Goal: Task Accomplishment & Management: Manage account settings

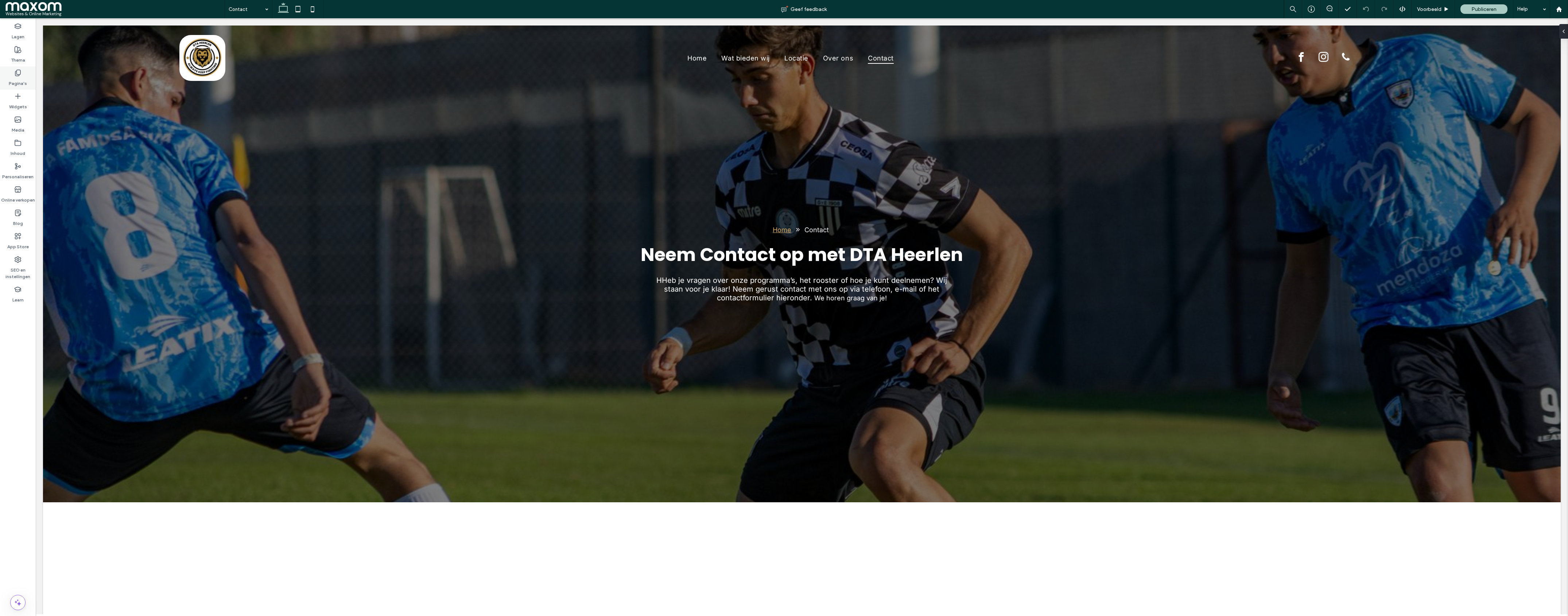
click at [18, 72] on icon at bounding box center [18, 73] width 7 height 7
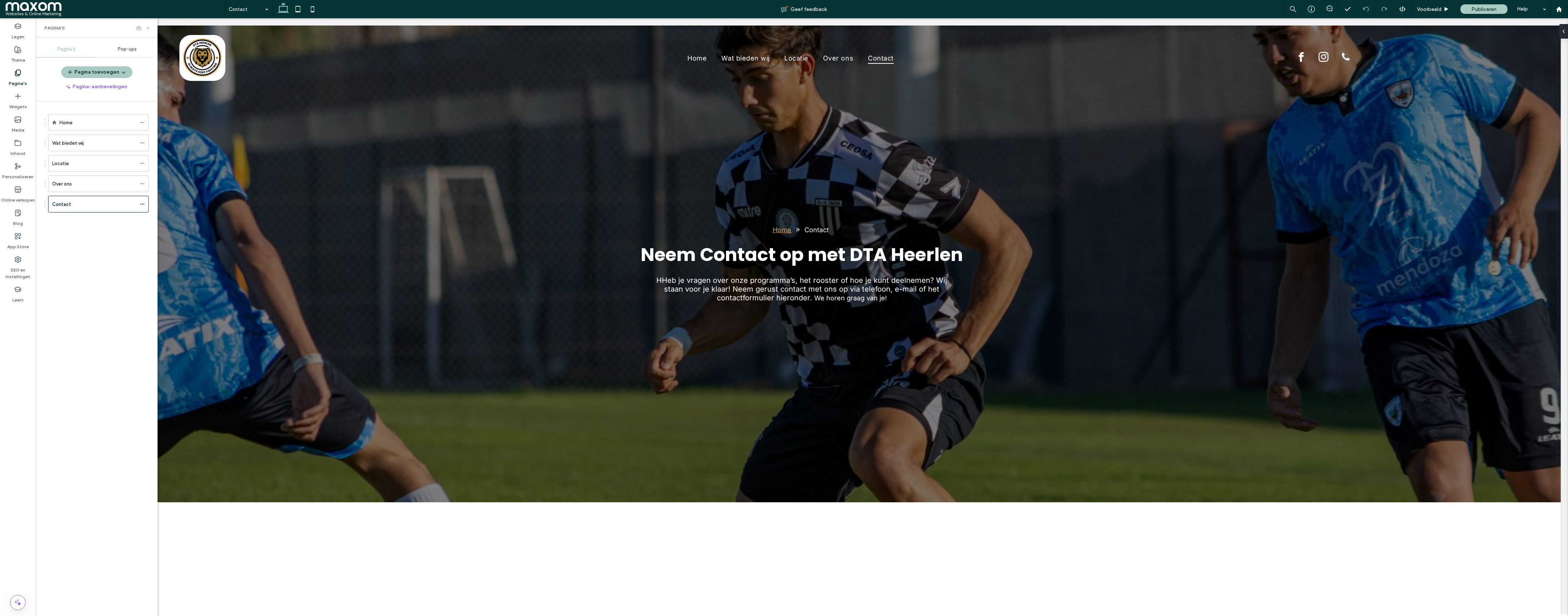
click at [150, 28] on icon at bounding box center [147, 28] width 5 height 5
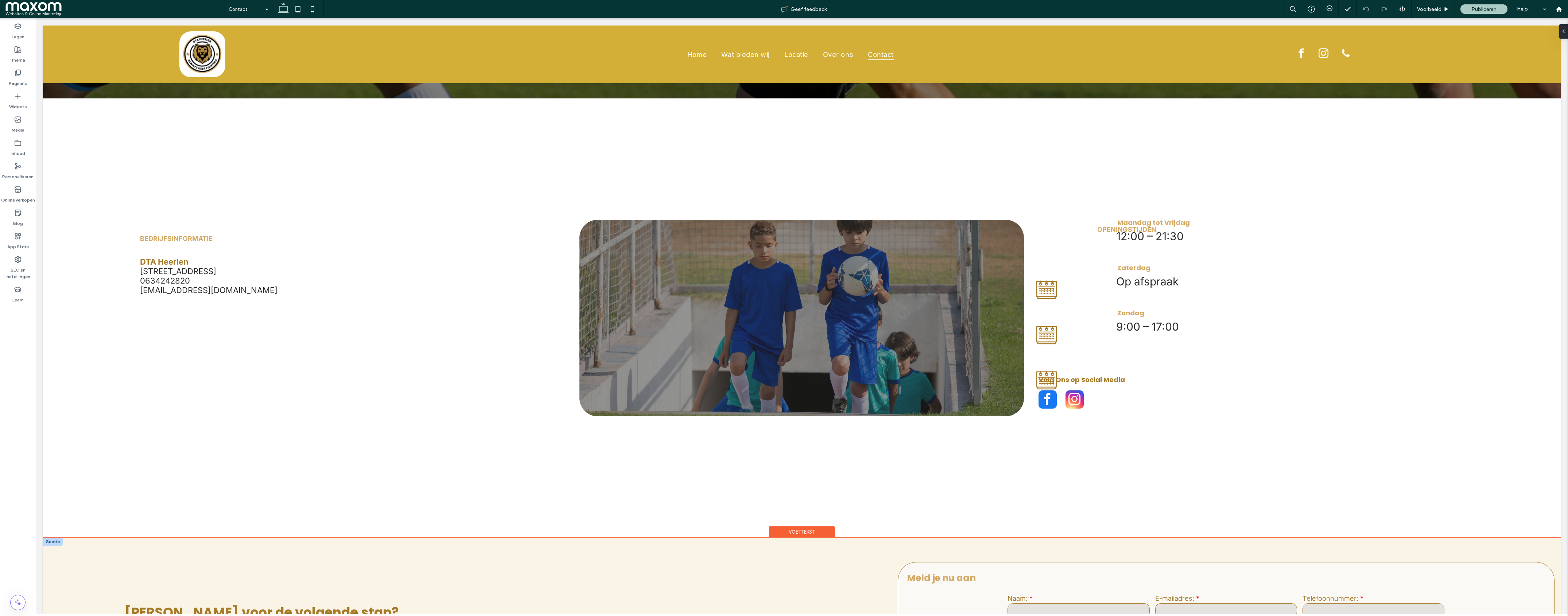
scroll to position [759, 0]
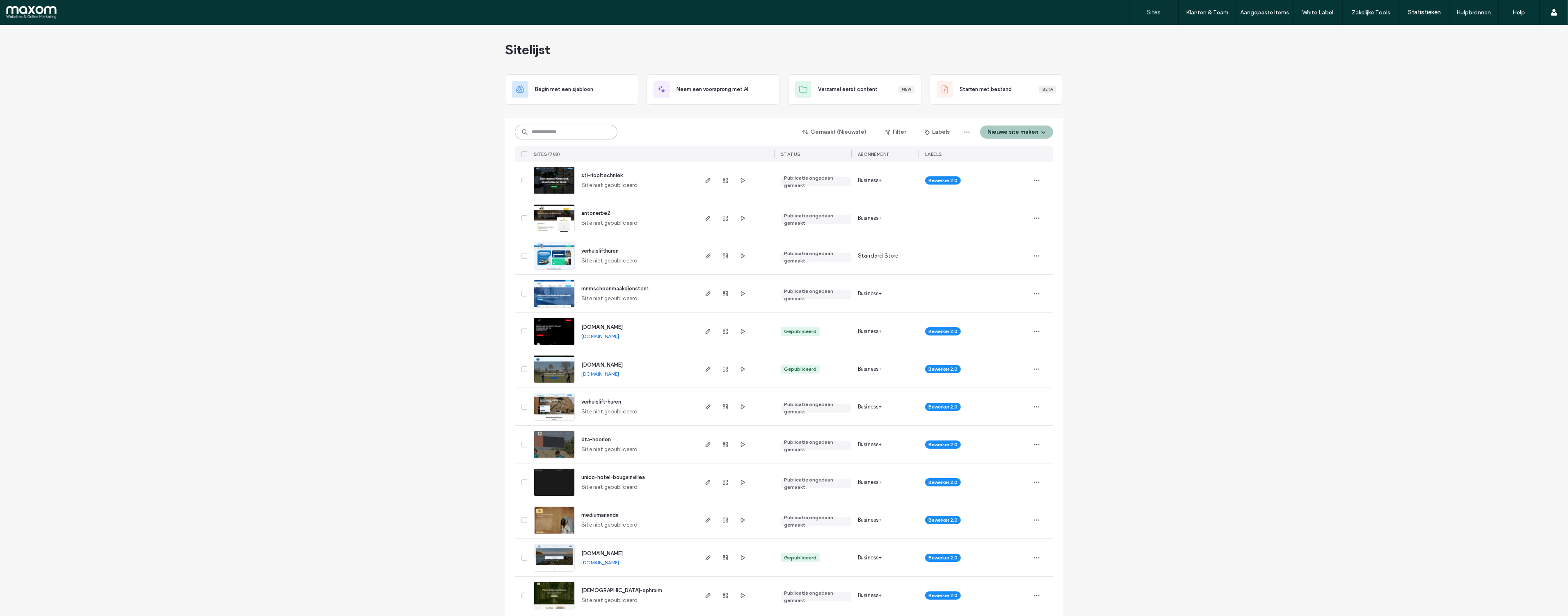
click at [585, 133] on input at bounding box center [566, 132] width 103 height 15
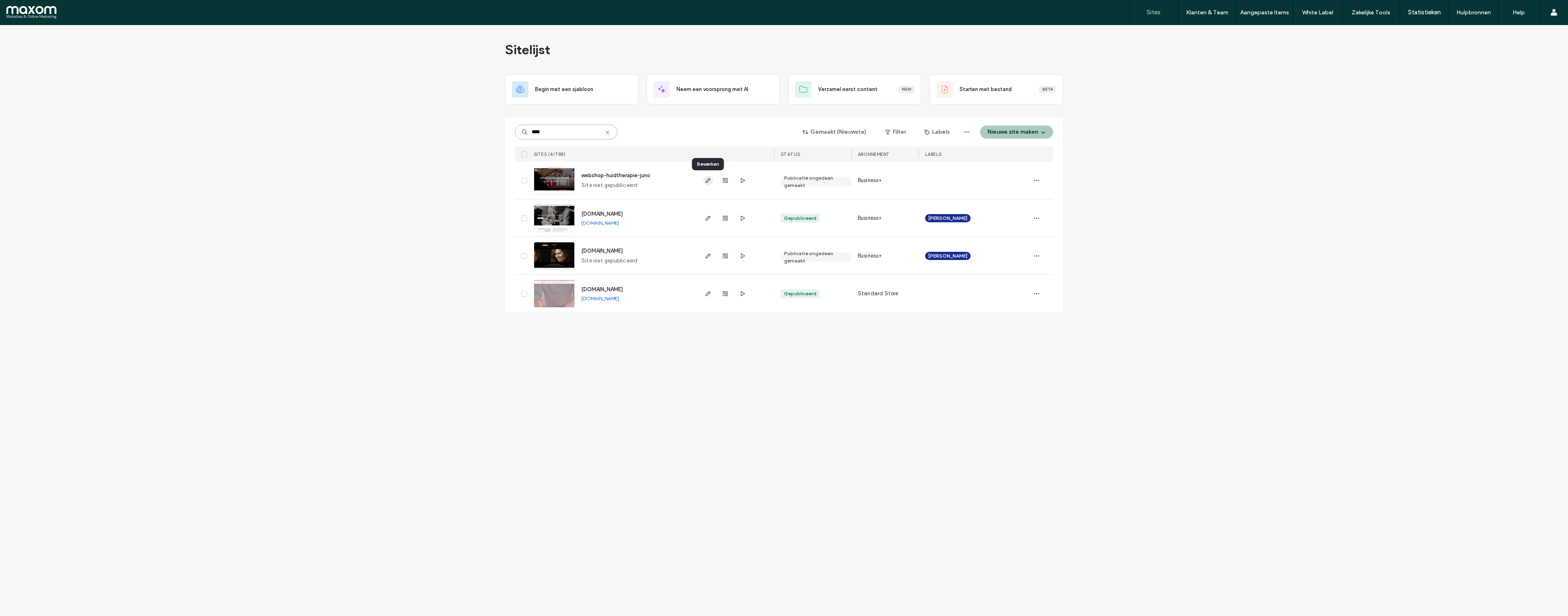
type input "****"
click at [709, 180] on use "button" at bounding box center [707, 180] width 5 height 5
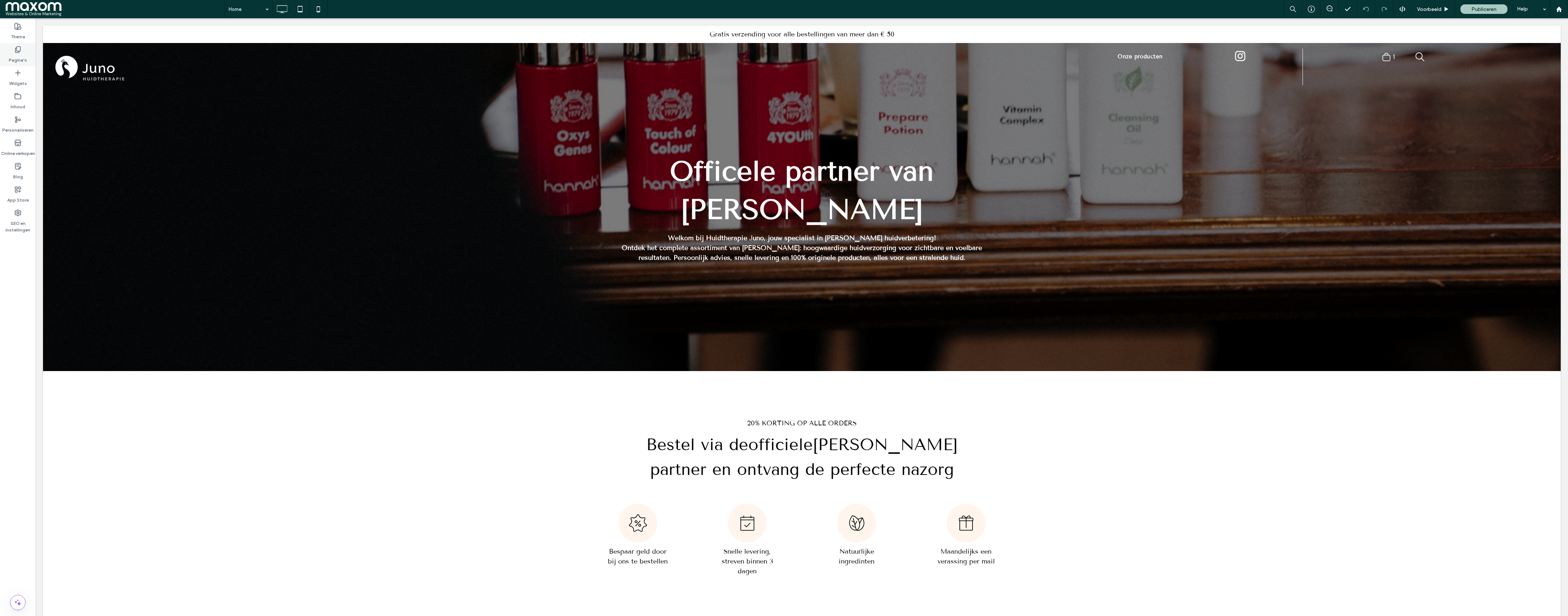
click at [22, 49] on div "Pagina's" at bounding box center [18, 55] width 36 height 23
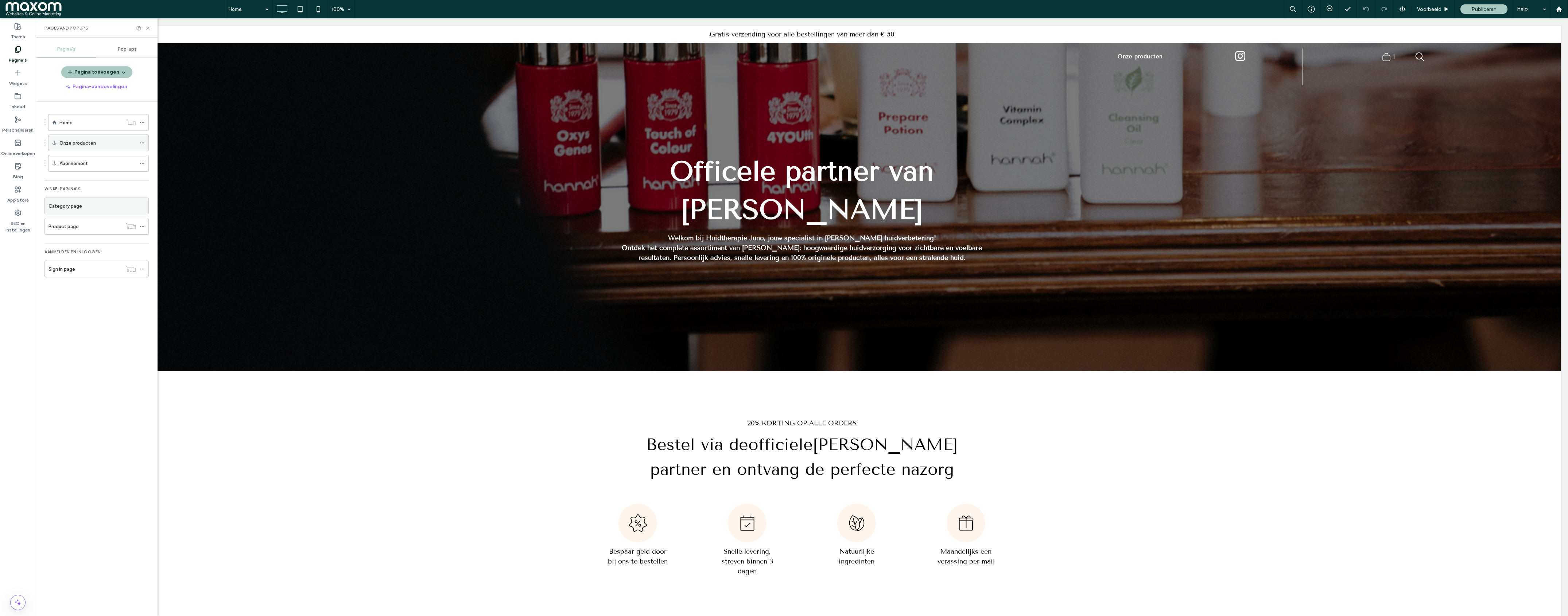
click at [97, 138] on div "Onze producten" at bounding box center [98, 143] width 77 height 16
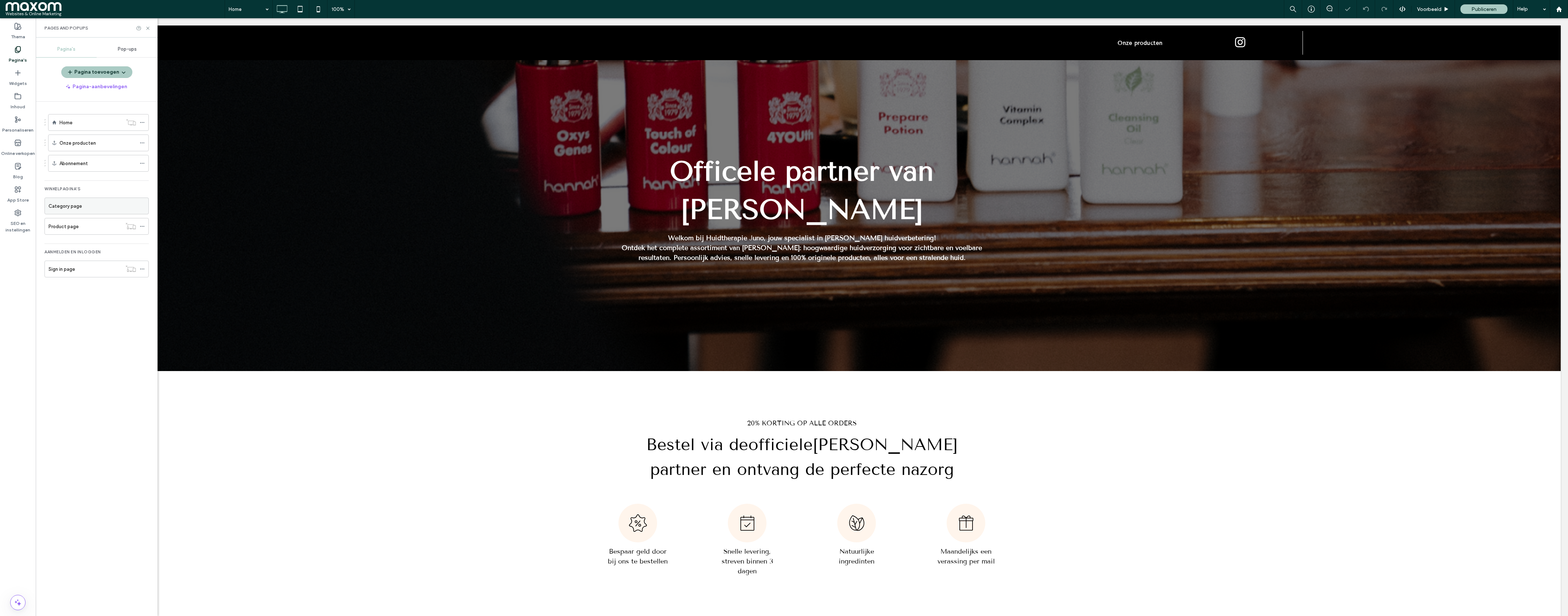
scroll to position [525, 0]
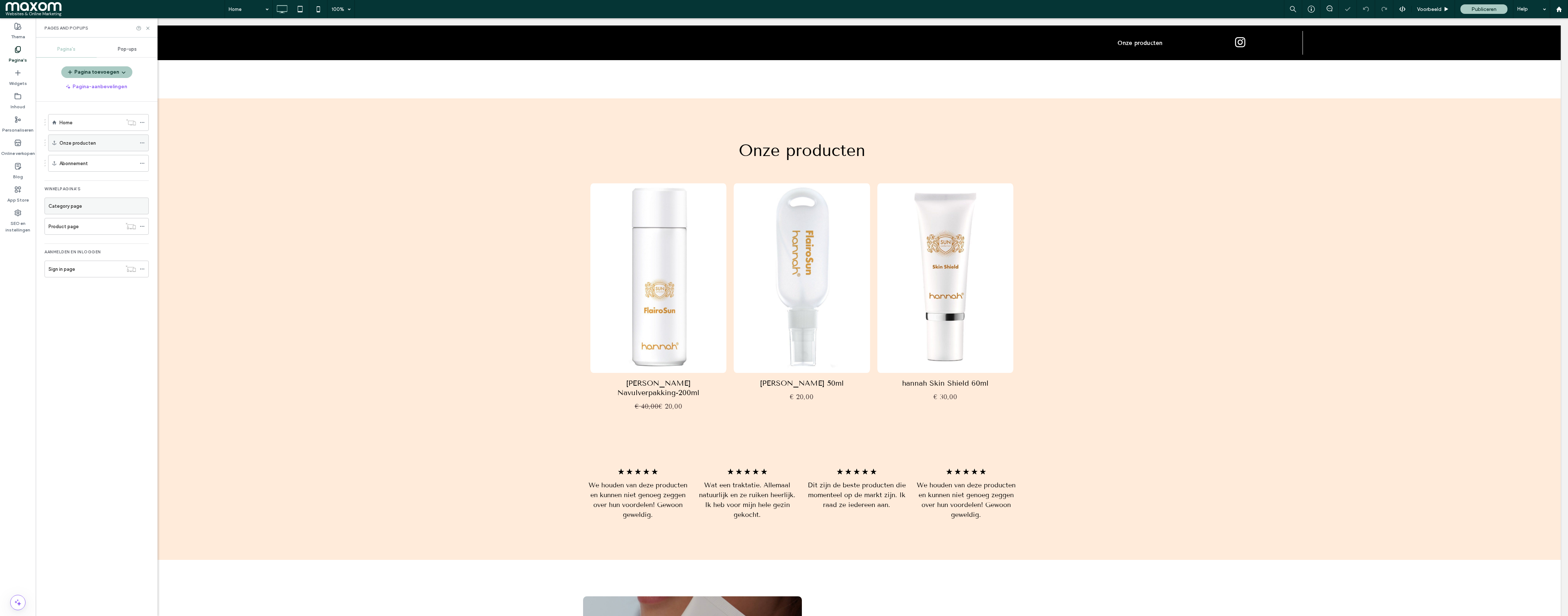
click at [100, 138] on div "Onze producten" at bounding box center [98, 143] width 77 height 16
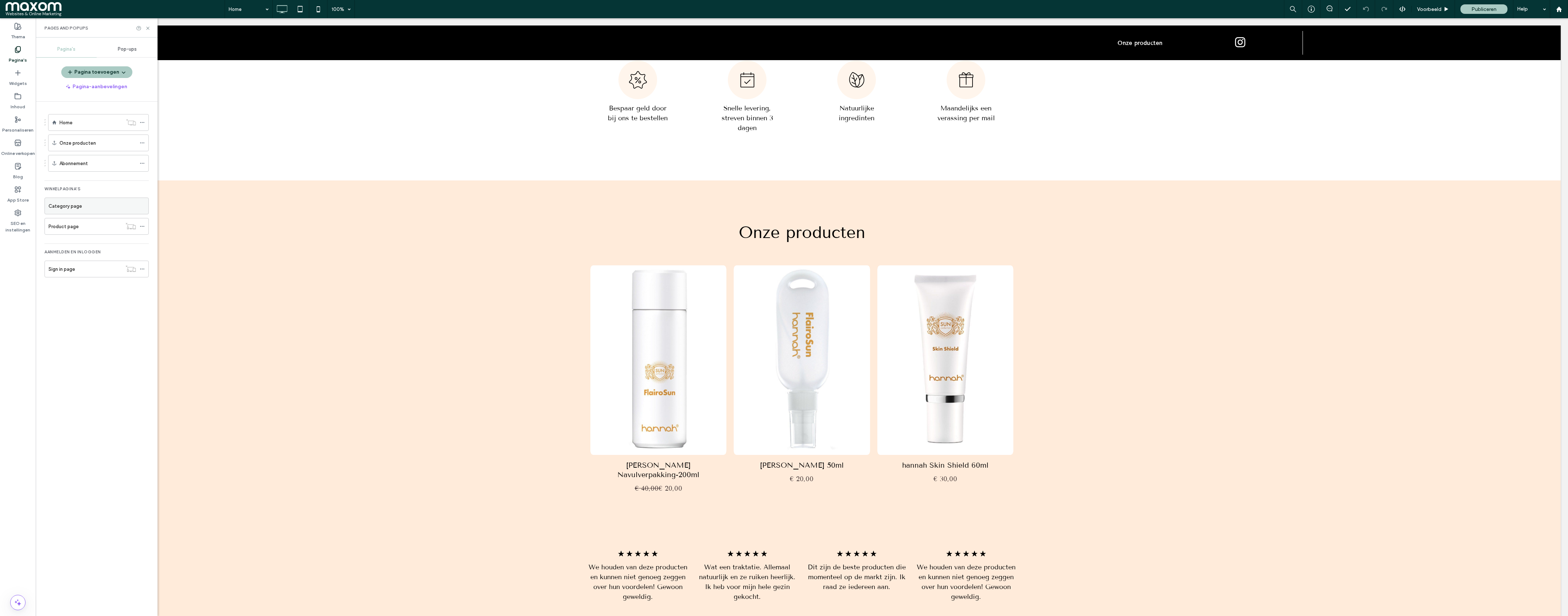
scroll to position [0, 0]
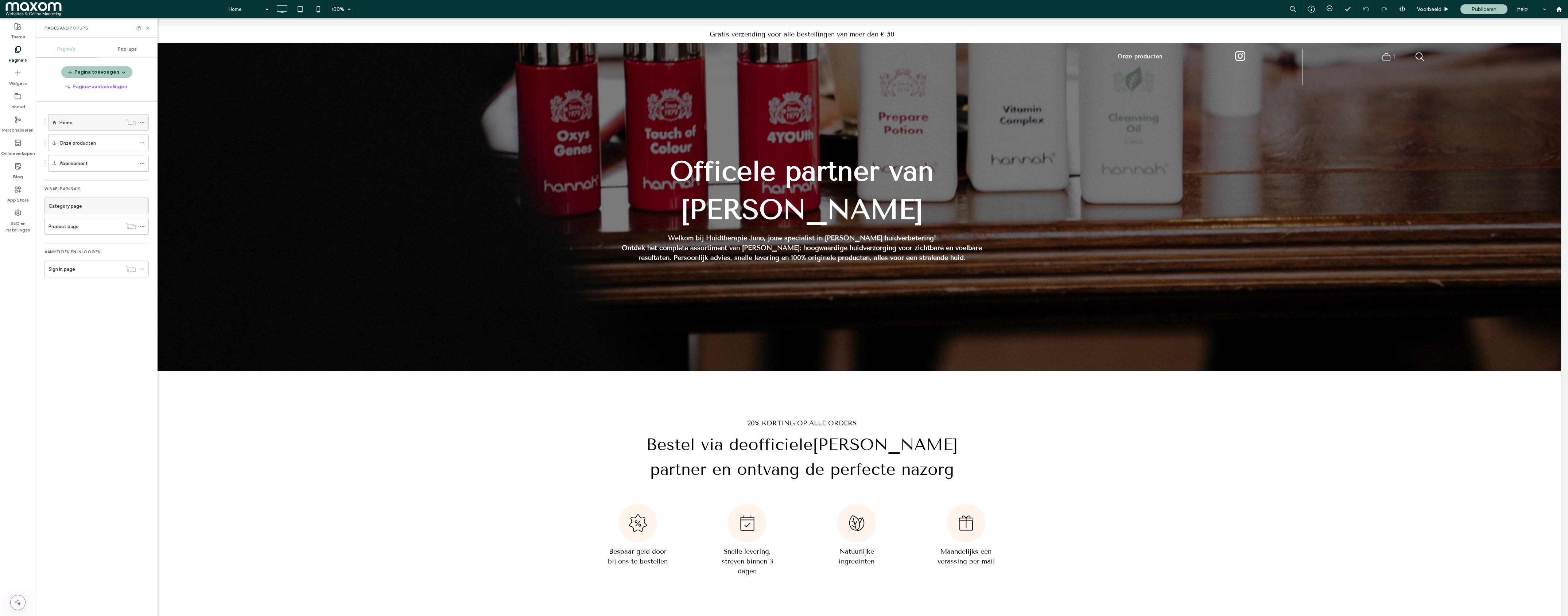
click at [88, 125] on div "Home" at bounding box center [91, 122] width 63 height 8
click at [104, 127] on div "Home" at bounding box center [91, 122] width 63 height 8
click at [91, 124] on div "Home" at bounding box center [91, 122] width 63 height 8
click at [149, 29] on icon at bounding box center [147, 28] width 5 height 5
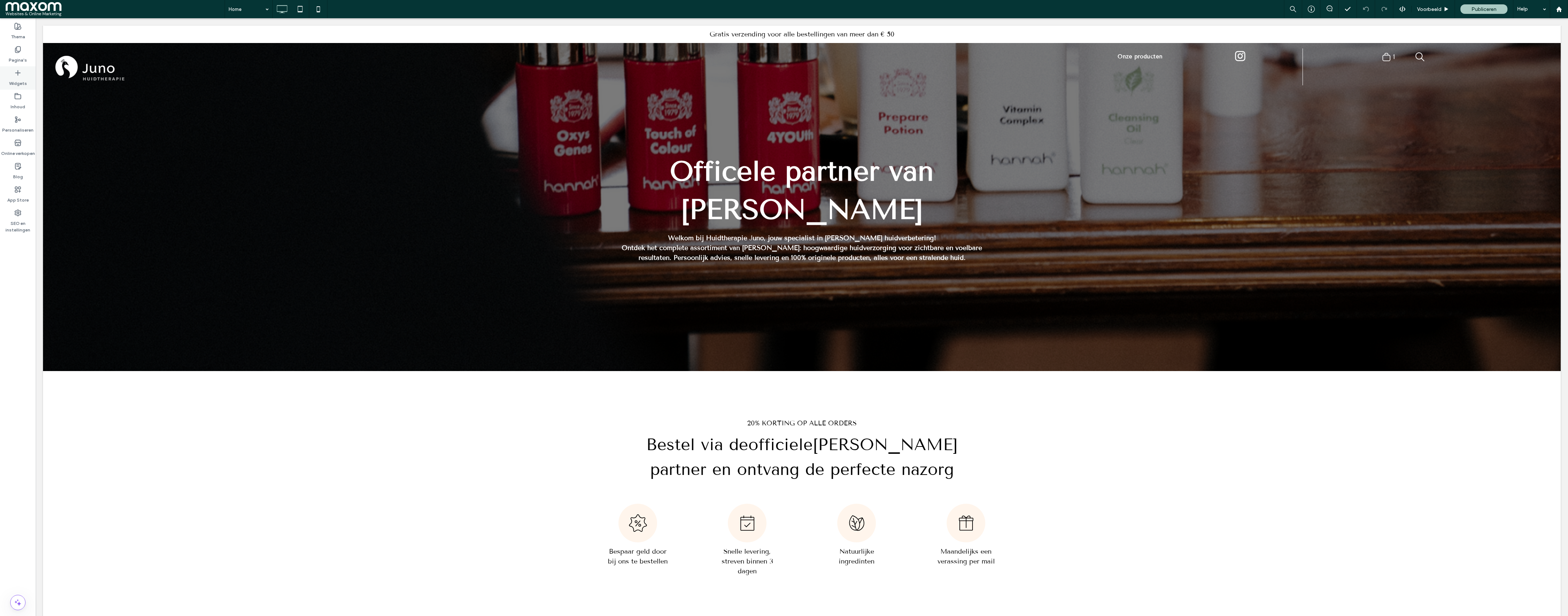
click at [26, 72] on div "Widgets" at bounding box center [18, 78] width 36 height 23
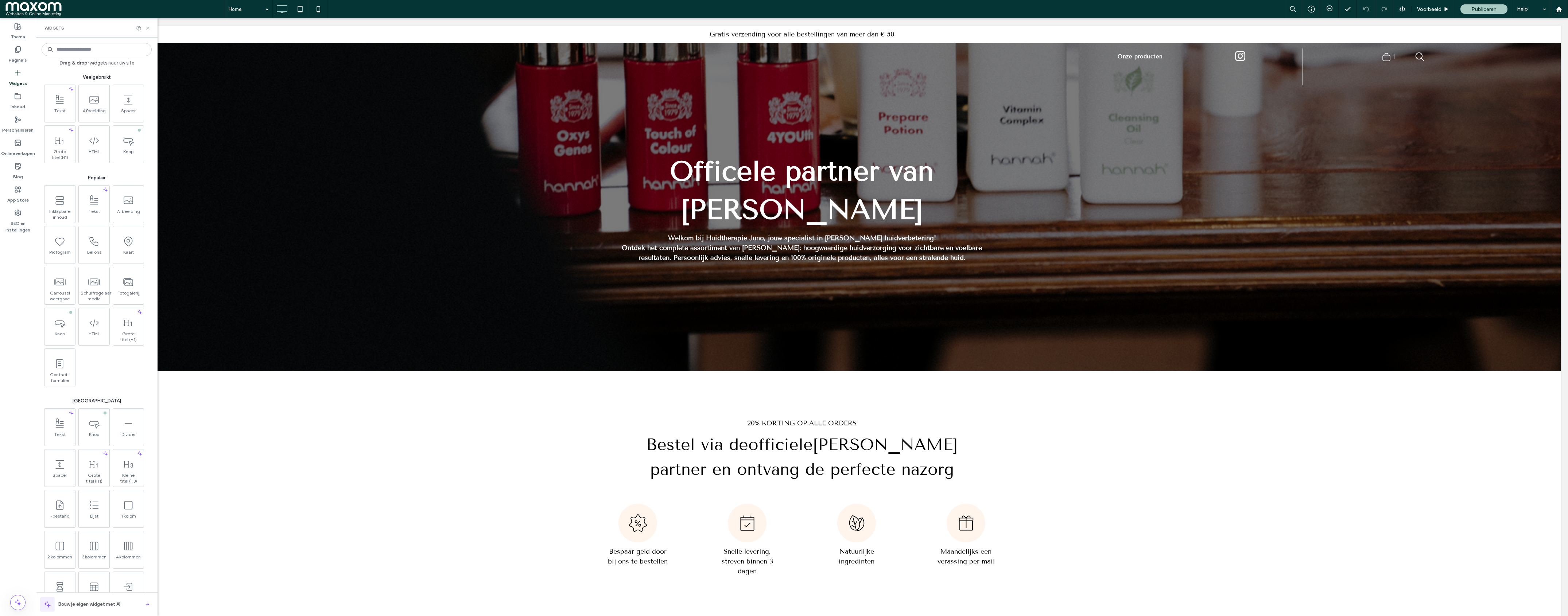
click at [148, 27] on icon at bounding box center [147, 28] width 5 height 5
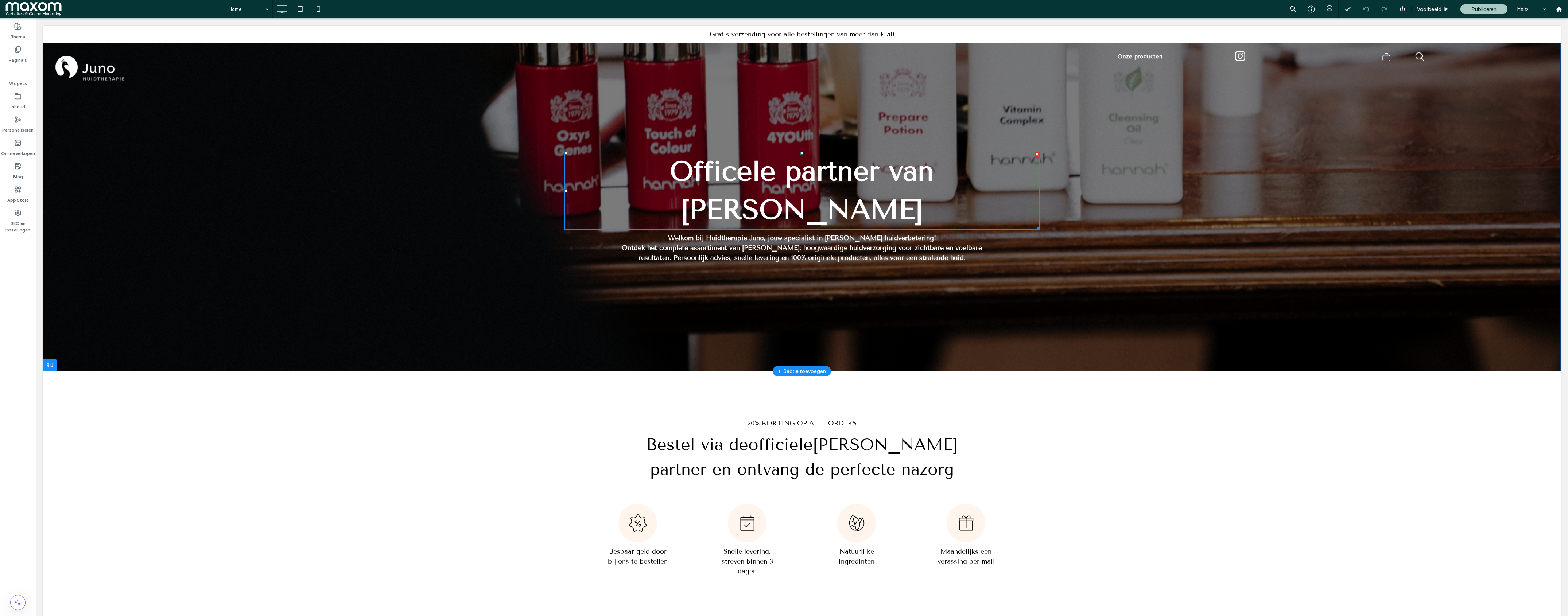
click at [693, 175] on strong "Officele partner van Hannah" at bounding box center [802, 191] width 264 height 71
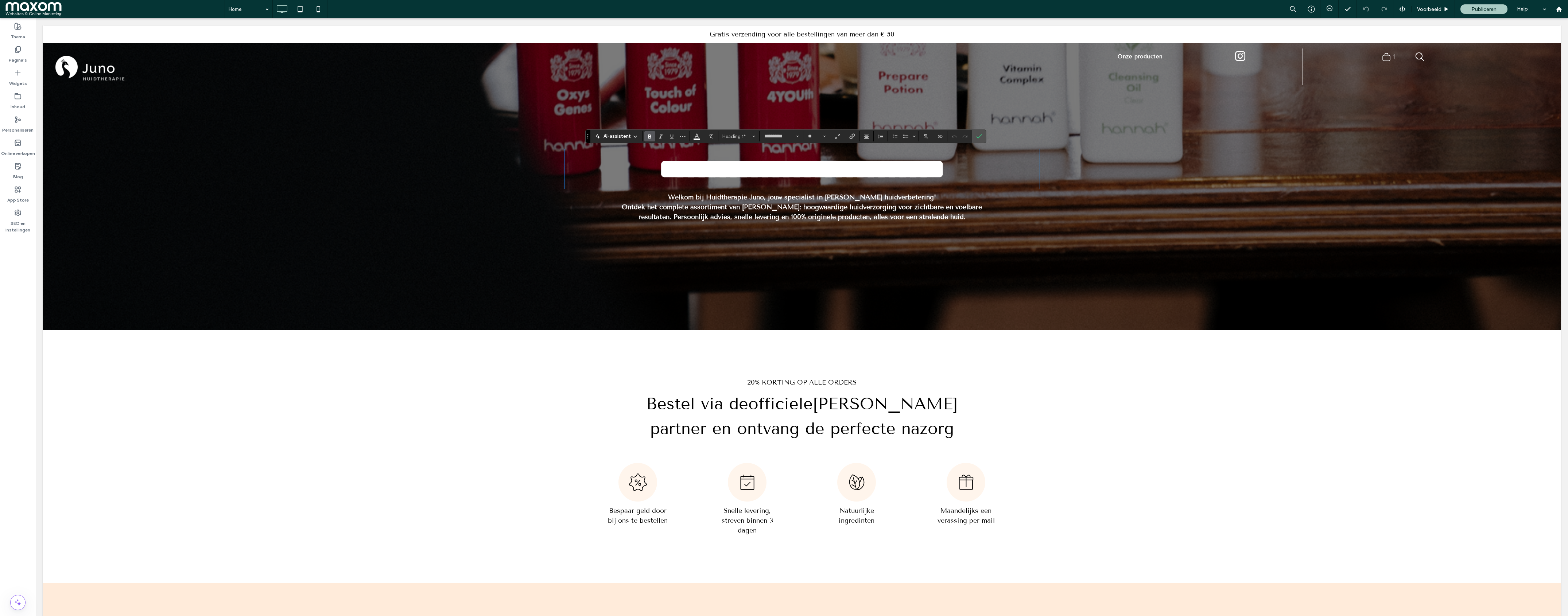
click at [688, 173] on strong "**********" at bounding box center [802, 169] width 286 height 27
drag, startPoint x: 976, startPoint y: 136, endPoint x: 892, endPoint y: 135, distance: 84.0
click at [976, 136] on label "Bevestigen" at bounding box center [979, 136] width 11 height 13
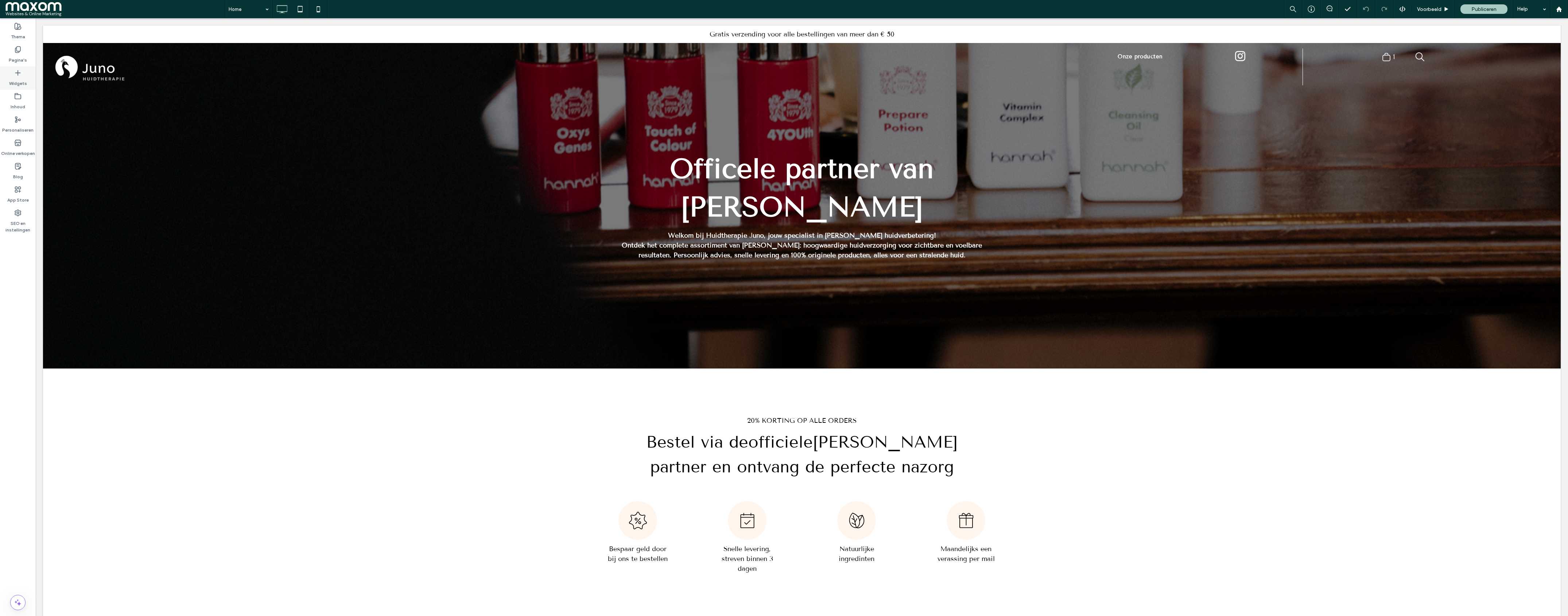
click at [27, 73] on div "Widgets" at bounding box center [18, 78] width 36 height 23
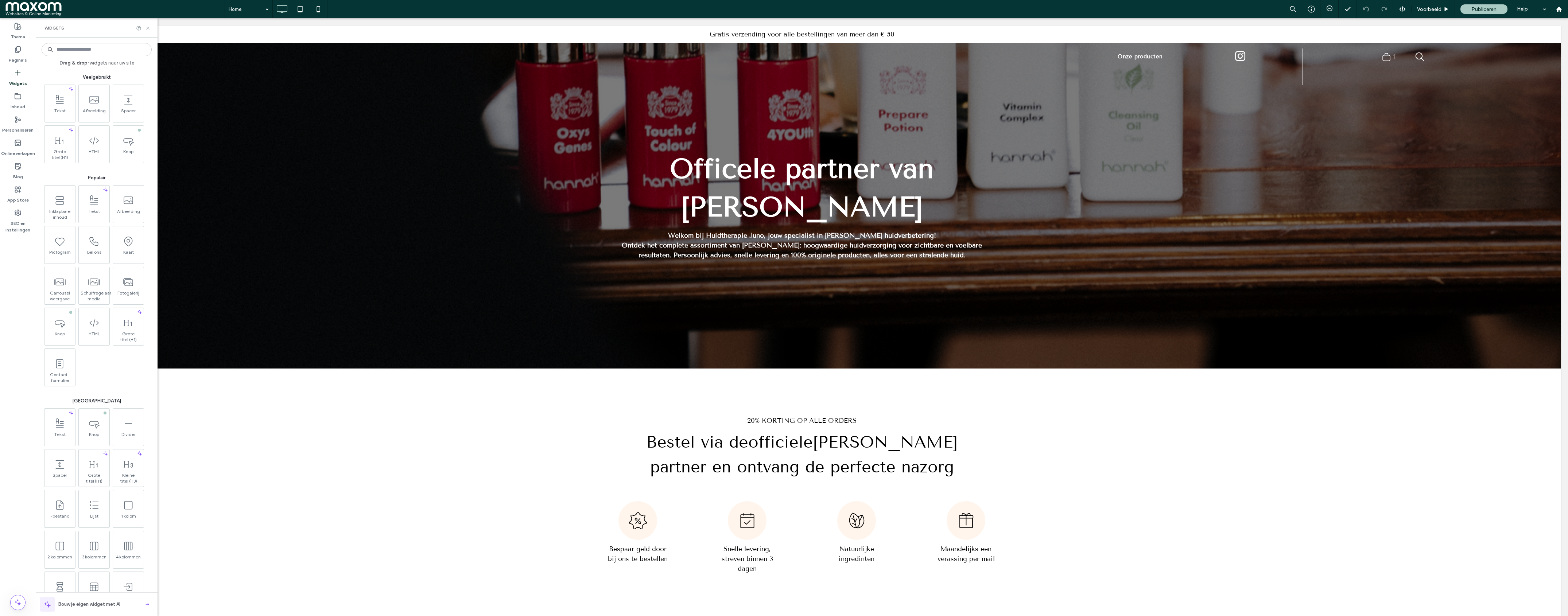
drag, startPoint x: 148, startPoint y: 29, endPoint x: 408, endPoint y: 255, distance: 344.5
click at [148, 29] on icon at bounding box center [147, 28] width 5 height 5
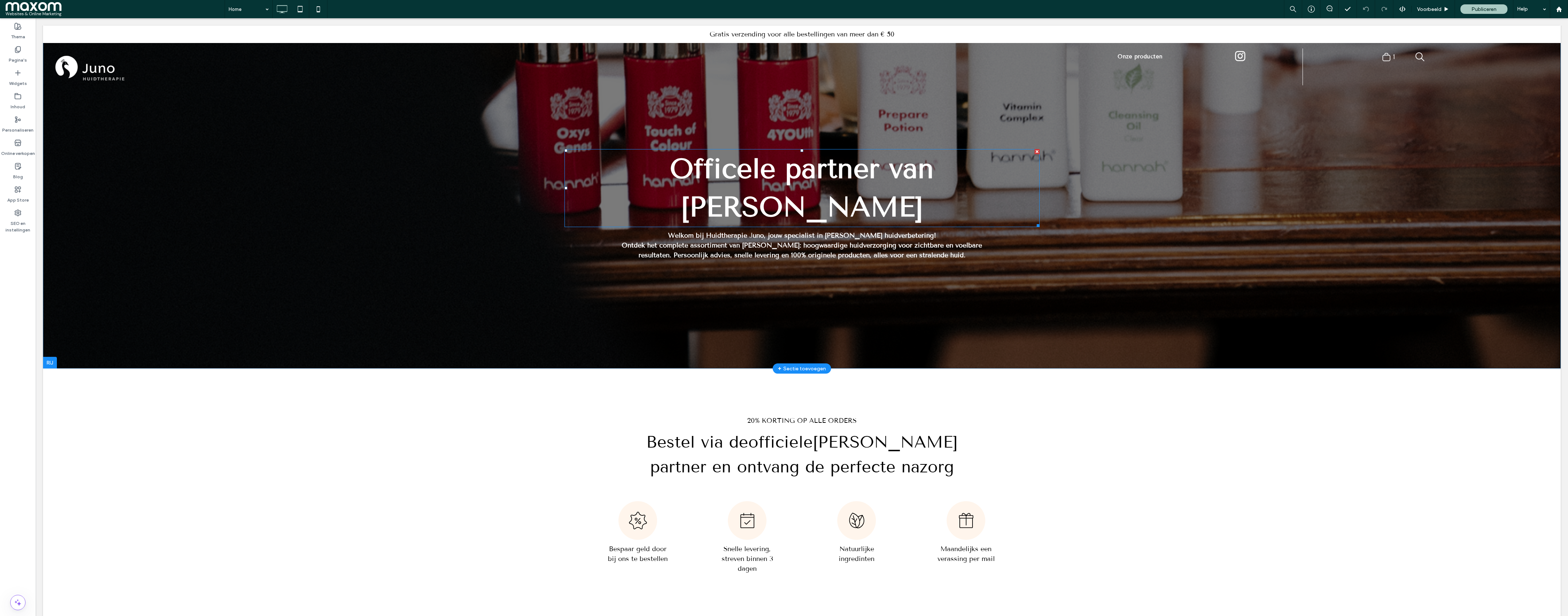
scroll to position [0, 0]
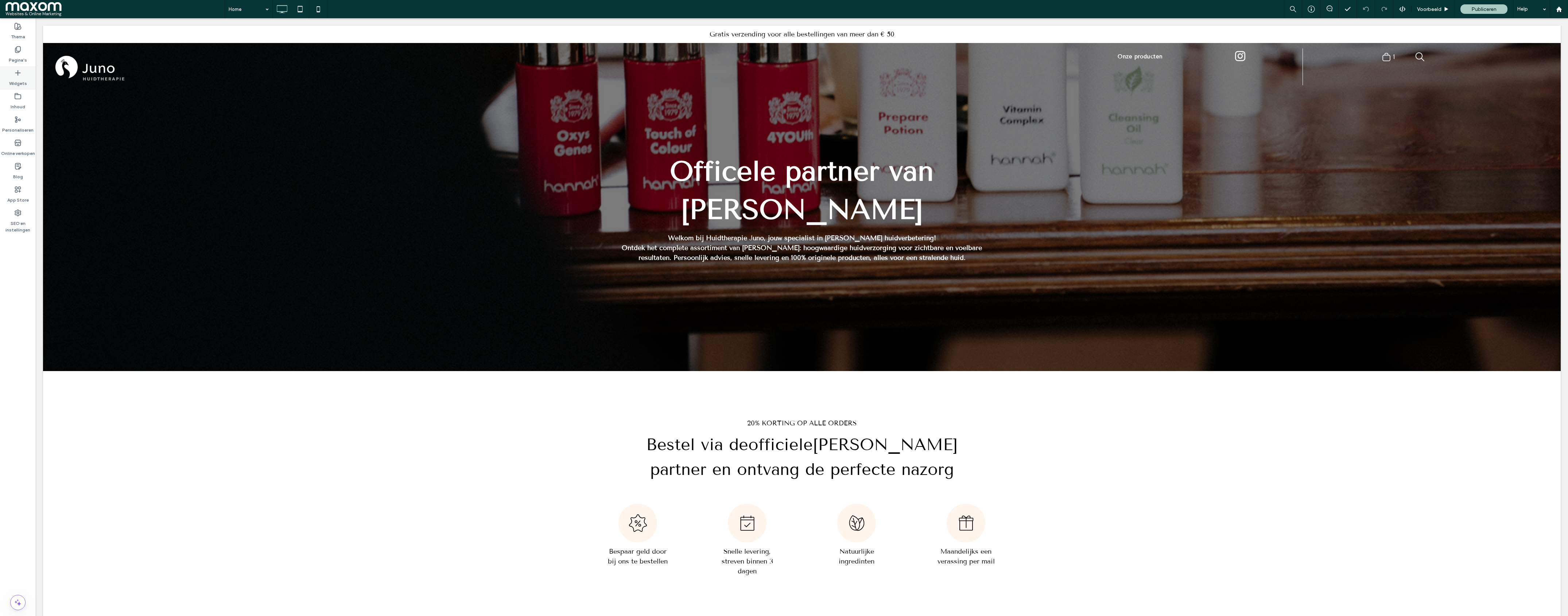
click at [30, 76] on div "Widgets" at bounding box center [18, 78] width 36 height 23
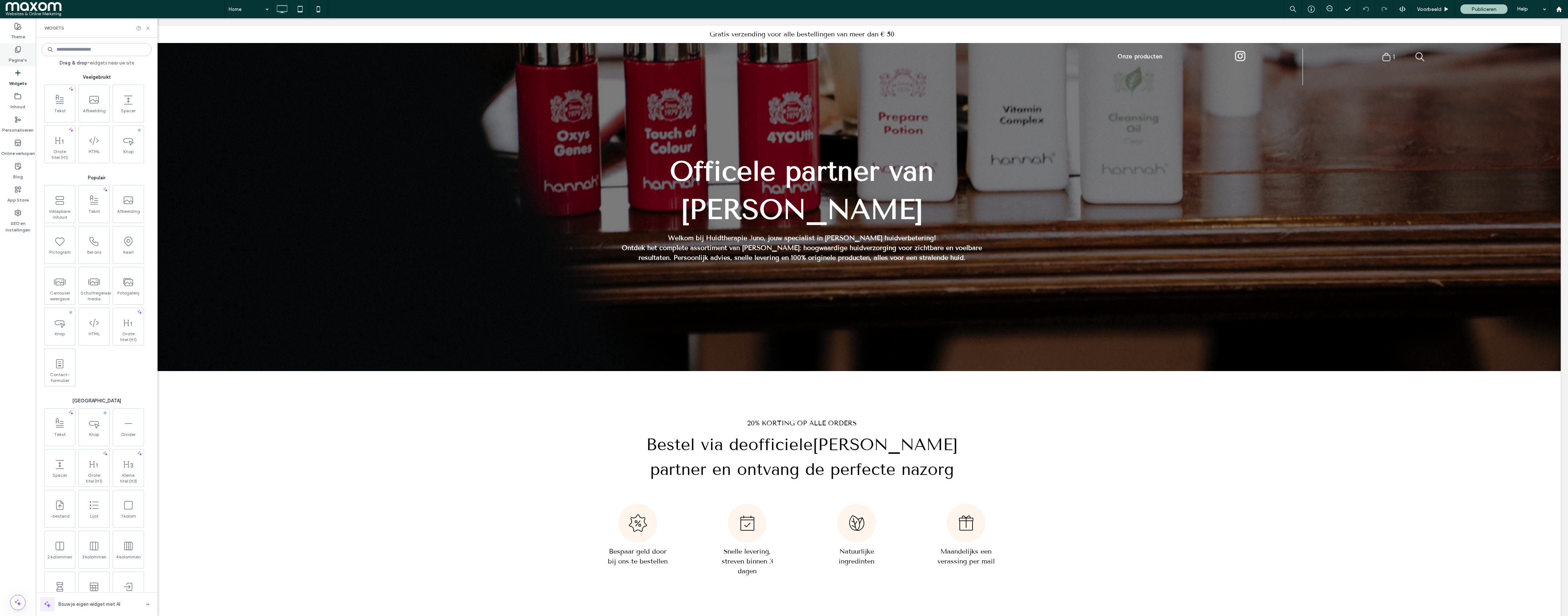
click at [30, 52] on div "Pagina's" at bounding box center [18, 55] width 36 height 23
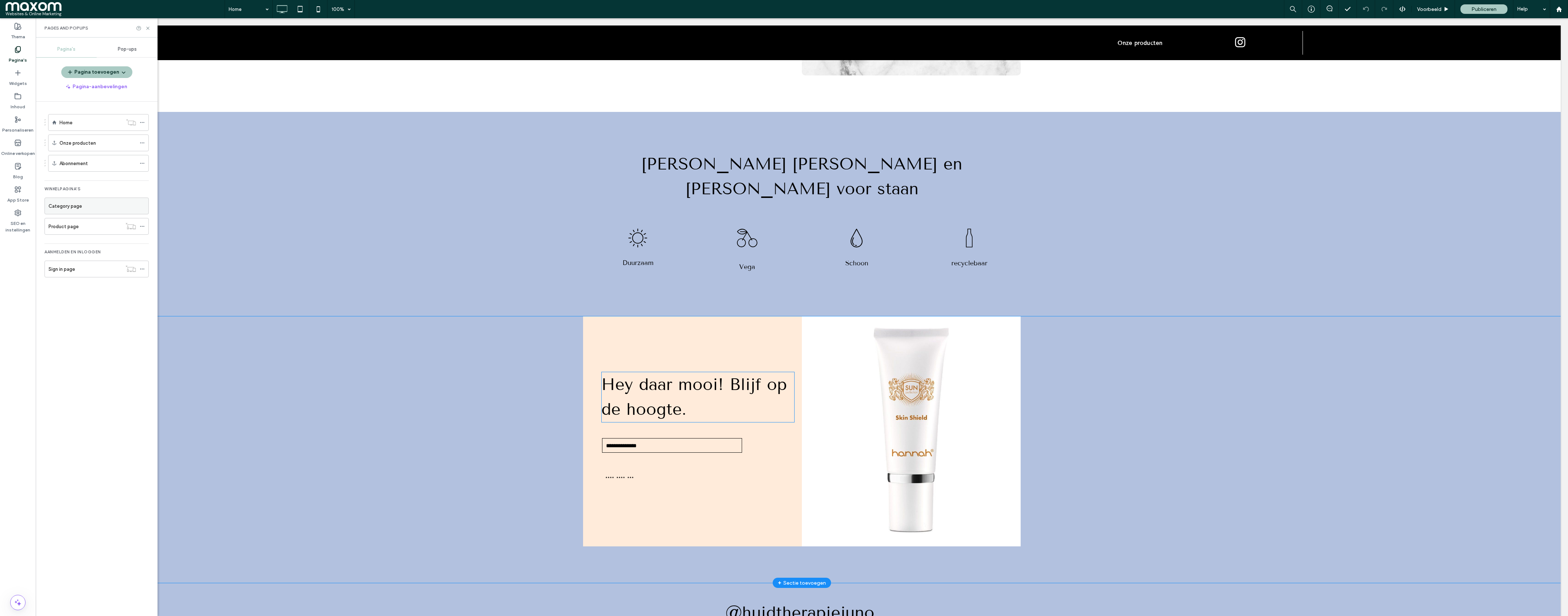
scroll to position [1562, 0]
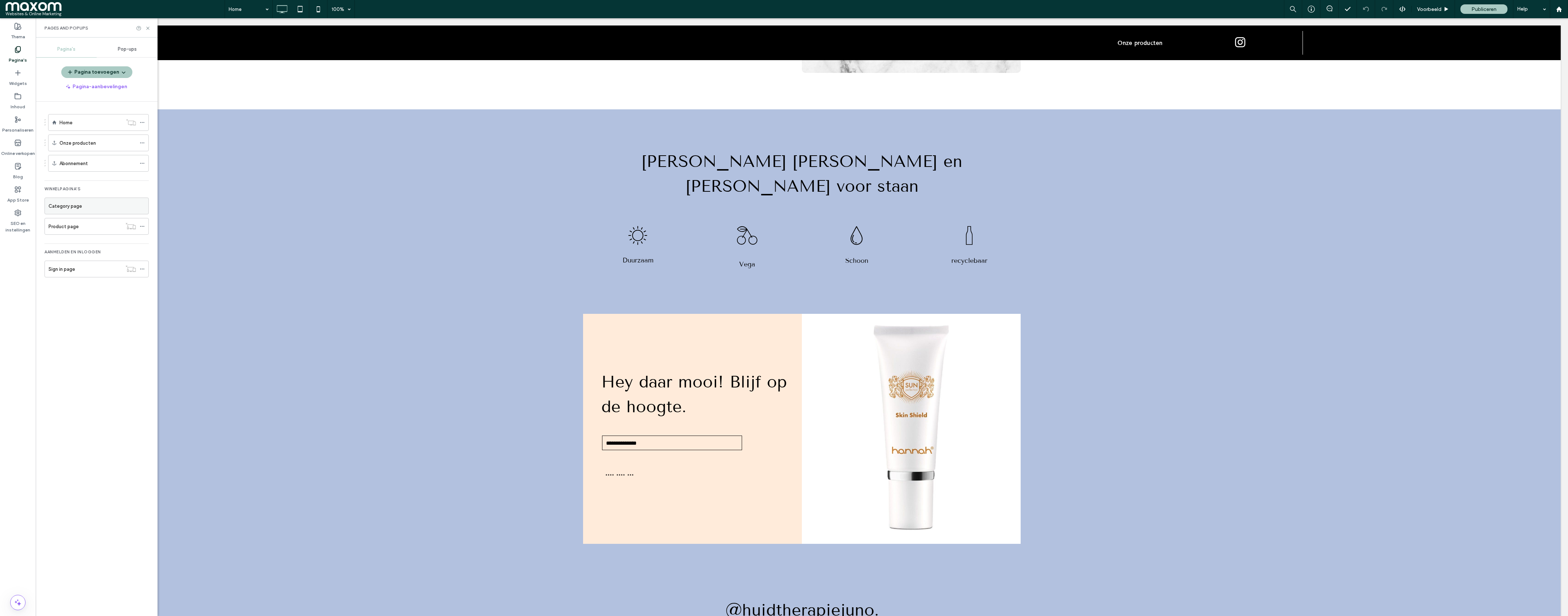
click at [95, 226] on div "Product page" at bounding box center [85, 226] width 73 height 8
click at [146, 27] on icon at bounding box center [147, 28] width 5 height 5
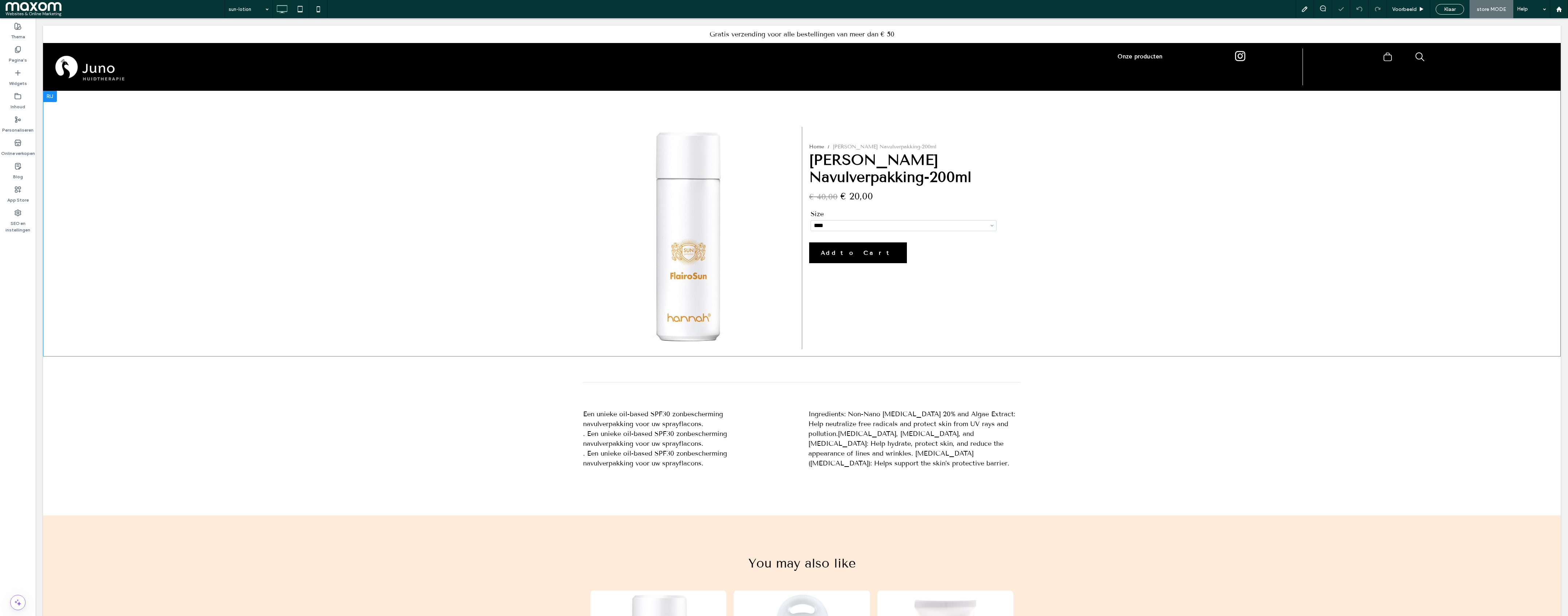
select select "****"
click at [711, 222] on div at bounding box center [687, 242] width 208 height 188
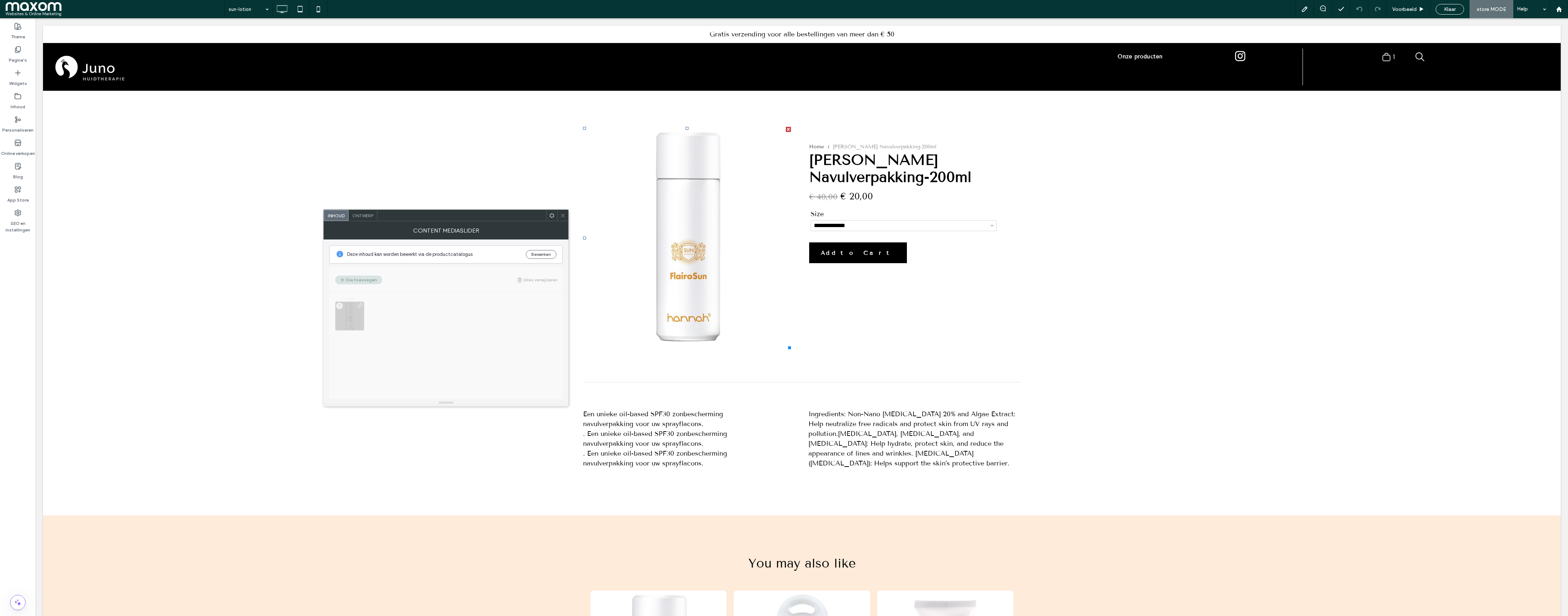
drag, startPoint x: 564, startPoint y: 214, endPoint x: 544, endPoint y: 216, distance: 20.1
click at [564, 214] on icon at bounding box center [562, 215] width 5 height 5
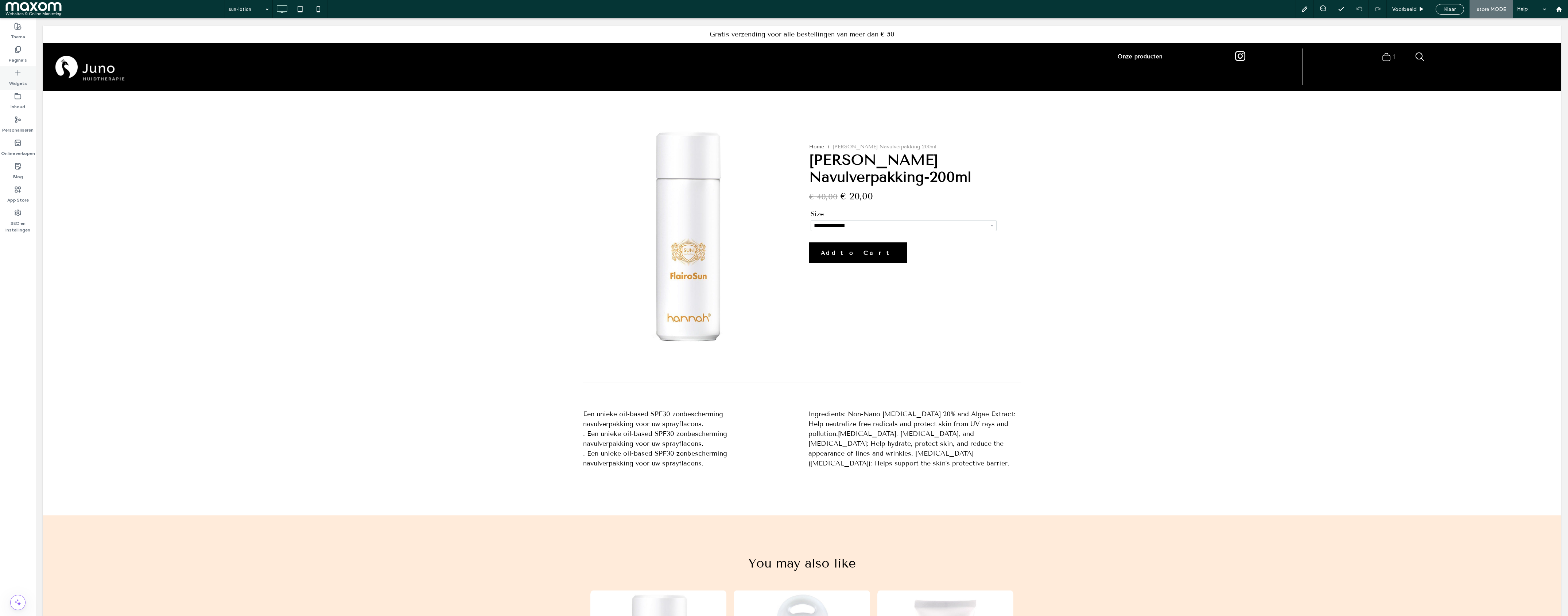
click at [16, 78] on label "Widgets" at bounding box center [18, 82] width 18 height 10
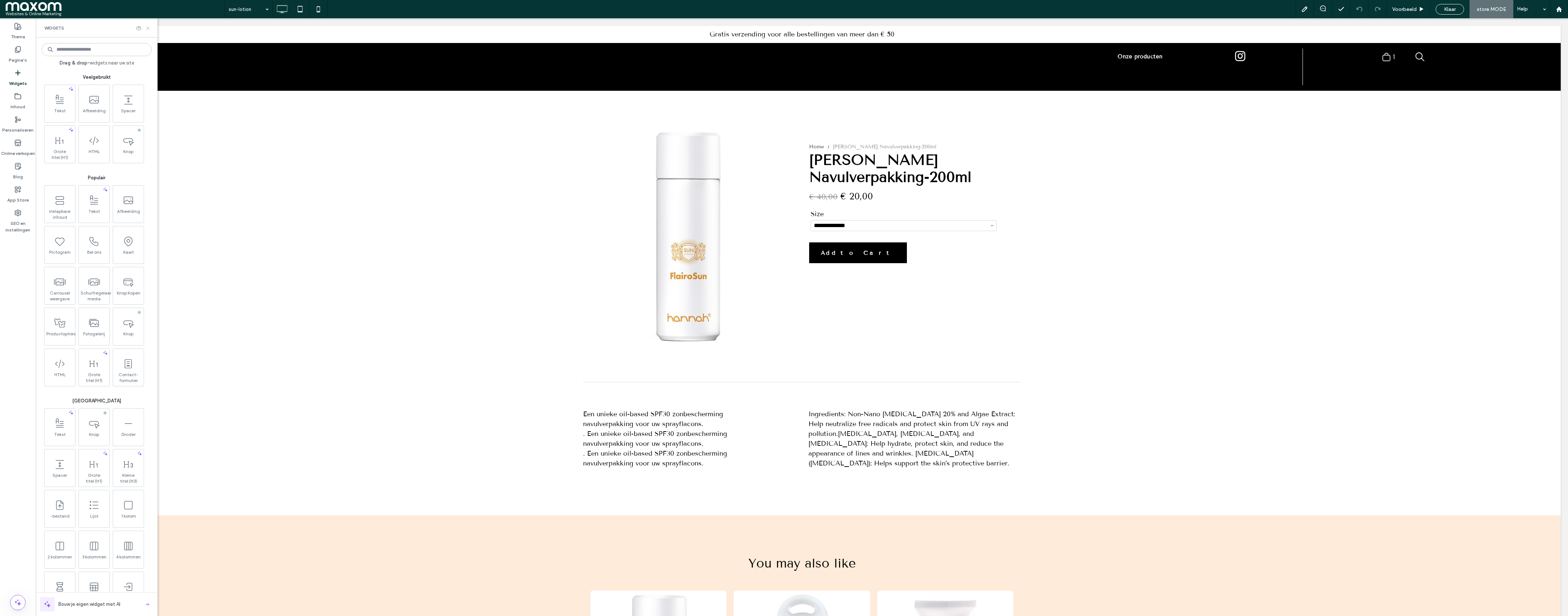
click at [149, 28] on icon at bounding box center [147, 28] width 5 height 5
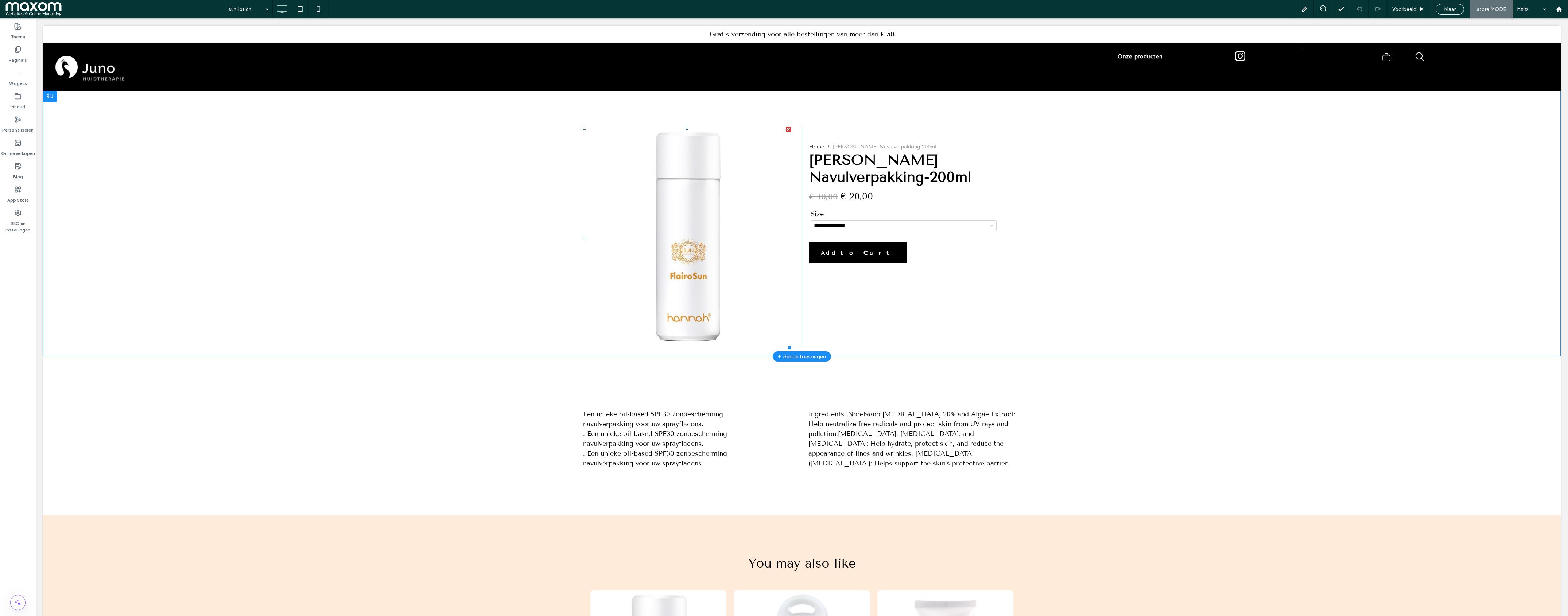
scroll to position [2, 0]
click at [27, 58] on div "Pagina's" at bounding box center [18, 55] width 36 height 23
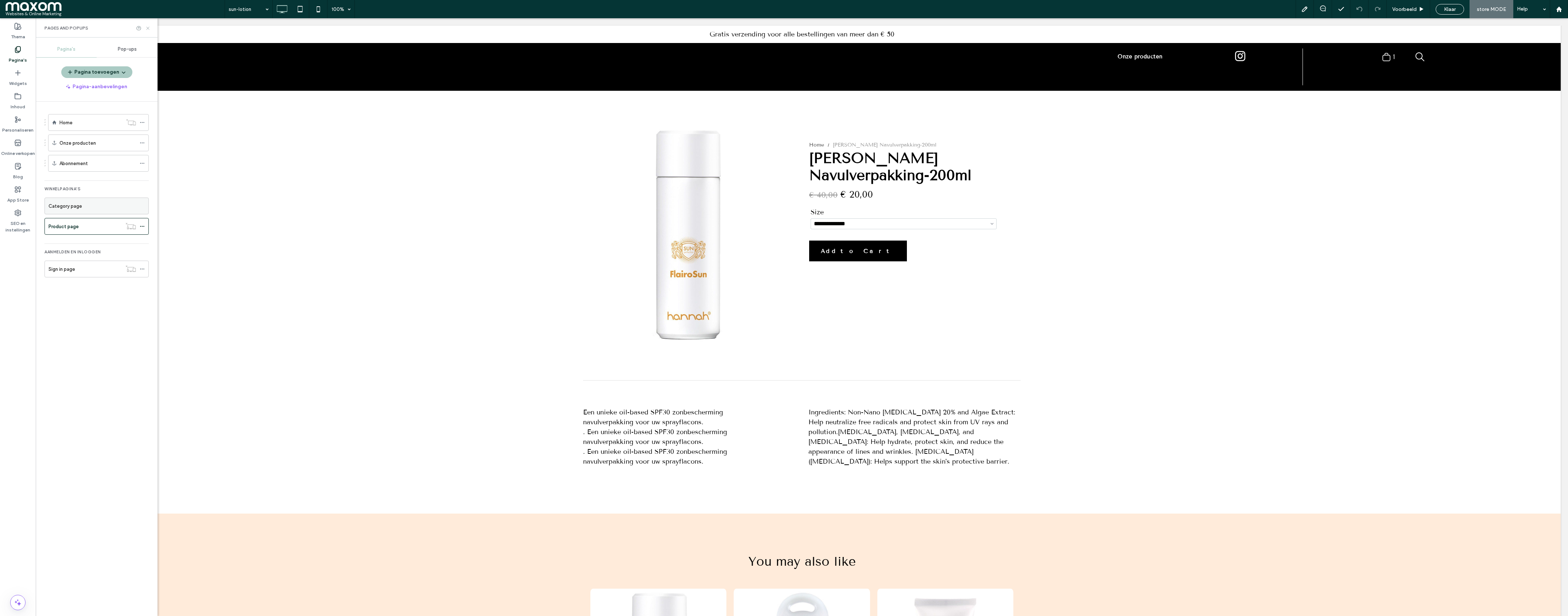
click at [148, 29] on use at bounding box center [147, 28] width 3 height 3
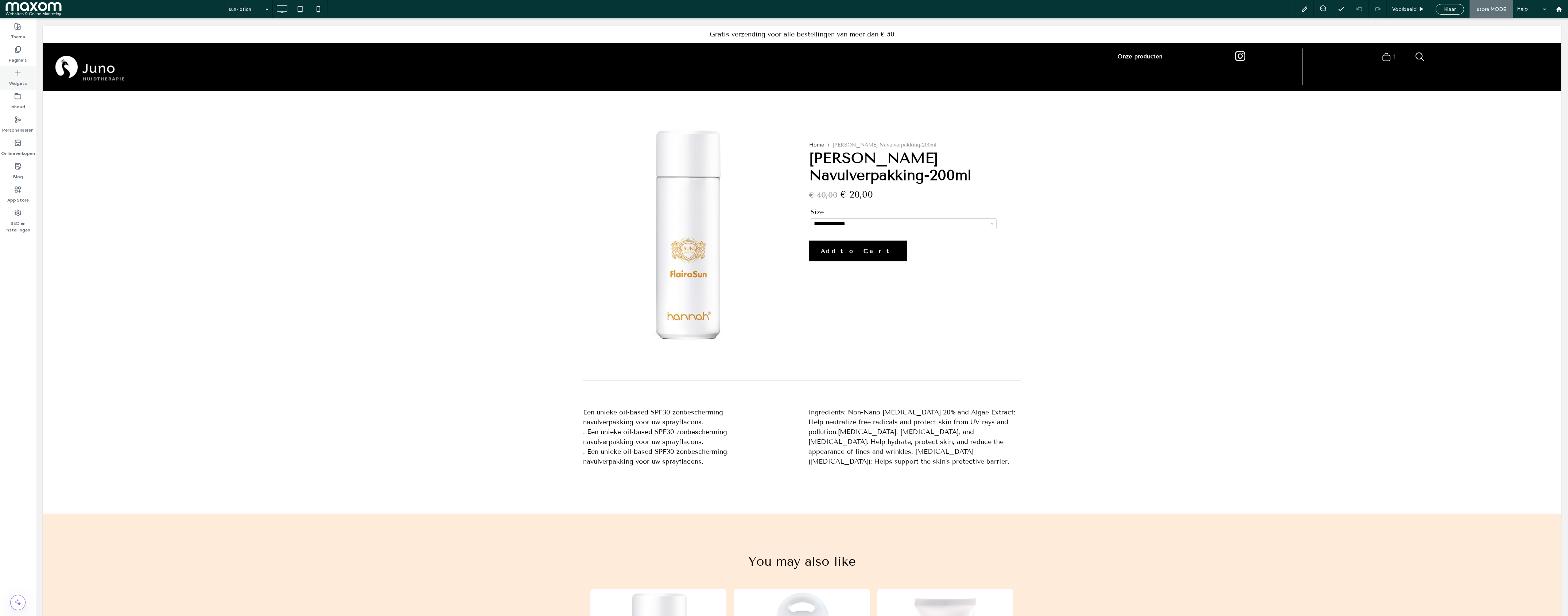
click at [26, 75] on div "Widgets" at bounding box center [18, 78] width 36 height 23
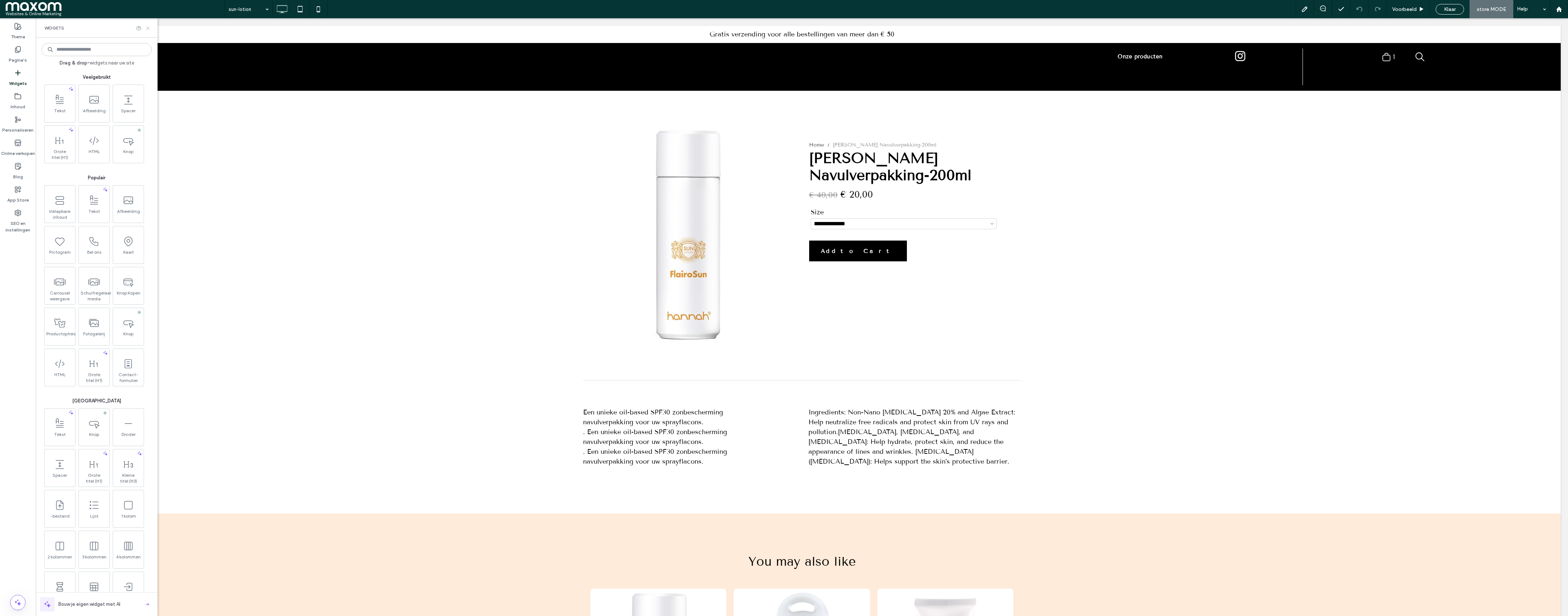
click at [150, 29] on icon at bounding box center [147, 28] width 5 height 5
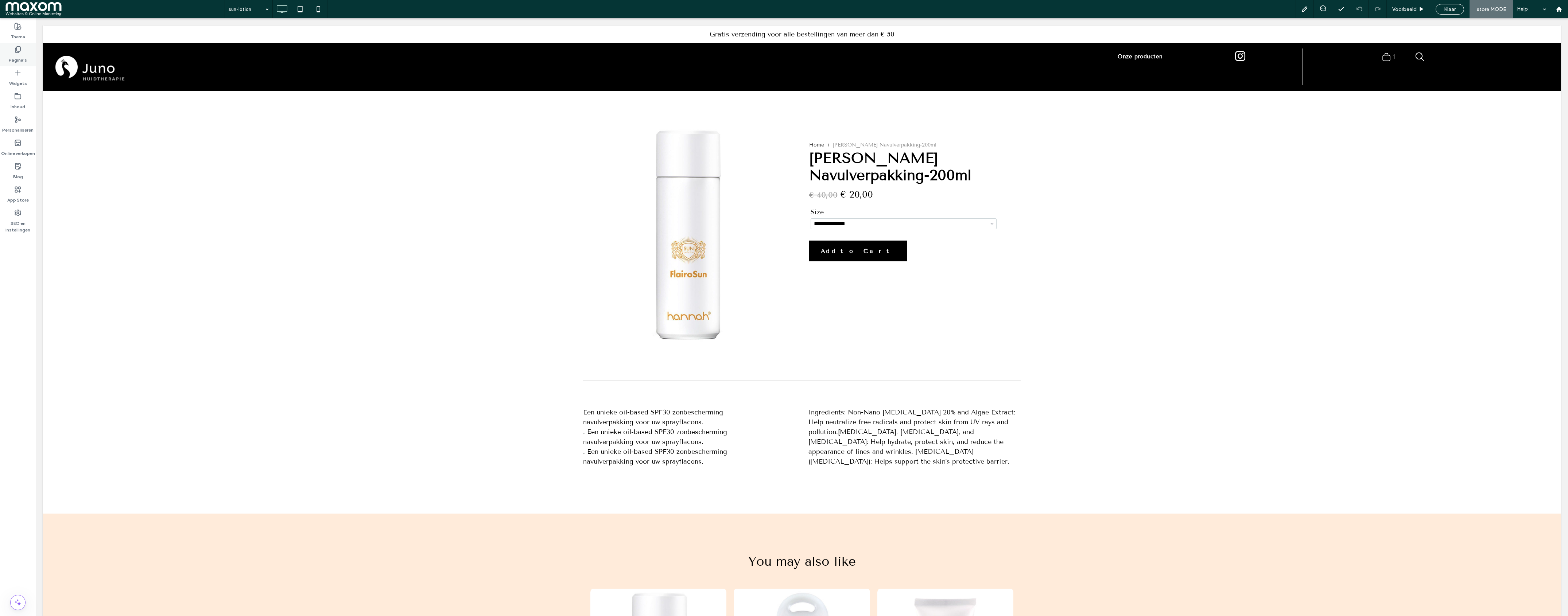
click at [28, 57] on div "Pagina's" at bounding box center [18, 55] width 36 height 23
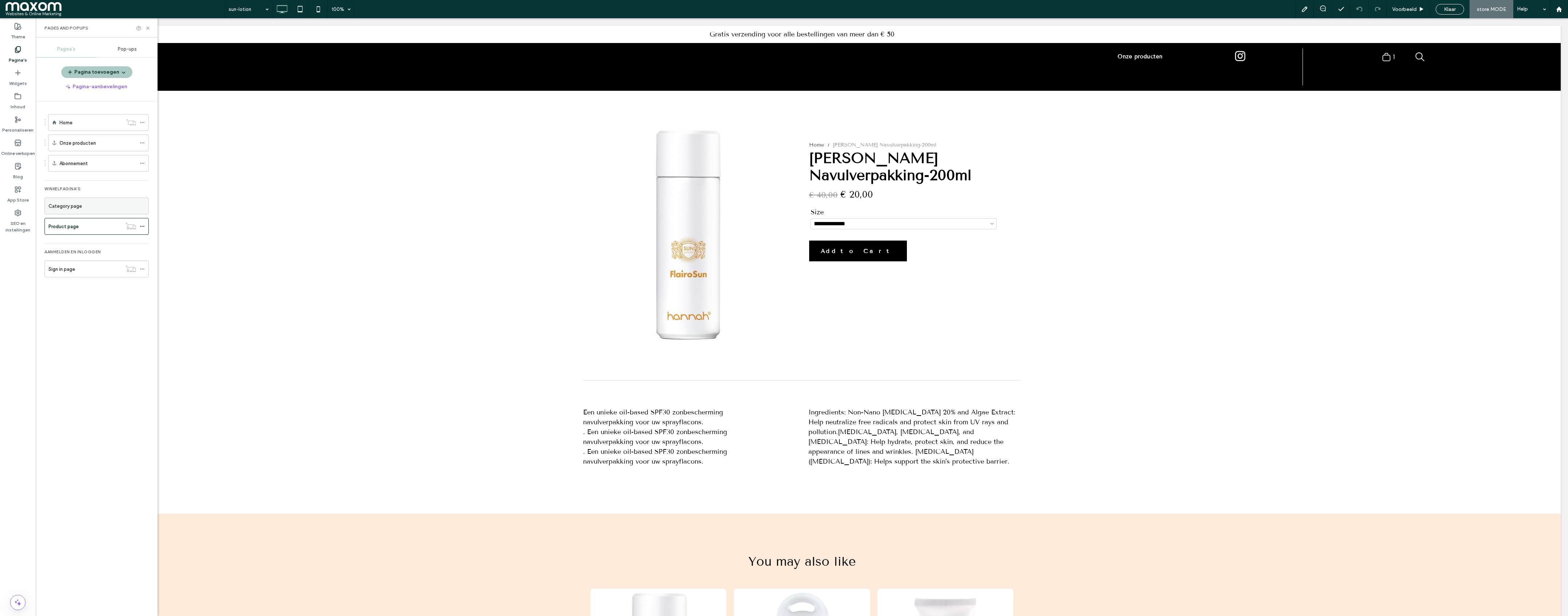
click at [98, 209] on div "Category page" at bounding box center [97, 206] width 96 height 8
click at [89, 210] on div "Category page" at bounding box center [97, 206] width 96 height 8
click at [97, 224] on div "Product page" at bounding box center [85, 226] width 73 height 8
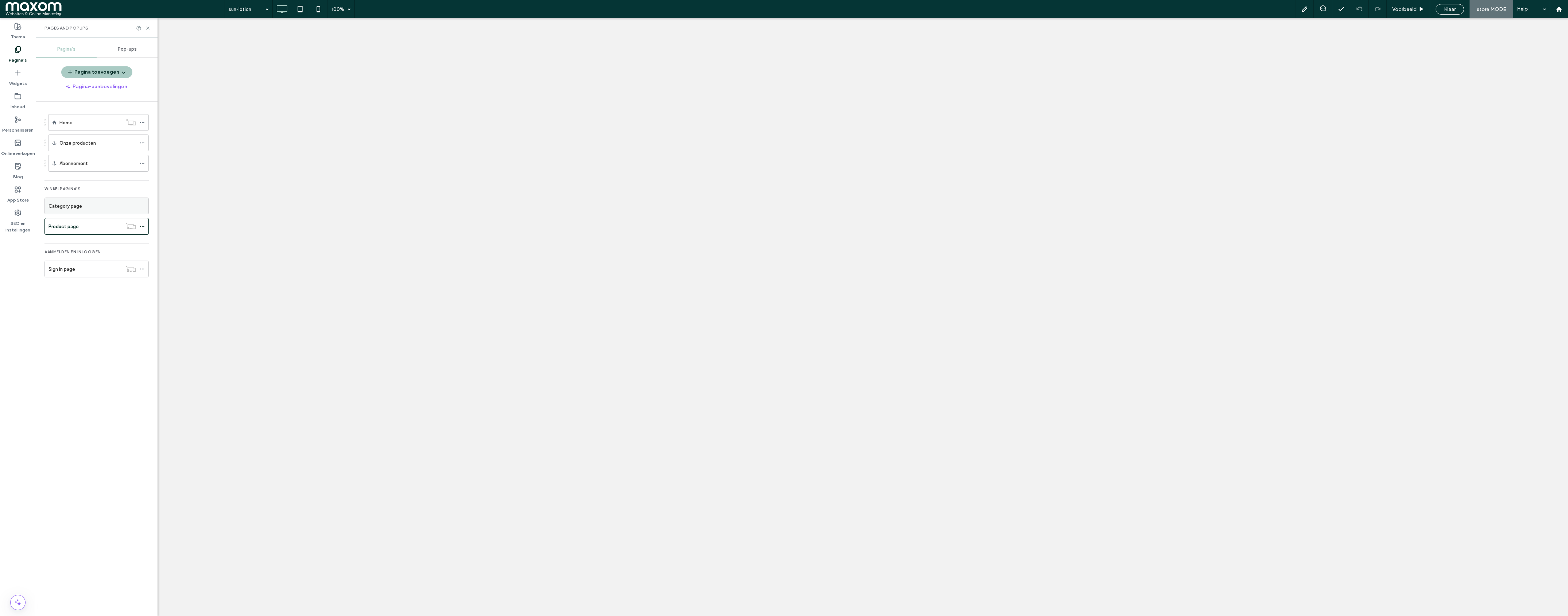
select select "****"
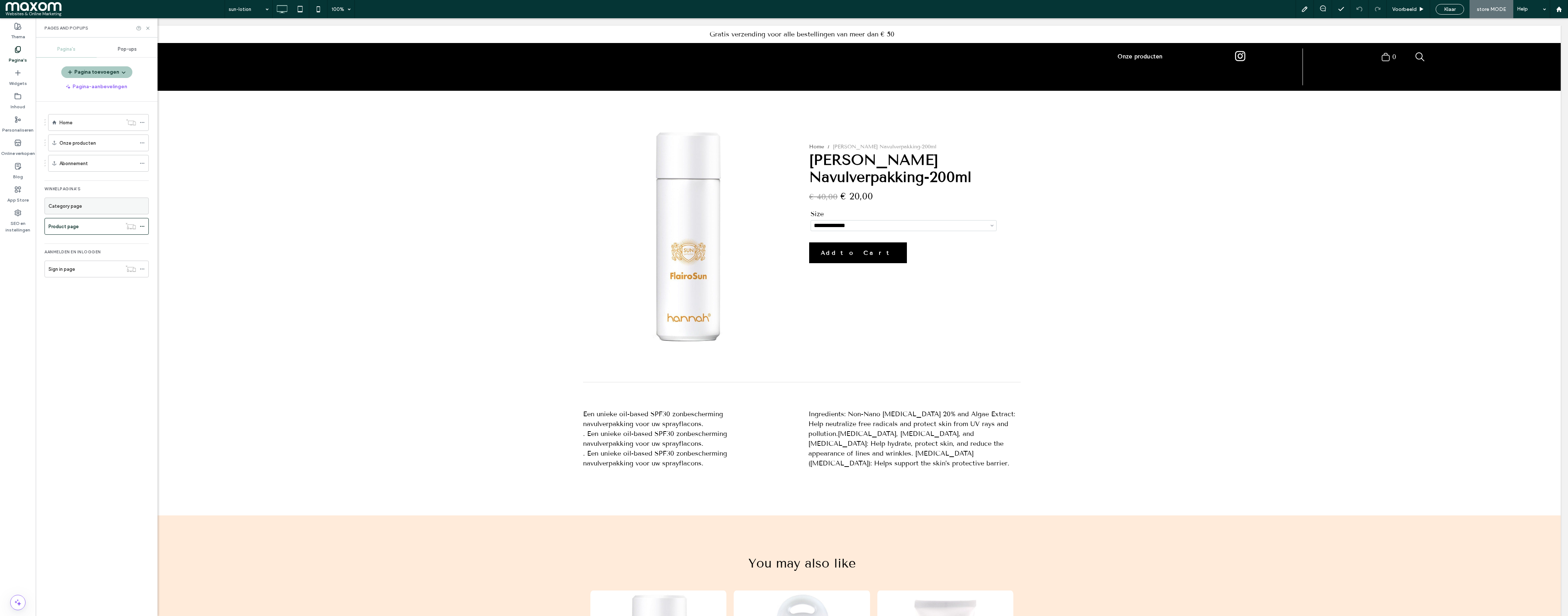
scroll to position [0, 0]
click at [149, 28] on icon at bounding box center [147, 28] width 5 height 5
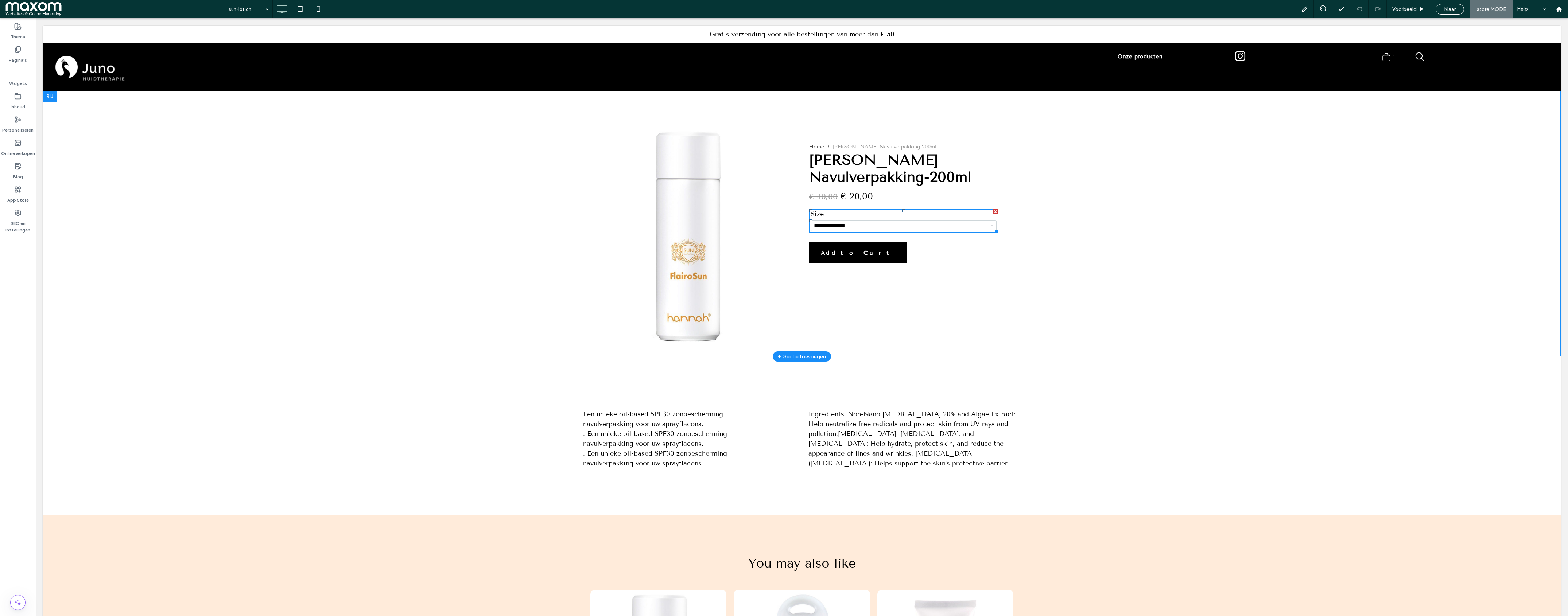
click at [917, 211] on h5 "Size" at bounding box center [904, 214] width 186 height 7
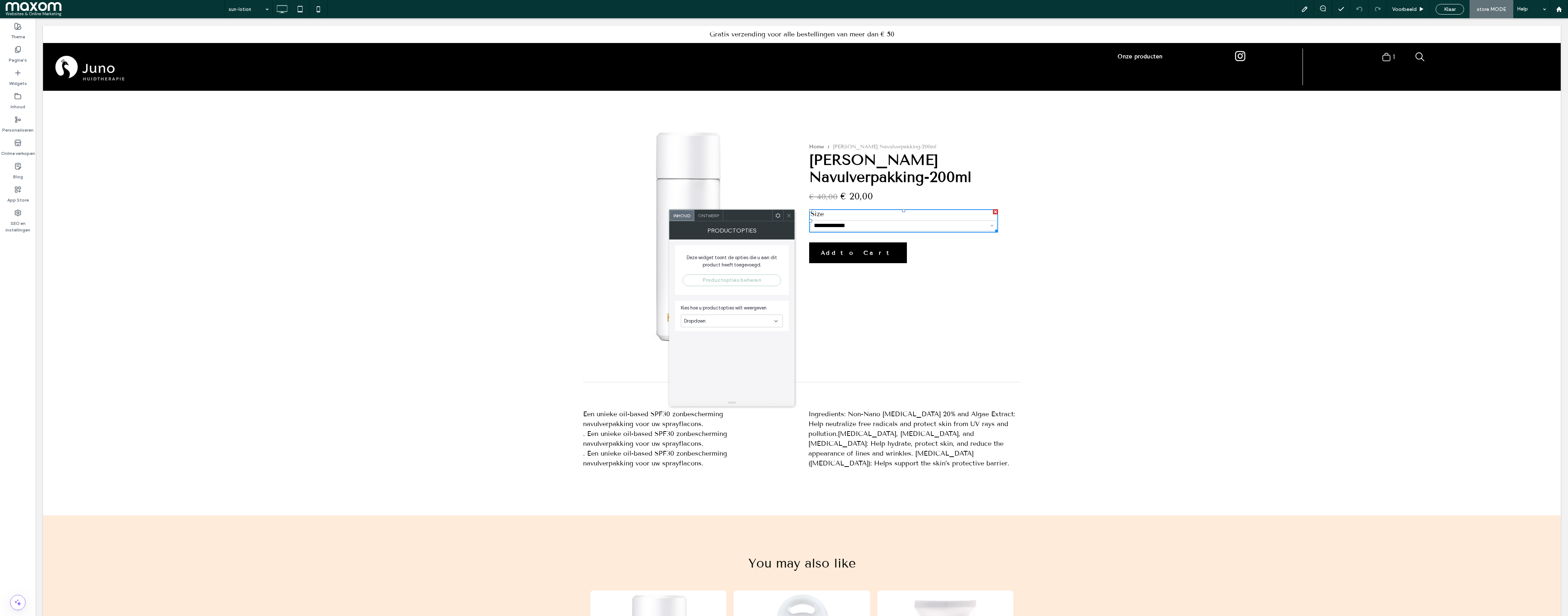
drag, startPoint x: 789, startPoint y: 213, endPoint x: 720, endPoint y: 214, distance: 69.0
click at [787, 213] on icon at bounding box center [789, 215] width 5 height 5
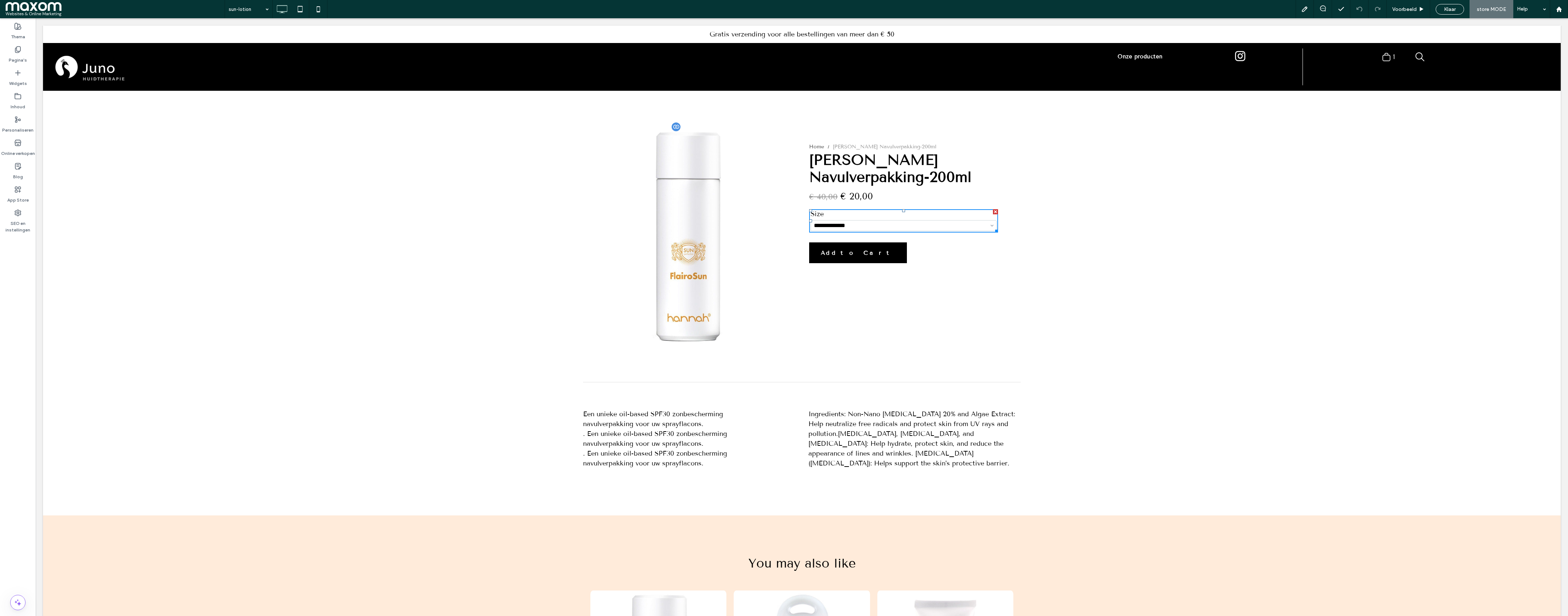
select select "****"
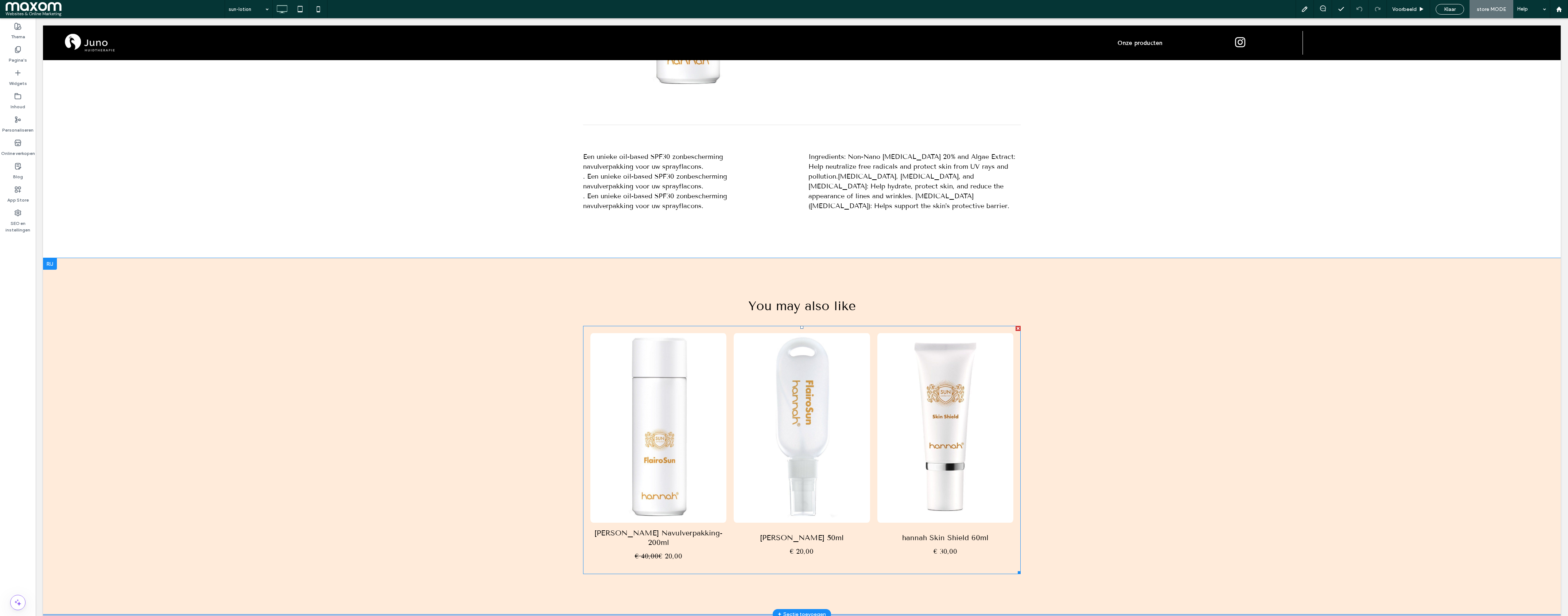
scroll to position [571, 0]
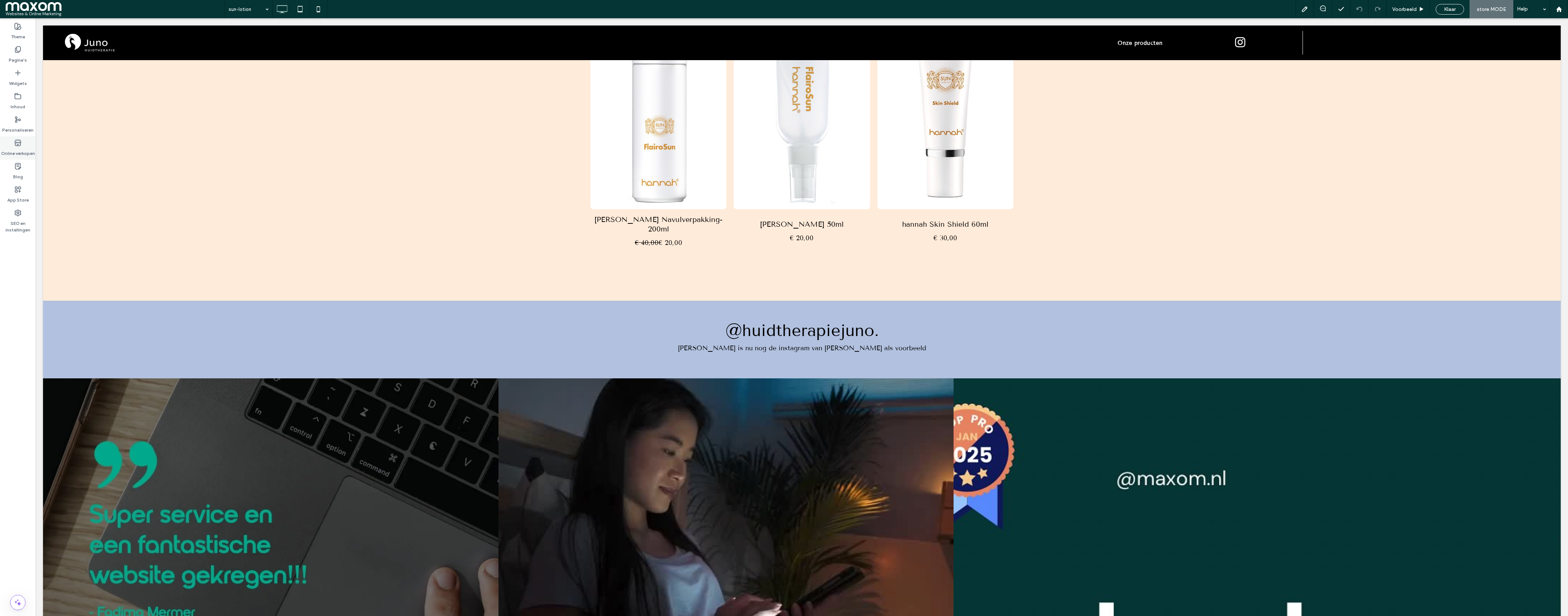
click at [19, 147] on label "Online verkopen" at bounding box center [18, 152] width 34 height 10
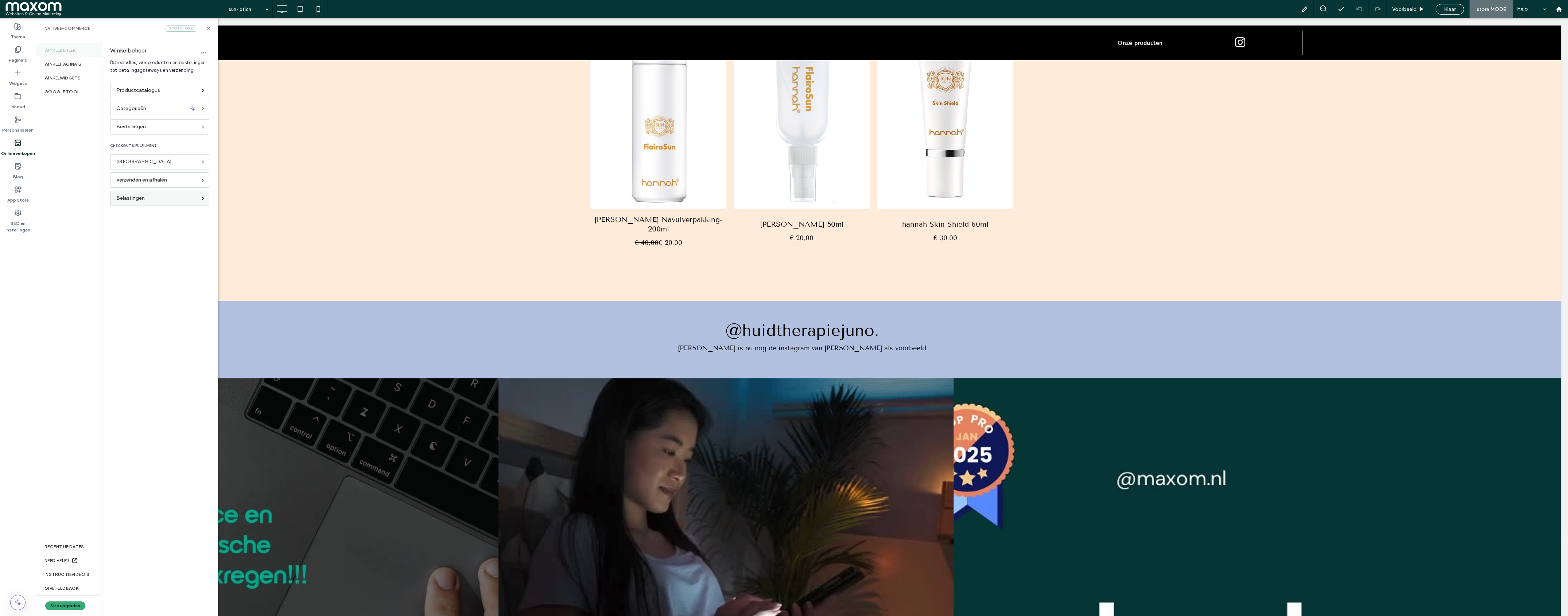
click at [163, 198] on div "Belastingen" at bounding box center [156, 198] width 80 height 8
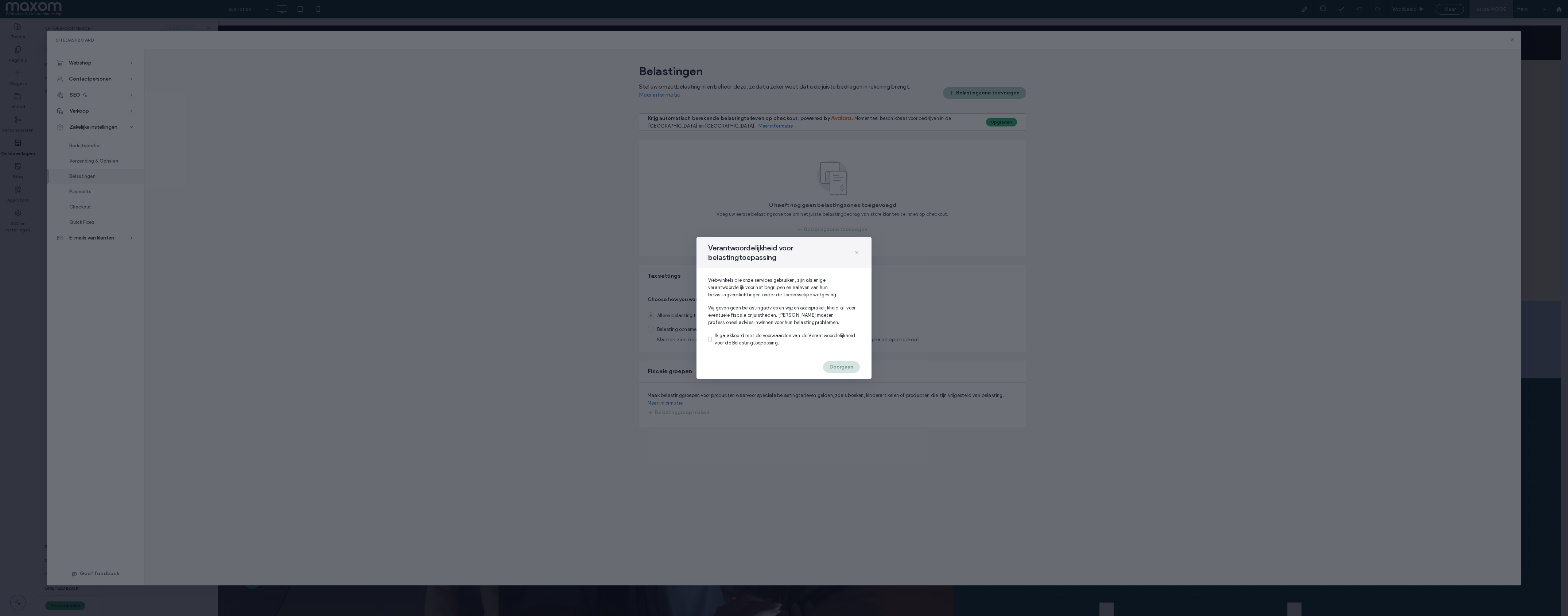
click at [856, 253] on icon at bounding box center [857, 253] width 6 height 6
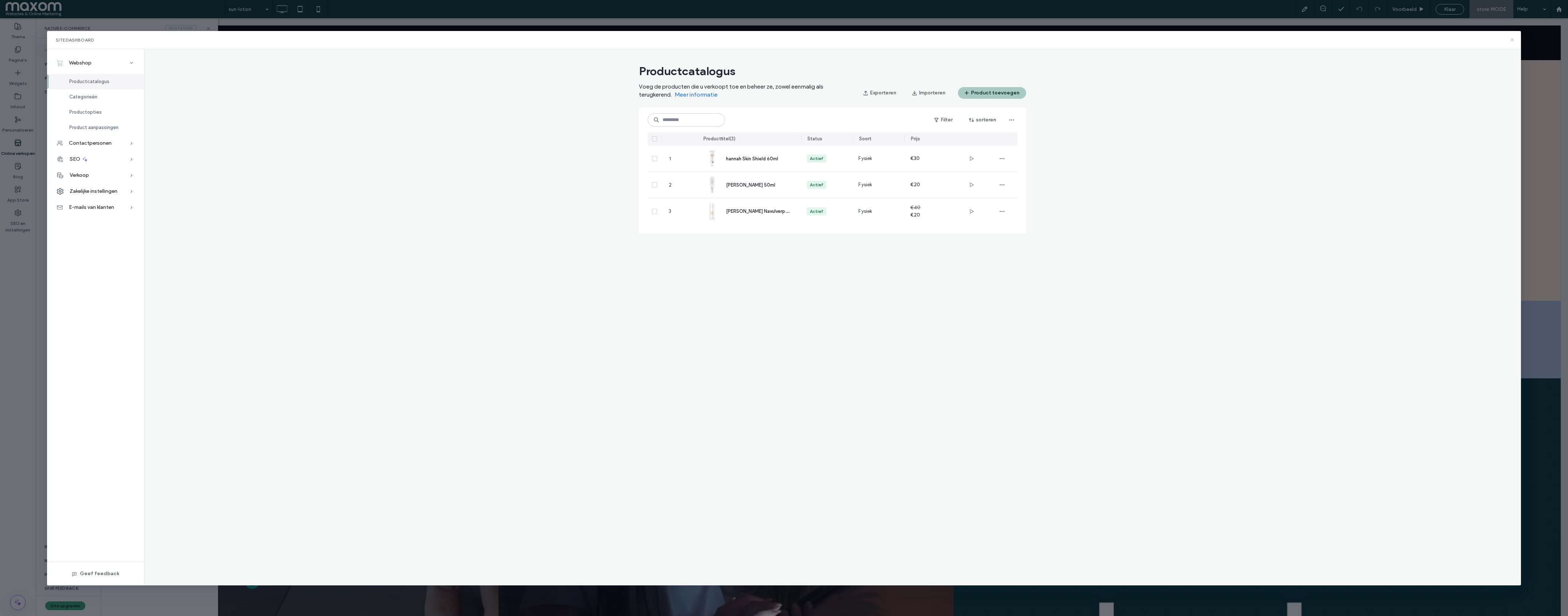
click at [1393, 40] on use at bounding box center [1511, 39] width 3 height 3
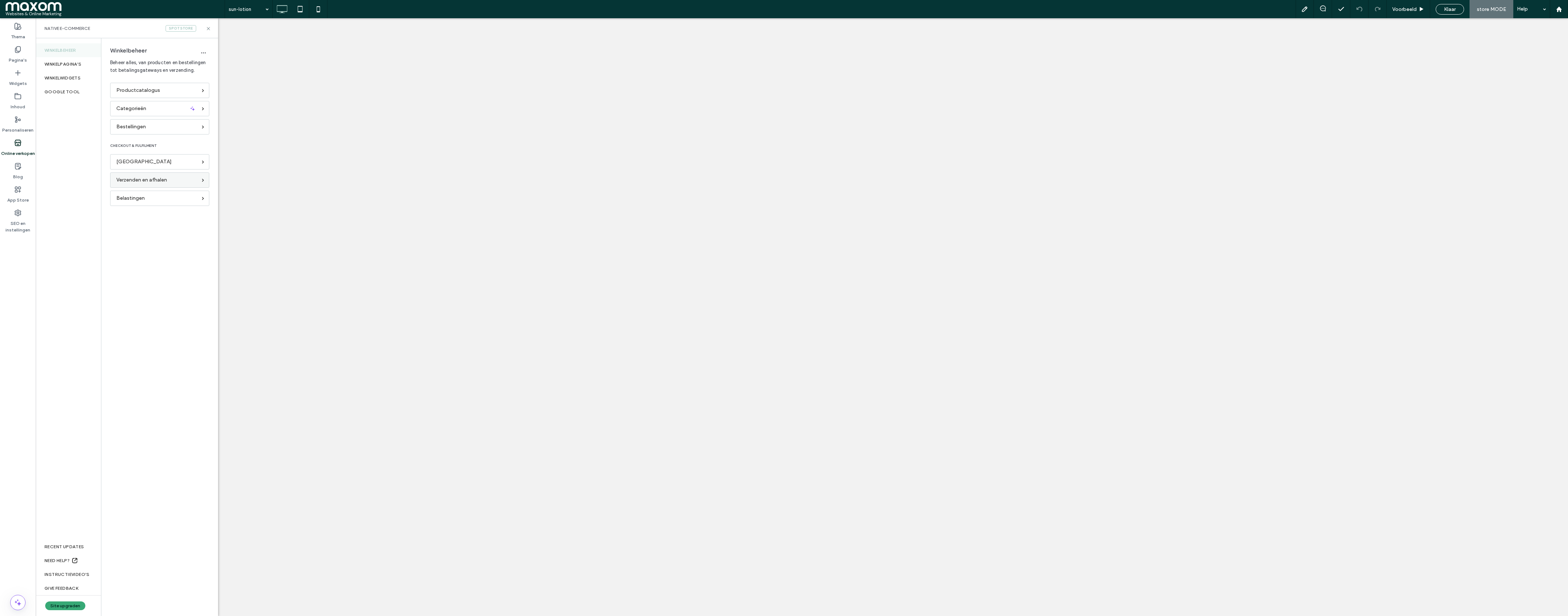
select select "****"
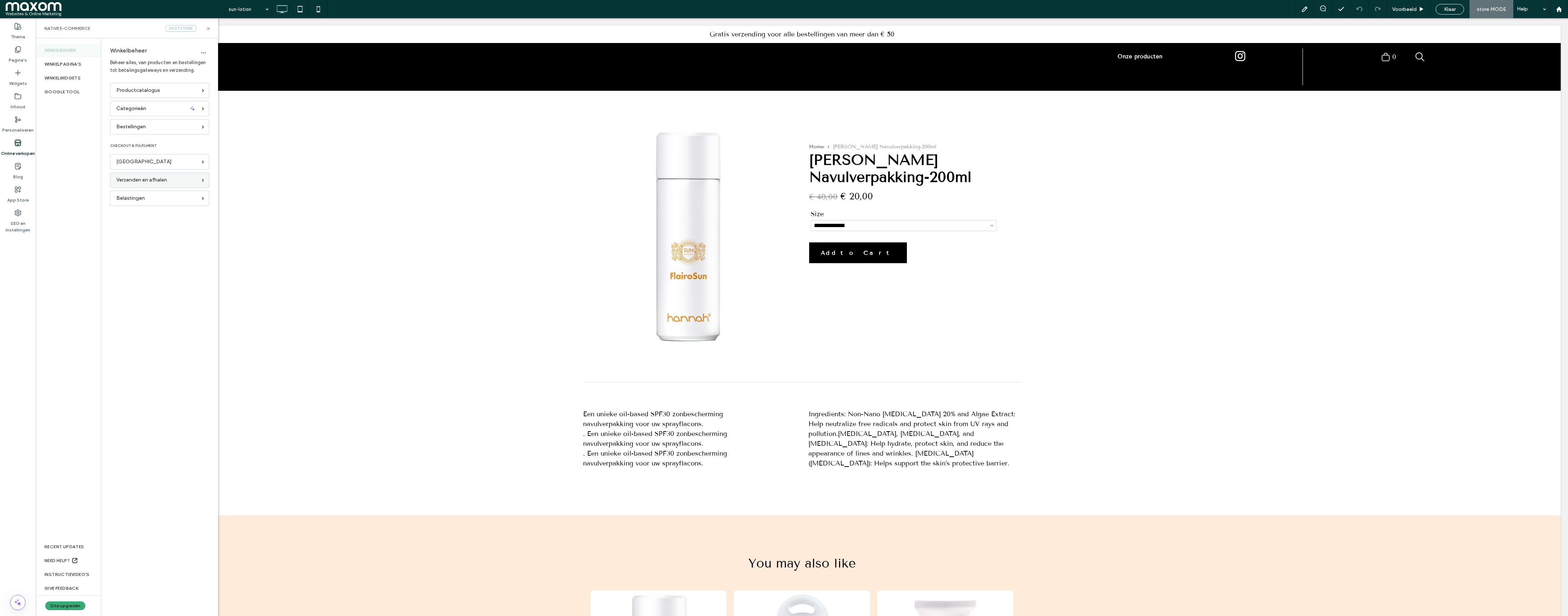
scroll to position [0, 0]
click at [143, 167] on div "Betalingen" at bounding box center [159, 161] width 99 height 15
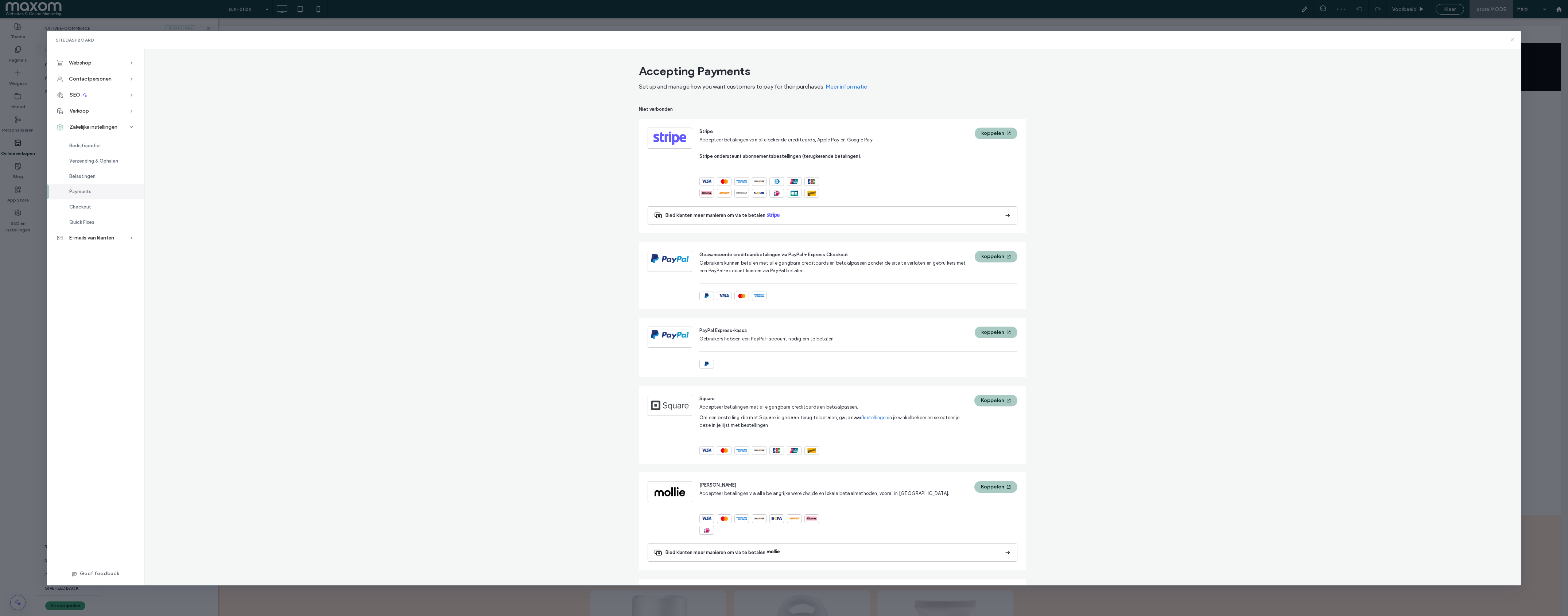
drag, startPoint x: 1514, startPoint y: 40, endPoint x: 1475, endPoint y: 22, distance: 43.0
click at [1393, 40] on icon at bounding box center [1513, 40] width 6 height 6
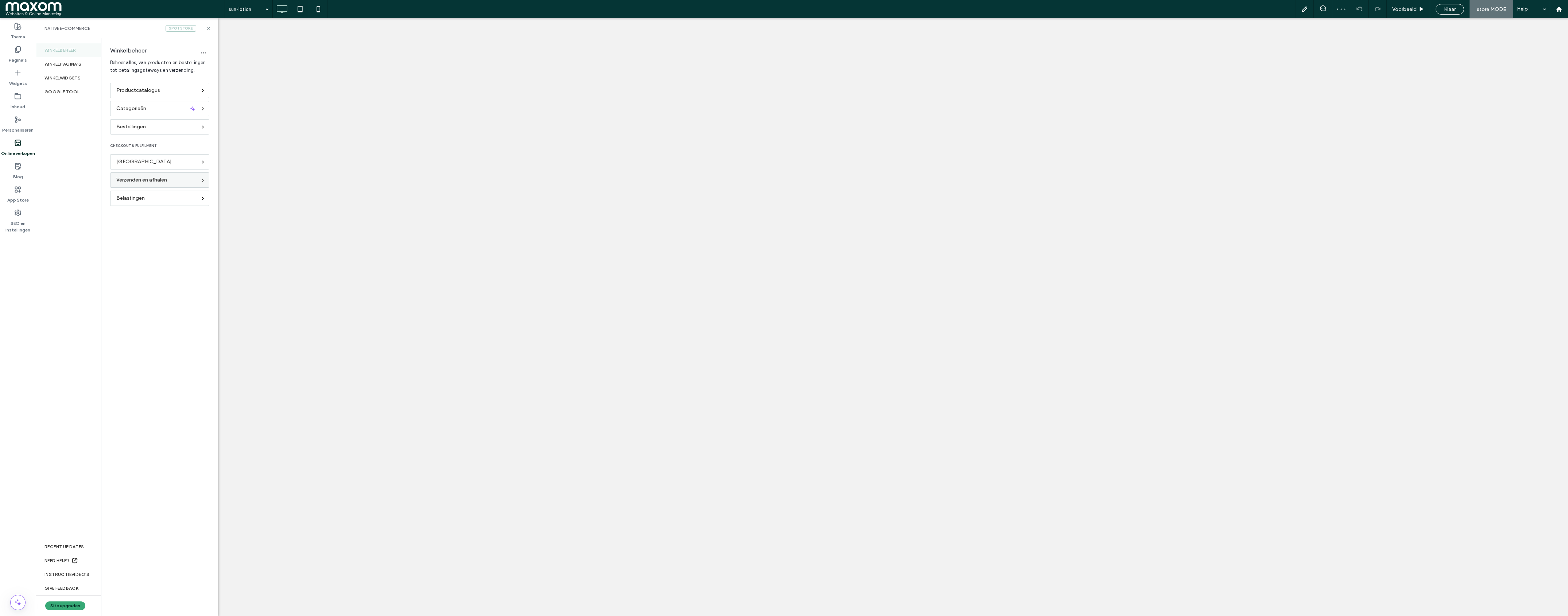
select select "****"
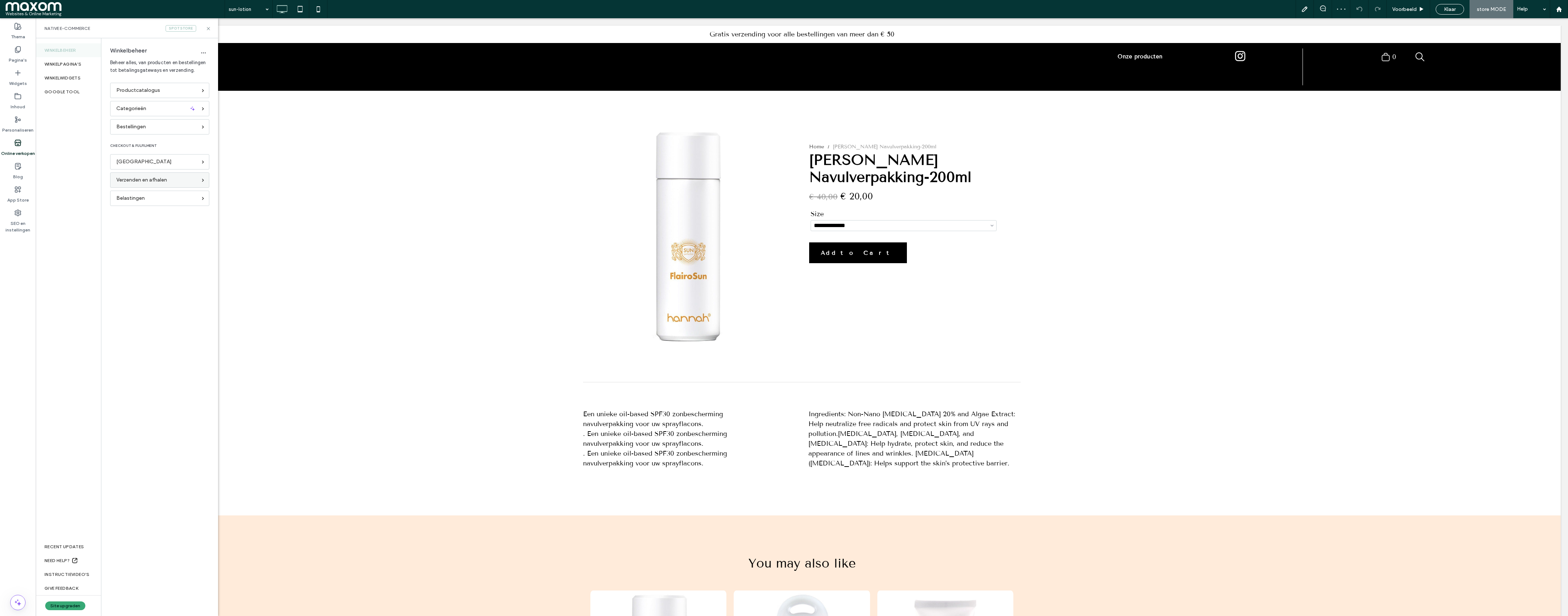
click at [167, 186] on div "Verzenden en afhalen" at bounding box center [159, 180] width 99 height 15
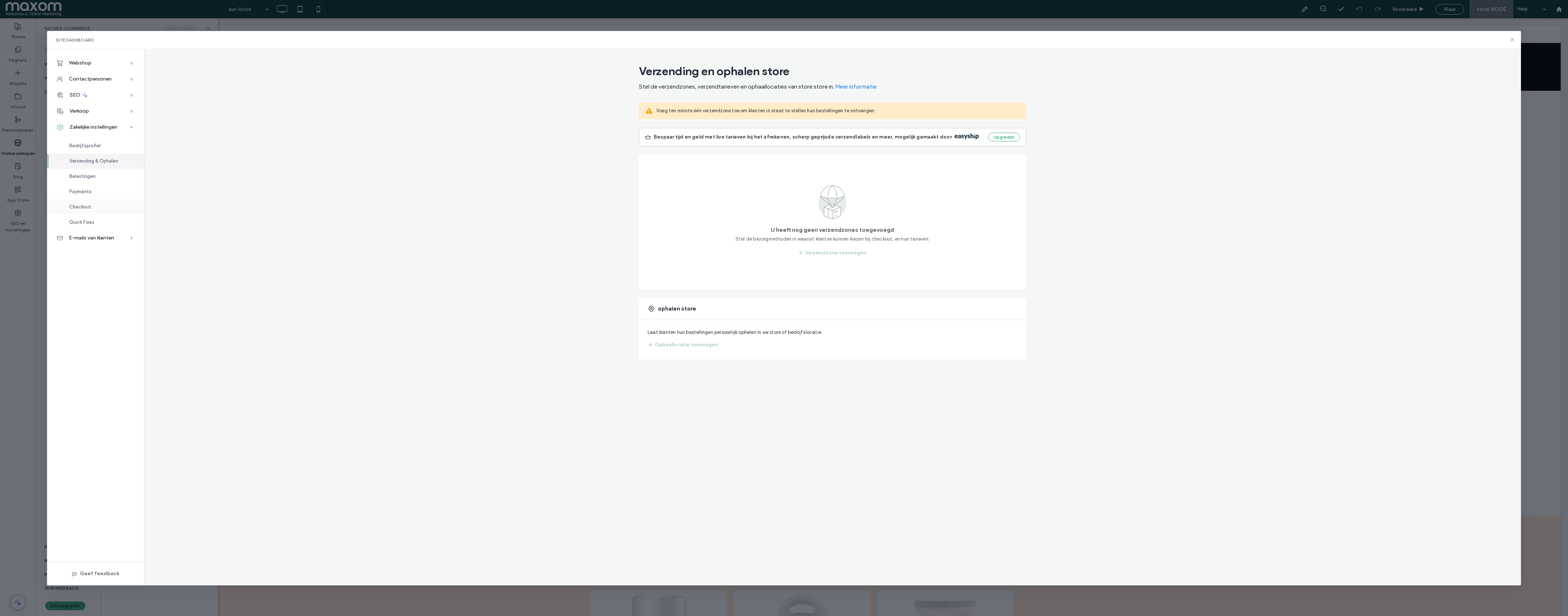
drag, startPoint x: 94, startPoint y: 192, endPoint x: 100, endPoint y: 210, distance: 19.0
click at [95, 192] on div "Payments" at bounding box center [95, 192] width 97 height 15
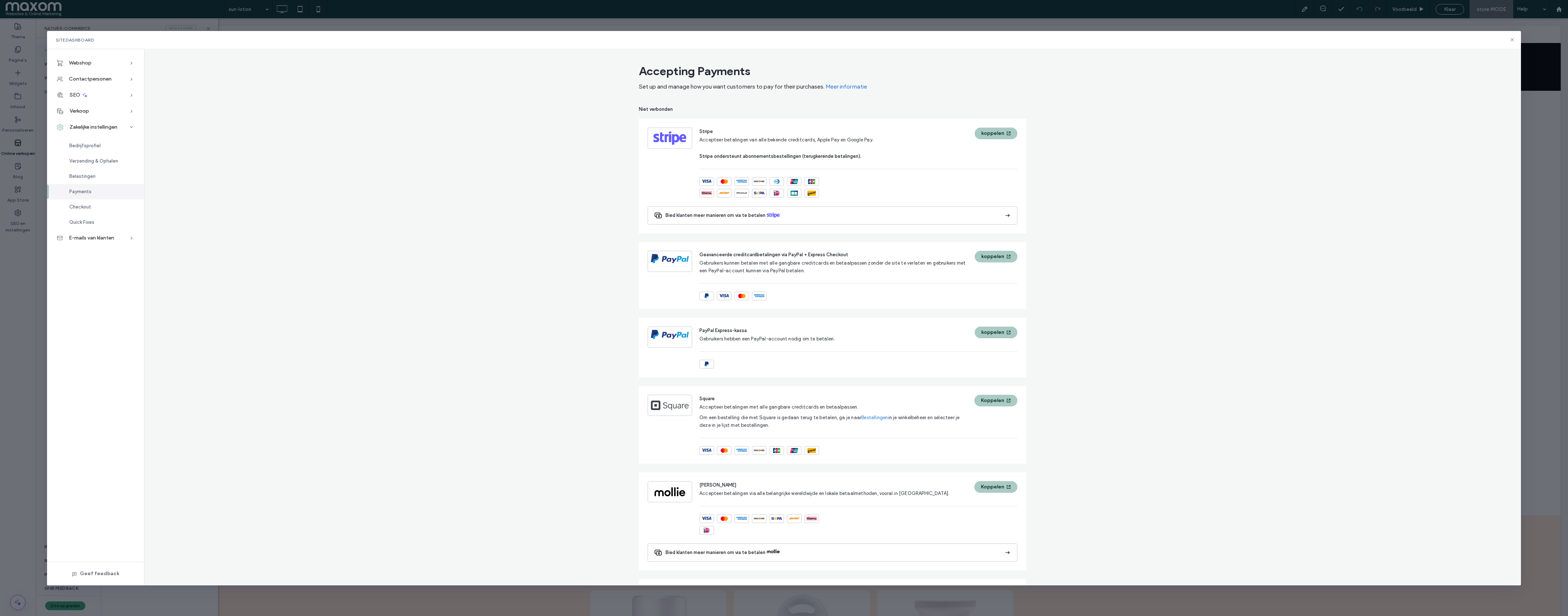
scroll to position [136, 0]
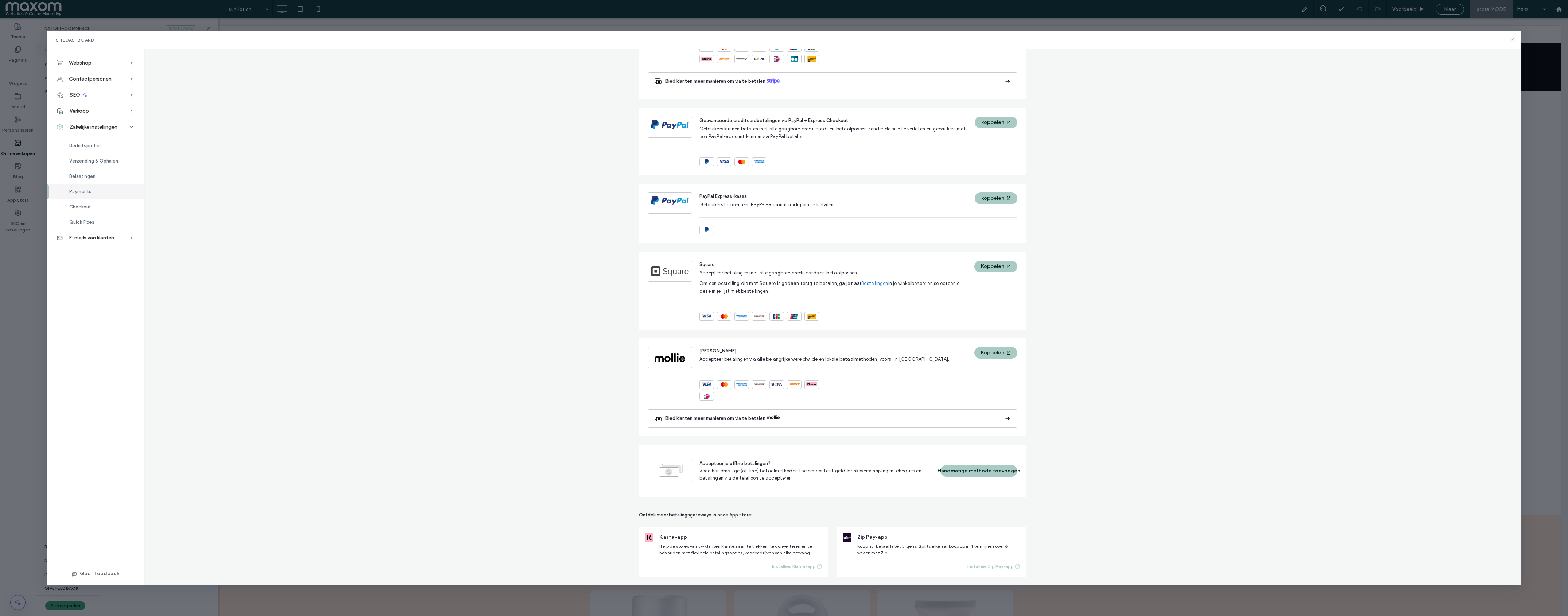
click at [1393, 41] on icon at bounding box center [1513, 40] width 6 height 6
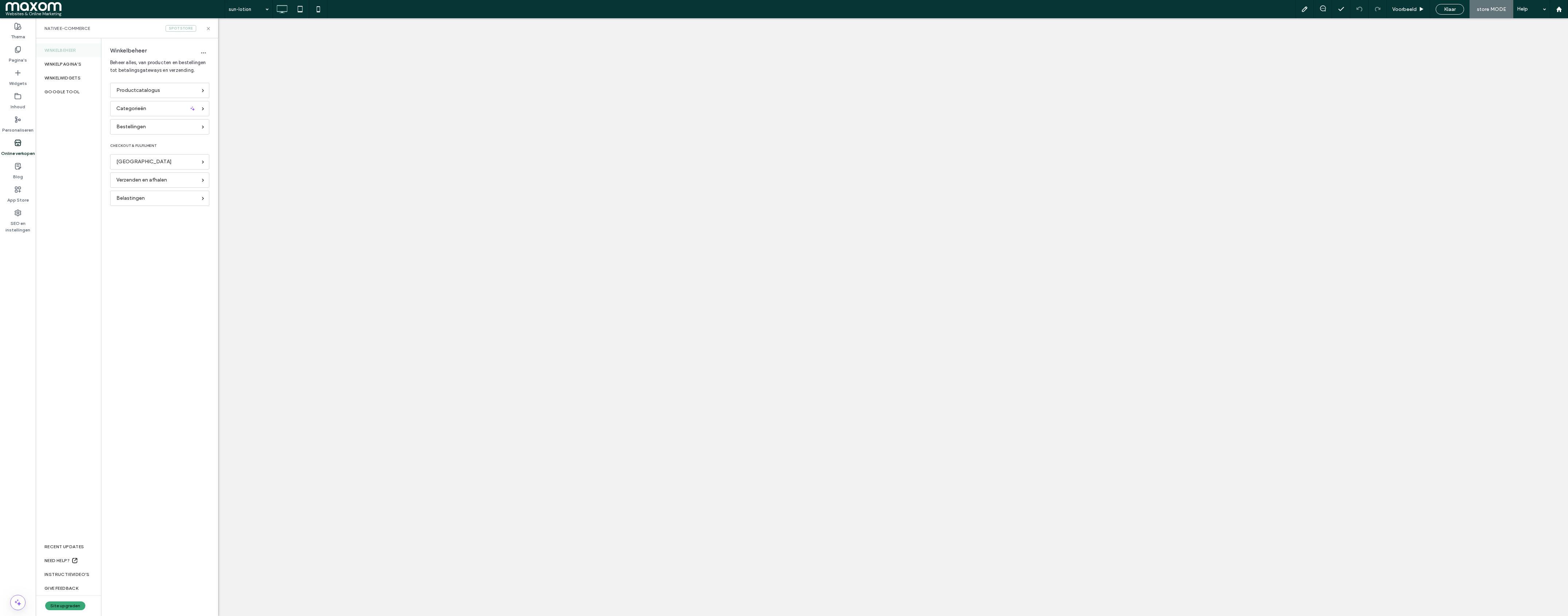
select select "****"
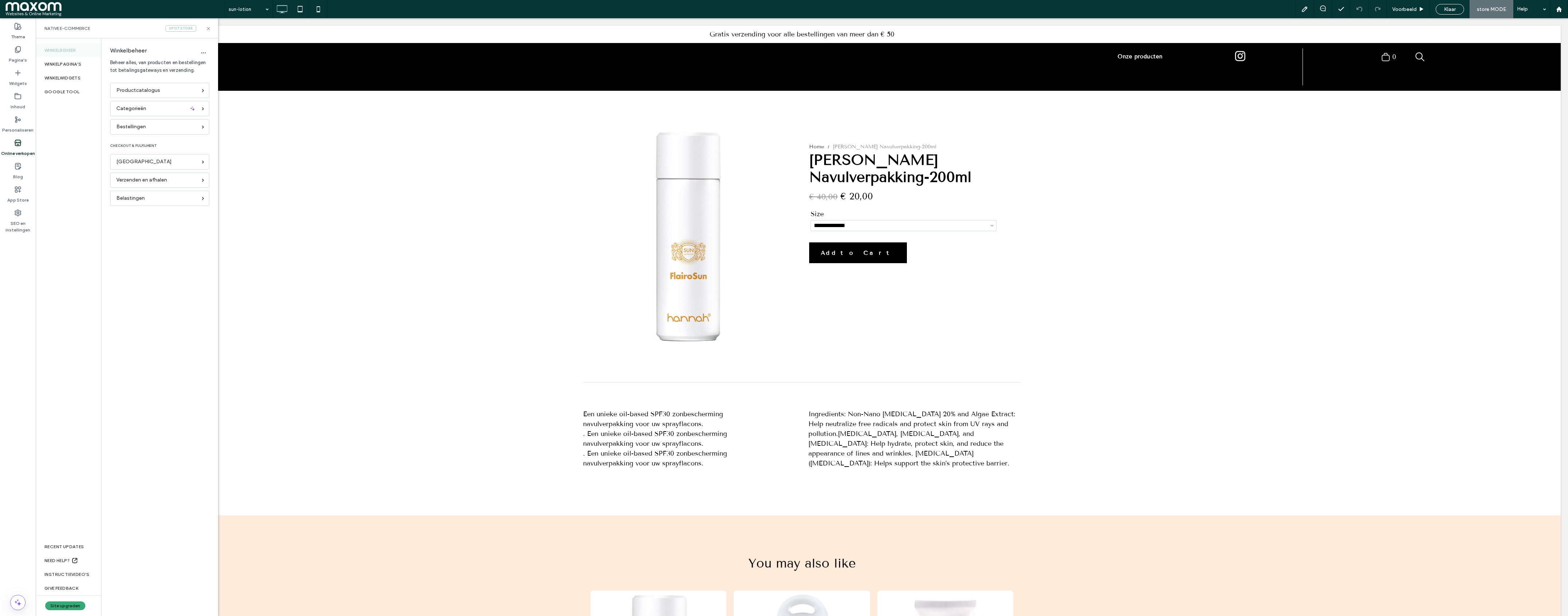
scroll to position [0, 0]
click at [1323, 12] on div at bounding box center [1322, 9] width 18 height 7
click at [1328, 9] on span at bounding box center [1322, 9] width 18 height 6
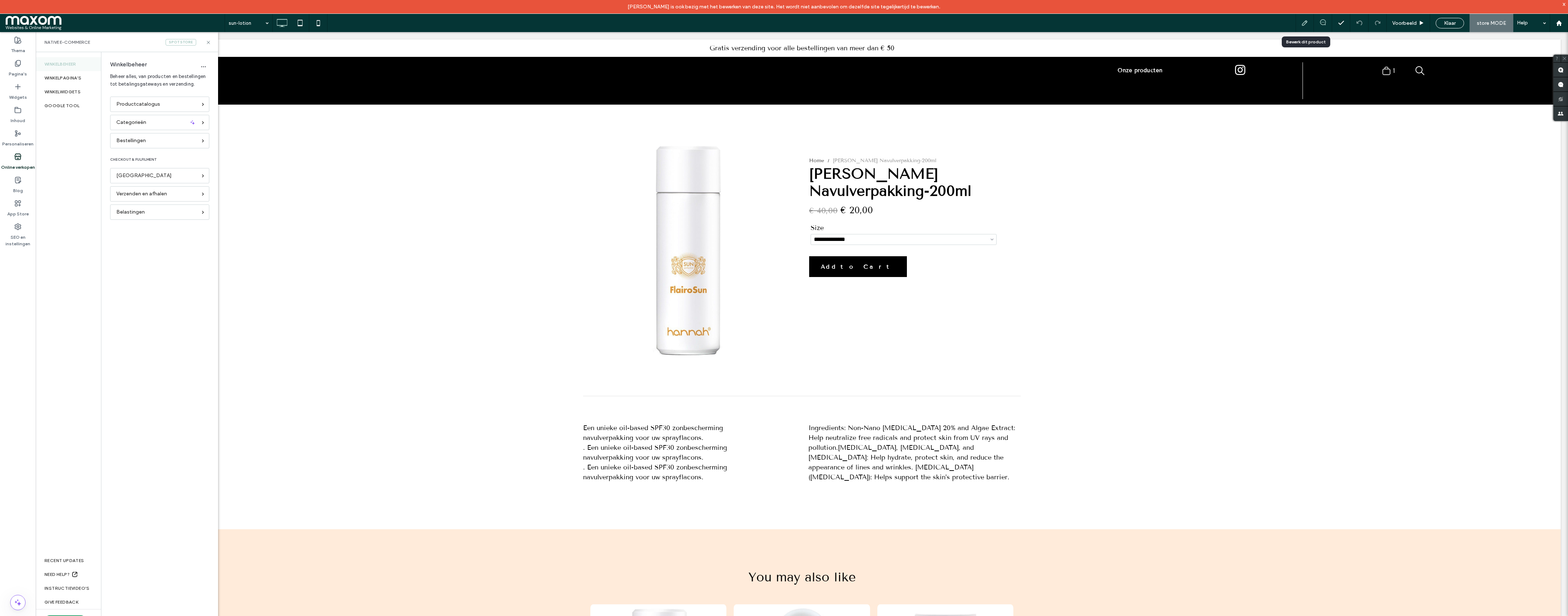
click at [1307, 24] on icon at bounding box center [1304, 23] width 7 height 7
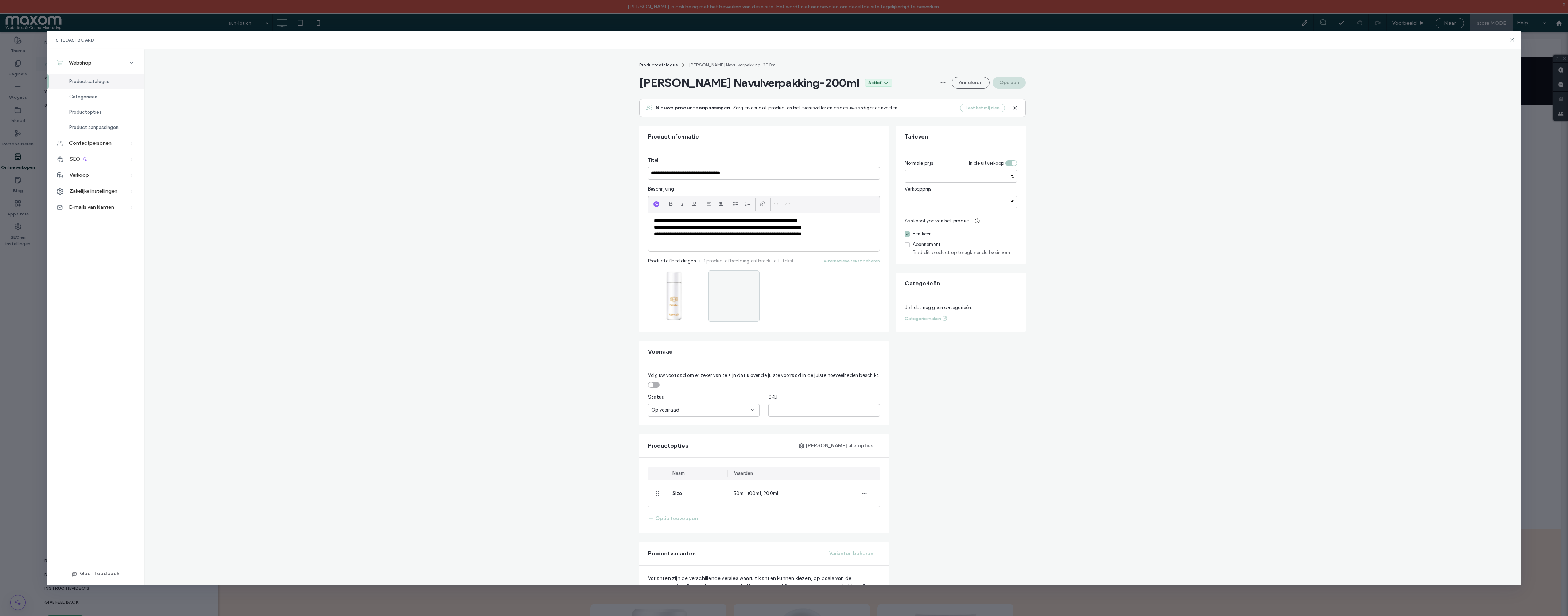
click at [1393, 38] on div "Site Dashboard" at bounding box center [783, 40] width 1474 height 18
click at [1393, 40] on use at bounding box center [1511, 39] width 3 height 3
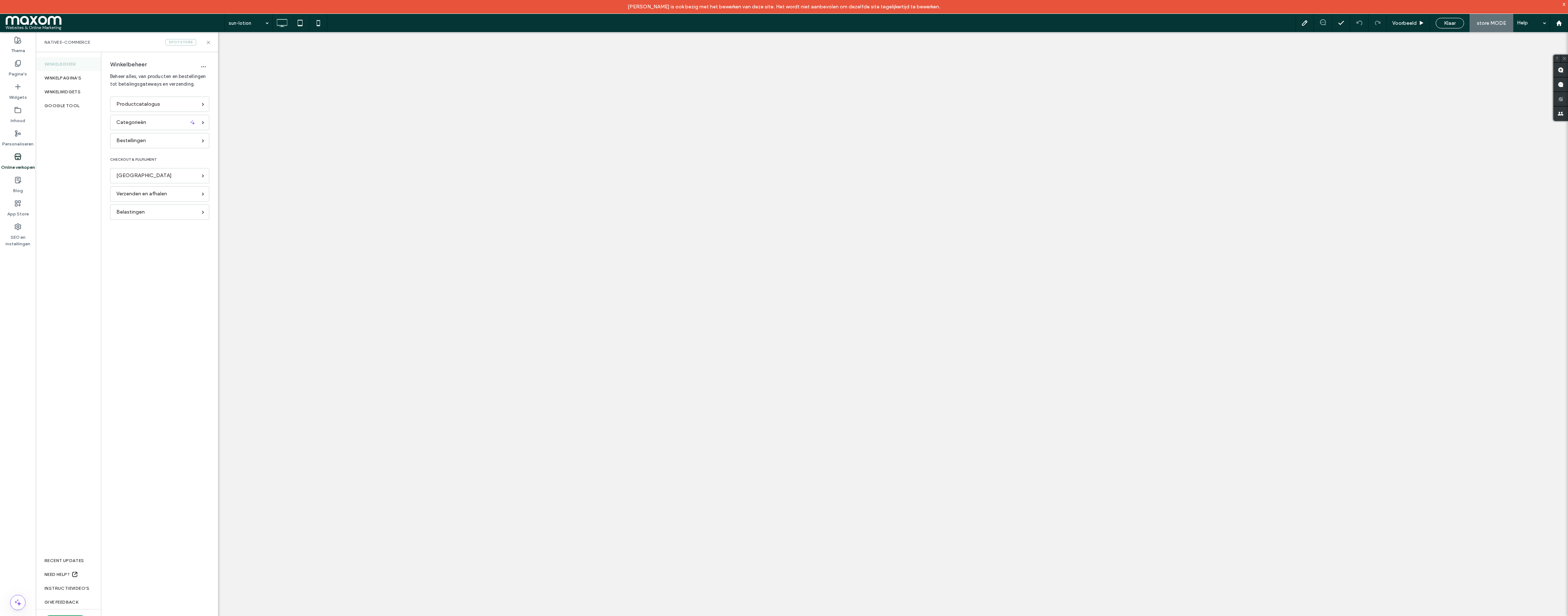
select select "****"
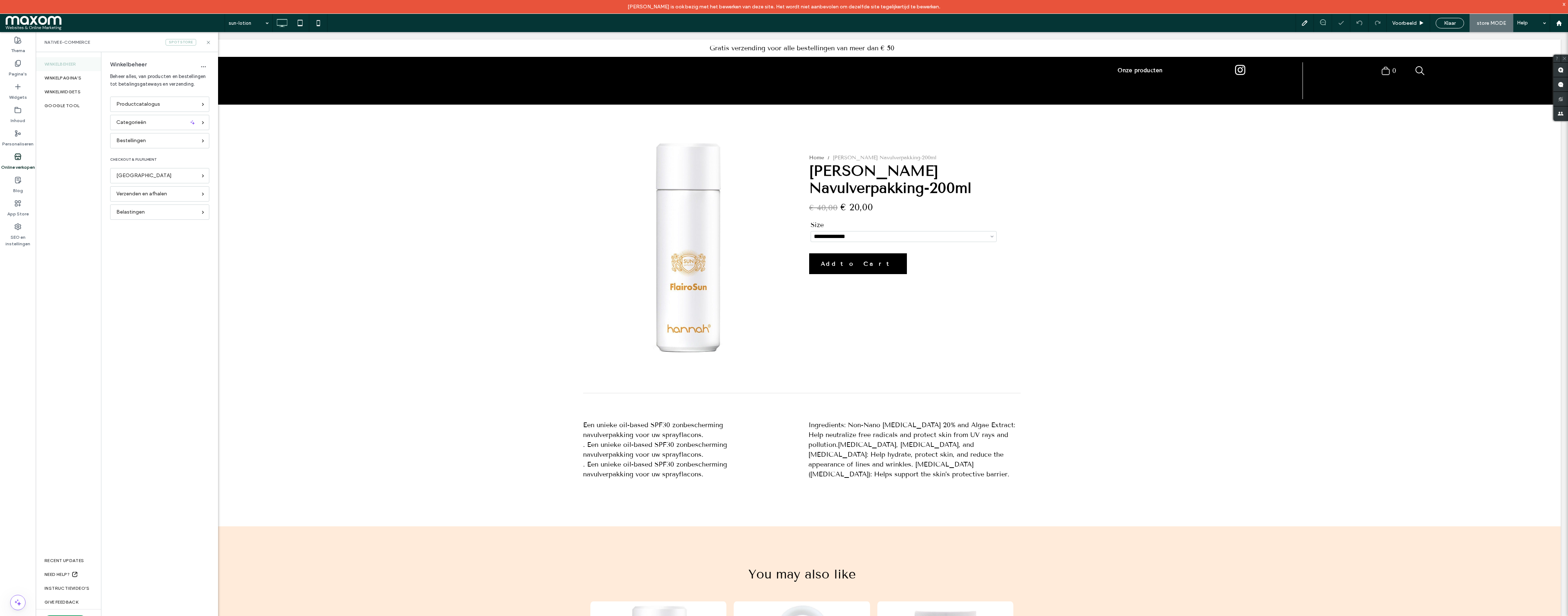
click at [1393, 24] on span "Klaar" at bounding box center [1449, 23] width 12 height 6
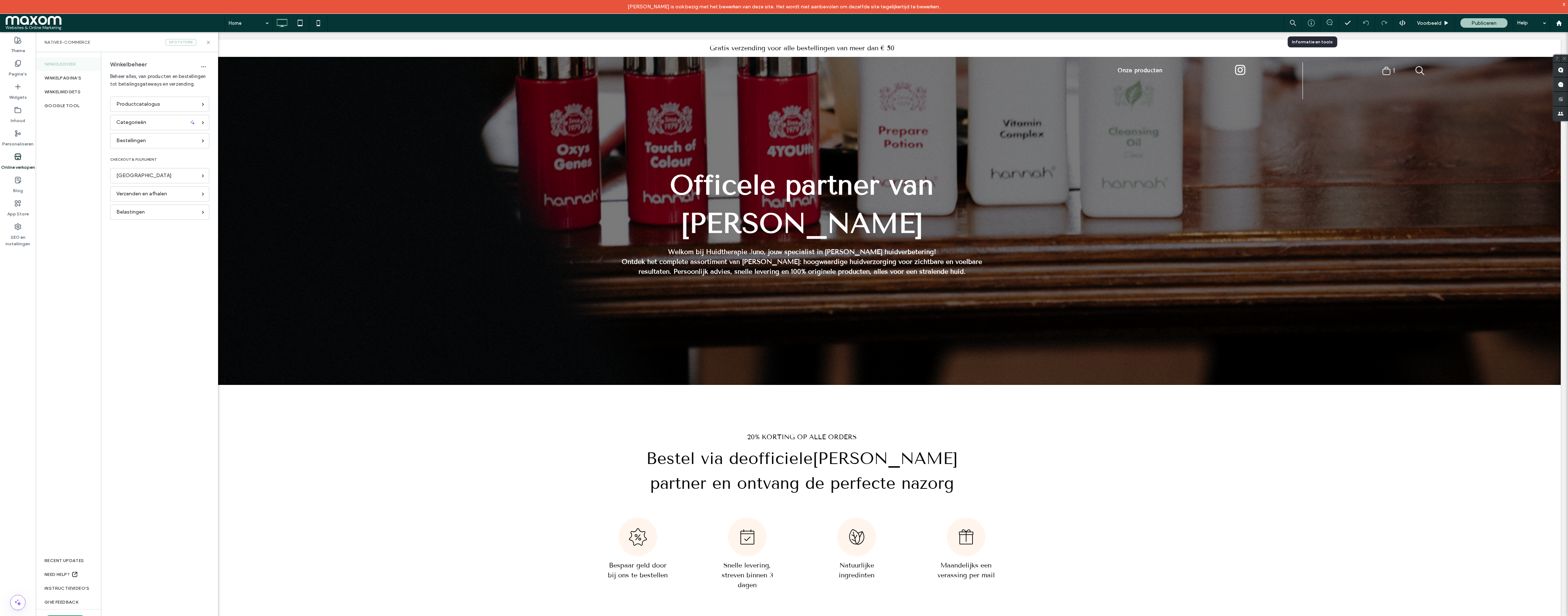
click at [1315, 24] on div at bounding box center [1311, 23] width 18 height 7
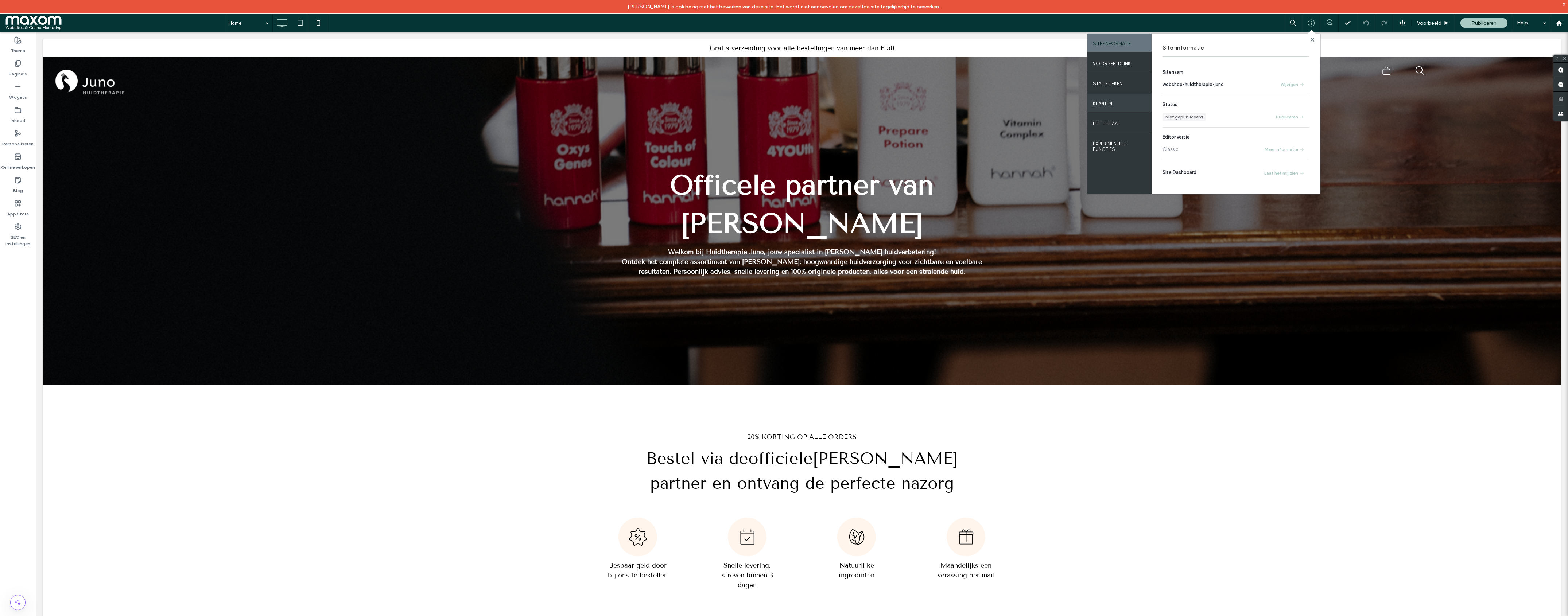
click at [1115, 103] on div "Klanten" at bounding box center [1119, 103] width 64 height 18
click at [1186, 89] on button "Klant maken" at bounding box center [1190, 89] width 55 height 12
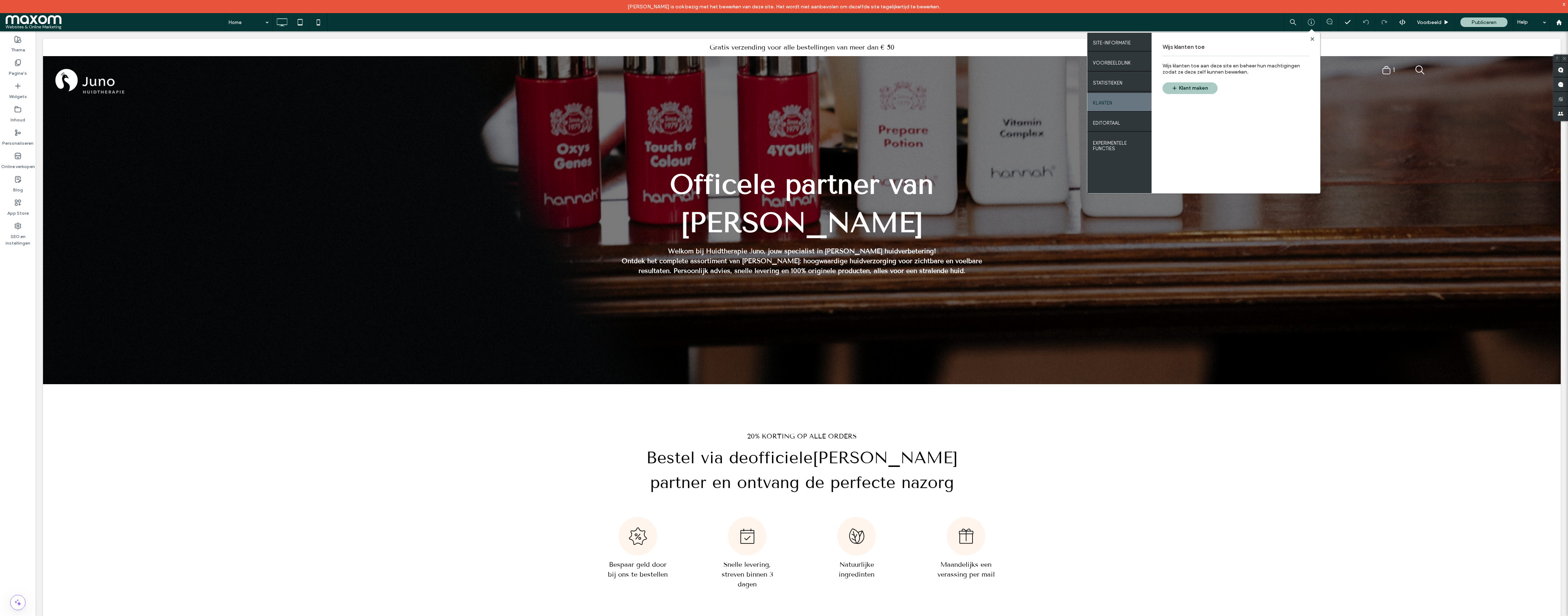
drag, startPoint x: 1310, startPoint y: 36, endPoint x: 1370, endPoint y: 7, distance: 66.6
click at [1311, 36] on span at bounding box center [1312, 38] width 4 height 5
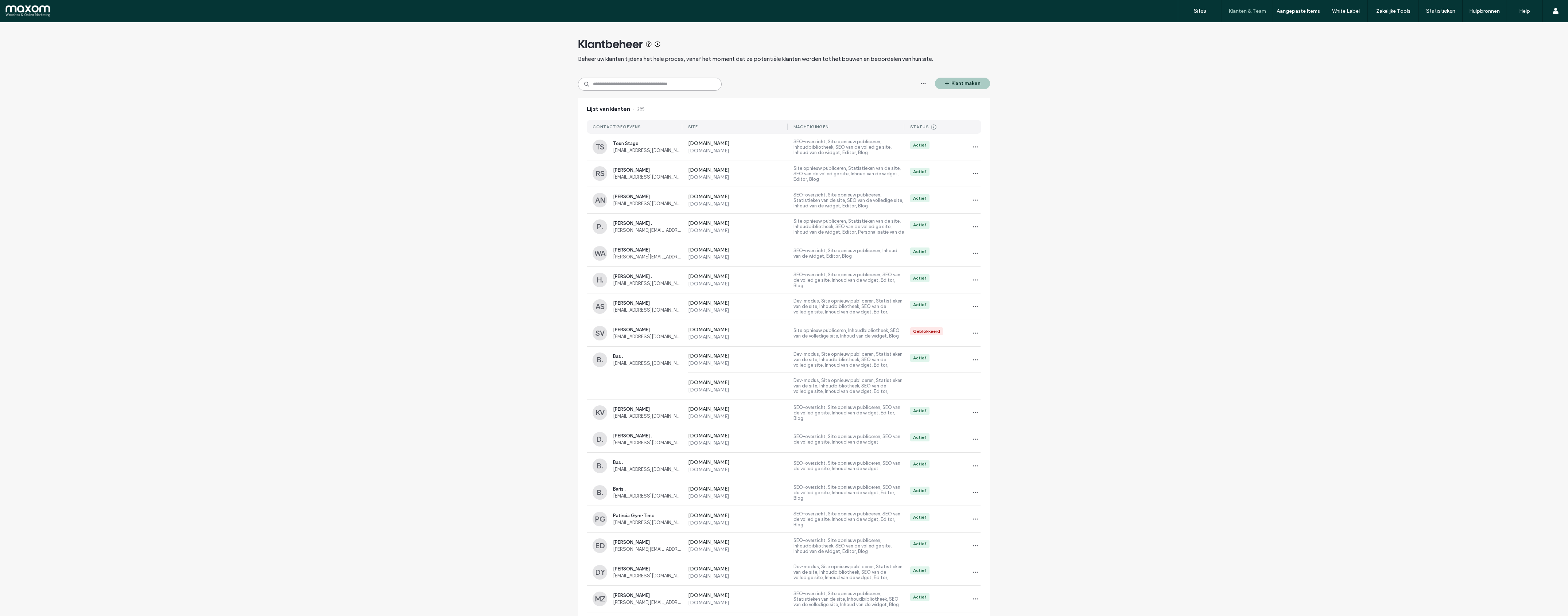
click at [660, 85] on input at bounding box center [650, 85] width 144 height 13
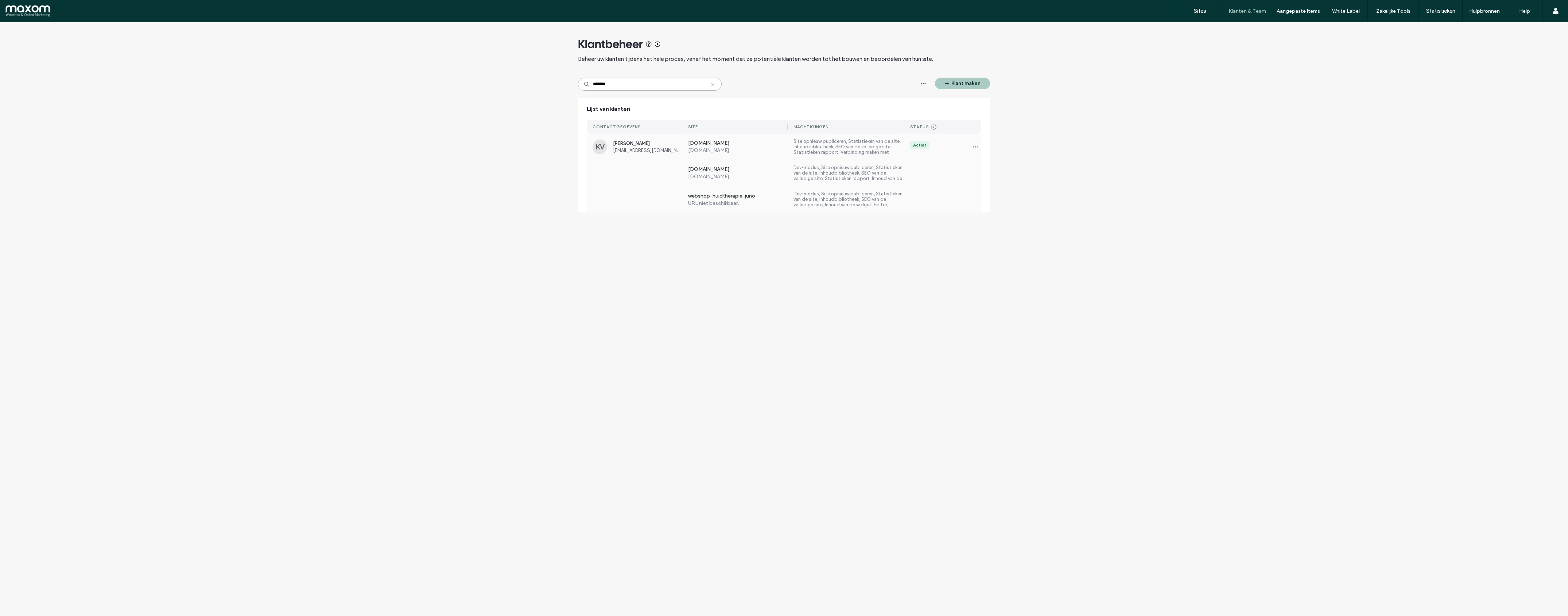
type input "*******"
click at [646, 150] on span "katrien@huidtherapiejuno.nl" at bounding box center [648, 150] width 69 height 5
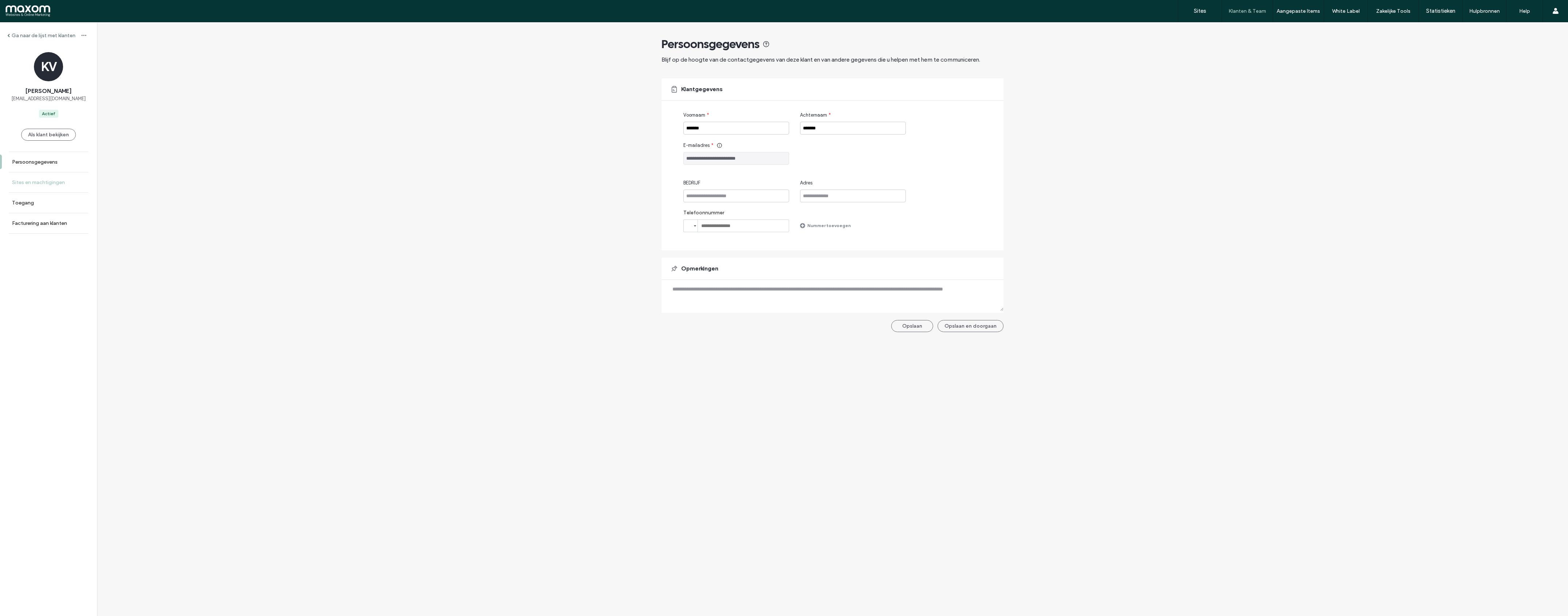
click at [30, 186] on link "Sites en machtigingen" at bounding box center [48, 182] width 97 height 20
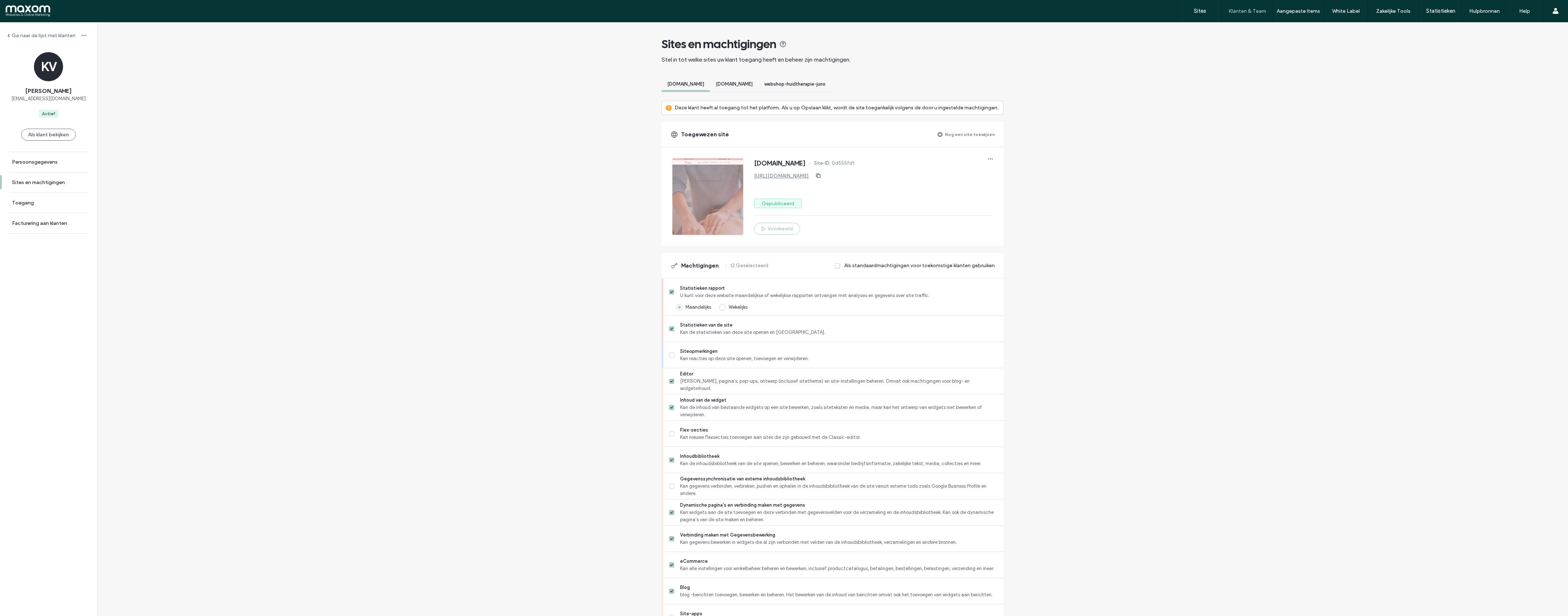
click at [825, 84] on span "webshop-huidtherapie-juno" at bounding box center [795, 84] width 61 height 5
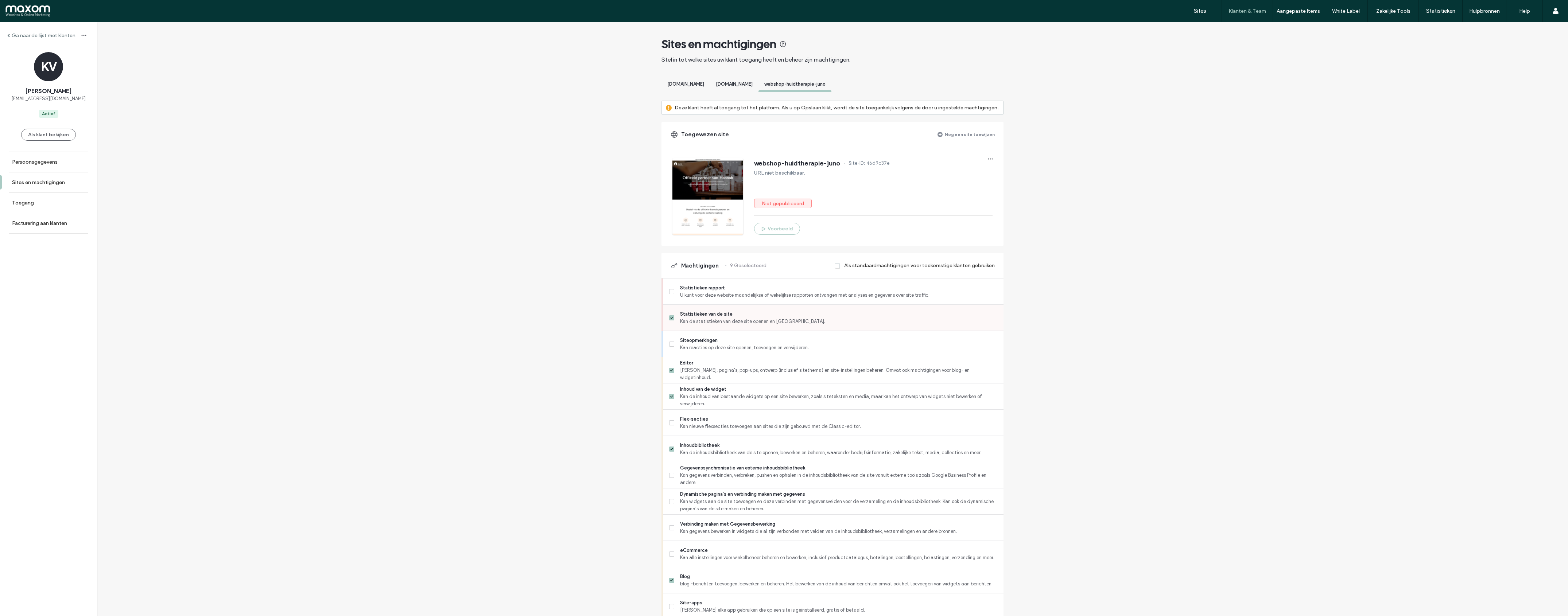
drag, startPoint x: 670, startPoint y: 293, endPoint x: 685, endPoint y: 330, distance: 39.9
click at [670, 293] on icon at bounding box center [671, 292] width 3 height 2
click at [671, 356] on span at bounding box center [671, 355] width 5 height 5
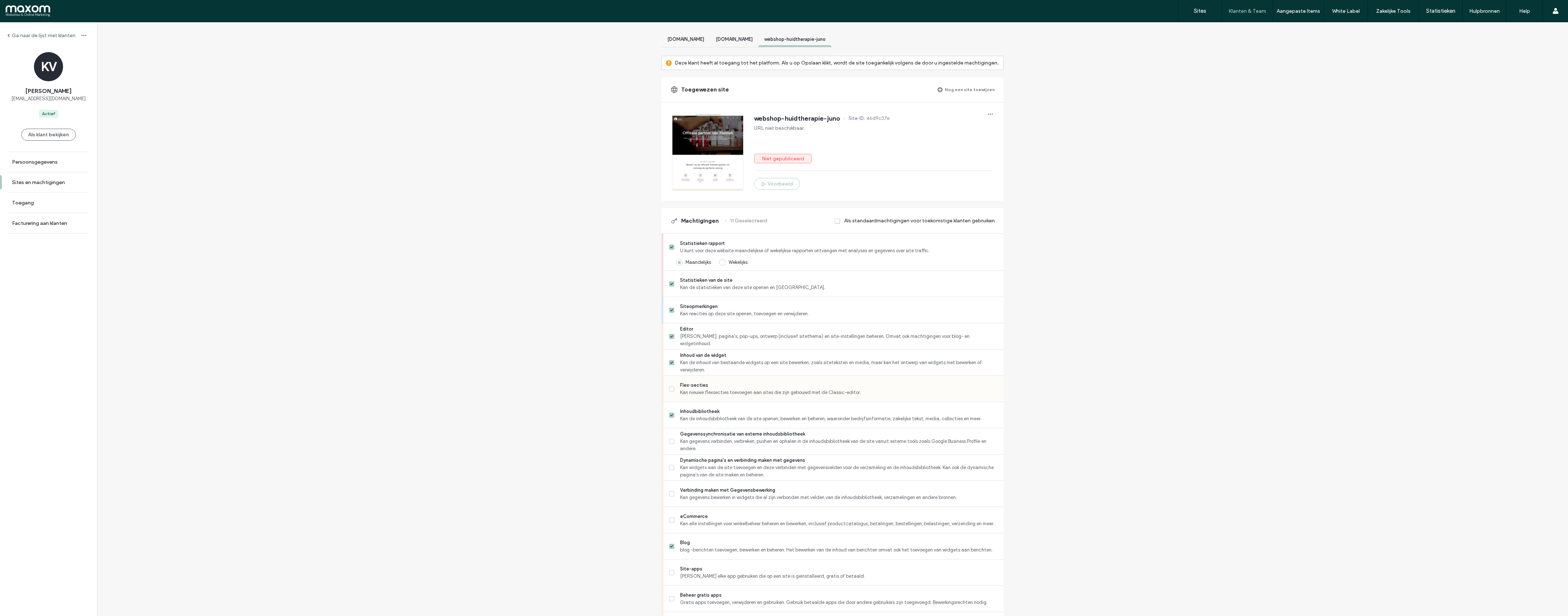
scroll to position [56, 0]
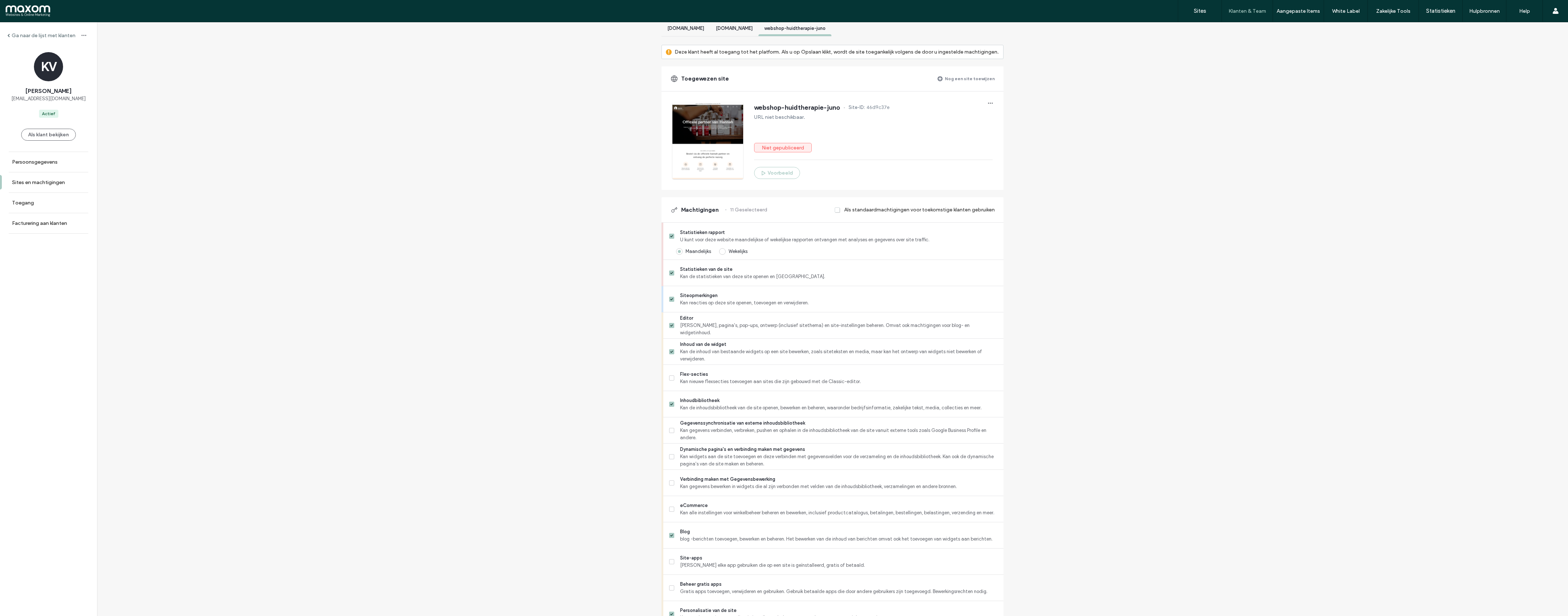
click at [670, 379] on icon at bounding box center [671, 378] width 3 height 2
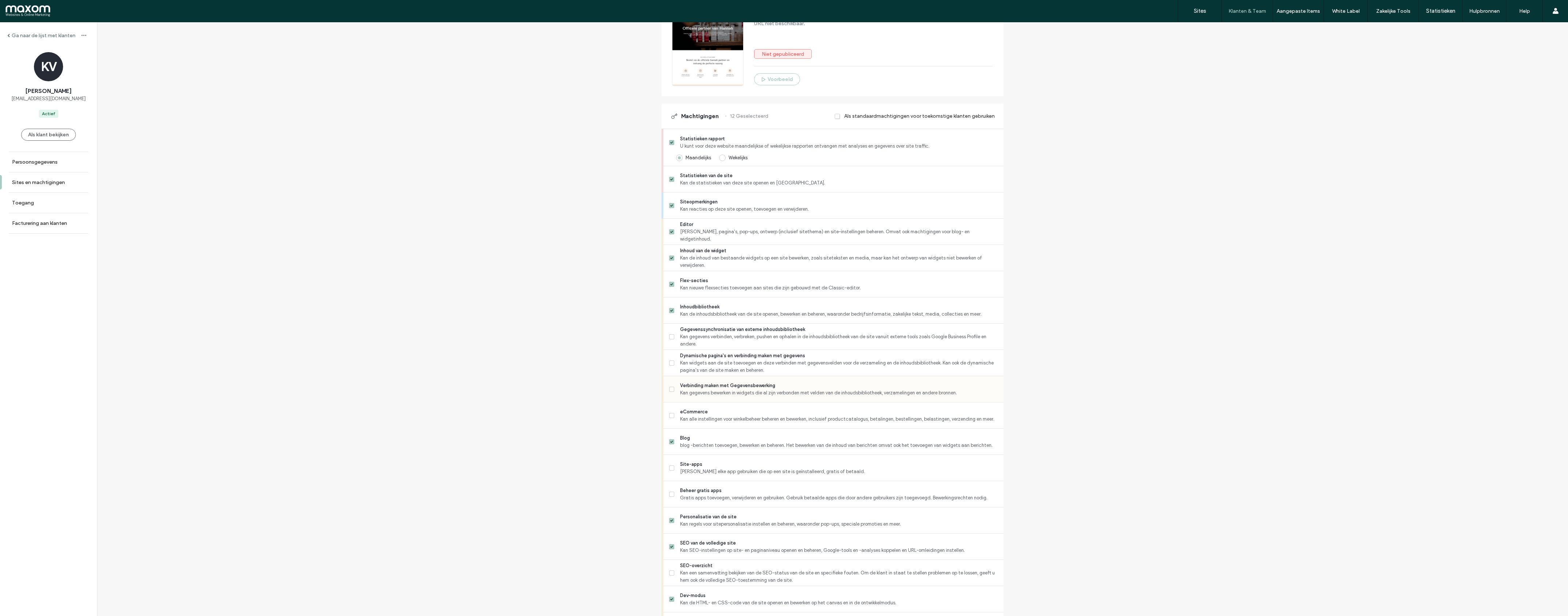
scroll to position [157, 0]
drag, startPoint x: 669, startPoint y: 330, endPoint x: 667, endPoint y: 337, distance: 7.3
click at [670, 330] on icon at bounding box center [671, 329] width 2 height 2
drag, startPoint x: 671, startPoint y: 354, endPoint x: 675, endPoint y: 374, distance: 20.4
click at [671, 354] on label "Dynamische pagina's en verbinding maken met gegevens Kan widgets aan de site to…" at bounding box center [833, 355] width 329 height 22
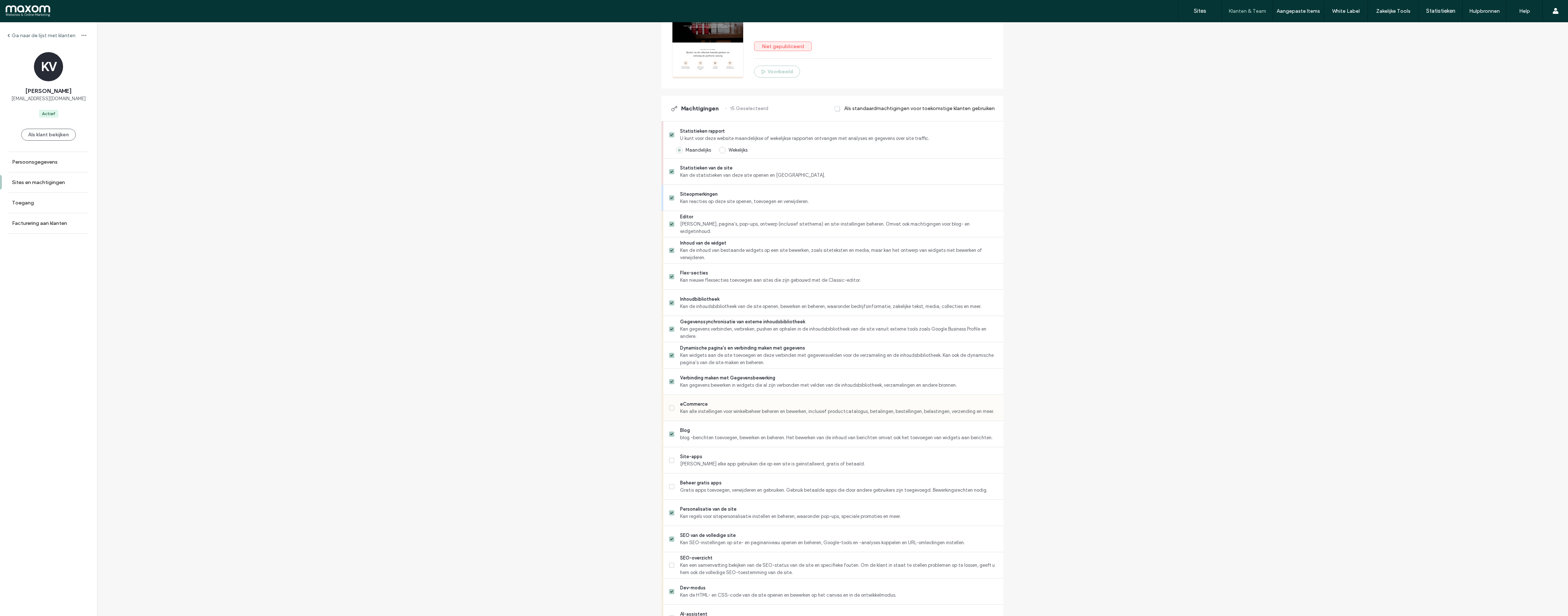
click at [670, 409] on icon at bounding box center [671, 408] width 2 height 2
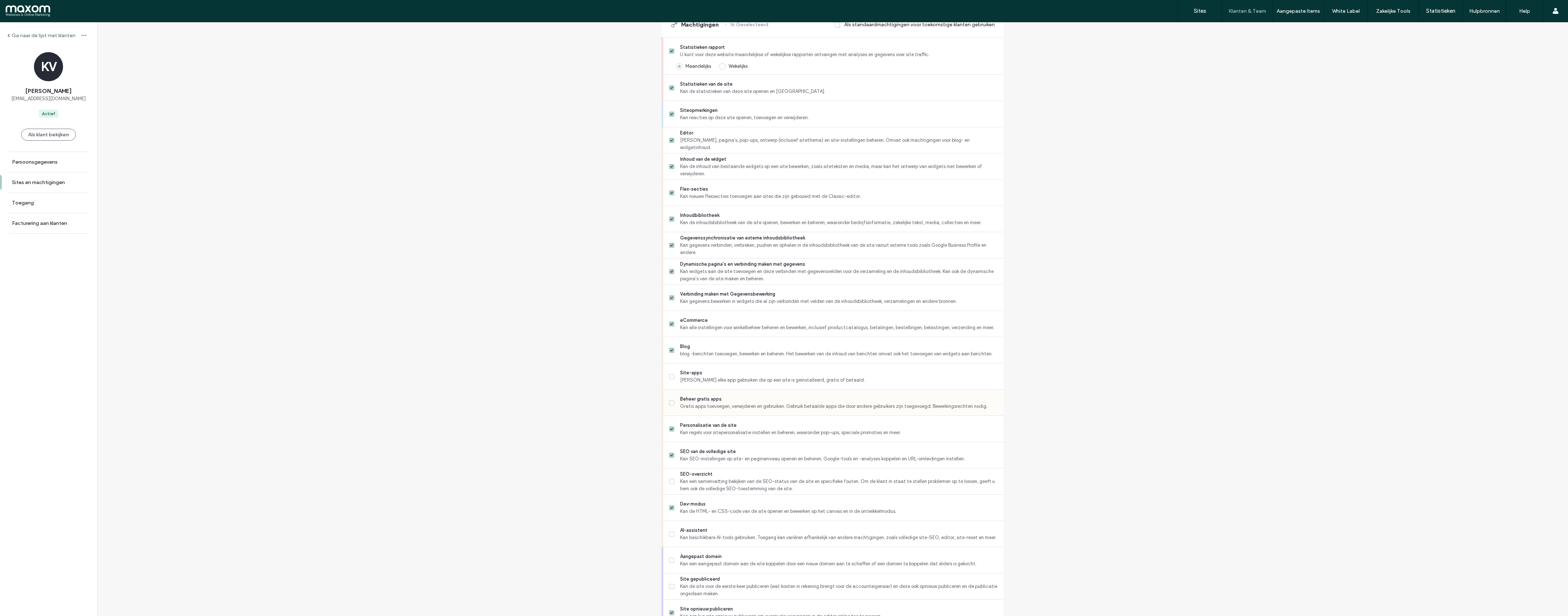
scroll to position [243, 0]
click at [670, 376] on icon at bounding box center [671, 375] width 3 height 2
click at [671, 402] on label "Beheer gratis apps Gratis apps toevoegen, verwijderen en gebruiken. Gebruik bet…" at bounding box center [833, 401] width 329 height 15
drag, startPoint x: 673, startPoint y: 479, endPoint x: 673, endPoint y: 473, distance: 6.0
click at [673, 479] on label "SEO-overzicht Kan een samenvatting bekijken van de SEO-status van de site en sp…" at bounding box center [833, 480] width 329 height 22
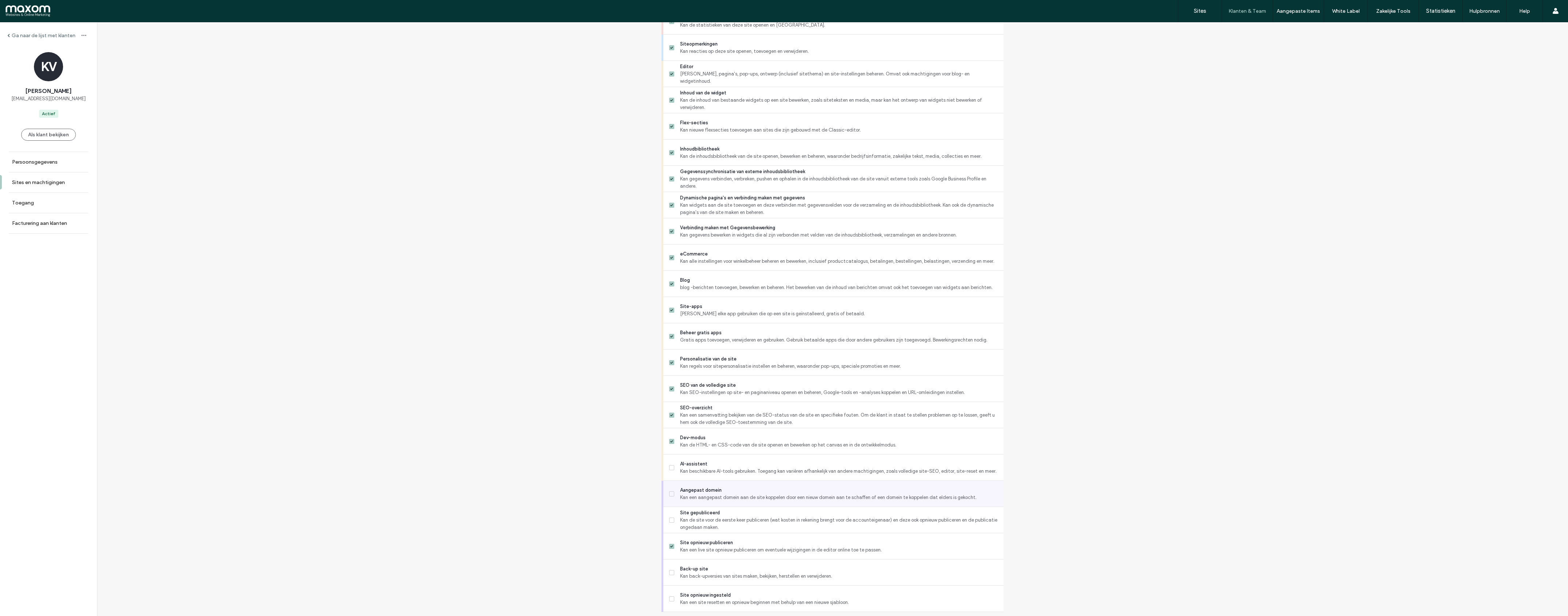
scroll to position [331, 0]
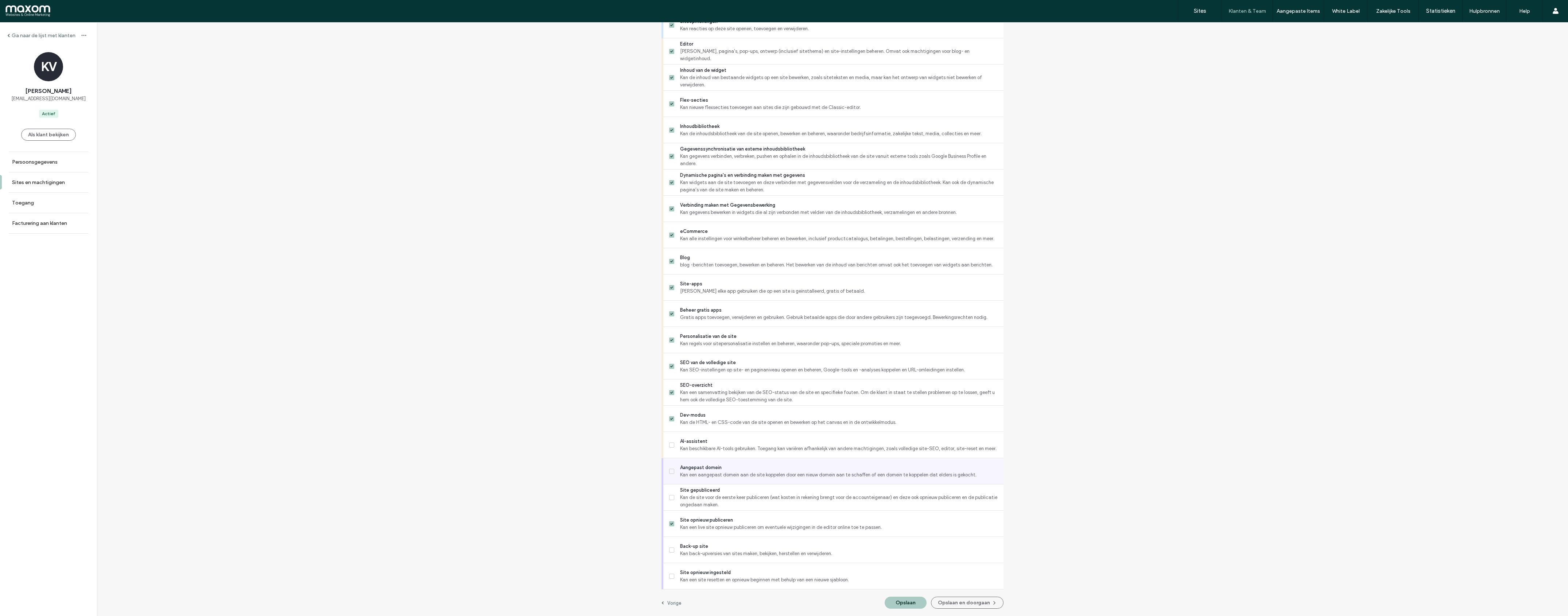
click at [671, 468] on label "Aangepast domein Kan een aangepast domein aan de site koppelen door een nieuw d…" at bounding box center [833, 472] width 329 height 15
click at [671, 445] on span at bounding box center [671, 445] width 5 height 5
click at [901, 603] on button "Opslaan" at bounding box center [905, 603] width 42 height 12
click at [923, 600] on button "Opslaan" at bounding box center [905, 603] width 42 height 12
click at [965, 605] on button "Opslaan en doorgaan" at bounding box center [967, 603] width 72 height 12
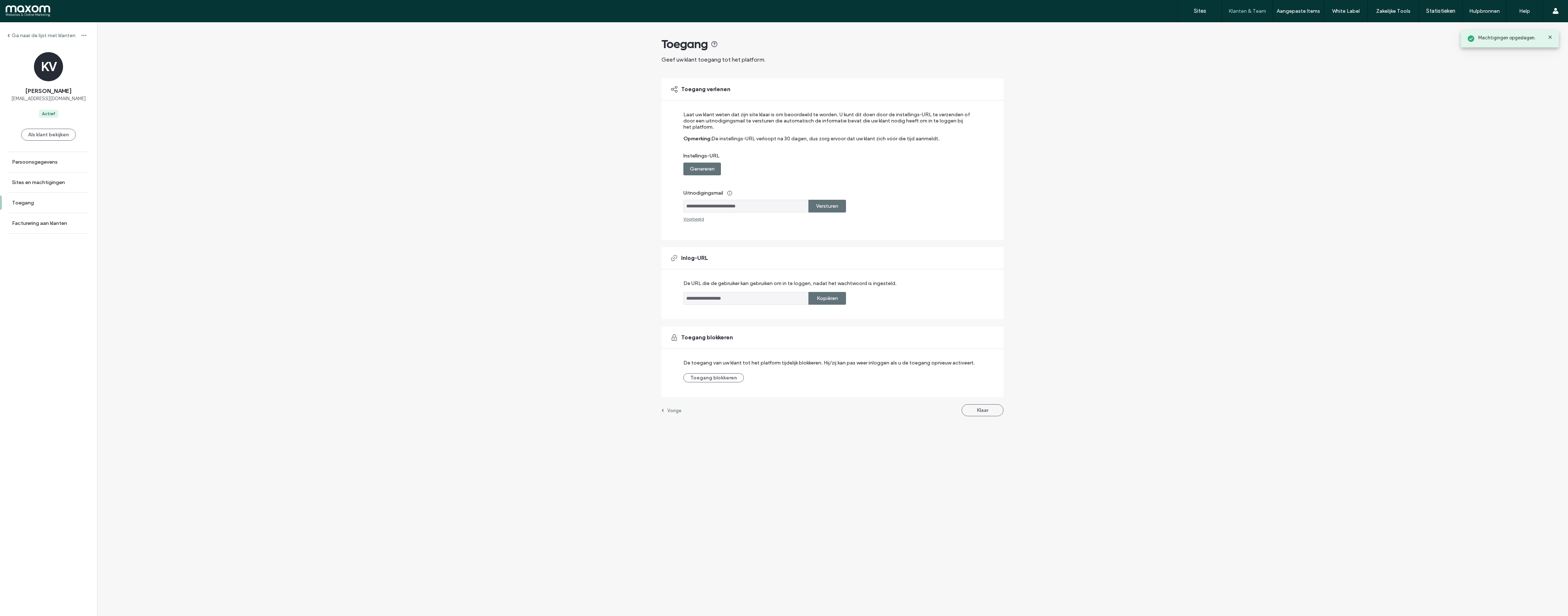
click at [978, 411] on button "Klaar" at bounding box center [982, 410] width 42 height 12
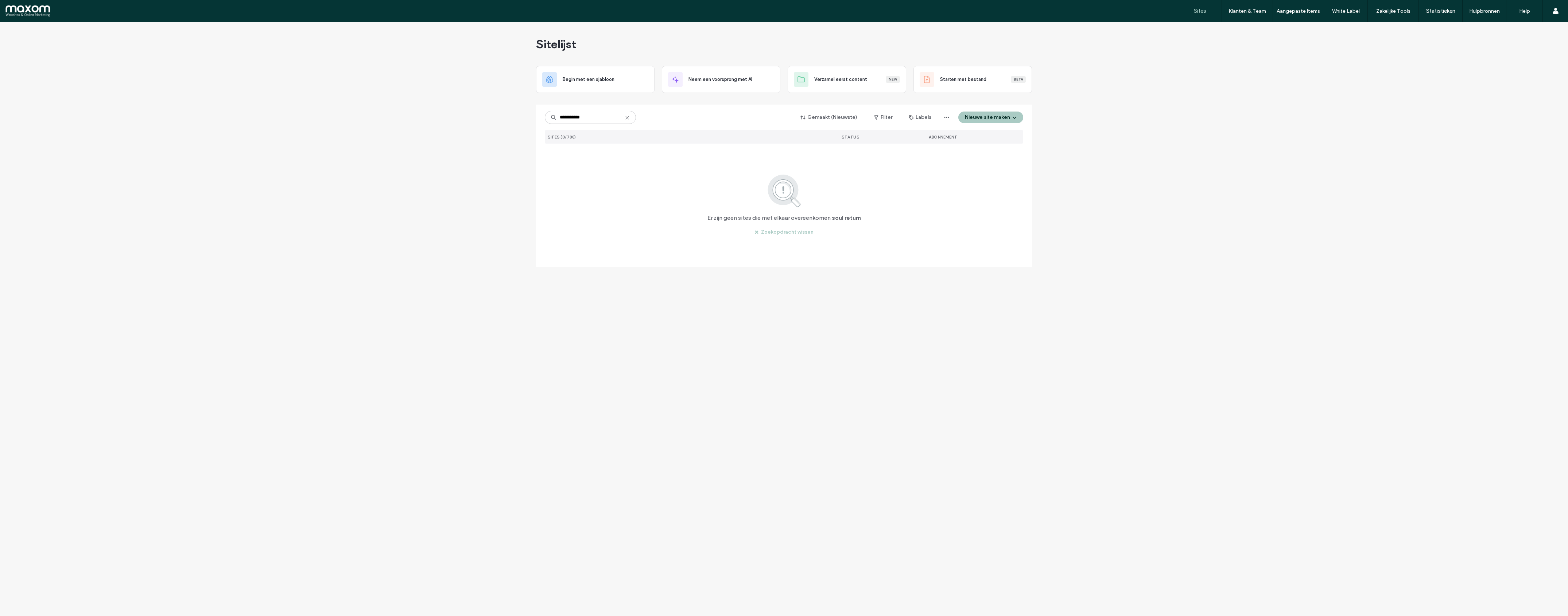
click at [573, 117] on input "**********" at bounding box center [590, 117] width 91 height 13
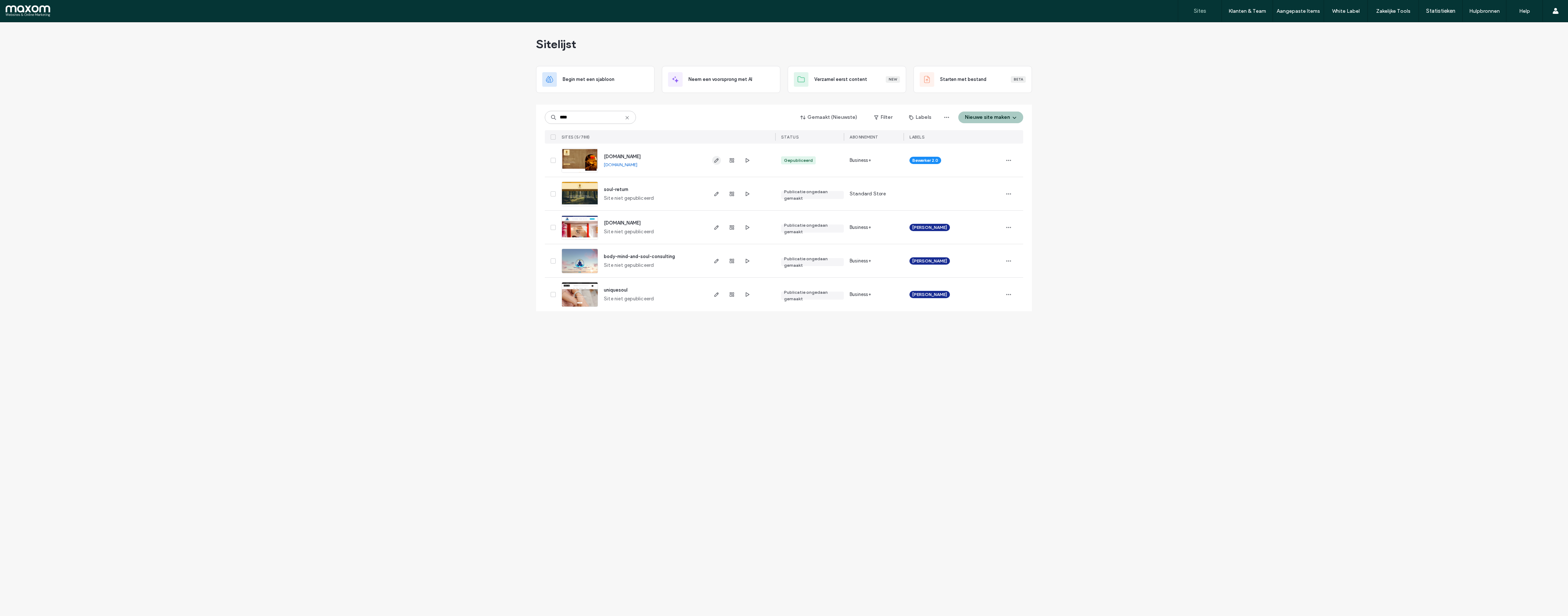
type input "****"
click at [716, 161] on use "button" at bounding box center [716, 160] width 4 height 4
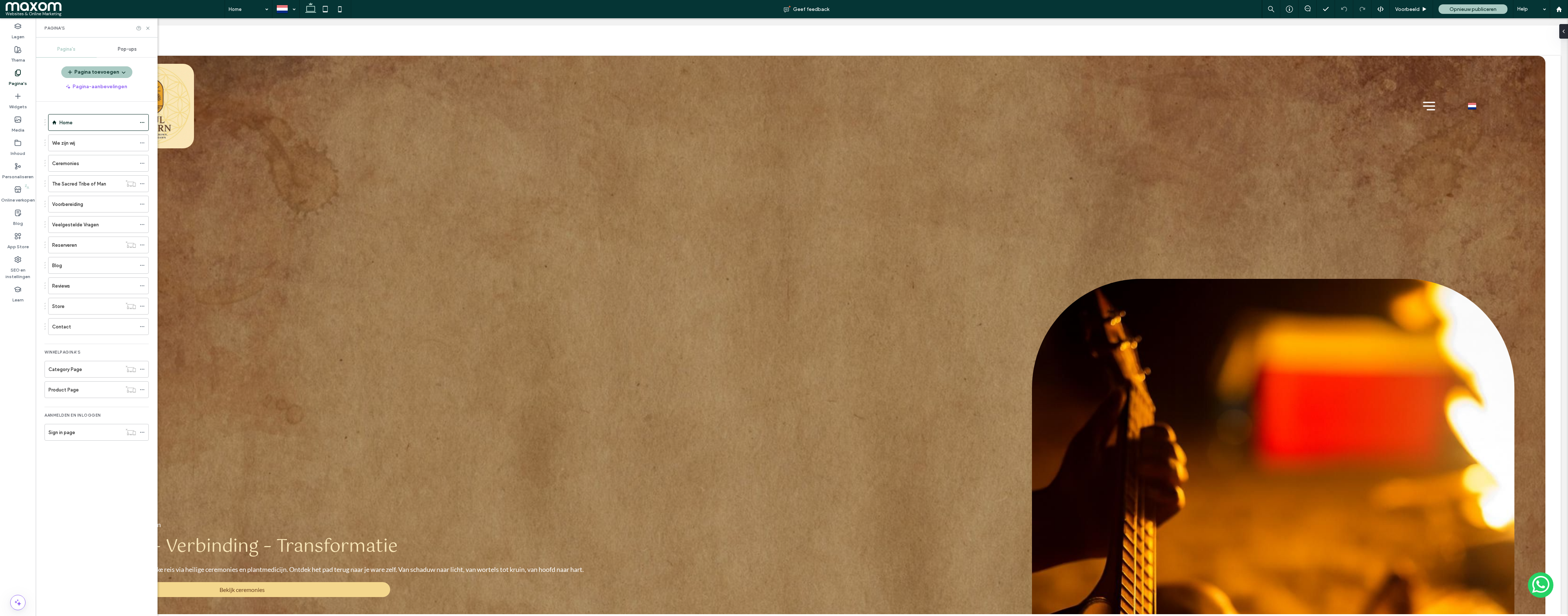
click at [103, 285] on div "Reviews" at bounding box center [94, 286] width 84 height 8
click at [148, 29] on icon at bounding box center [147, 28] width 5 height 5
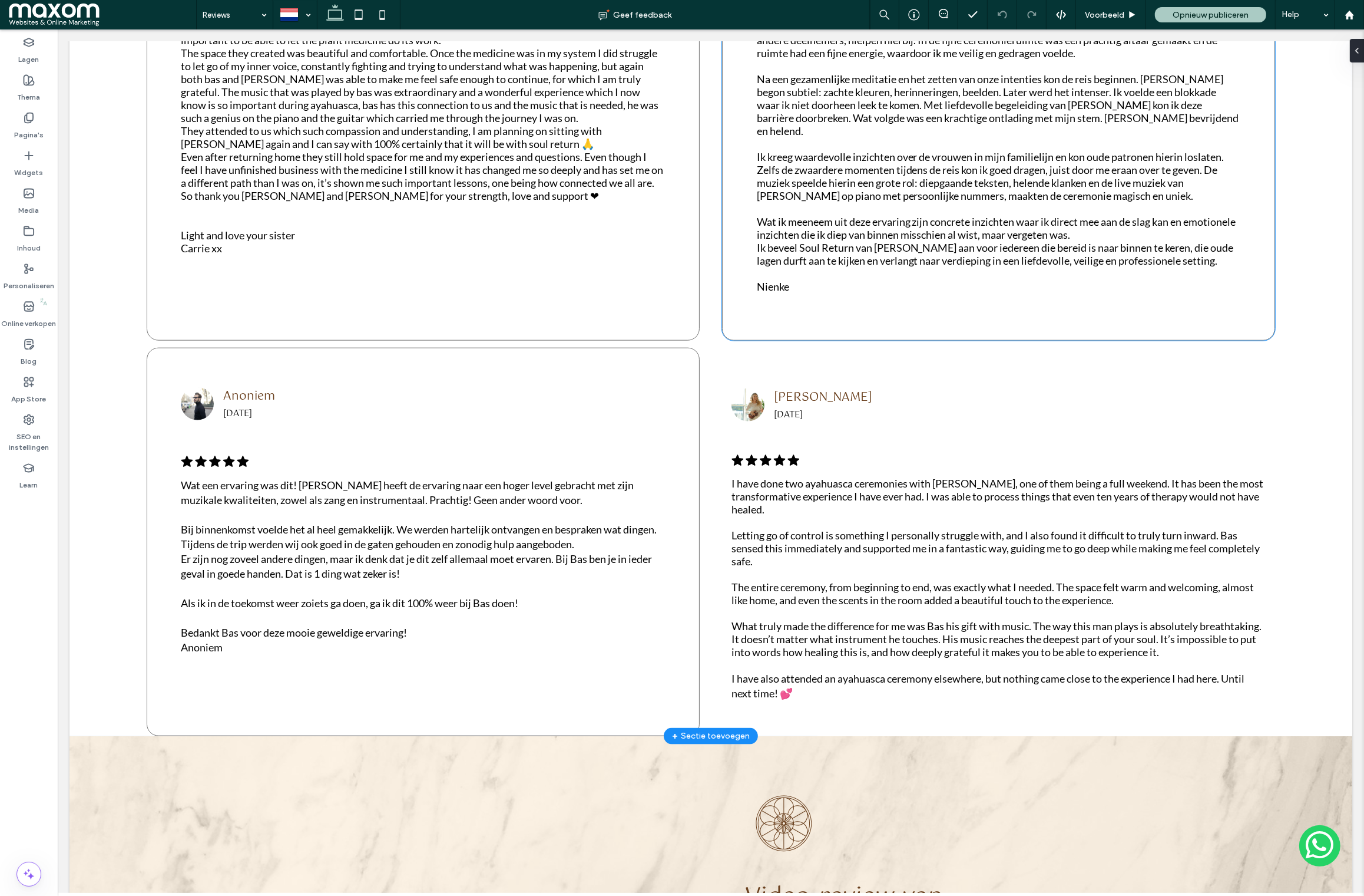
scroll to position [1485, 0]
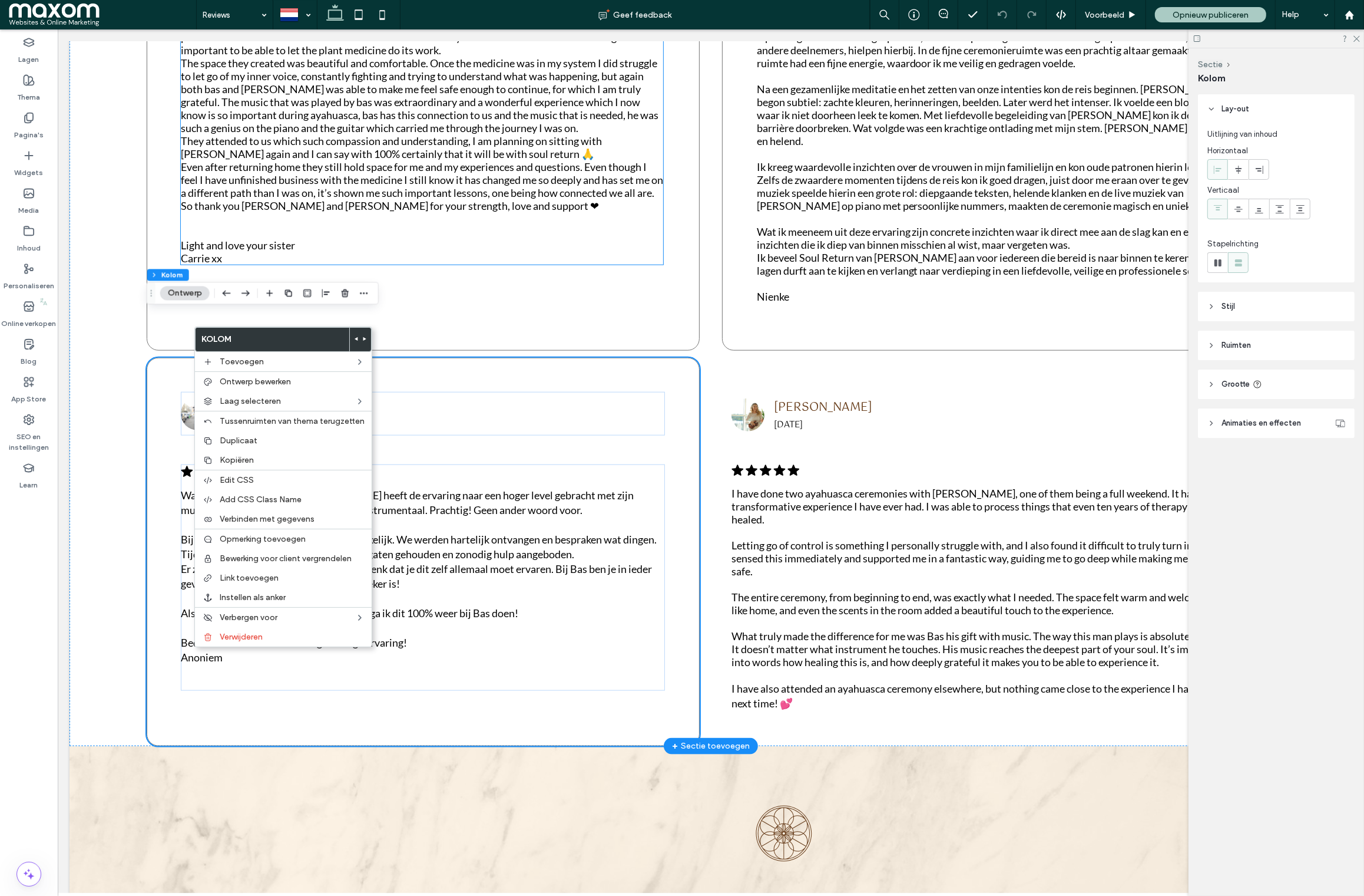
click at [484, 239] on p "Light and love your sister Carrie xx" at bounding box center [421, 252] width 483 height 26
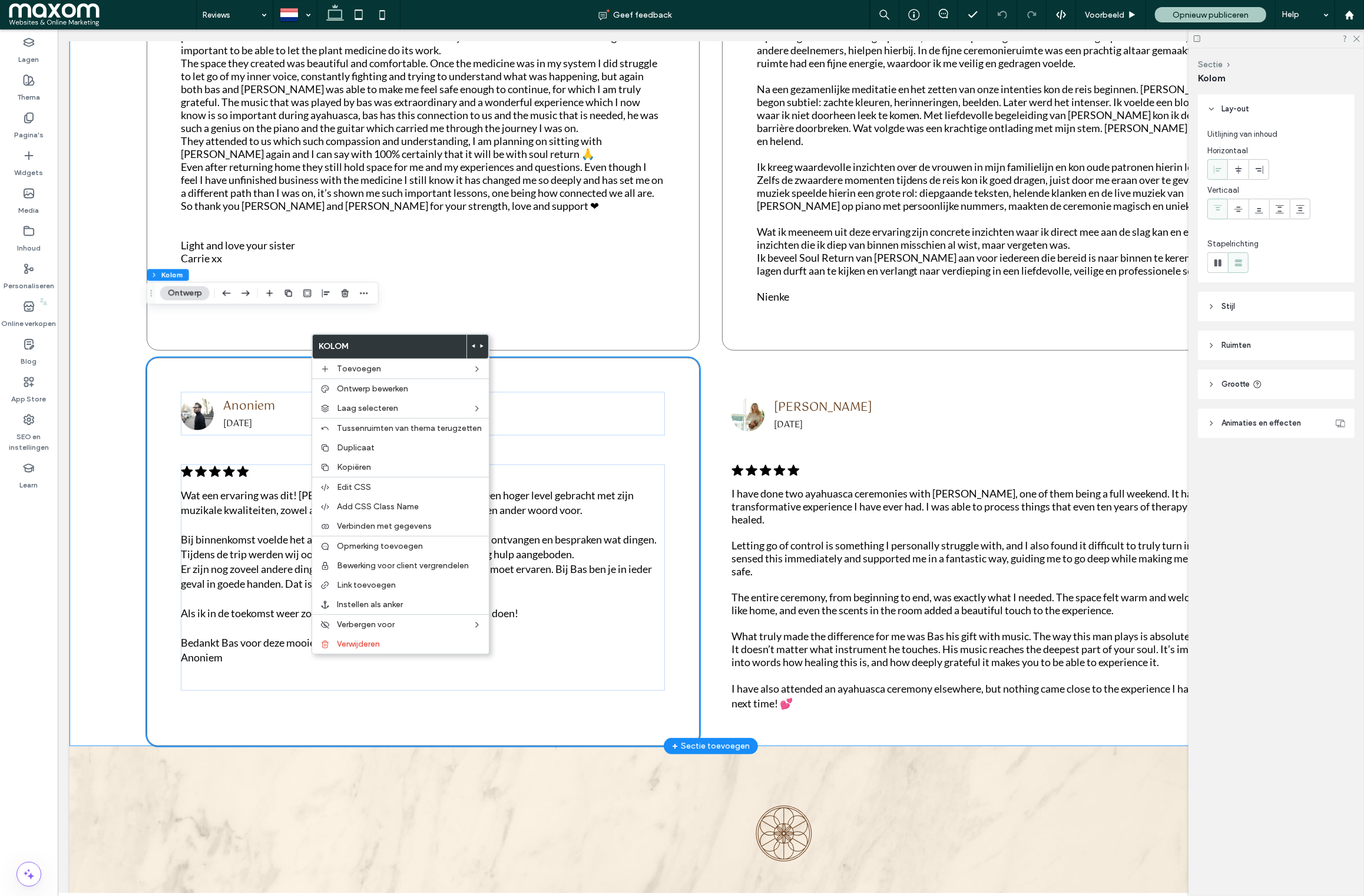
click at [112, 344] on div ".cls-1-1788903176-1788903176 { fill: #00000; stroke-width: 0px; } Mijn ayahuasc…" at bounding box center [710, 62] width 1283 height 1367
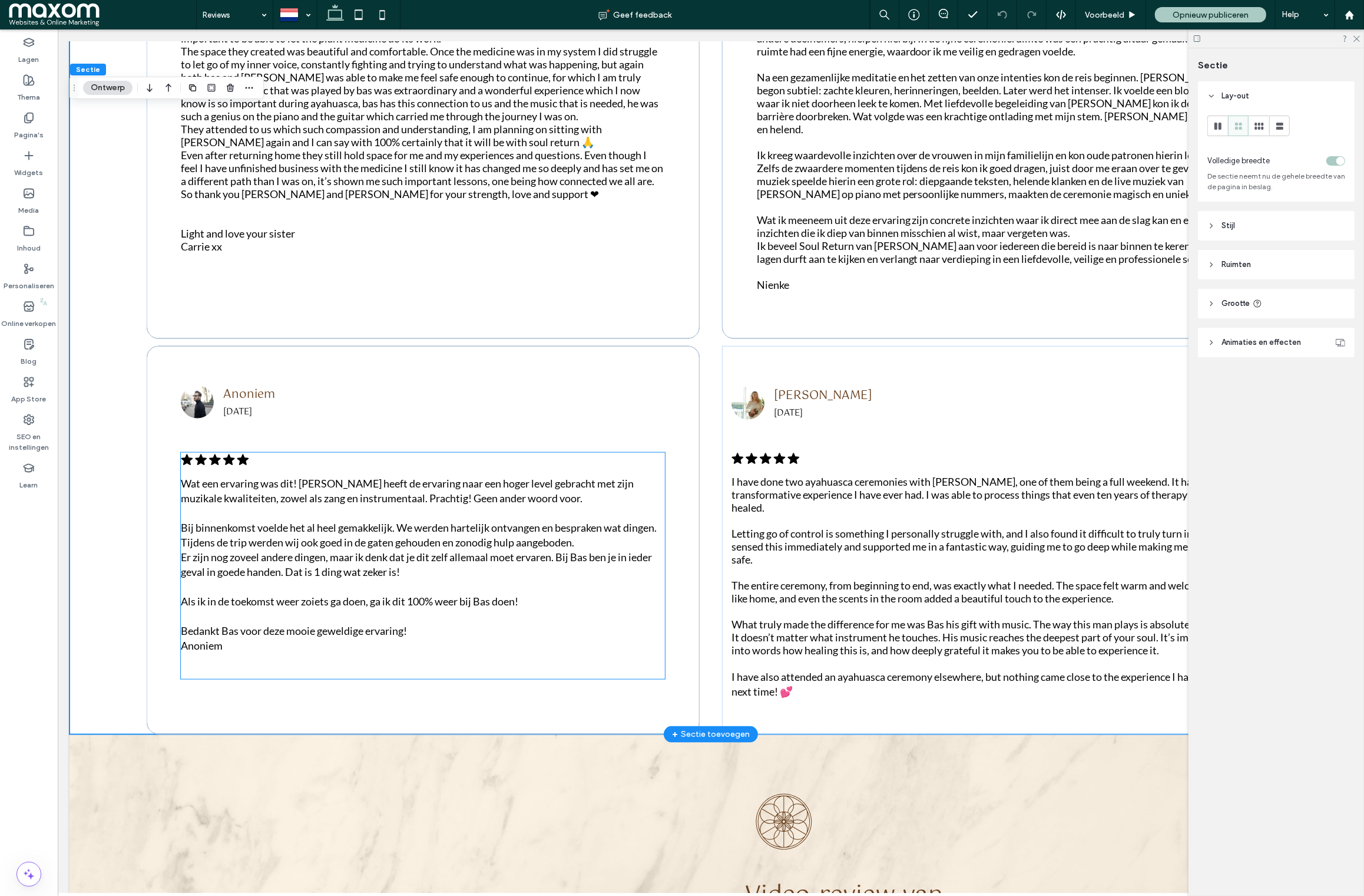
scroll to position [1506, 0]
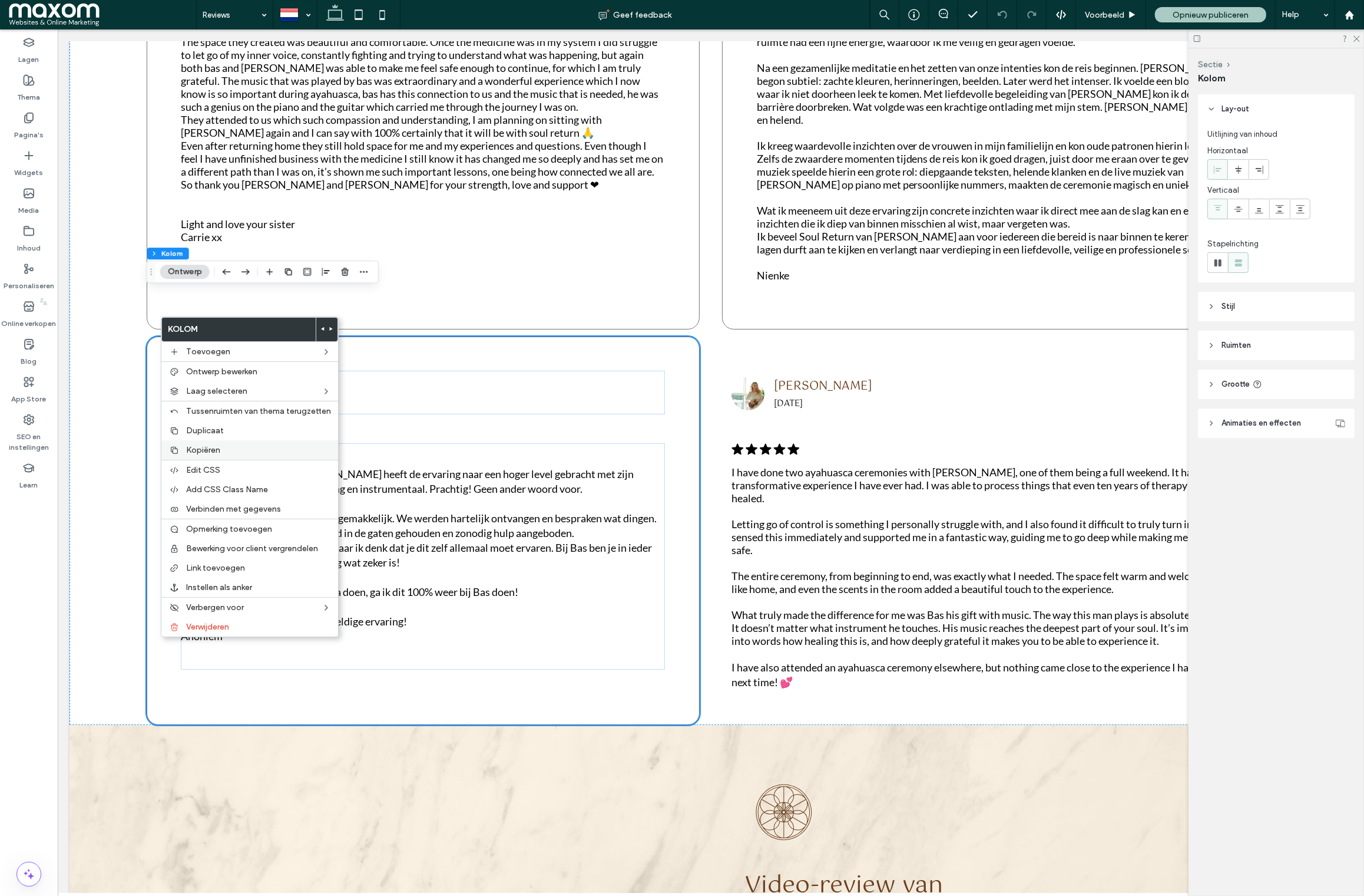
click at [224, 446] on div "Kopiëren" at bounding box center [250, 450] width 177 height 20
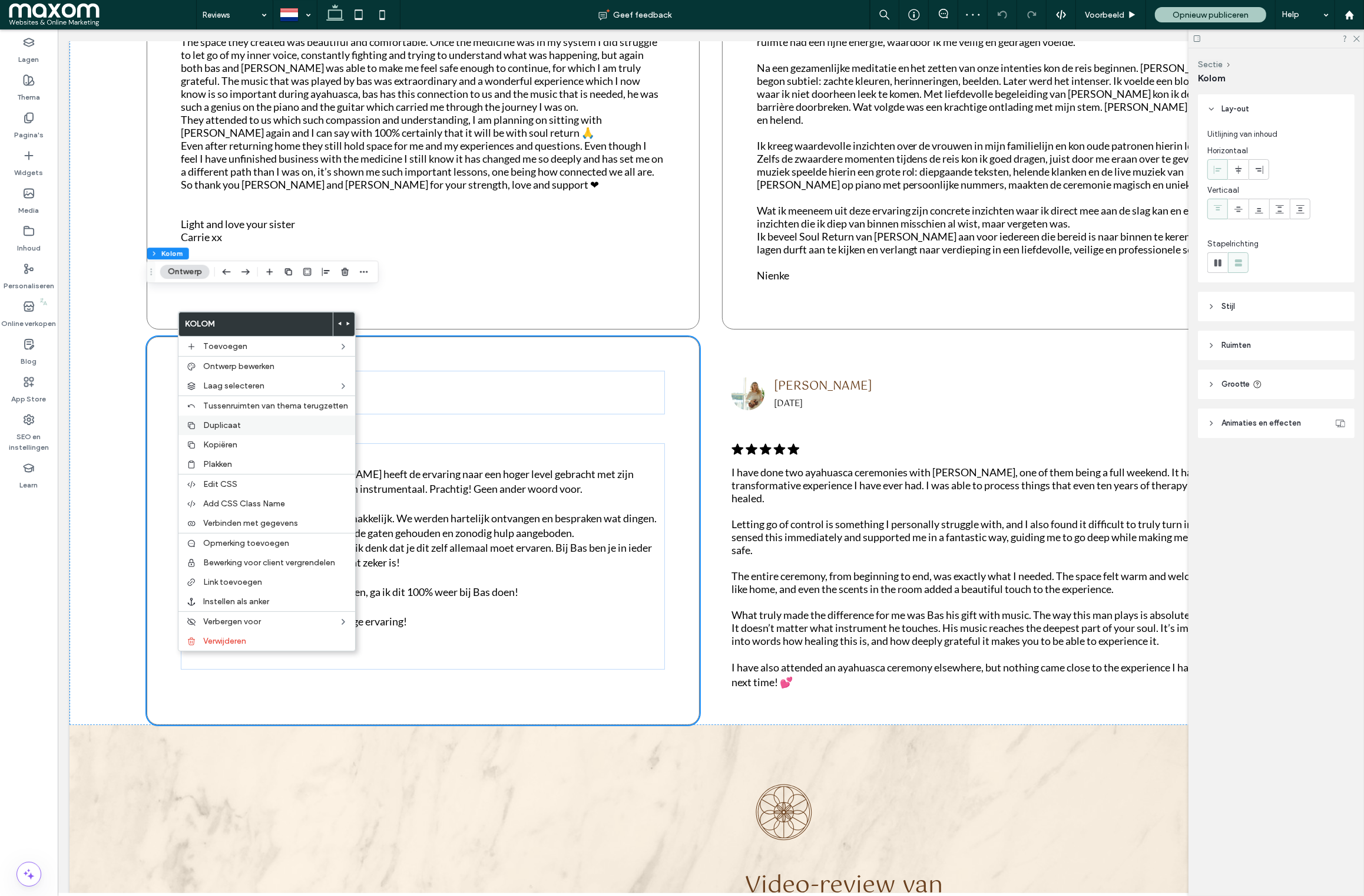
click at [254, 429] on label "Duplicaat" at bounding box center [275, 425] width 145 height 10
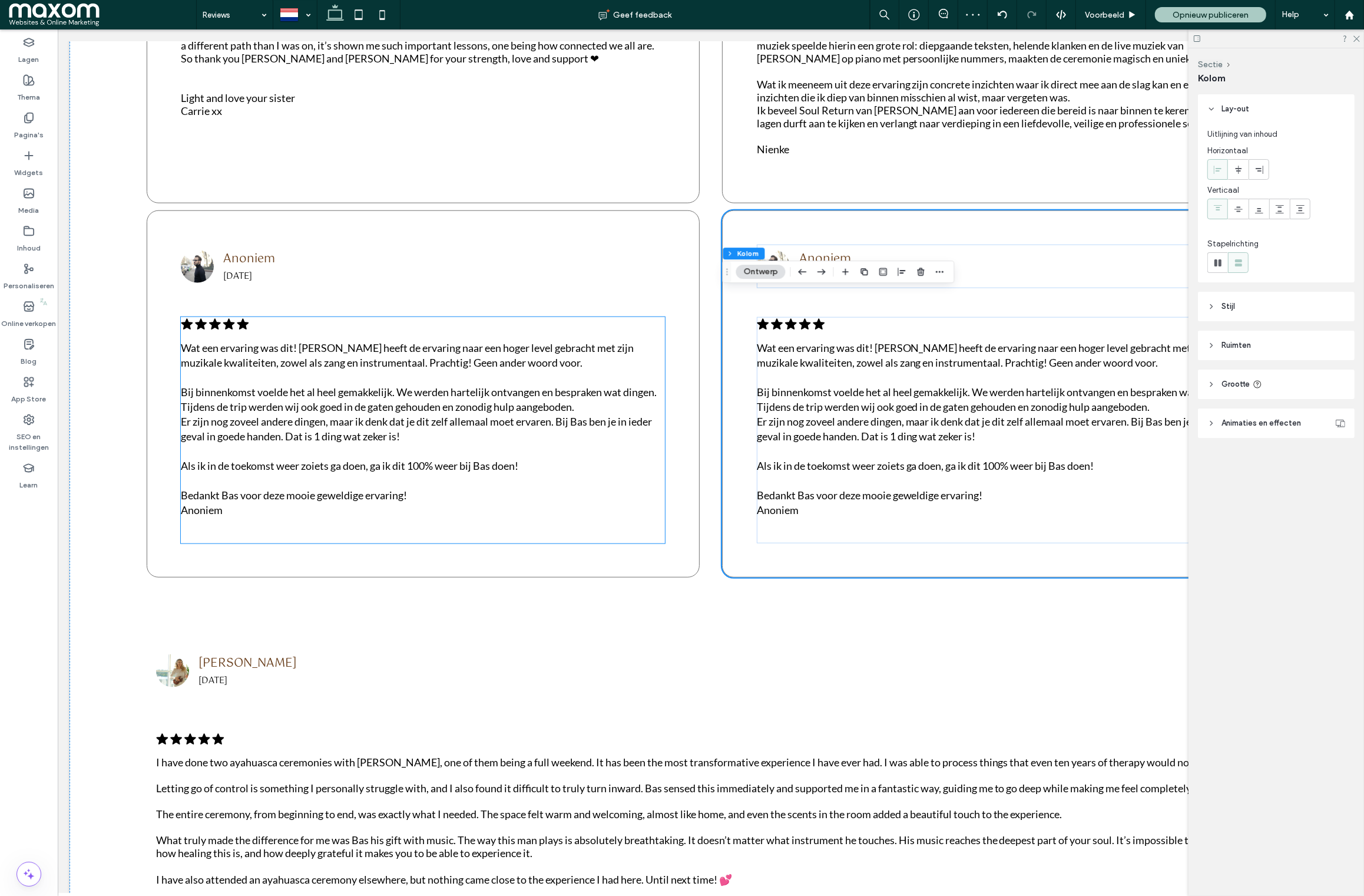
scroll to position [1748, 0]
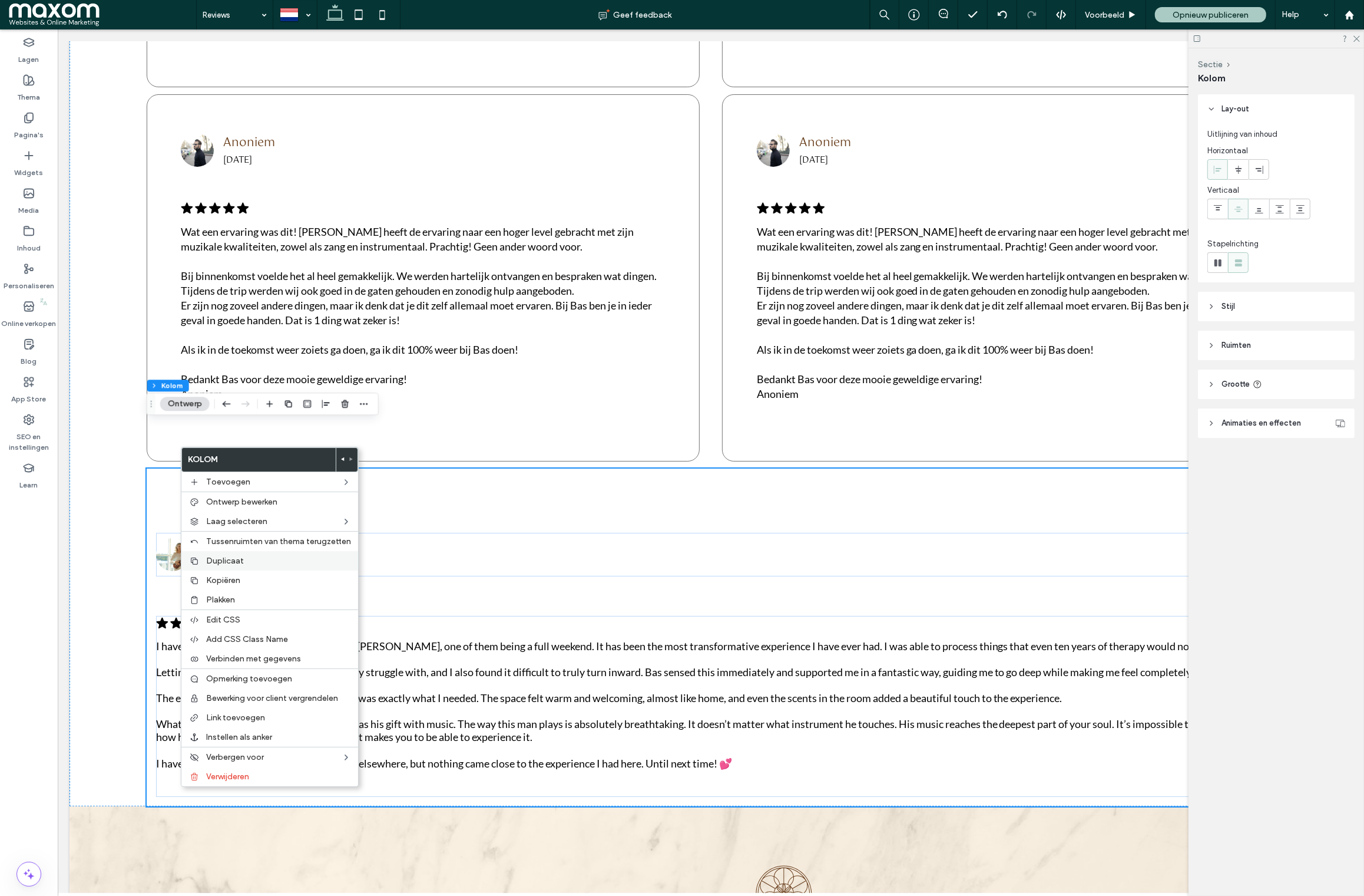
click at [252, 558] on label "Duplicaat" at bounding box center [278, 561] width 145 height 10
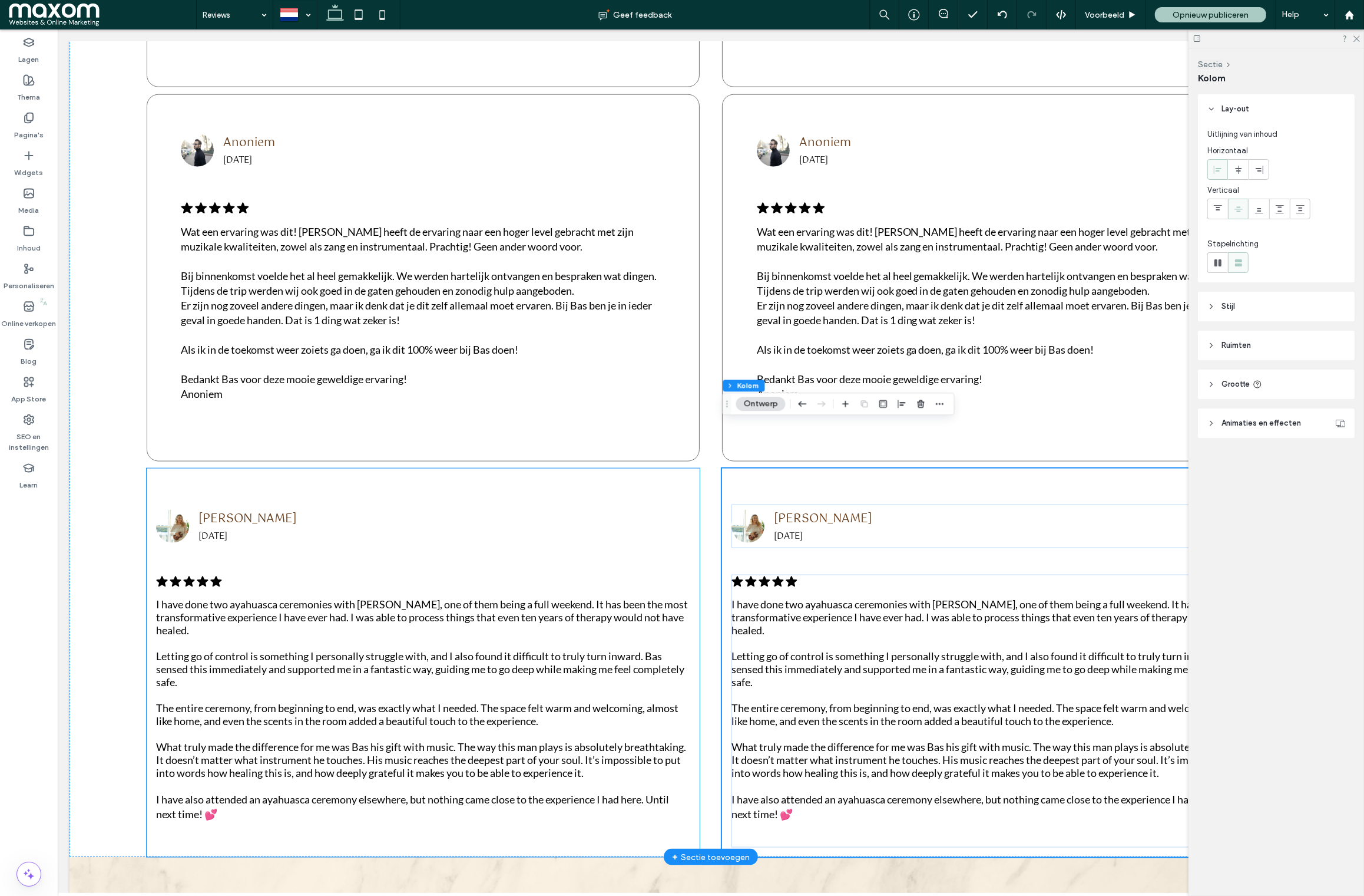
click at [150, 507] on div "Denise 20-08-2025 .cls-1-1788903176-1788903176 { fill: #00000; stroke-width: 0p…" at bounding box center [423, 662] width 554 height 388
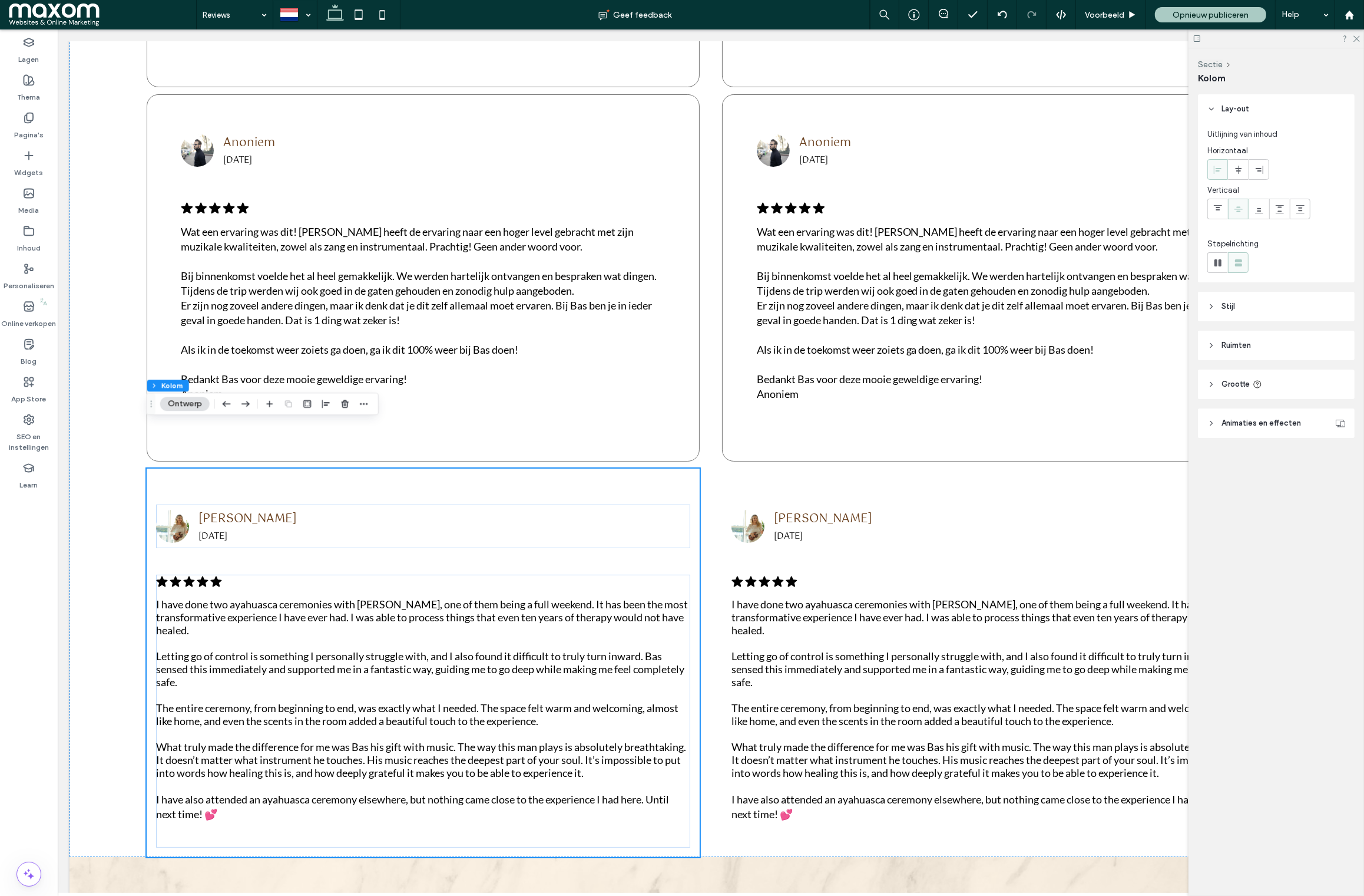
click at [192, 404] on button "Ontwerp" at bounding box center [185, 403] width 49 height 14
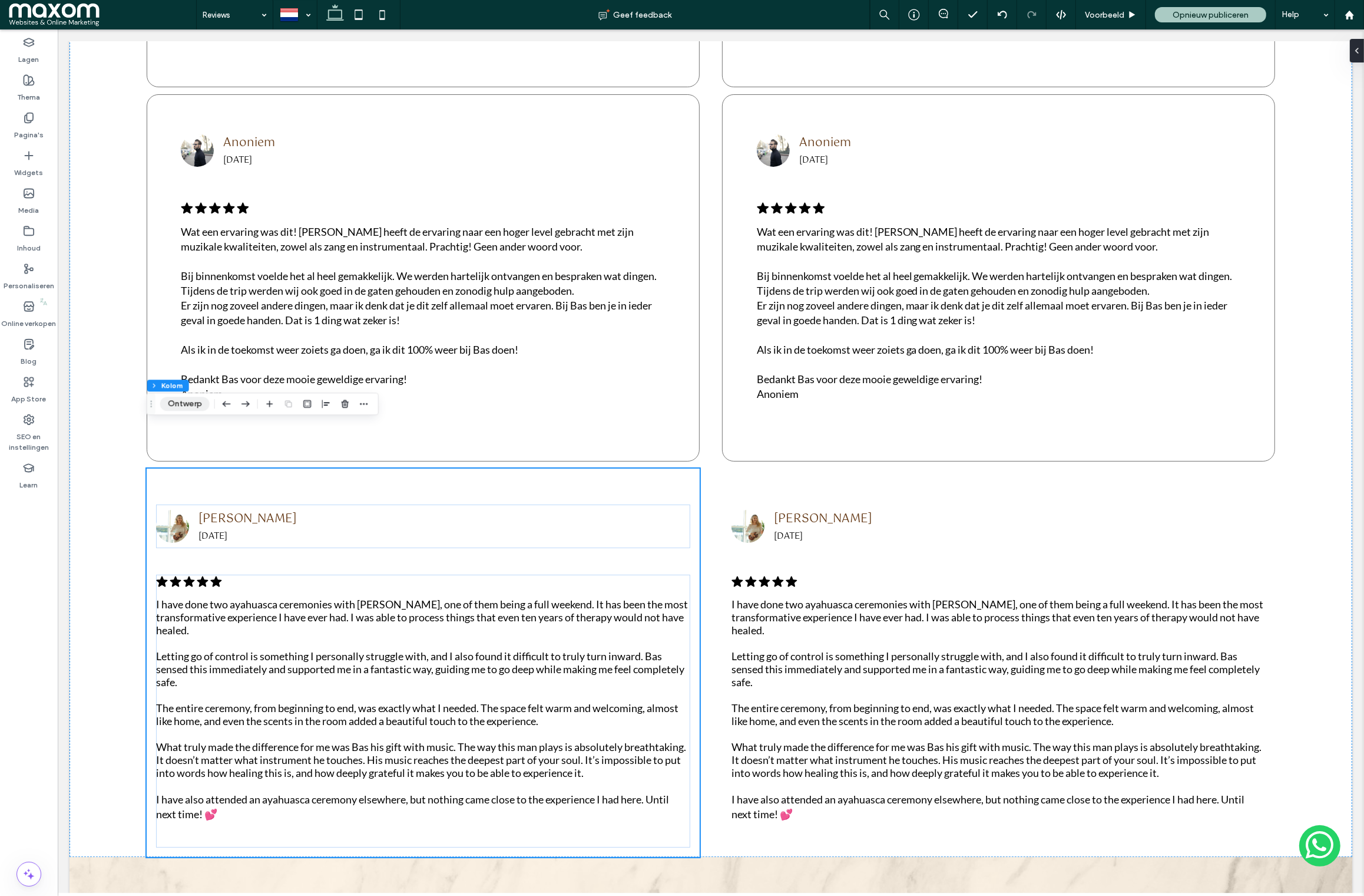
click at [188, 404] on button "Ontwerp" at bounding box center [185, 403] width 49 height 14
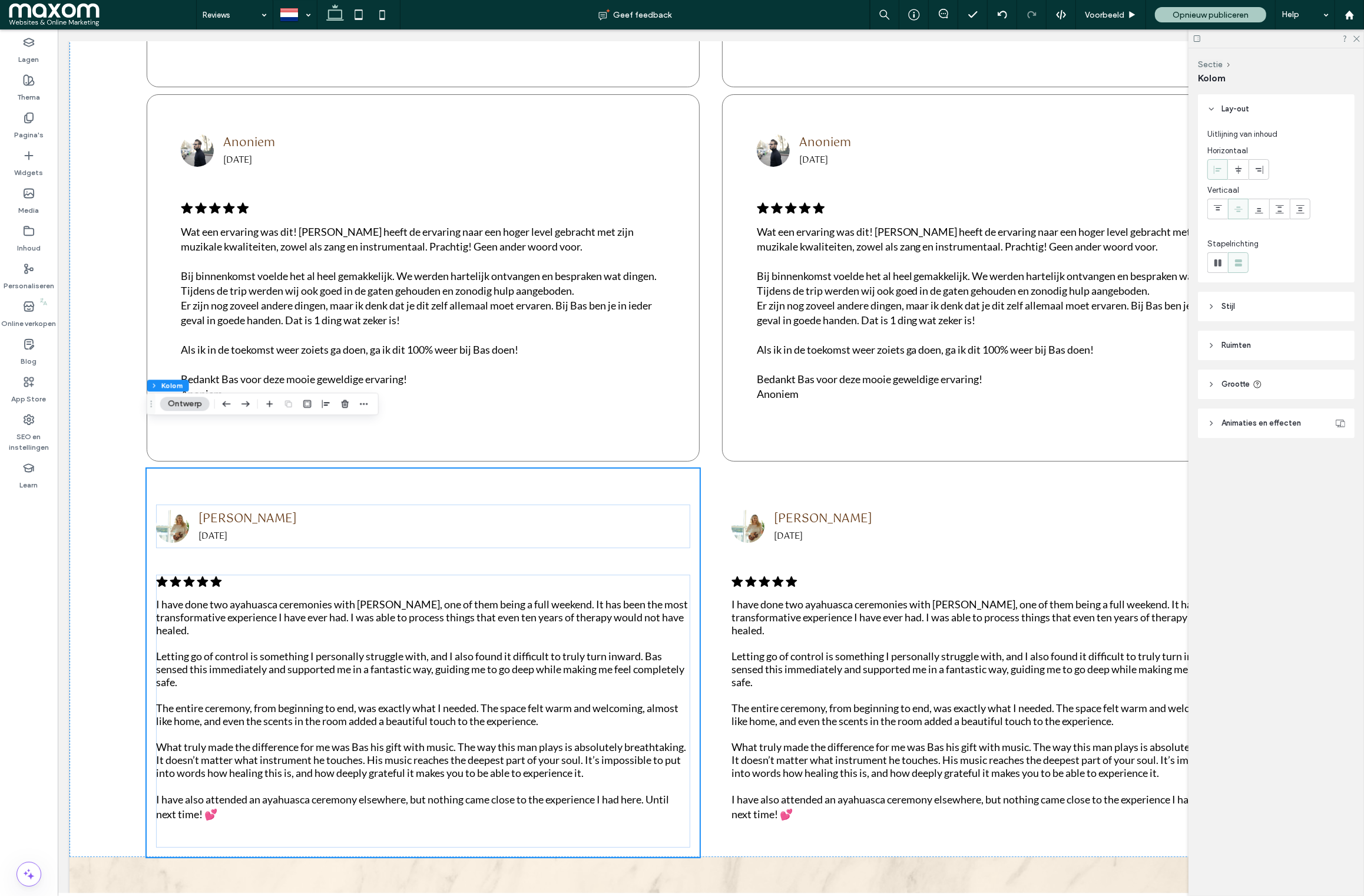
click at [1210, 308] on icon at bounding box center [1212, 306] width 8 height 8
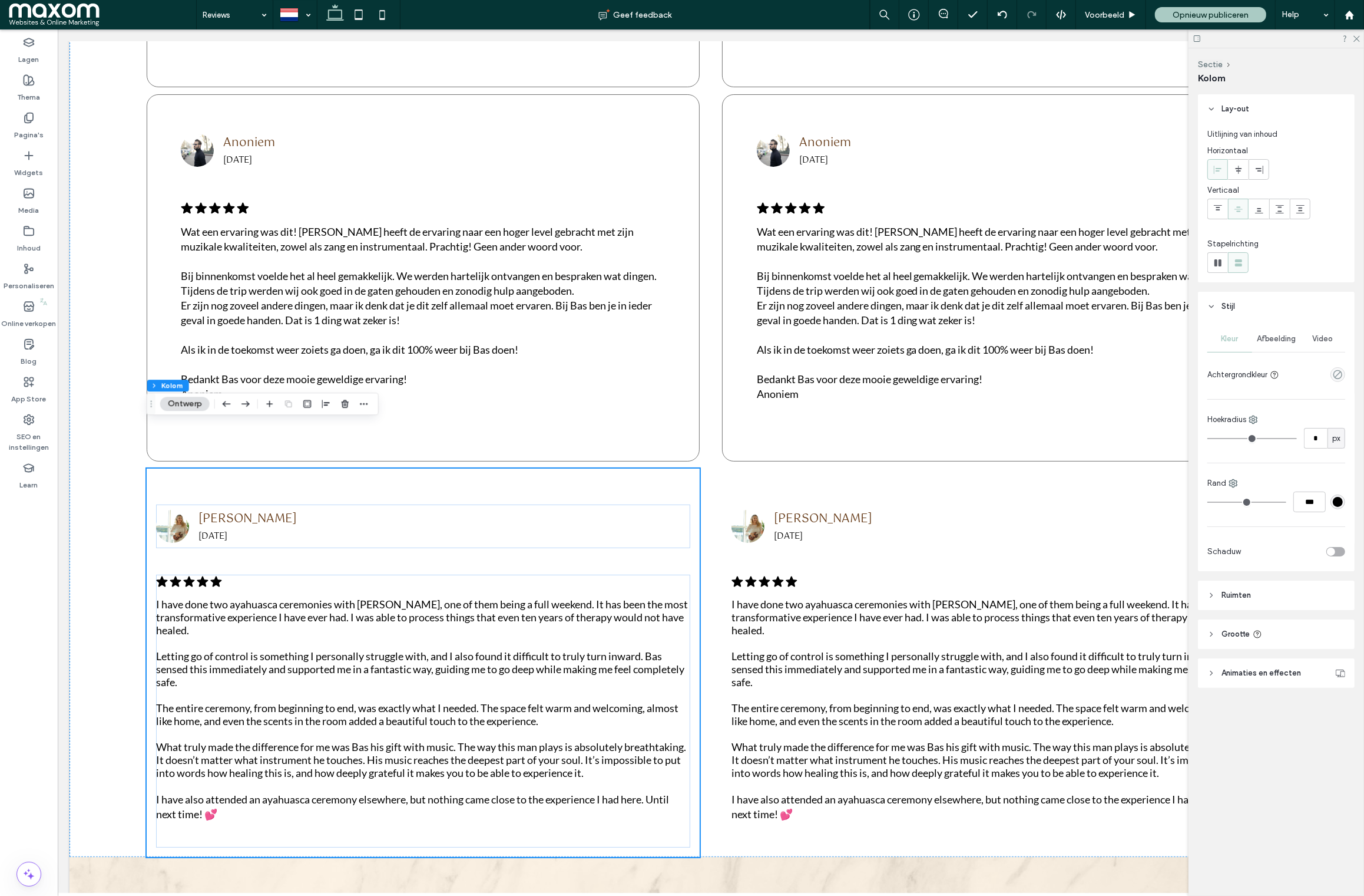
type input "*"
type input "***"
type input "*"
type input "***"
type input "*"
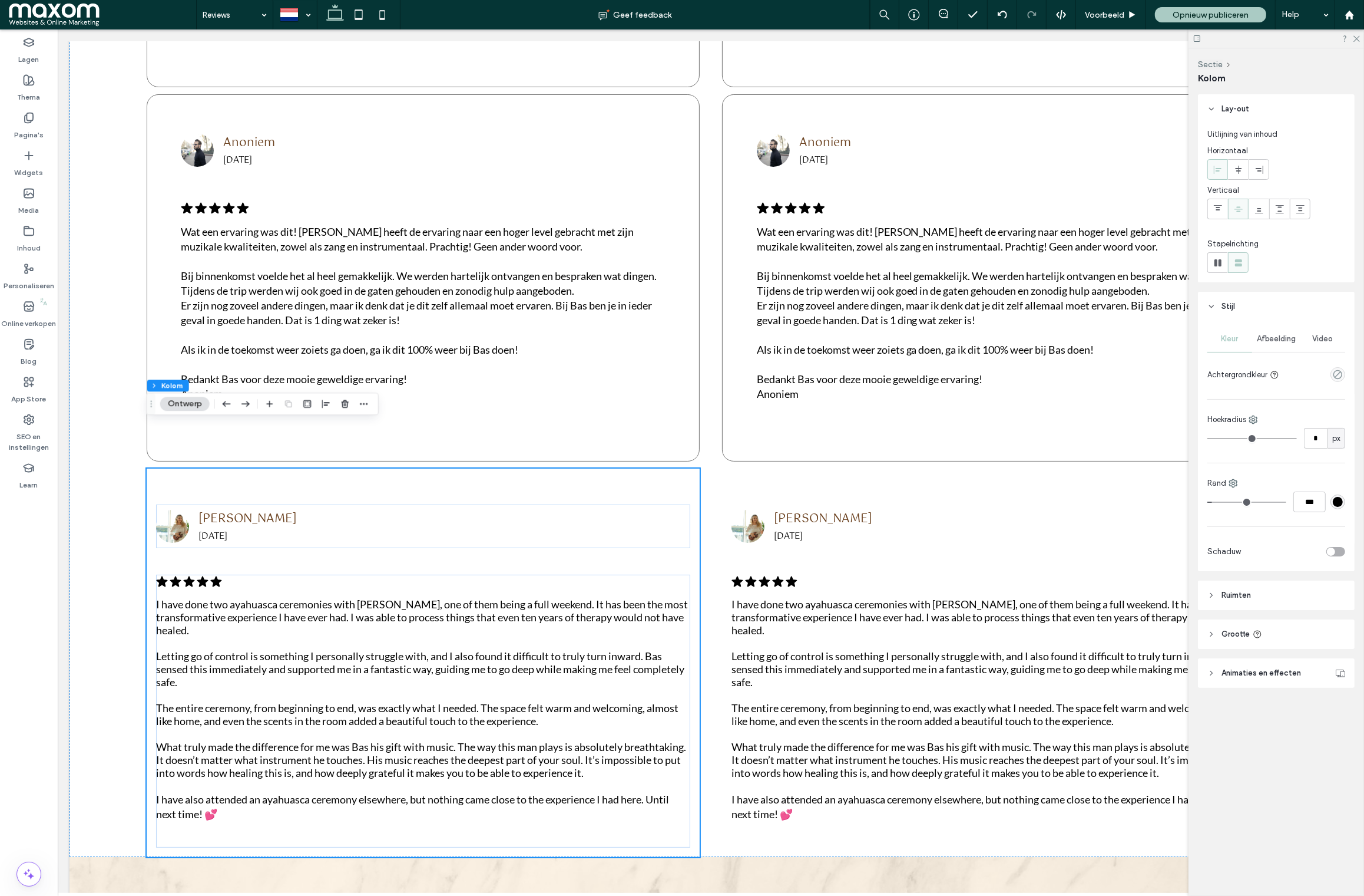
click at [1217, 502] on input "range" at bounding box center [1247, 502] width 79 height 1
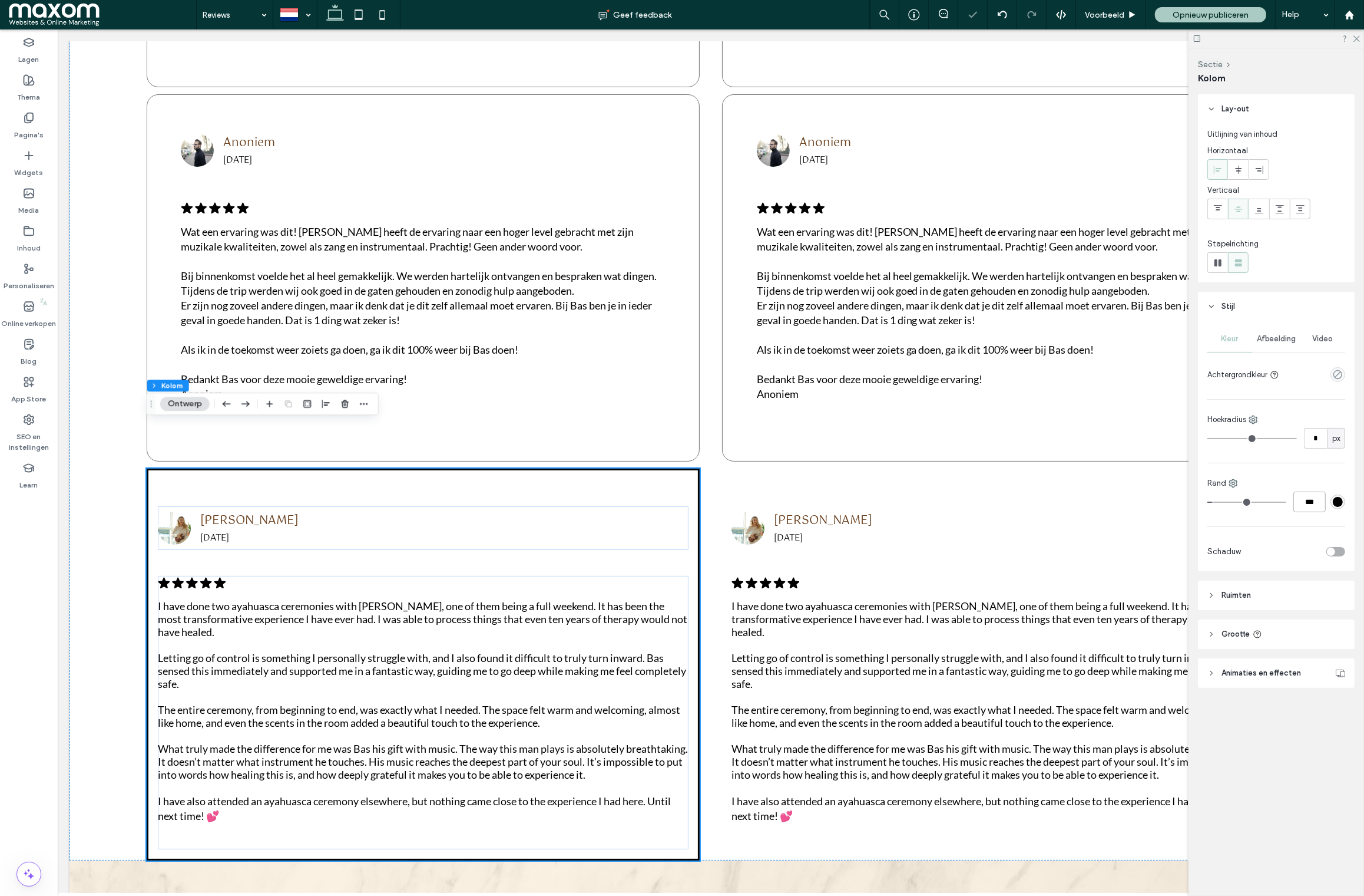
click at [1311, 502] on input "***" at bounding box center [1310, 502] width 32 height 21
click at [1310, 502] on input "***" at bounding box center [1310, 502] width 32 height 21
type input "**"
type input "*"
type input "***"
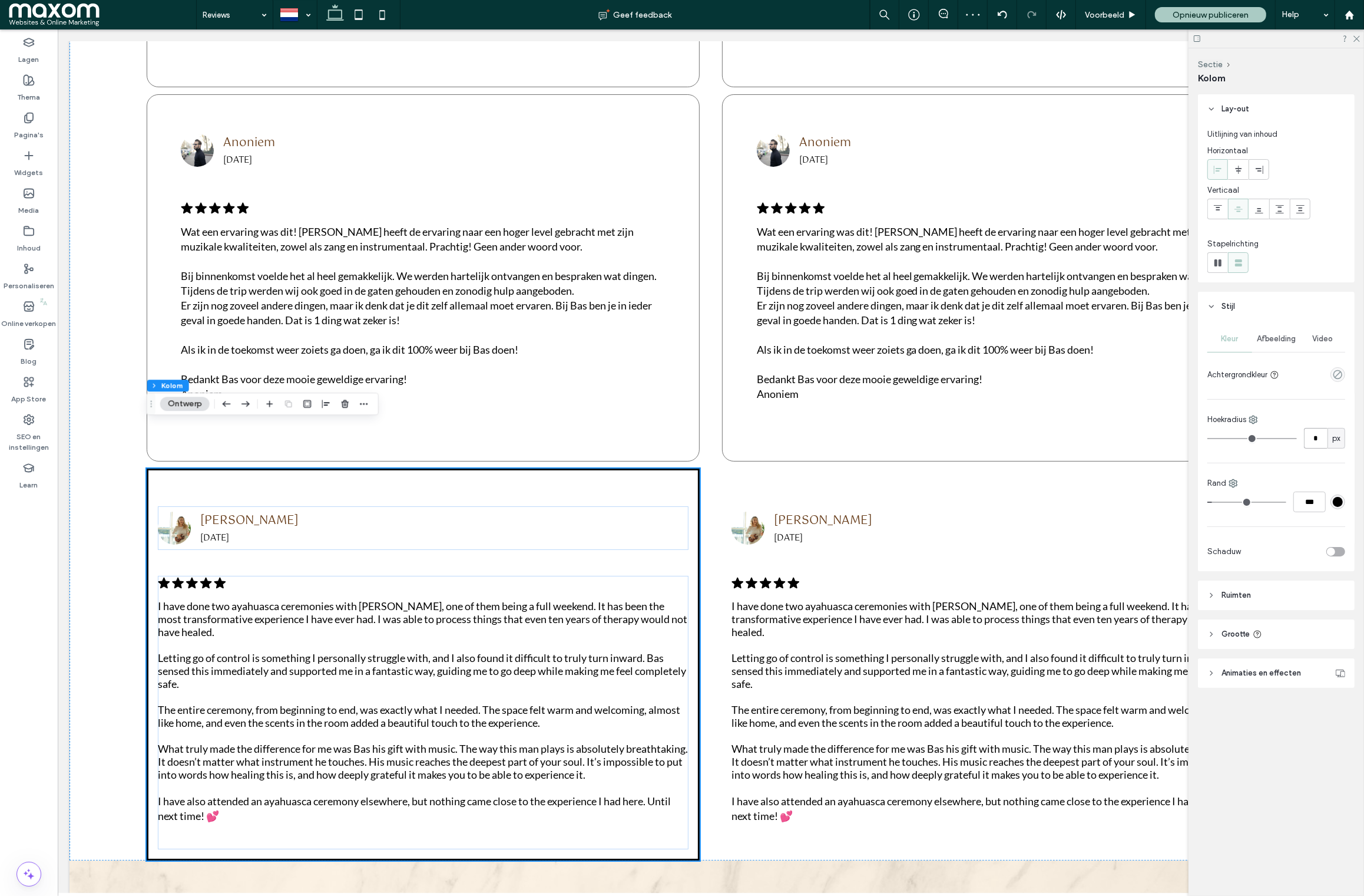
click at [1311, 441] on input "*" at bounding box center [1316, 438] width 24 height 21
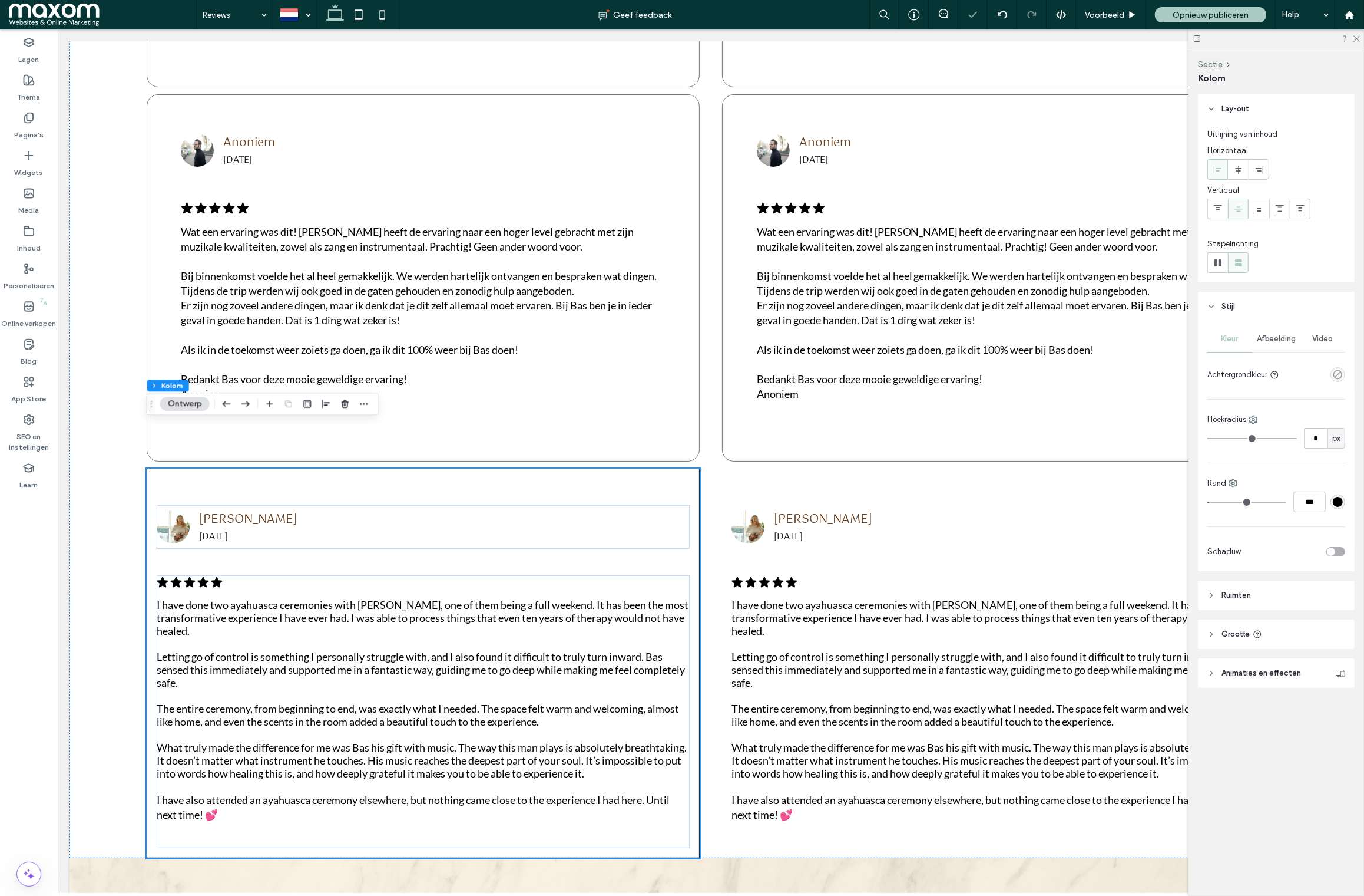
click at [1226, 439] on input "range" at bounding box center [1252, 438] width 89 height 1
type input "**"
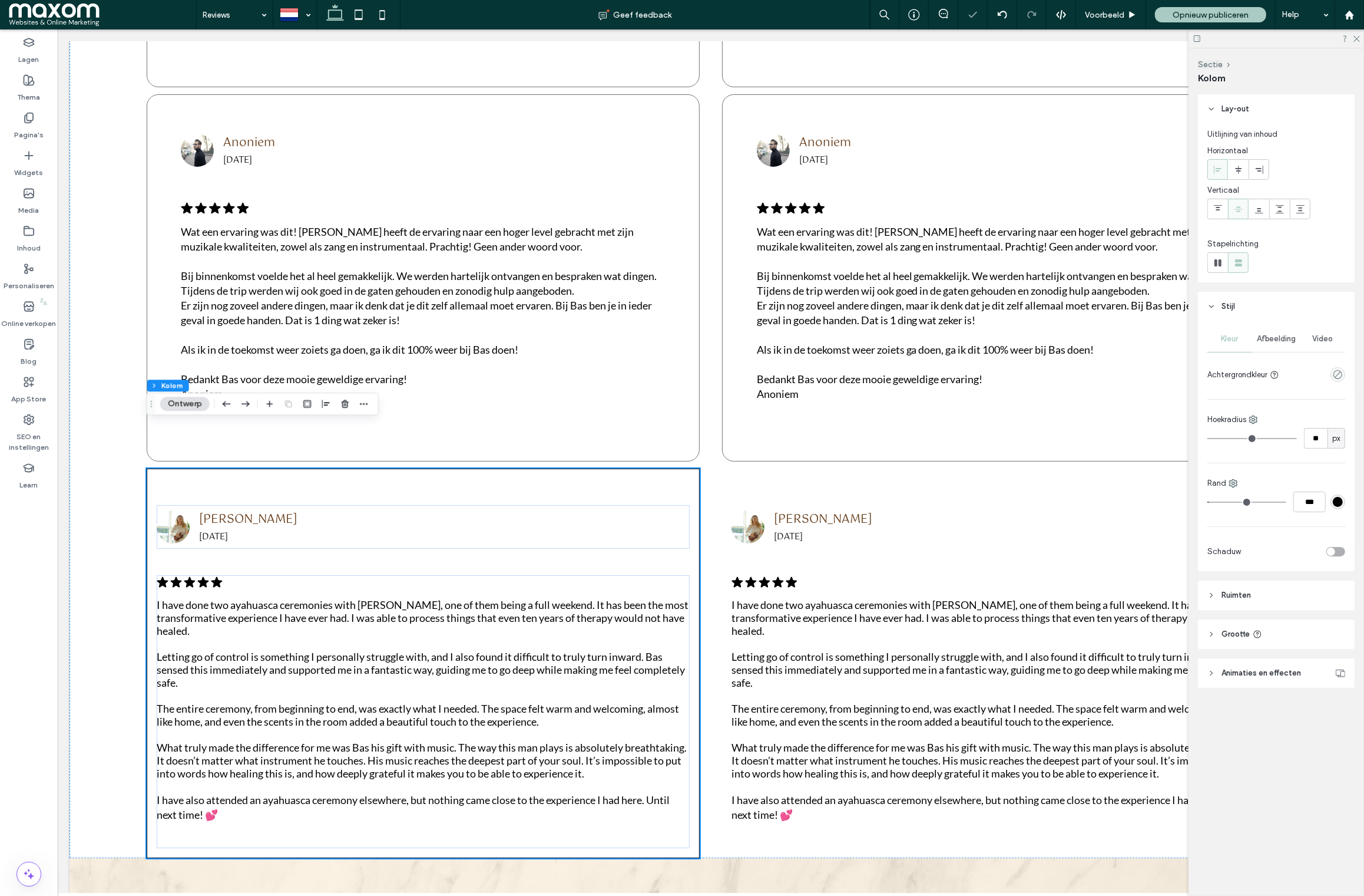
type input "**"
click at [1225, 439] on input "range" at bounding box center [1252, 438] width 89 height 1
click at [744, 395] on div "Anoniem 18-07-2025 .cls-1-1788903176-1788903176 { fill: #00000; stroke-width: 0…" at bounding box center [998, 278] width 554 height 368
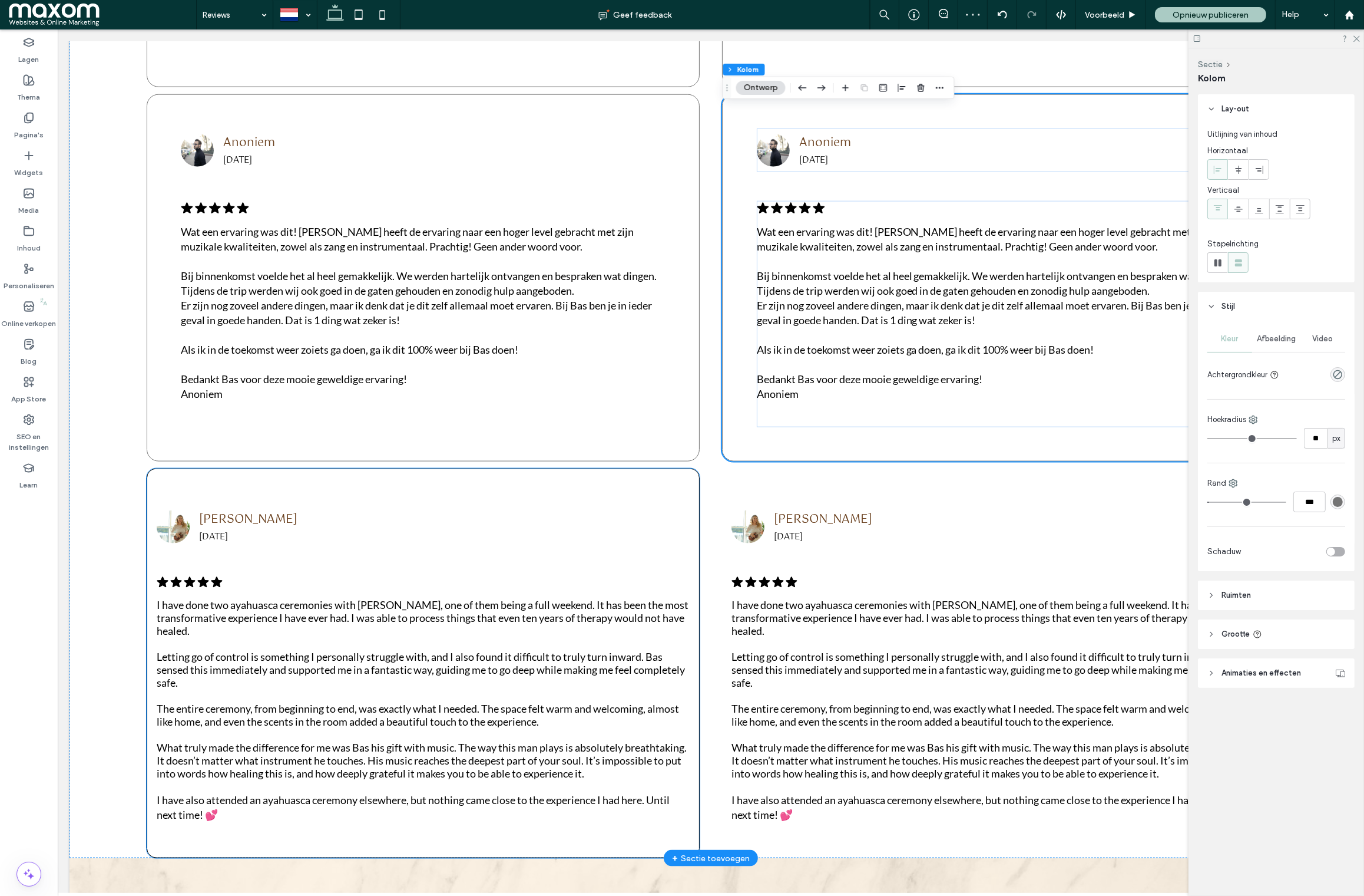
click at [673, 468] on div "Denise 20-08-2025 .cls-1-1788903176-1788903176 { fill: #00000; stroke-width: 0p…" at bounding box center [423, 663] width 554 height 389
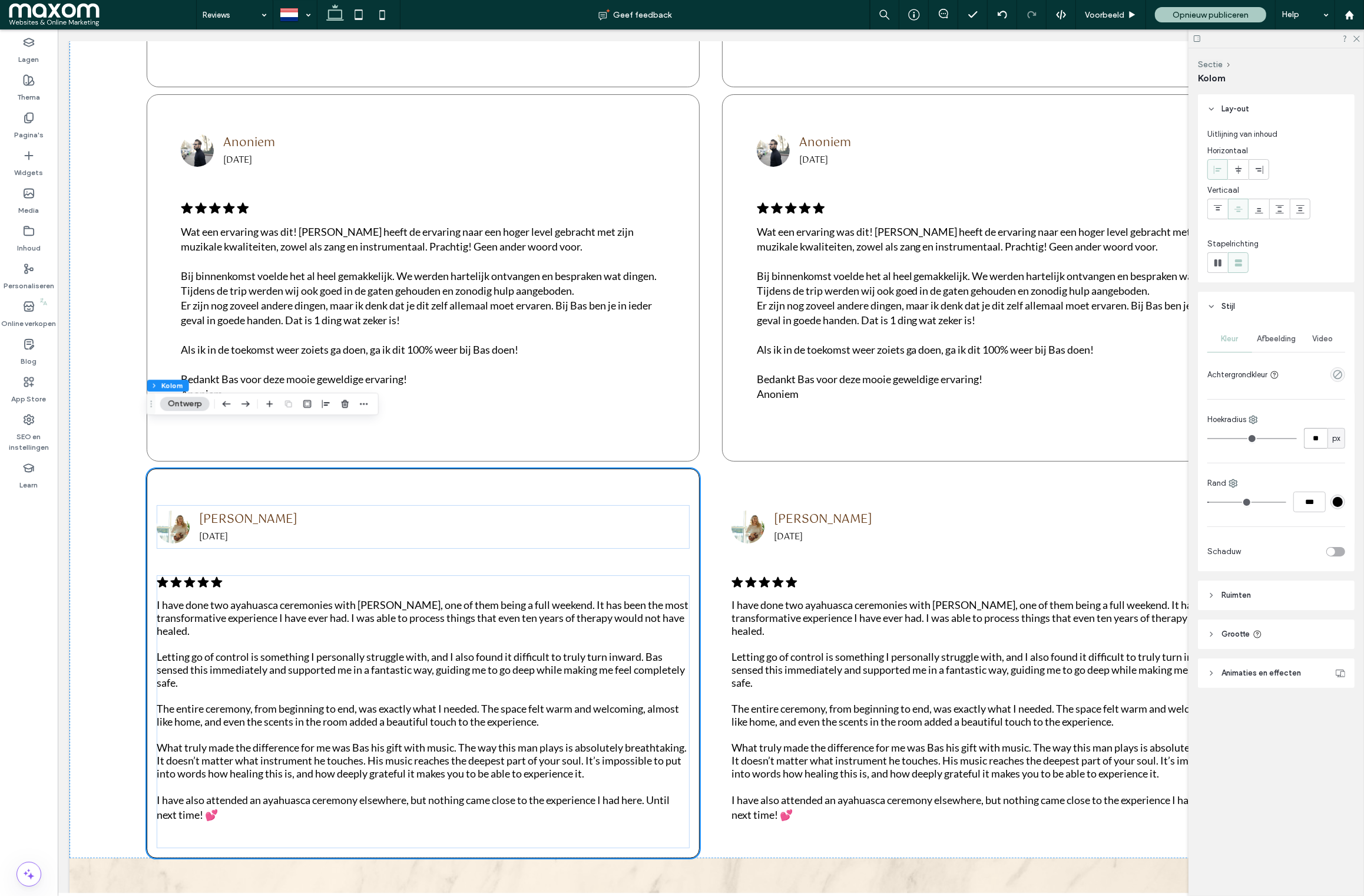
click at [1316, 440] on input "**" at bounding box center [1316, 438] width 24 height 21
type input "**"
click at [766, 468] on div "Denise 20-08-2025 .cls-1-1788903176-1788903176 { fill: #00000; stroke-width: 0p…" at bounding box center [998, 663] width 554 height 389
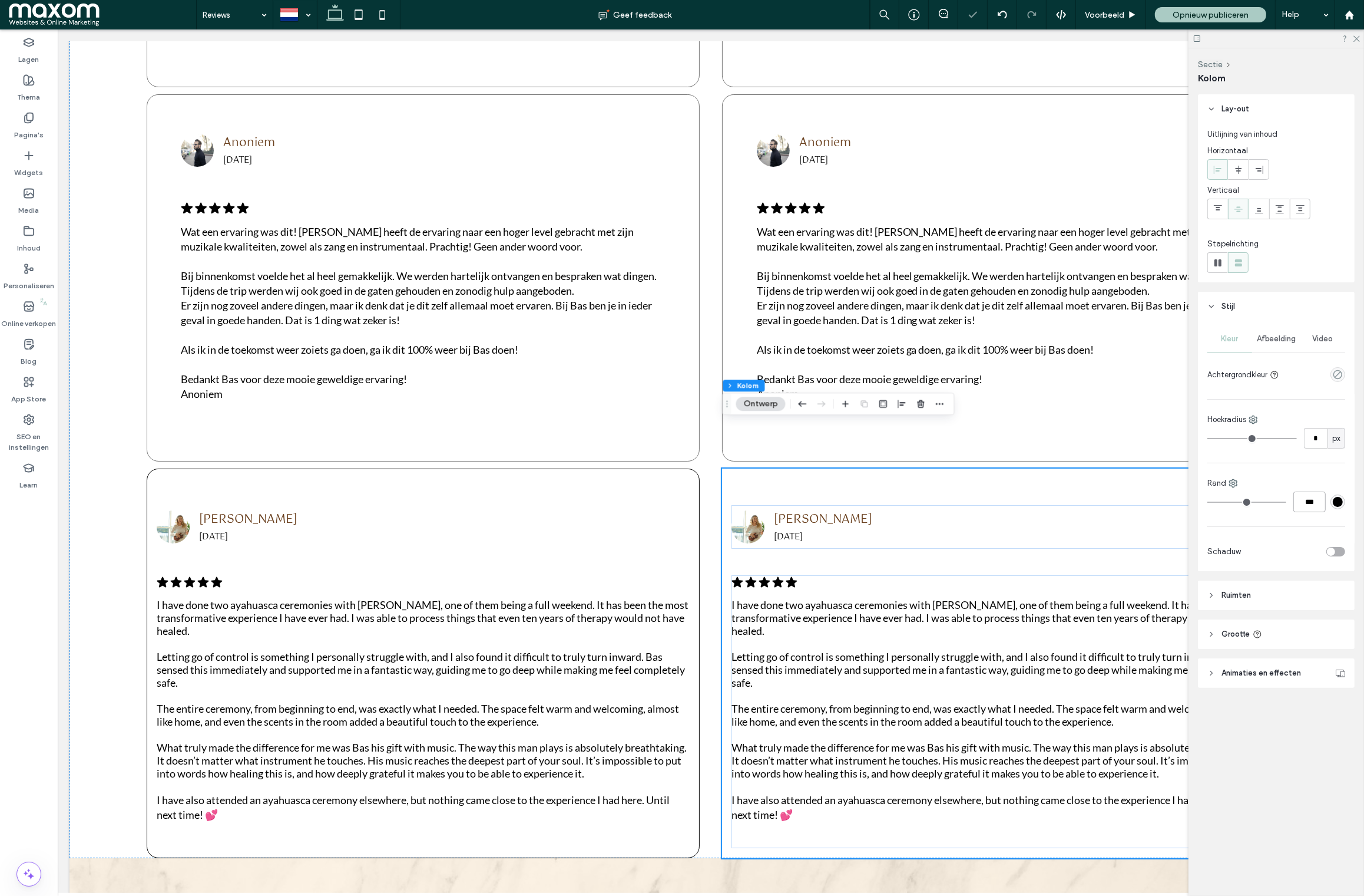
click at [1312, 502] on input "***" at bounding box center [1310, 502] width 32 height 21
type input "*"
type input "***"
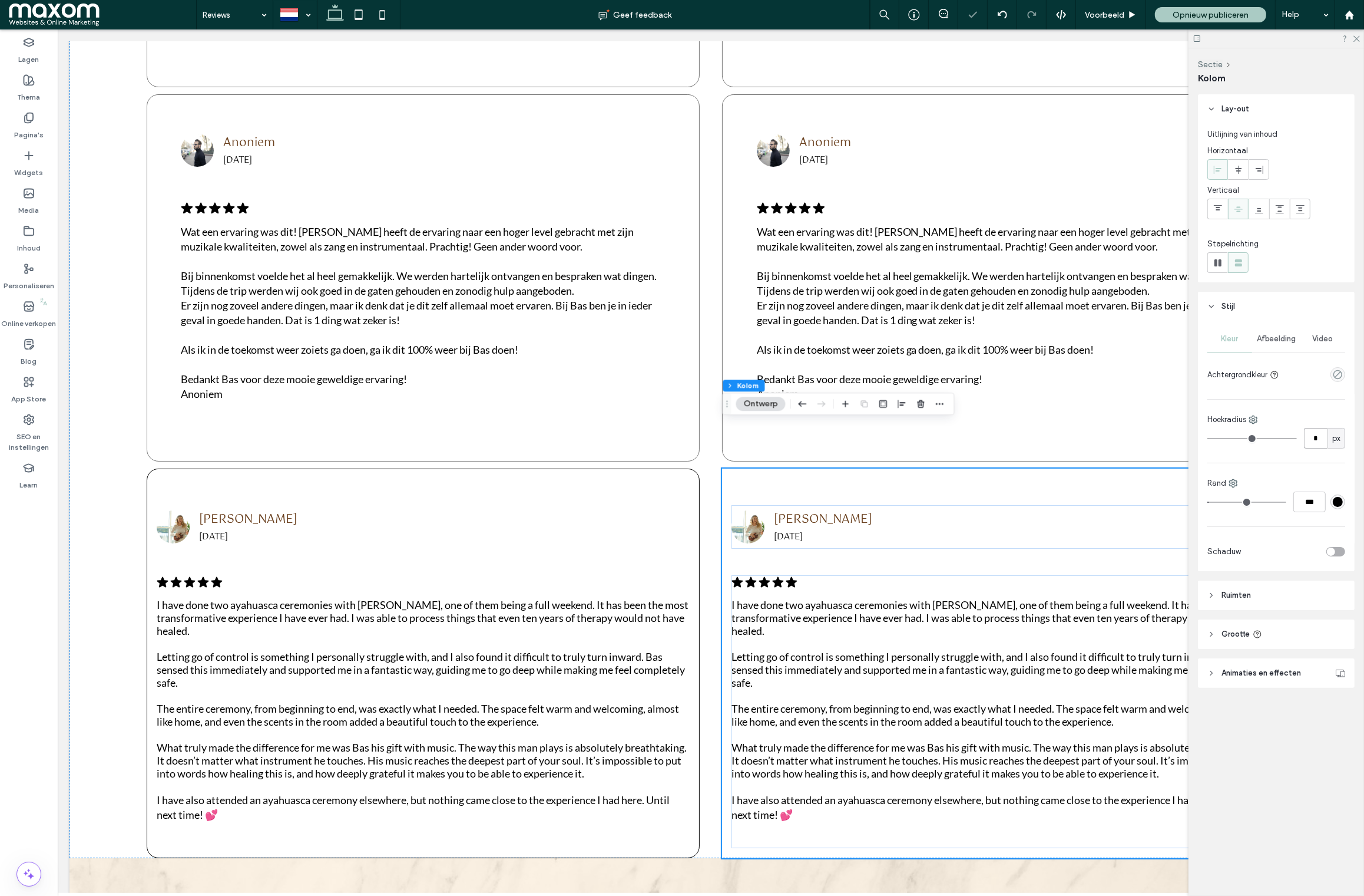
click at [1318, 438] on input "*" at bounding box center [1316, 438] width 24 height 21
type input "**"
click at [1079, 468] on div "Denise 20-08-2025 .cls-1-1788903176-1788903176 { fill: #00000; stroke-width: 0p…" at bounding box center [998, 663] width 554 height 389
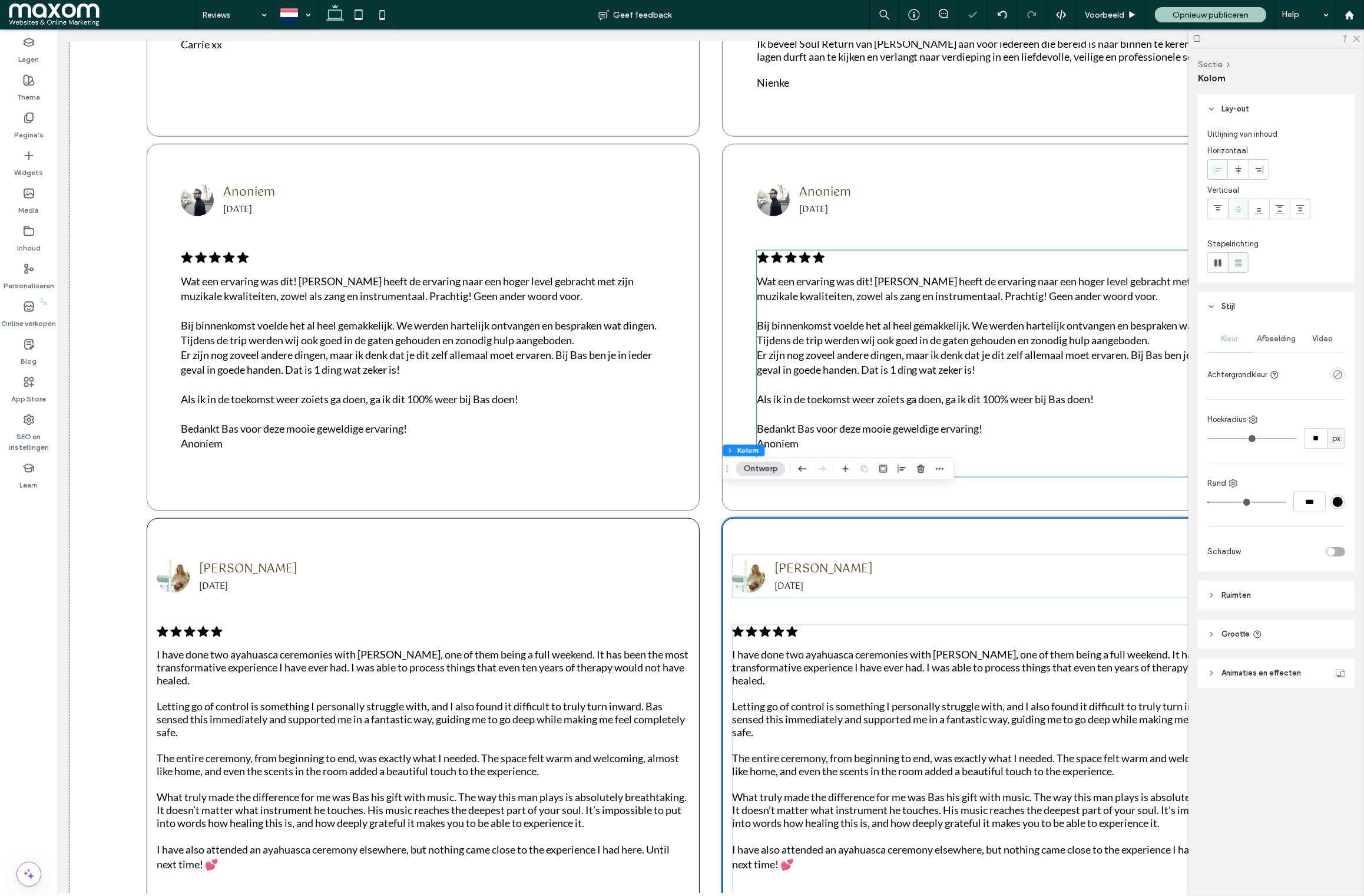
scroll to position [1684, 0]
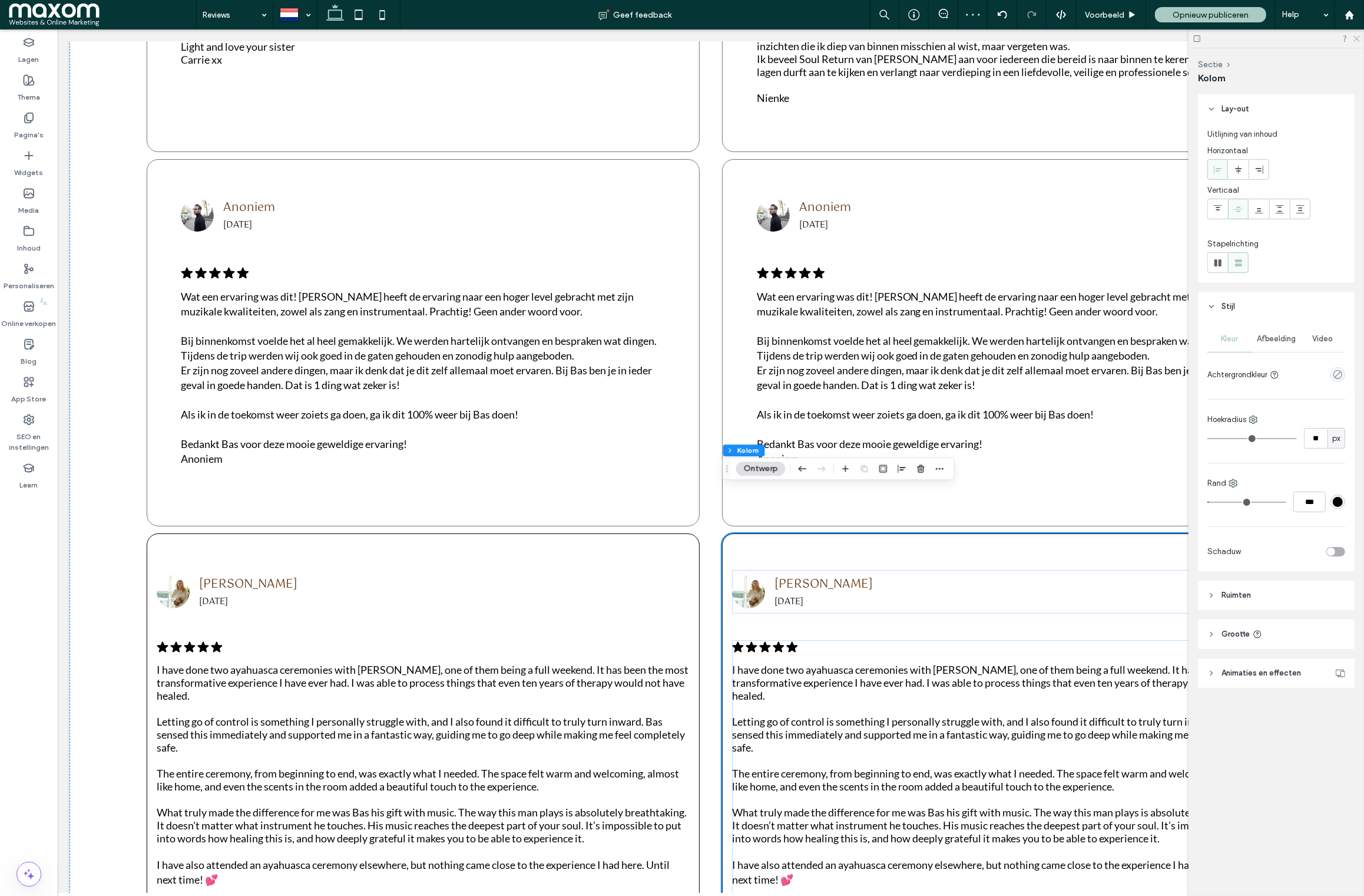
click at [1355, 38] on icon at bounding box center [1356, 38] width 8 height 8
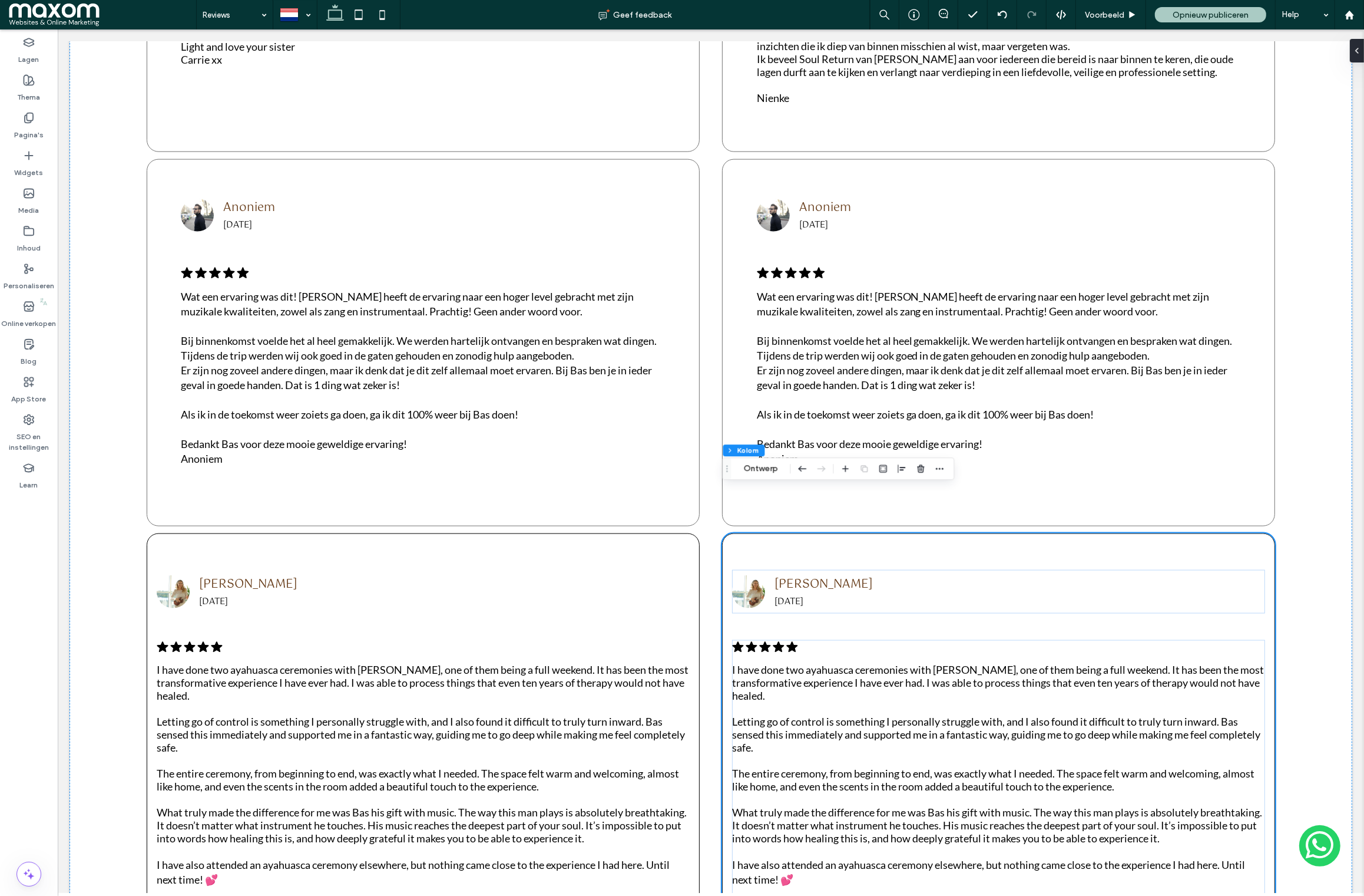
click at [230, 701] on p at bounding box center [423, 707] width 533 height 13
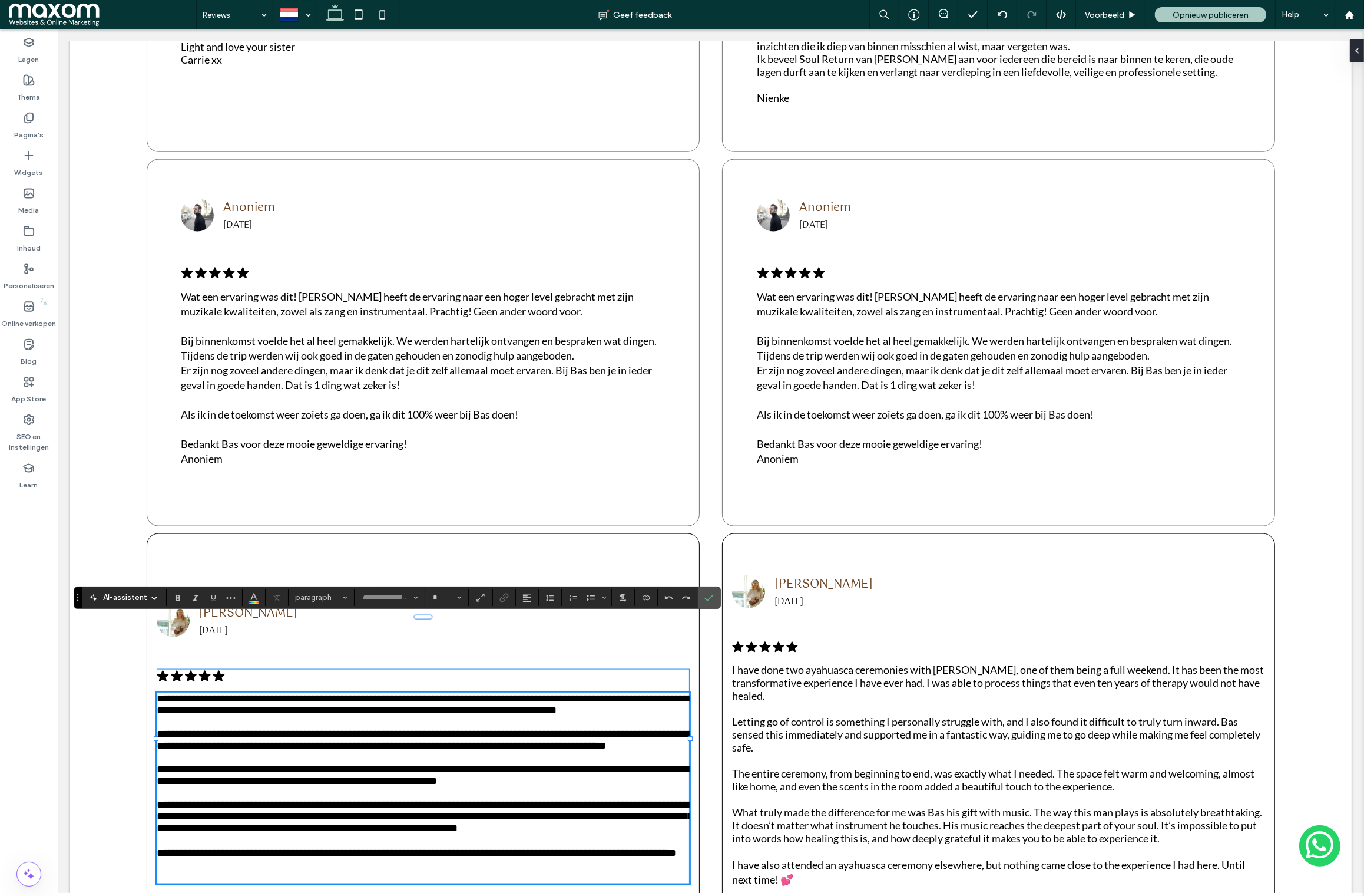
type input "****"
type input "**"
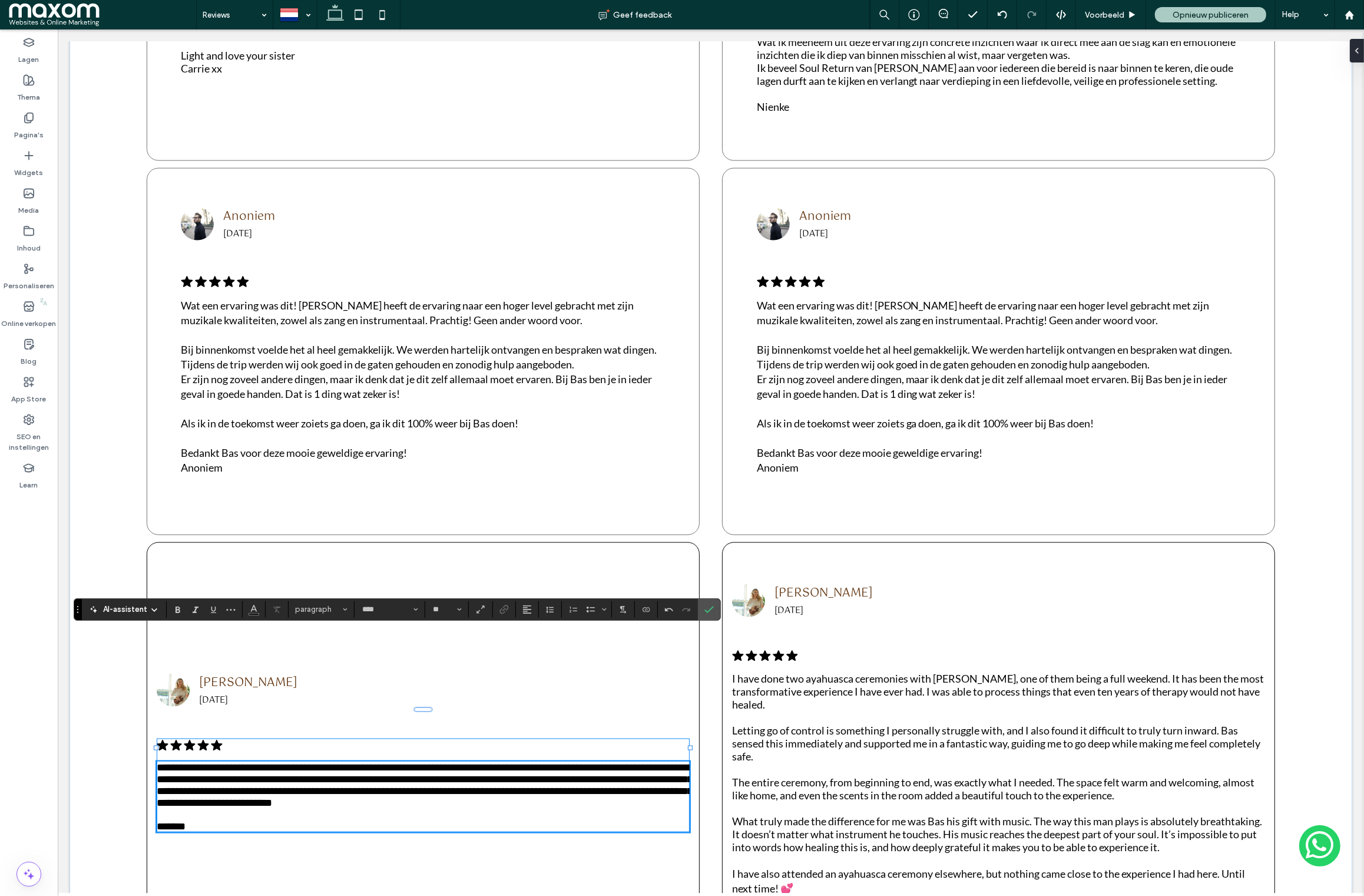
scroll to position [1672, 0]
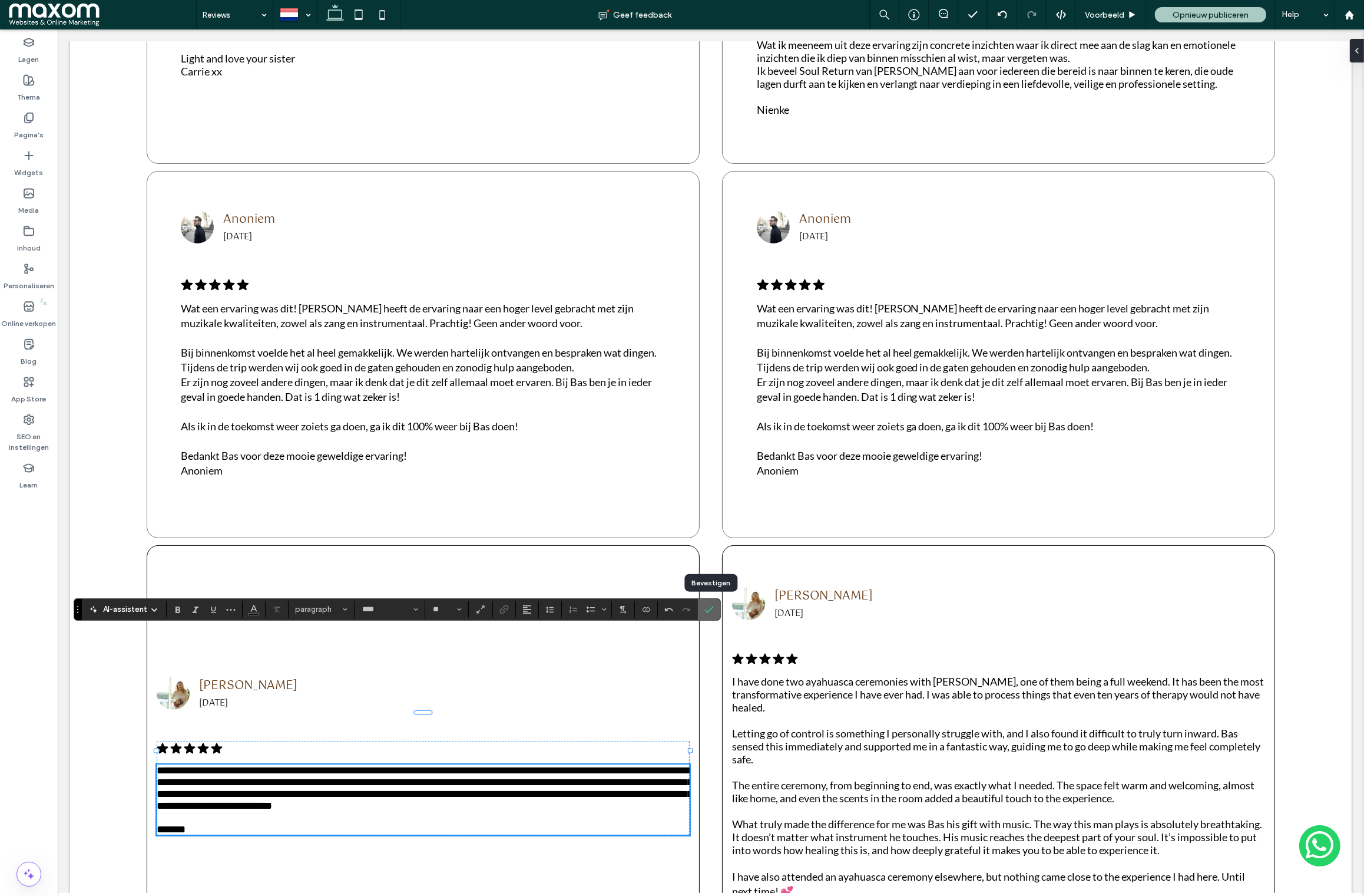
click at [714, 612] on icon "Bevestigen" at bounding box center [709, 610] width 10 height 10
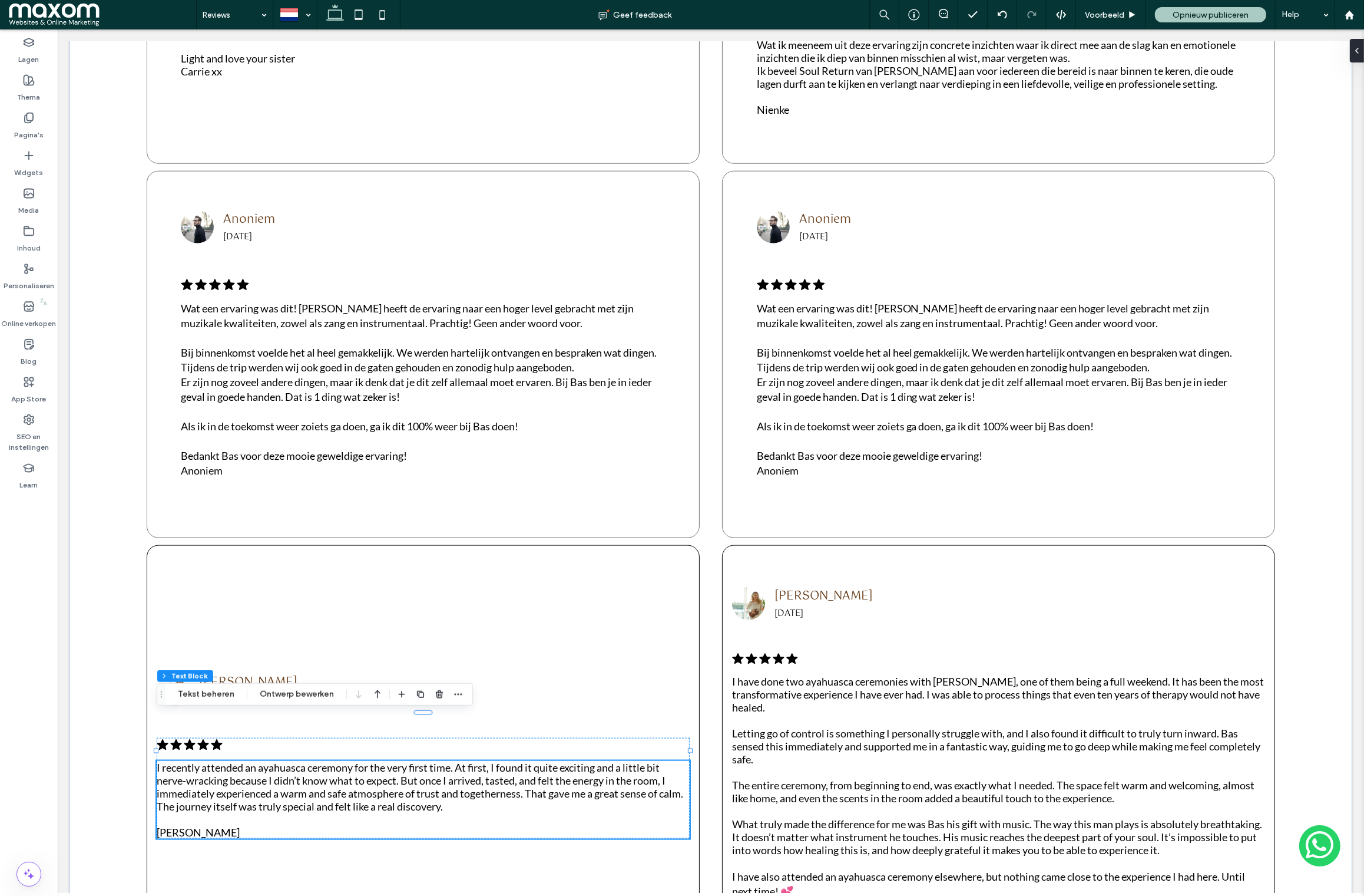
click at [954, 778] on span "The entire ceremony, from beginning to end, was exactly what I needed. The spac…" at bounding box center [992, 791] width 522 height 26
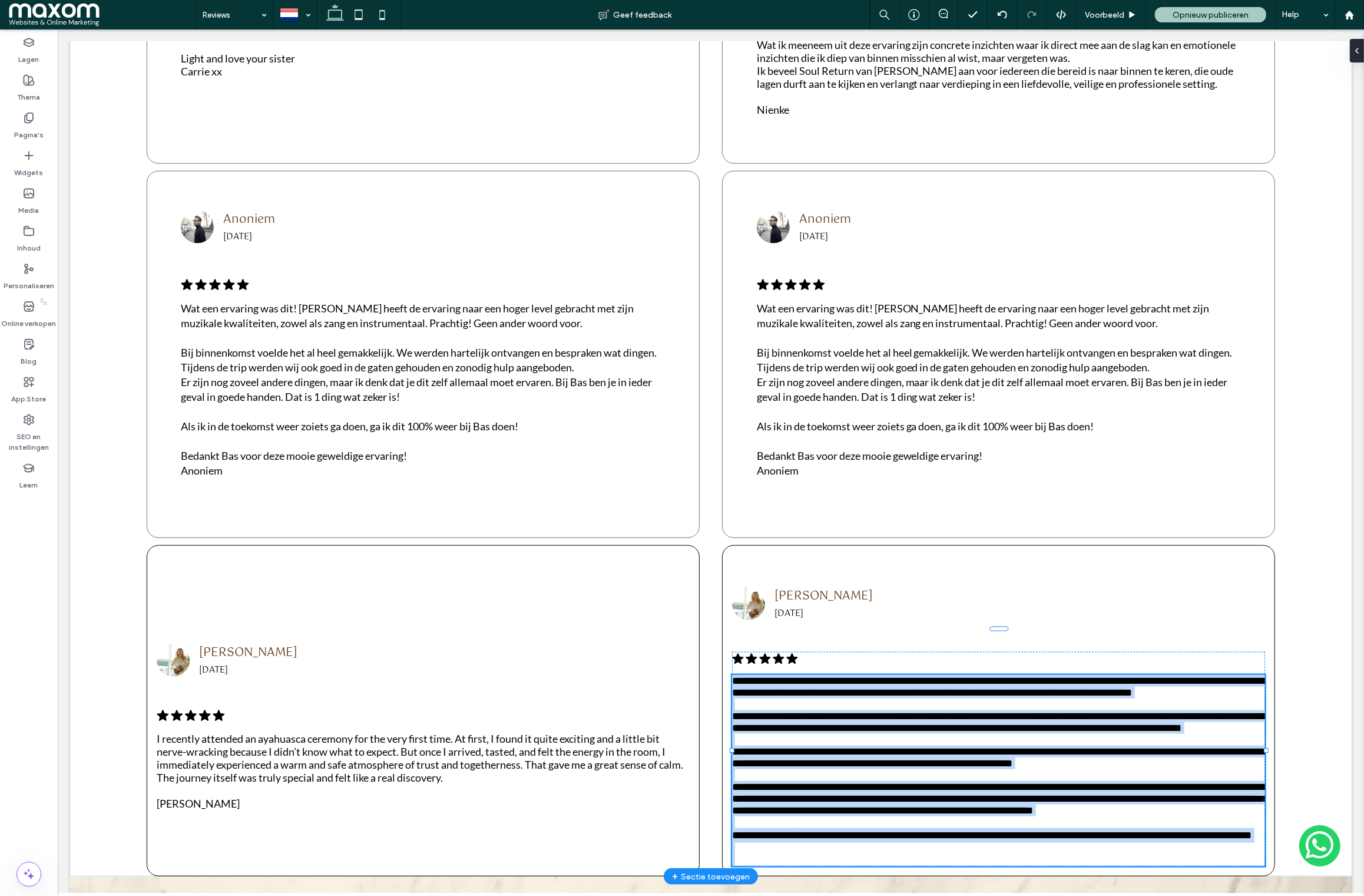
type input "****"
type input "**"
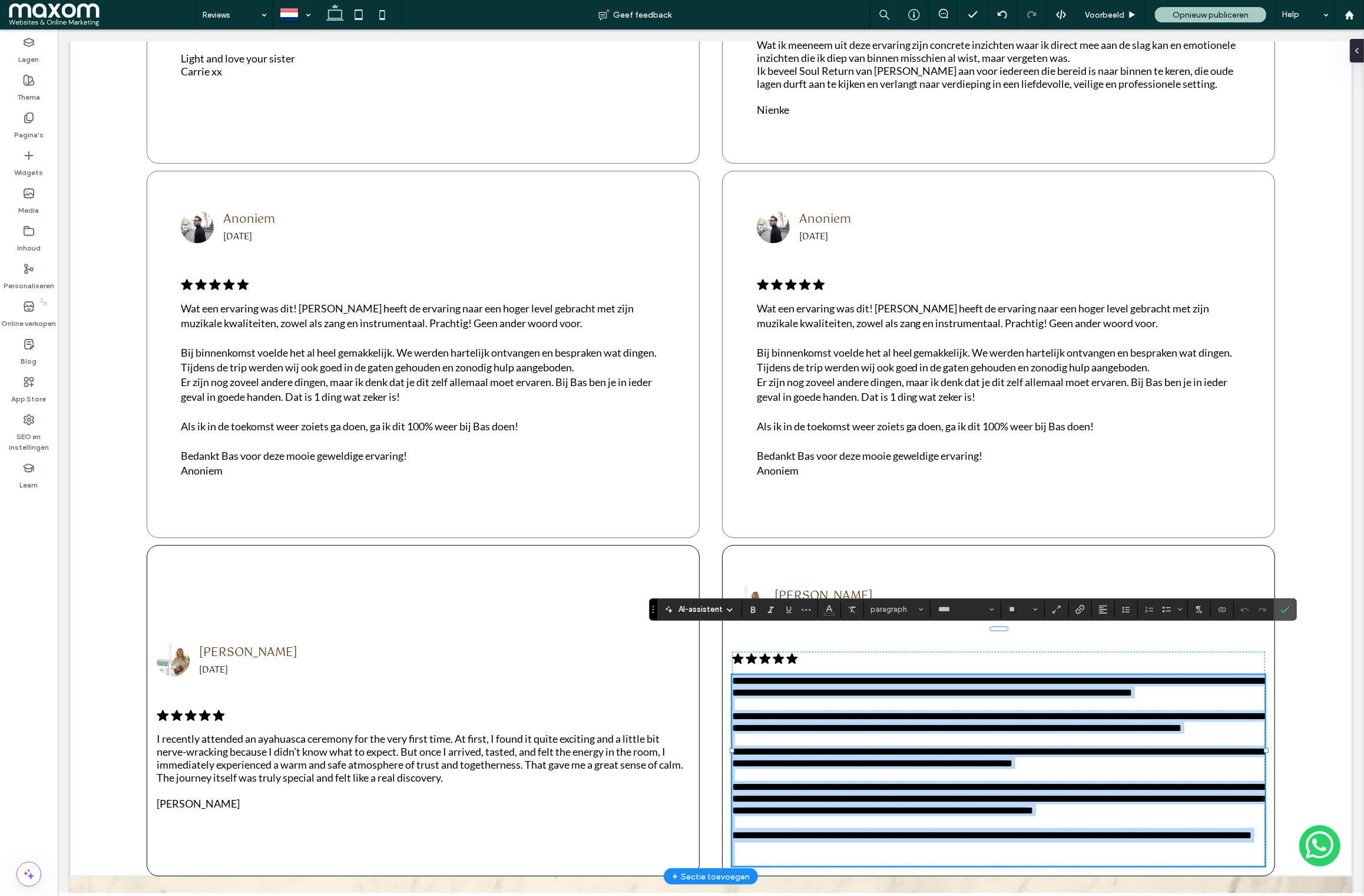
scroll to position [0, 0]
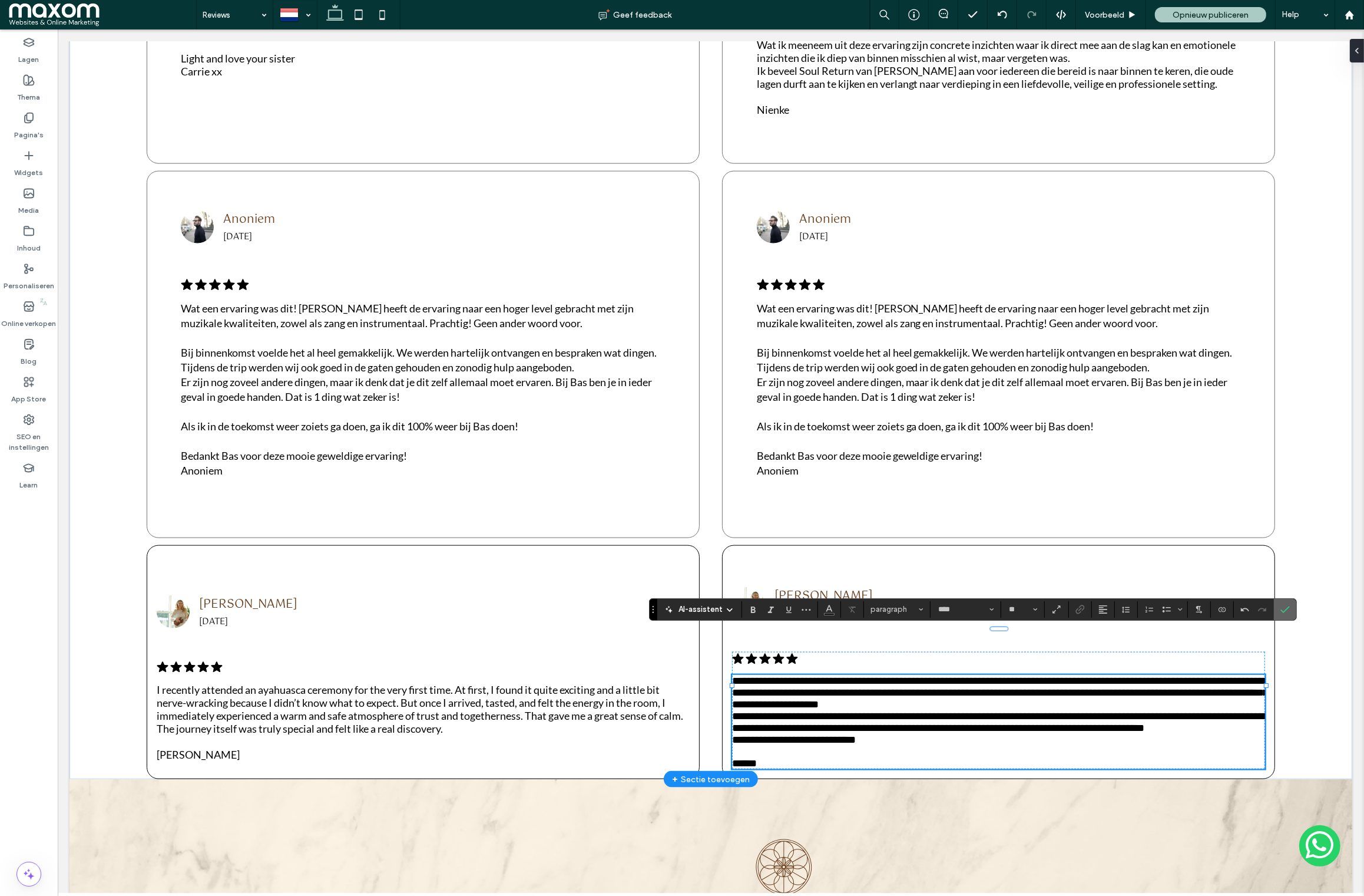
click at [1290, 612] on icon "Bevestigen" at bounding box center [1285, 610] width 10 height 10
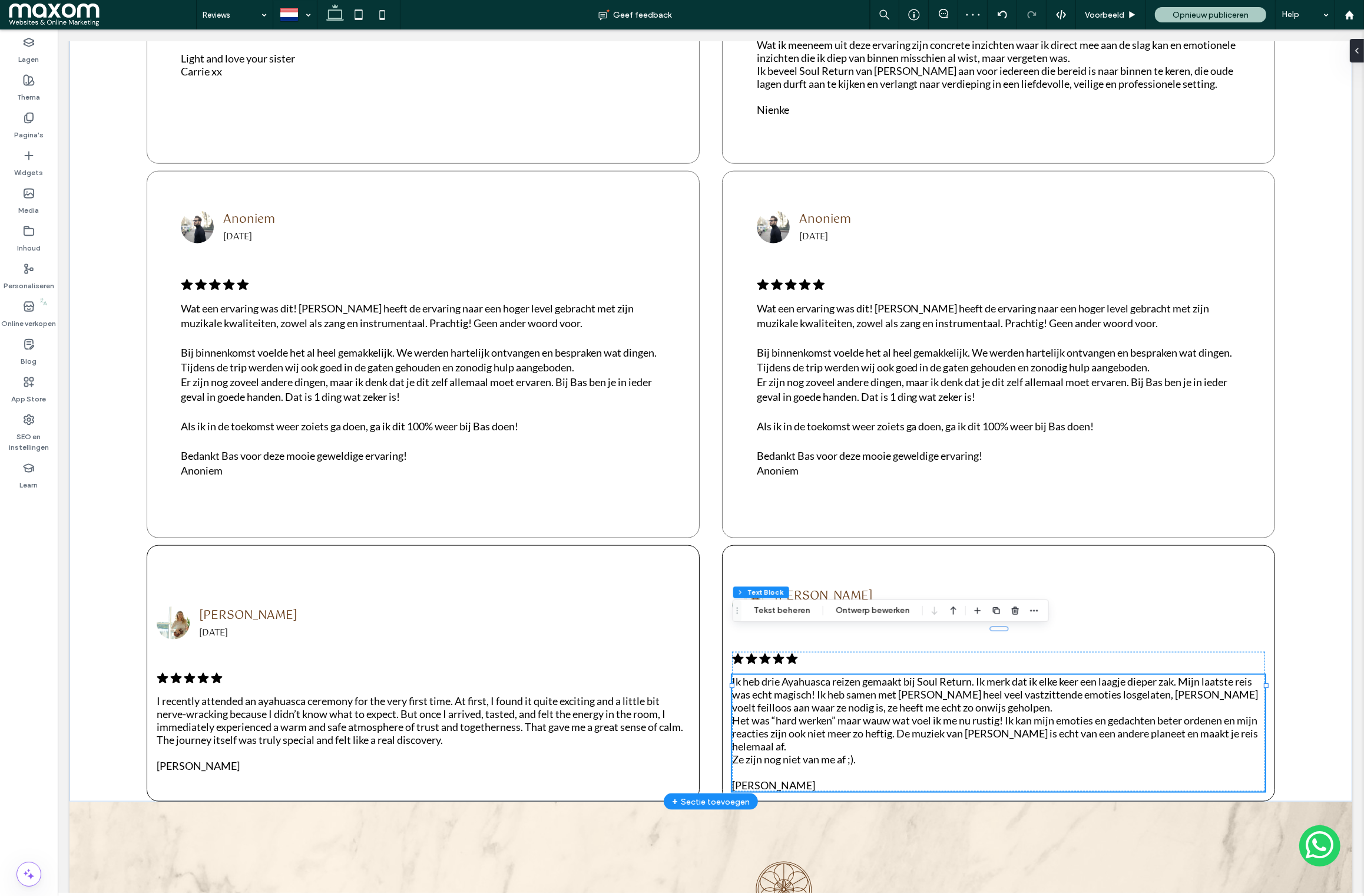
click at [844, 778] on p "Tamara" at bounding box center [998, 784] width 533 height 13
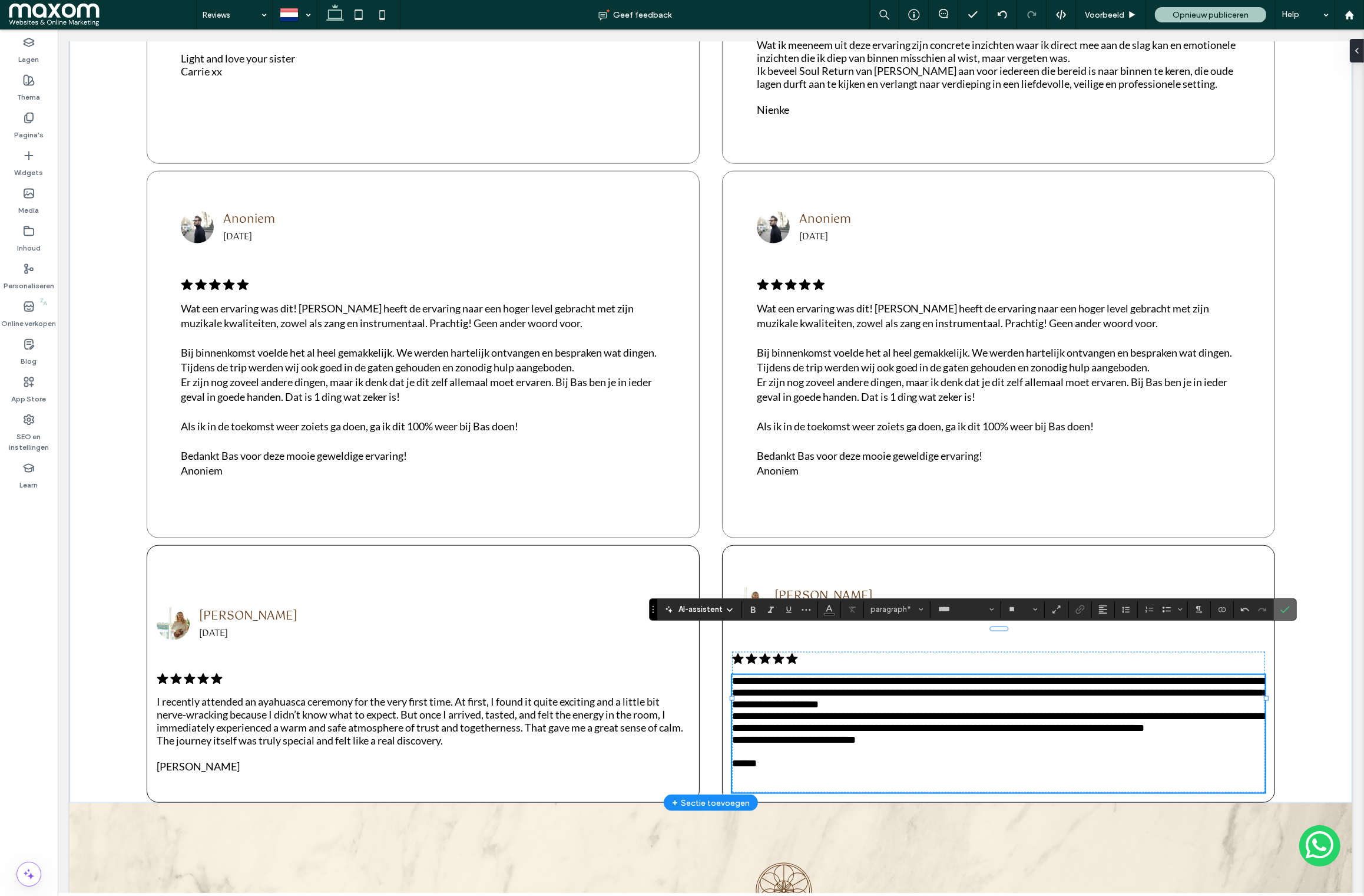
click at [1295, 609] on section at bounding box center [1285, 610] width 23 height 22
click at [801, 586] on span "Denise" at bounding box center [823, 596] width 98 height 20
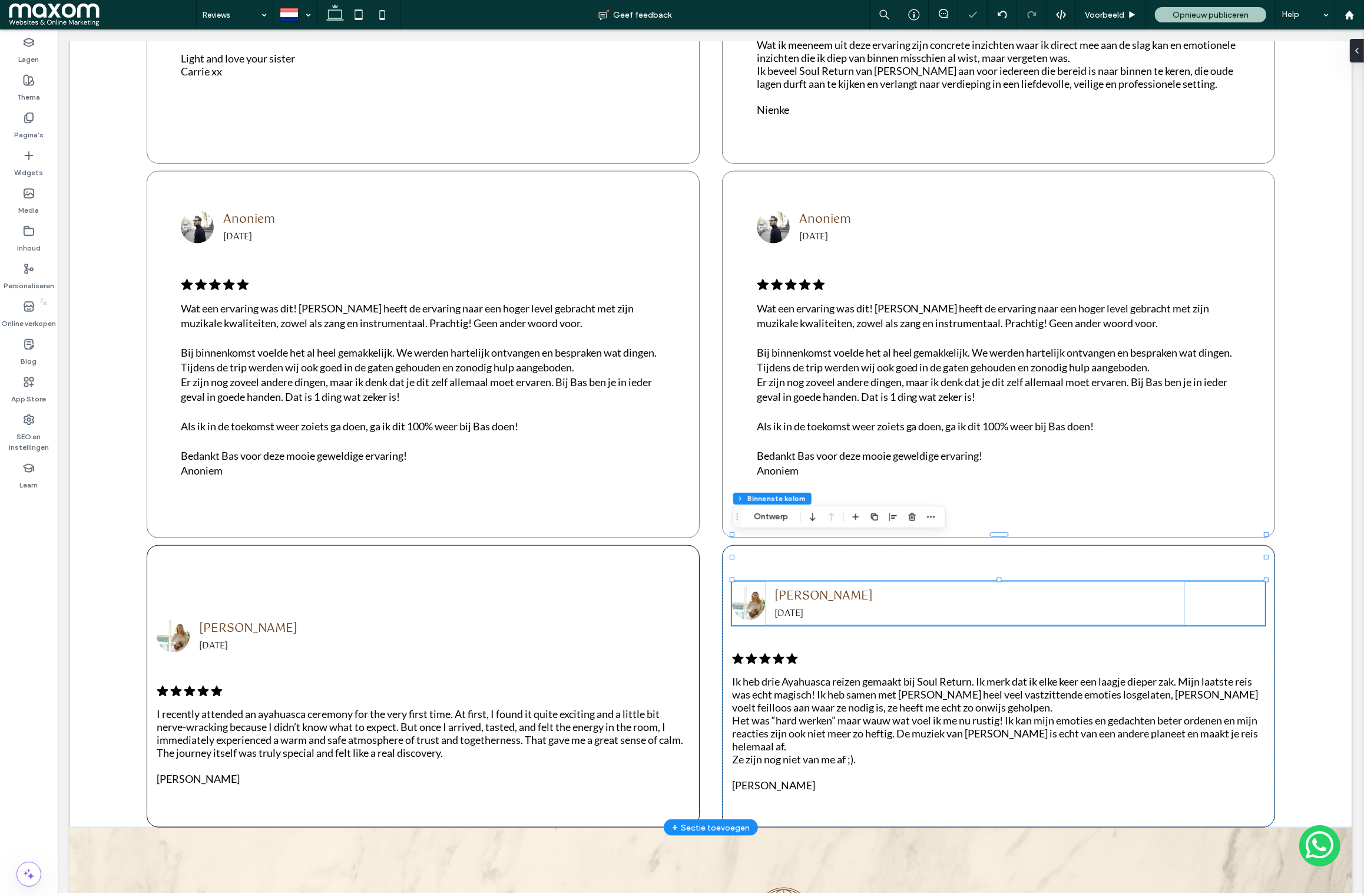
click at [796, 586] on span "Denise" at bounding box center [823, 596] width 98 height 20
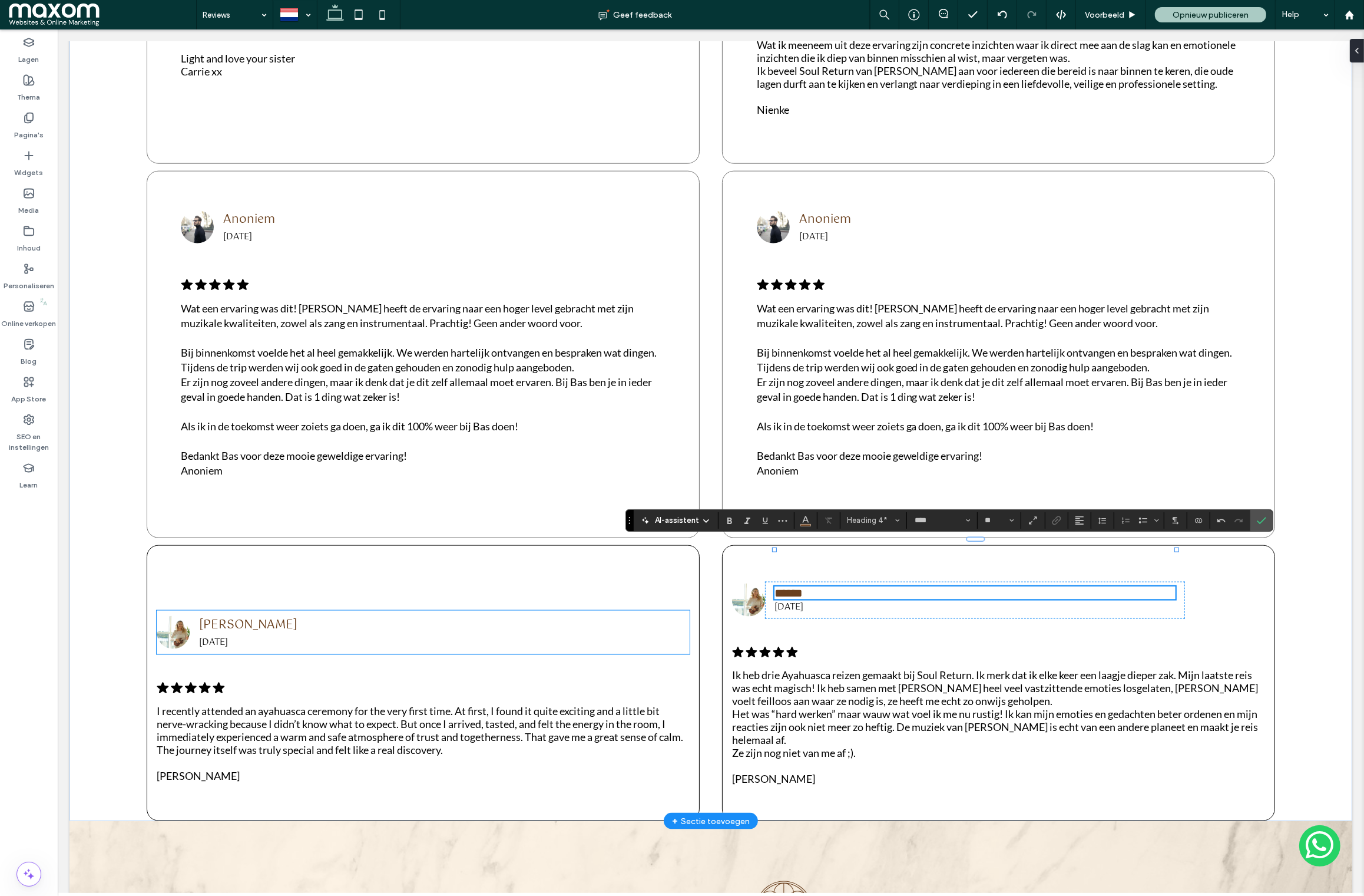
click at [206, 615] on span "Denise" at bounding box center [248, 625] width 98 height 20
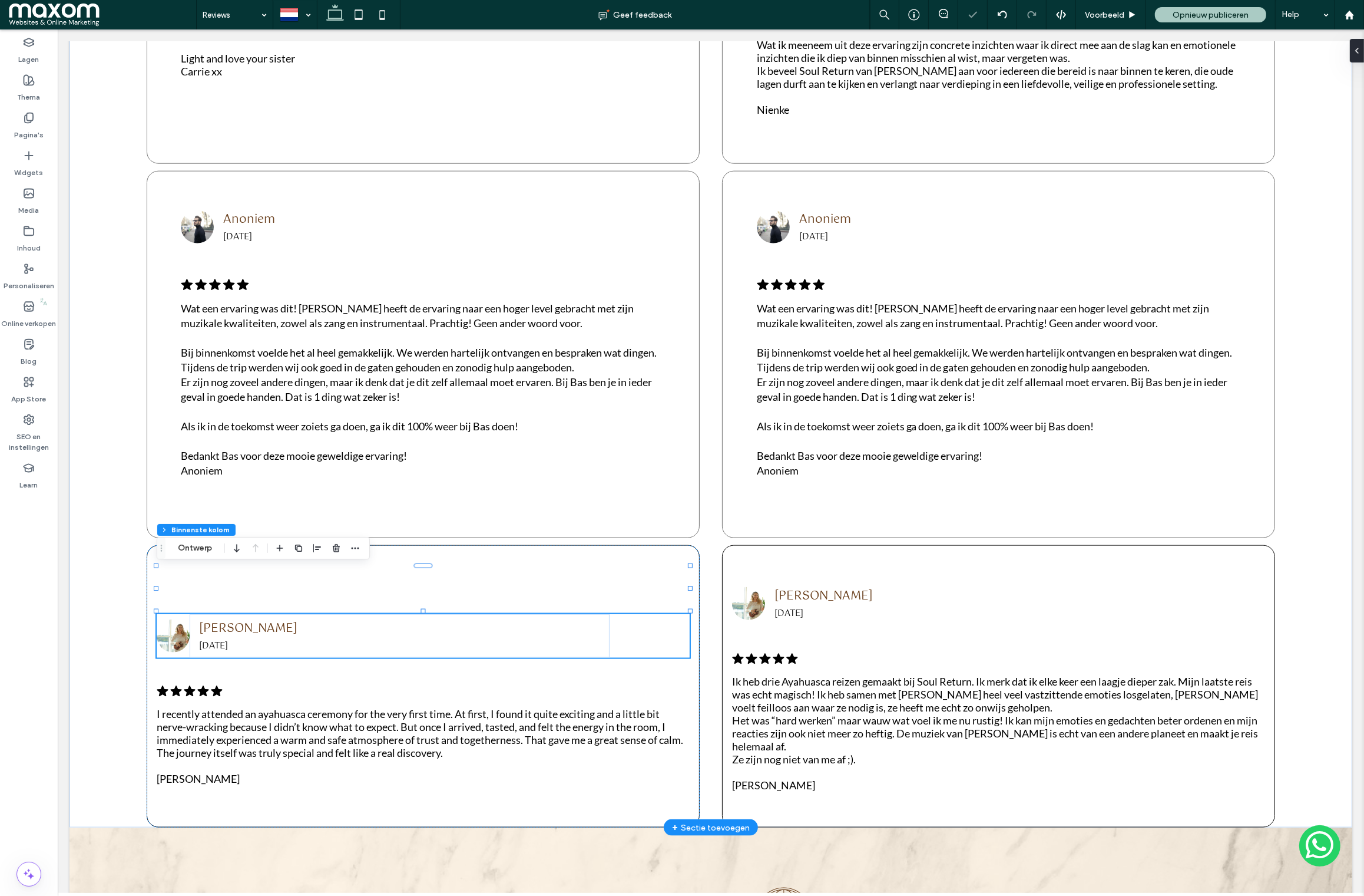
click at [211, 619] on span "Denise" at bounding box center [248, 628] width 98 height 20
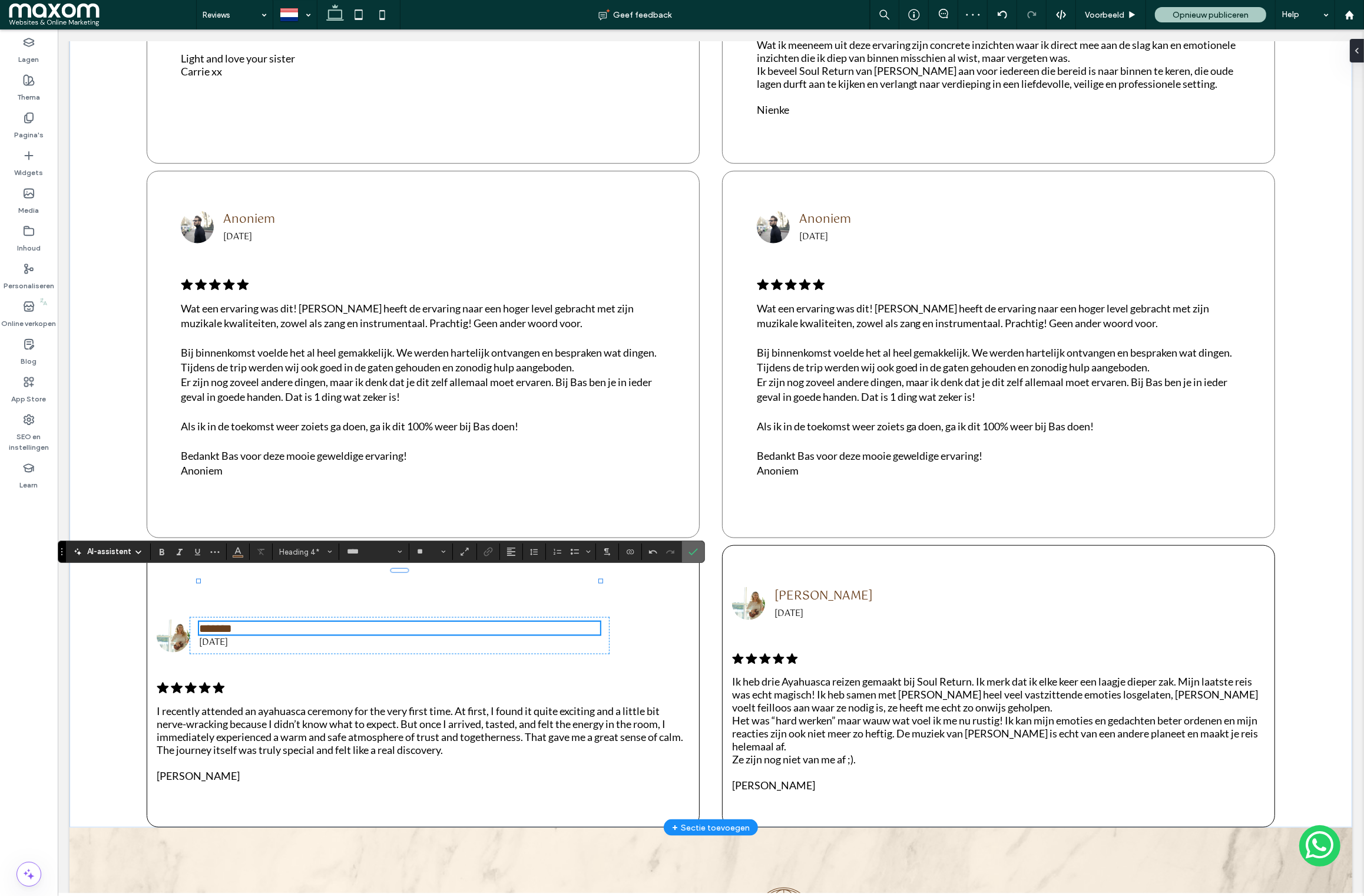
click at [697, 549] on use "Bevestigen" at bounding box center [694, 551] width 10 height 7
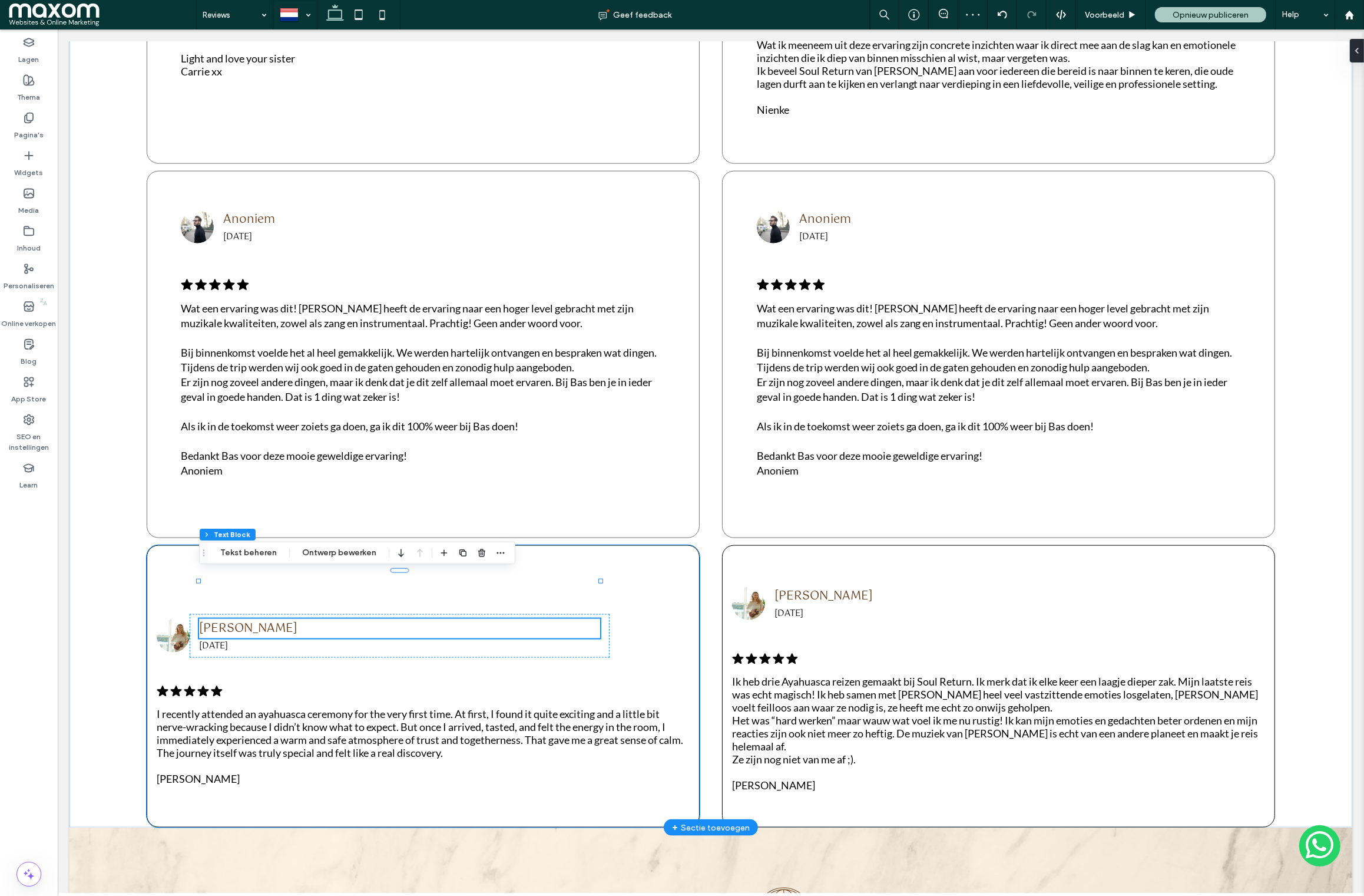
click at [415, 545] on div "Richard 20-08-2025 .cls-1-1788903176-1788903176 { fill: #00000; stroke-width: 0…" at bounding box center [423, 686] width 554 height 282
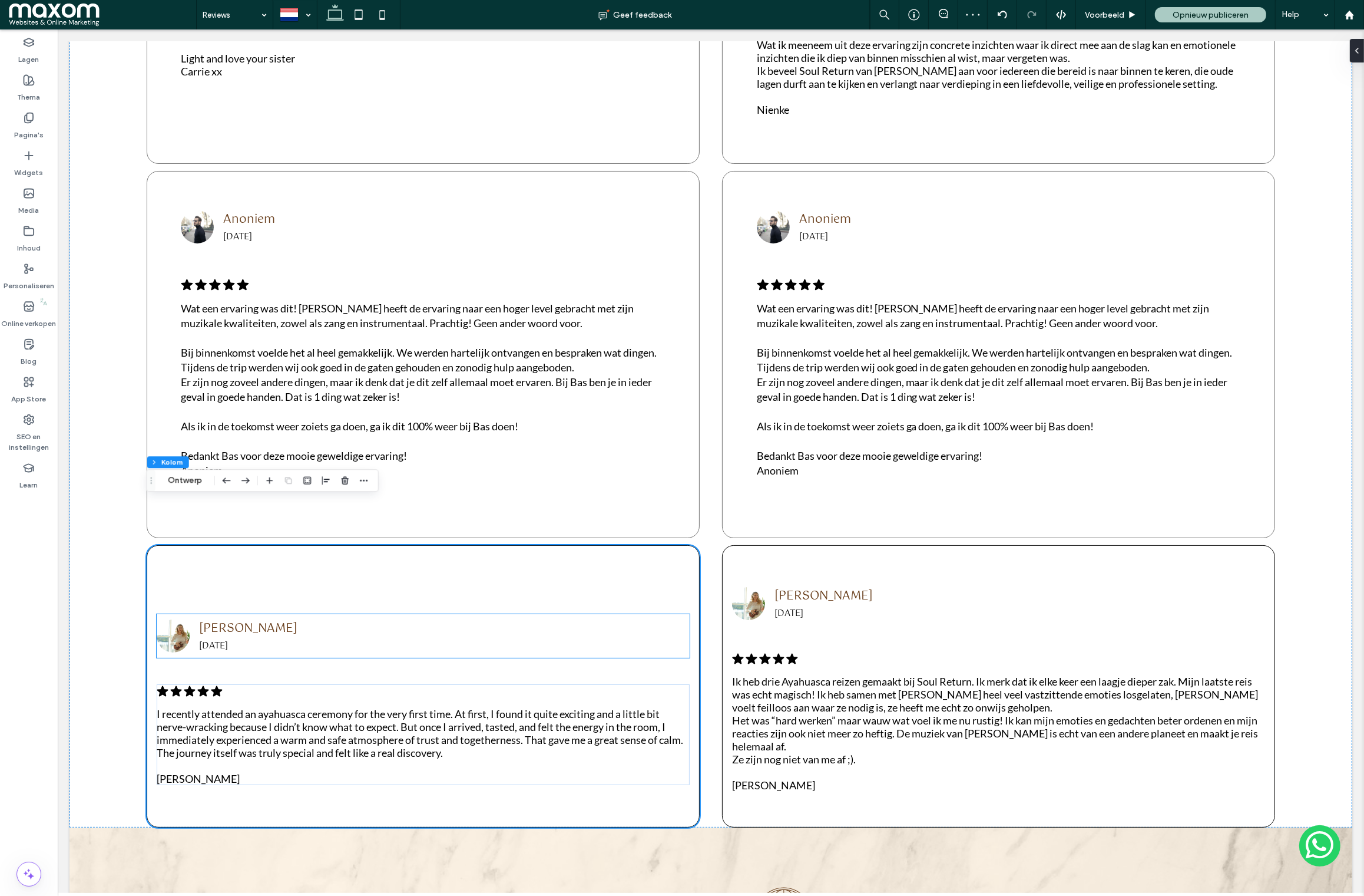
click at [399, 619] on h4 "Richard" at bounding box center [399, 628] width 401 height 20
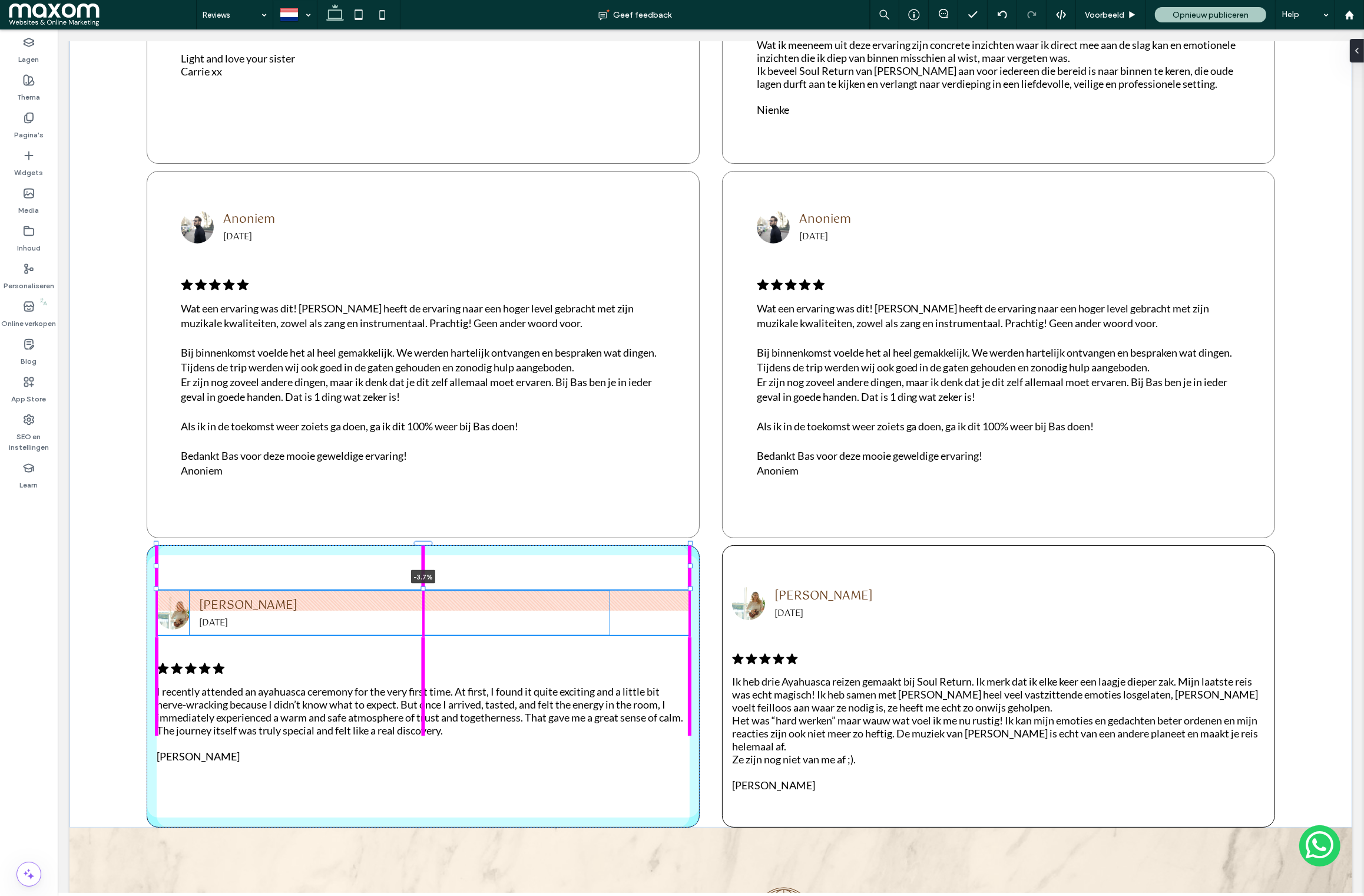
drag, startPoint x: 415, startPoint y: 566, endPoint x: 418, endPoint y: 519, distance: 47.1
click at [418, 519] on div ".cls-1-1788903176-1788903176 { fill: #00000; stroke-width: 0px; } Mijn ayahuasc…" at bounding box center [710, 9] width 1283 height 1636
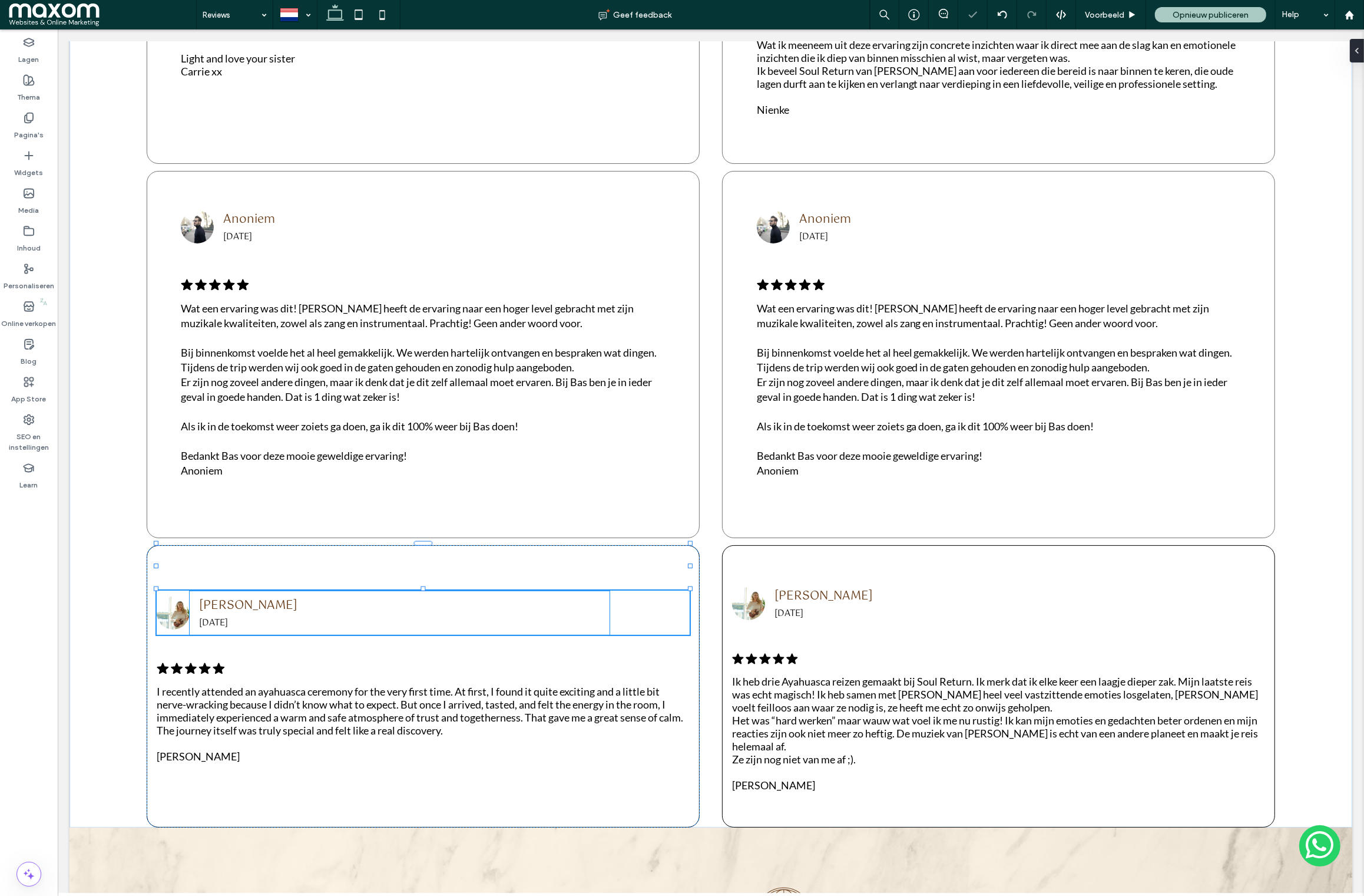
type input "**"
click at [172, 596] on img at bounding box center [173, 613] width 33 height 33
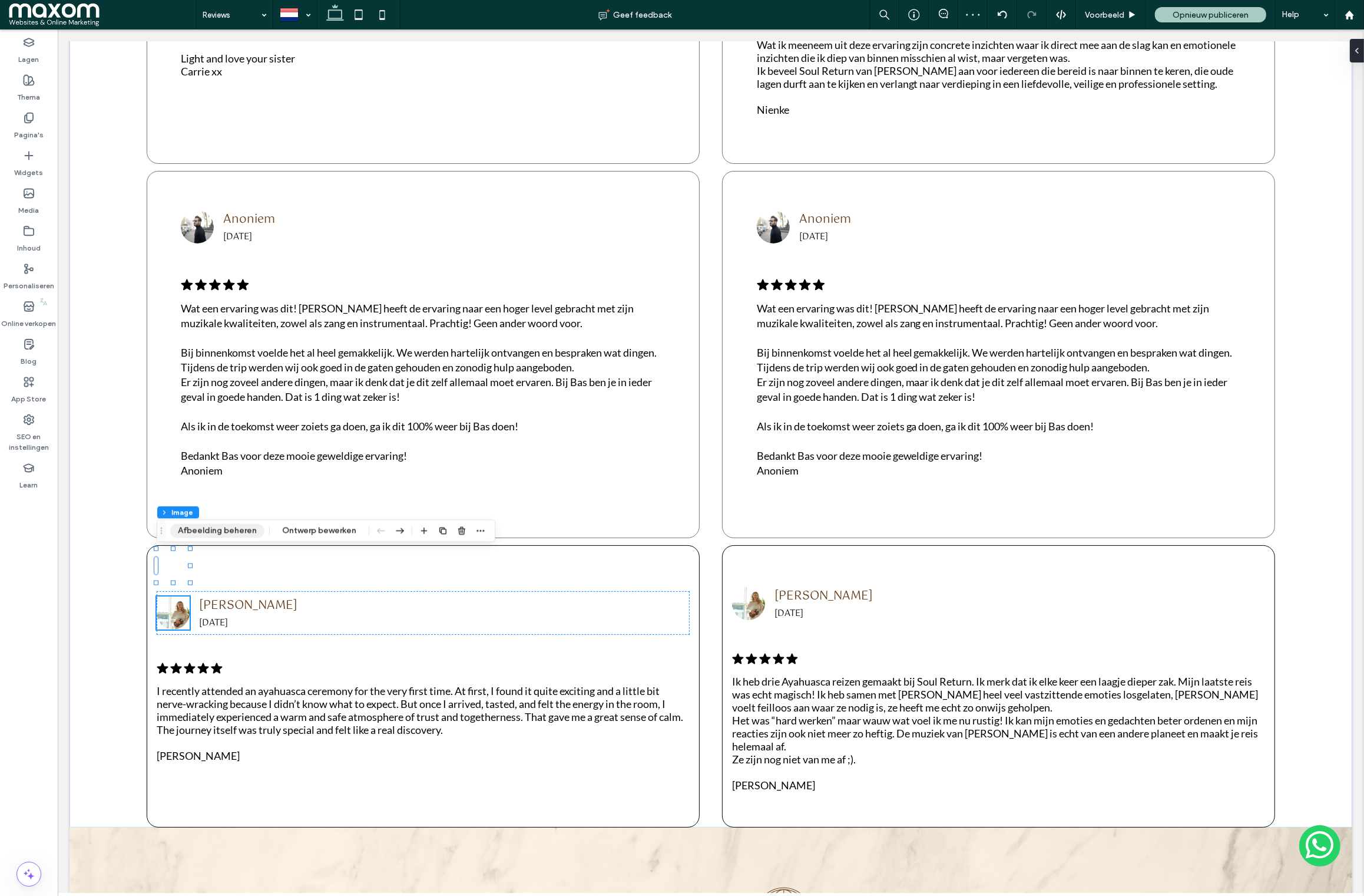
click at [236, 533] on button "Afbeelding beheren" at bounding box center [217, 530] width 94 height 14
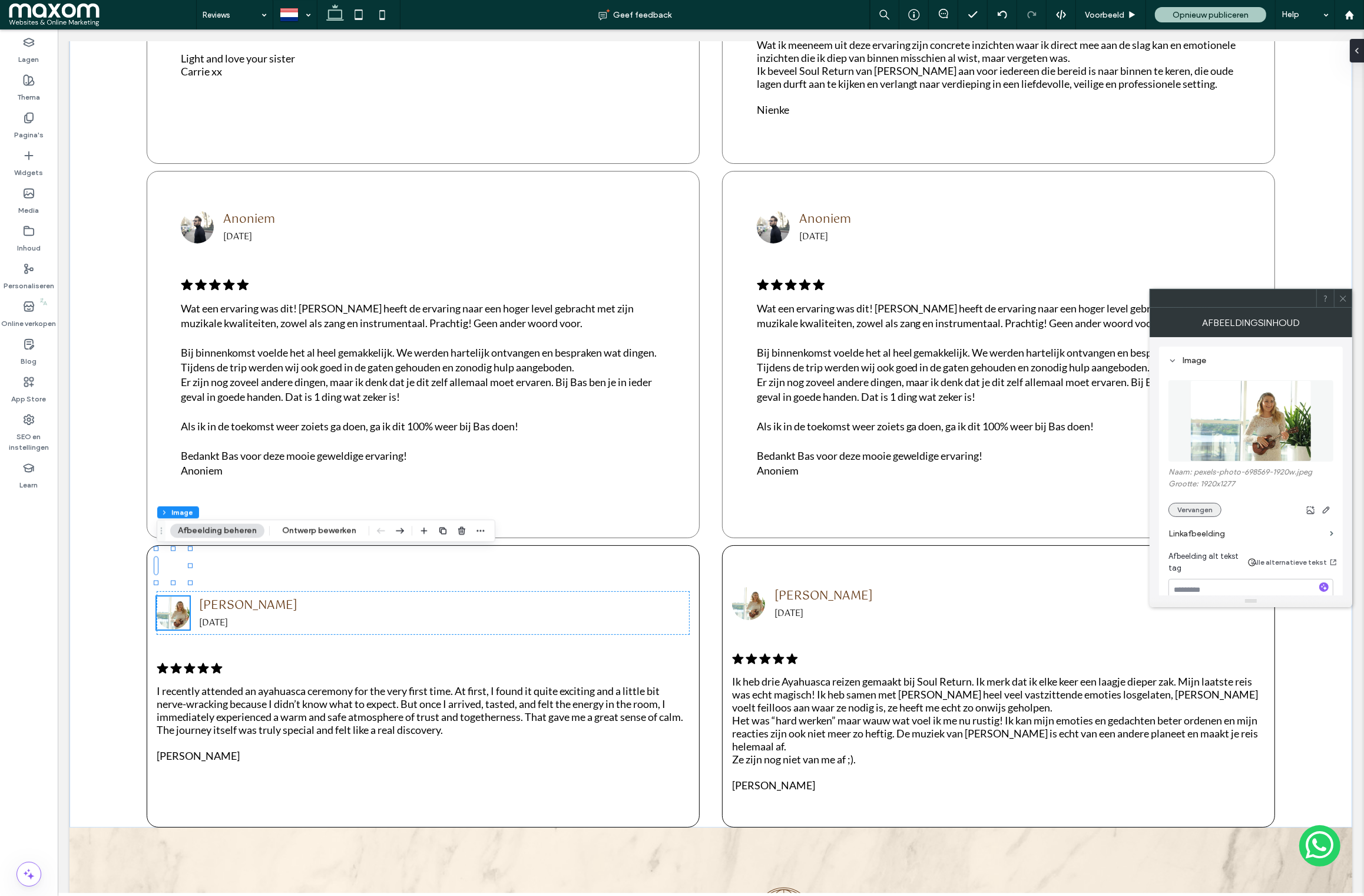
click at [1216, 510] on button "Vervangen" at bounding box center [1196, 509] width 53 height 14
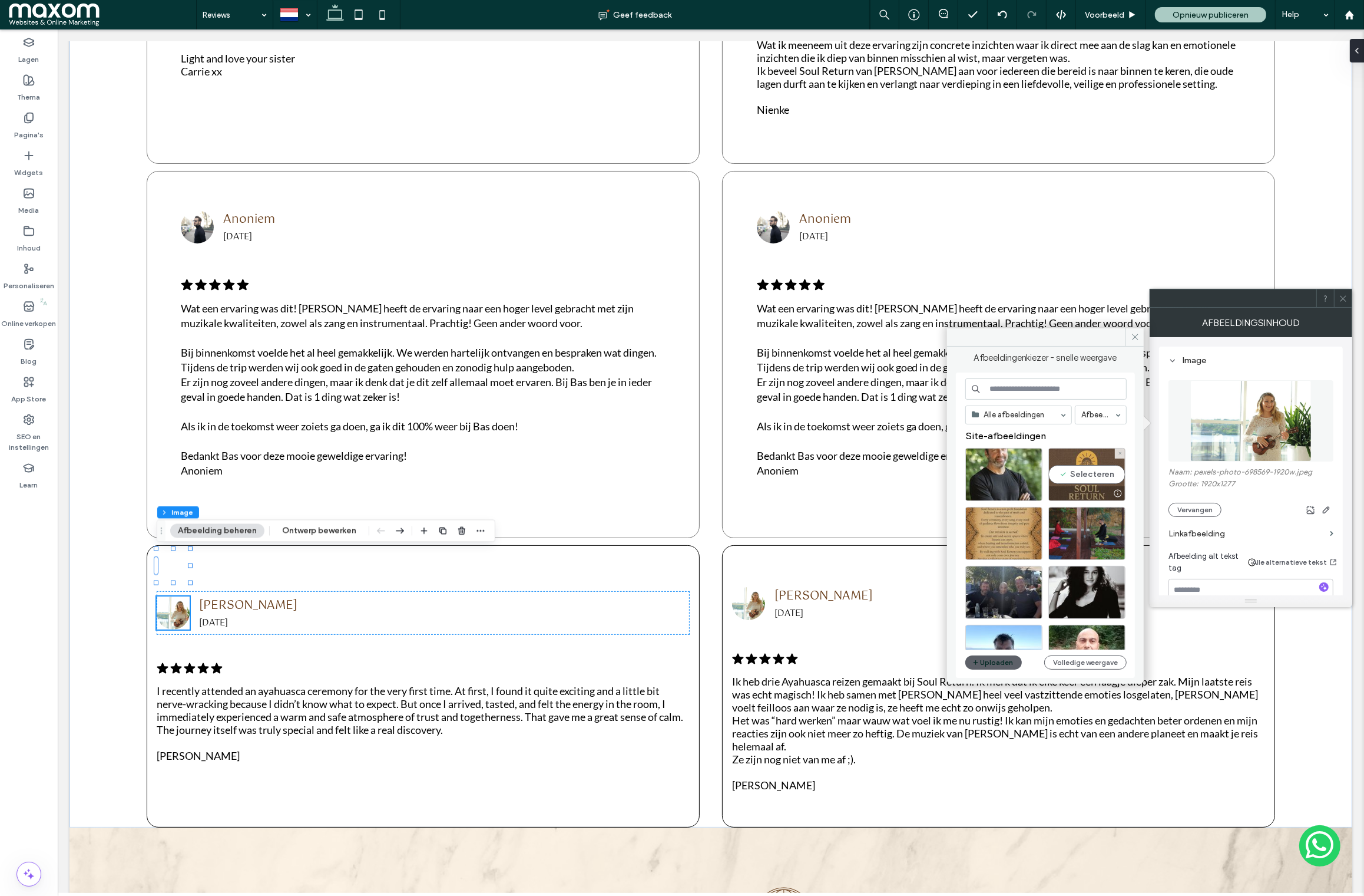
click at [1102, 480] on div "Selecteren" at bounding box center [1087, 474] width 77 height 53
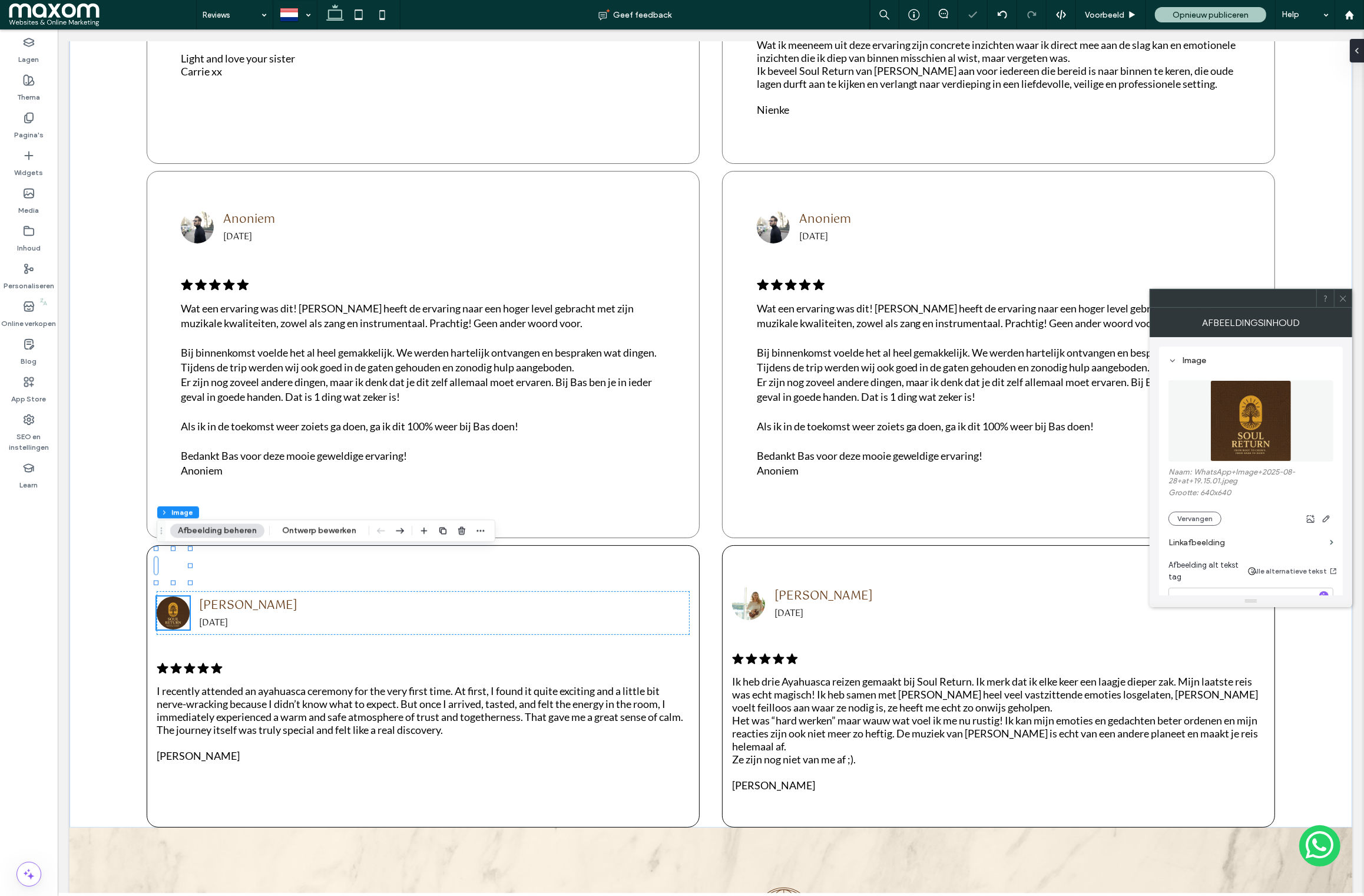
drag, startPoint x: 1339, startPoint y: 300, endPoint x: 1220, endPoint y: 353, distance: 130.3
click at [1339, 300] on icon at bounding box center [1343, 298] width 9 height 9
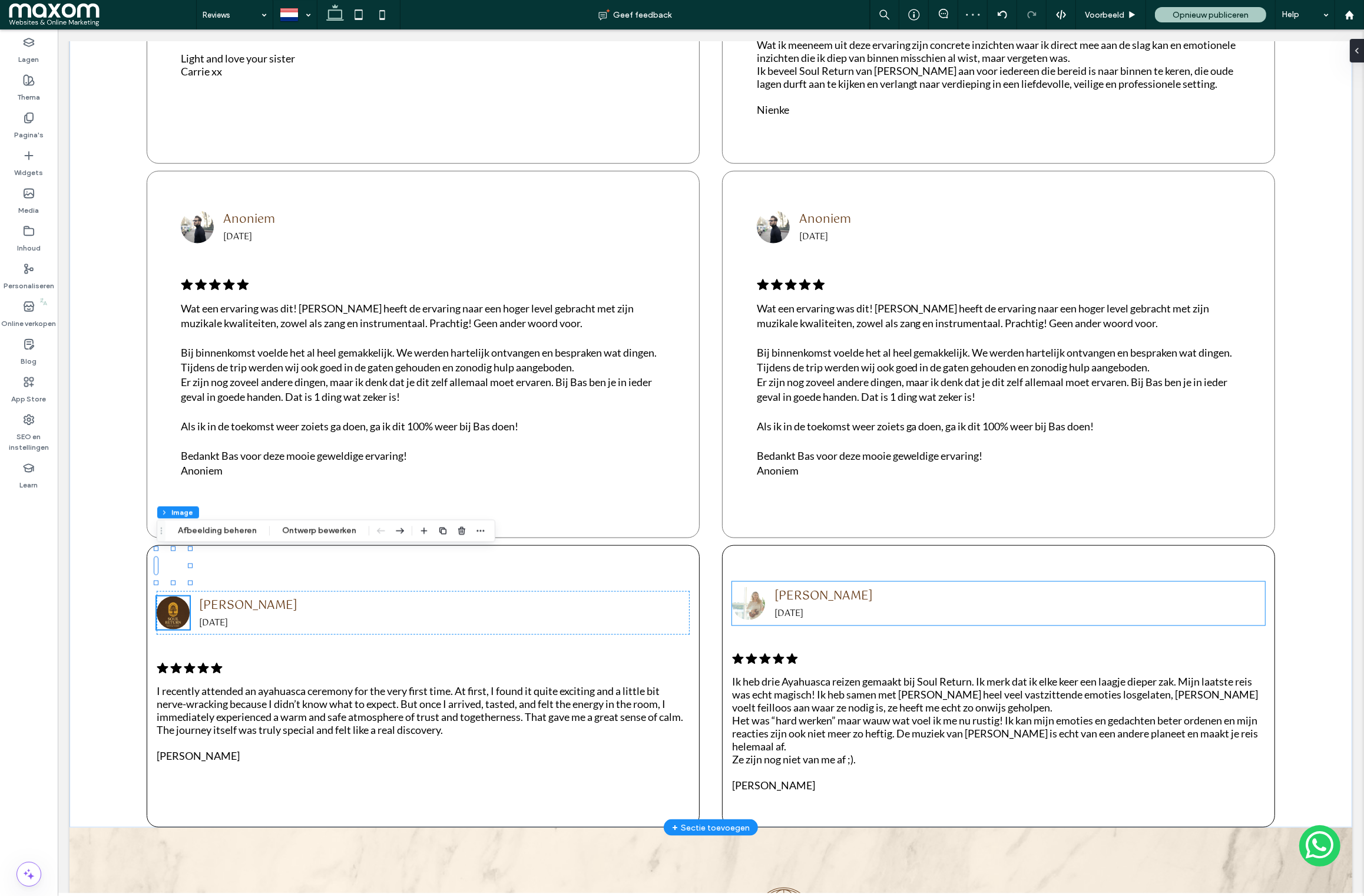
click at [741, 587] on img at bounding box center [748, 604] width 33 height 33
click at [758, 587] on img at bounding box center [748, 604] width 33 height 33
type input "**"
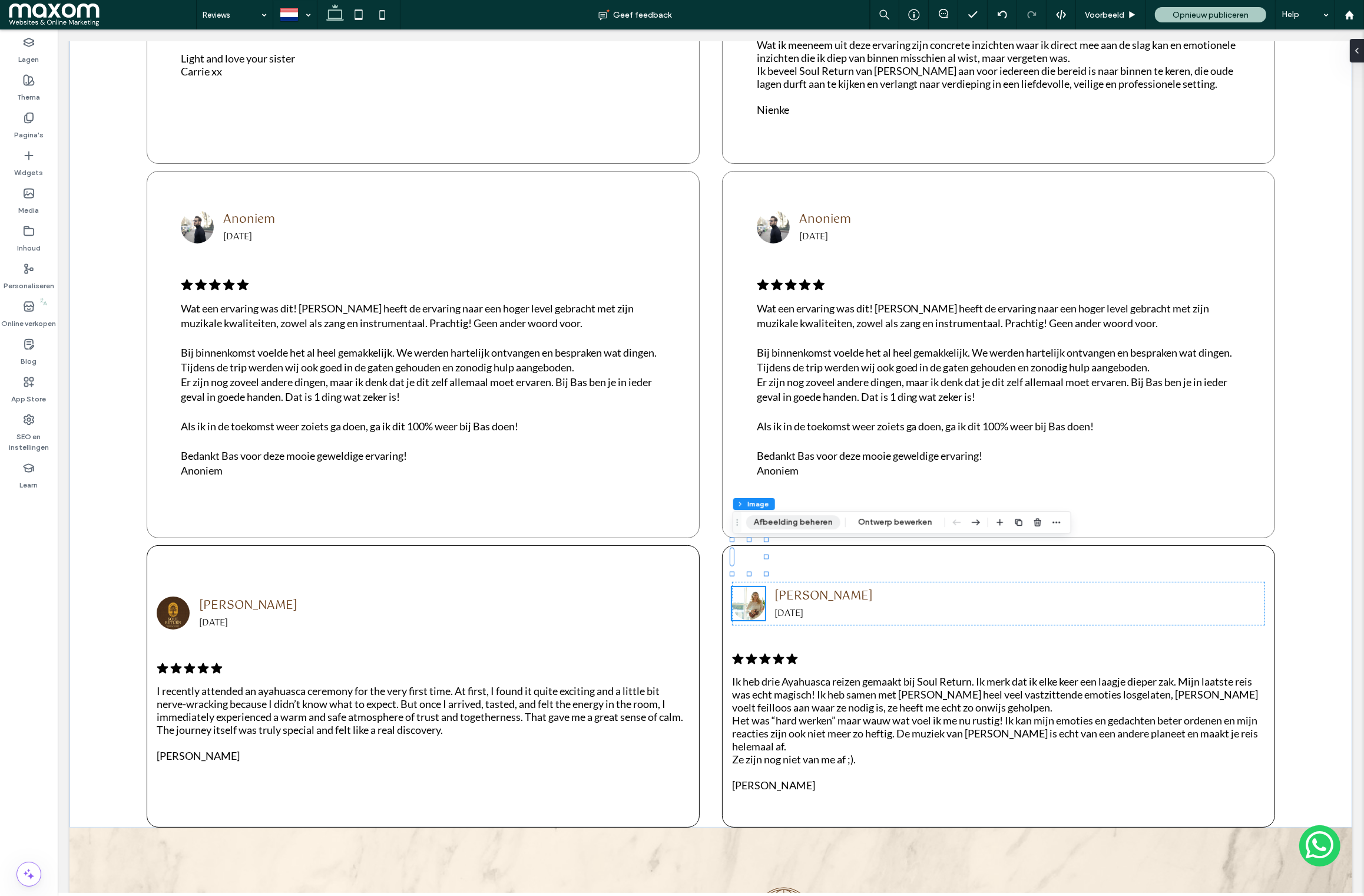
click at [789, 521] on button "Afbeelding beheren" at bounding box center [794, 522] width 94 height 14
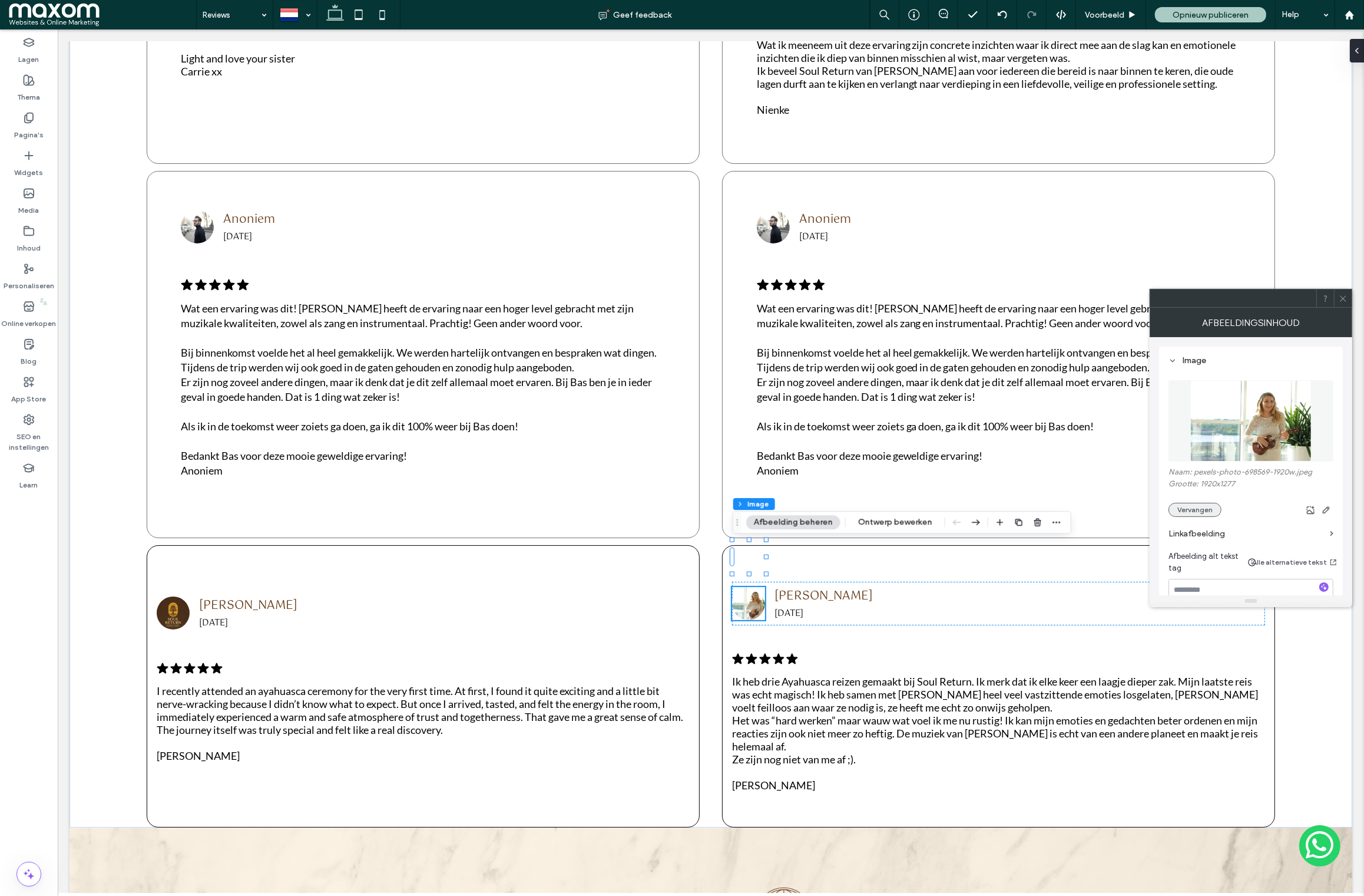
click at [1201, 508] on button "Vervangen" at bounding box center [1196, 509] width 53 height 14
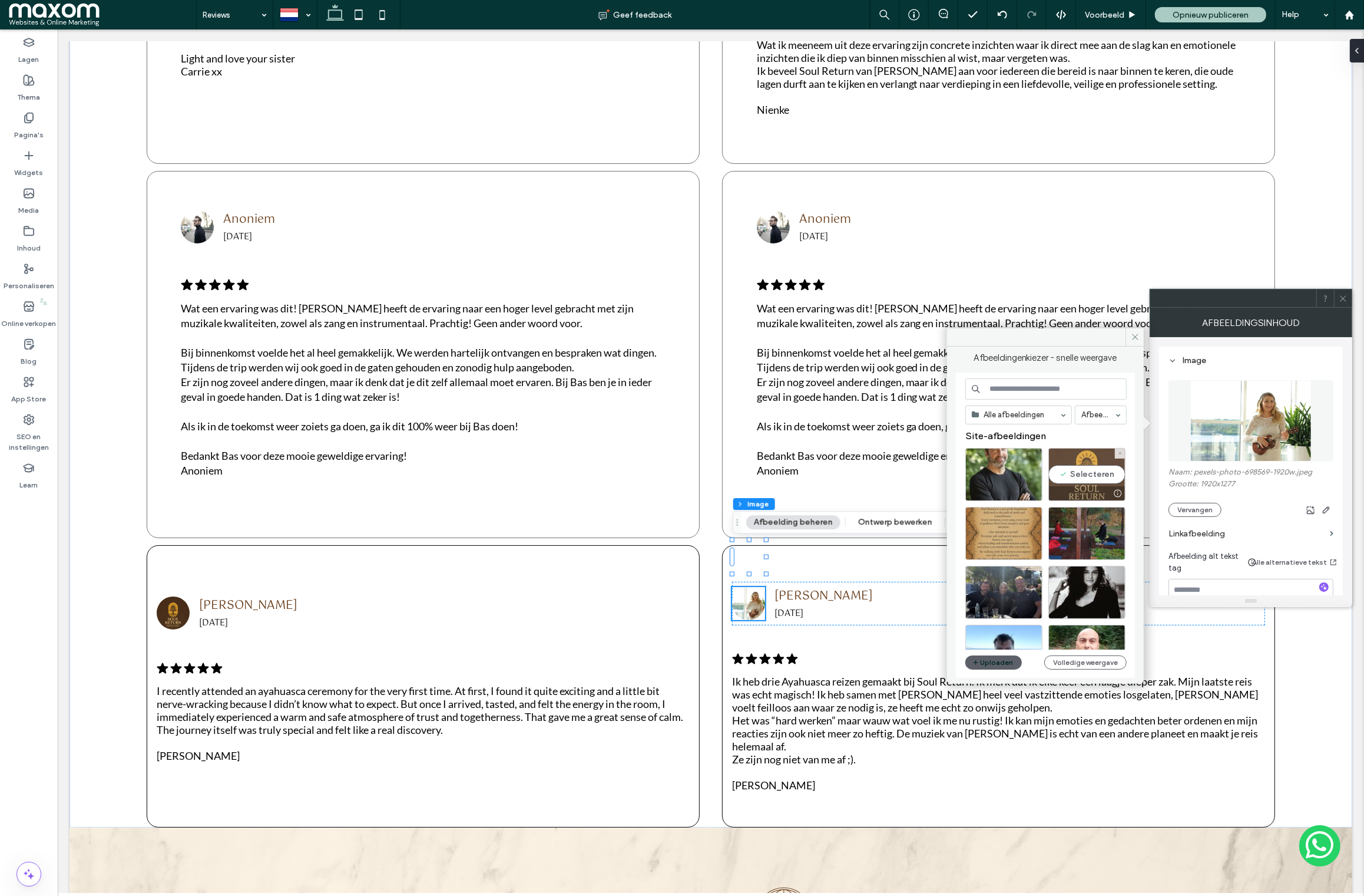
click at [1087, 479] on div "Selecteren" at bounding box center [1087, 474] width 77 height 53
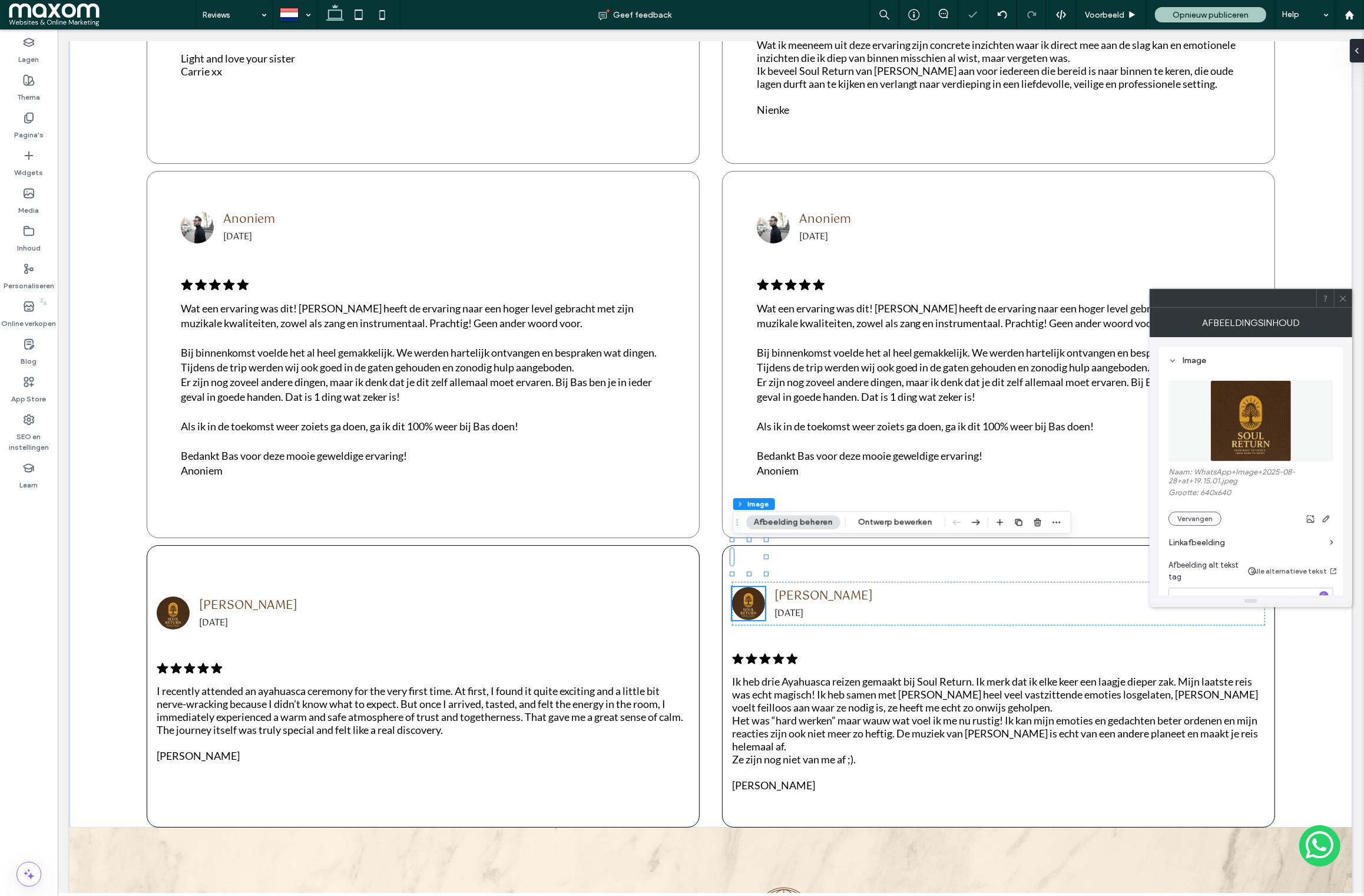
click at [1342, 298] on icon at bounding box center [1343, 298] width 9 height 9
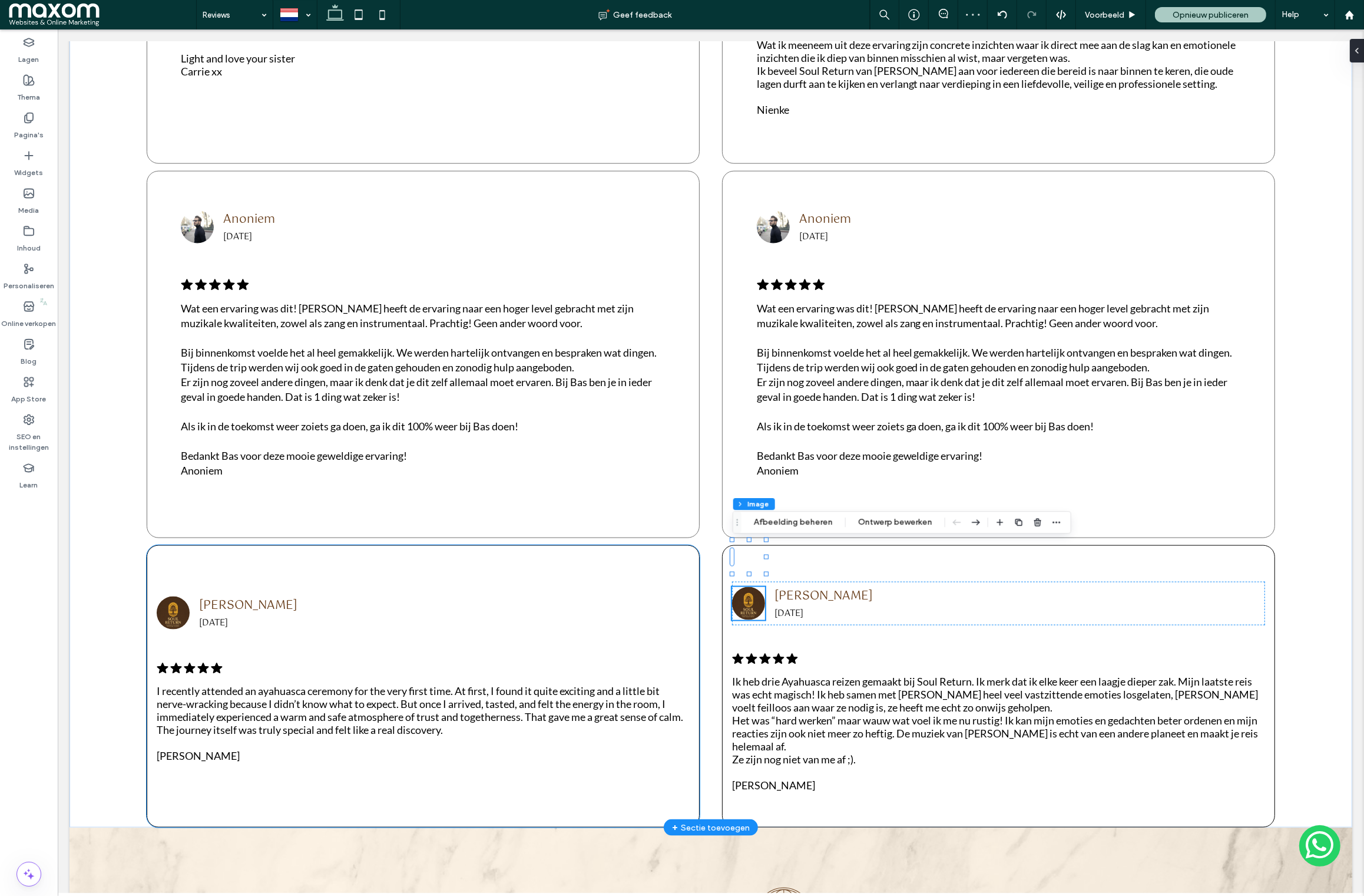
click at [528, 545] on div "Richard 20-08-2025 .cls-1-1788903176-1788903176 { fill: #00000; stroke-width: 0…" at bounding box center [423, 686] width 554 height 282
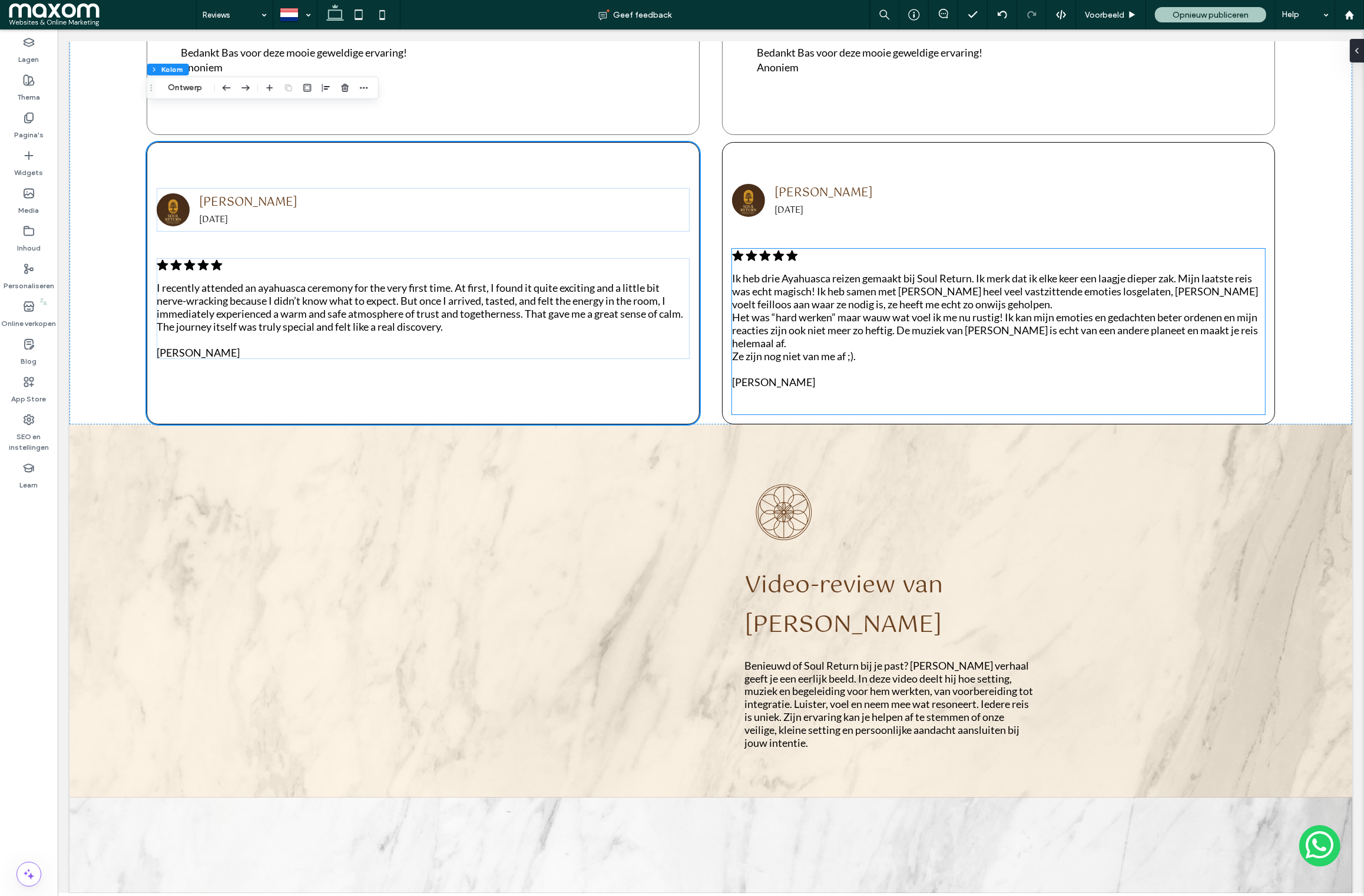
scroll to position [2068, 0]
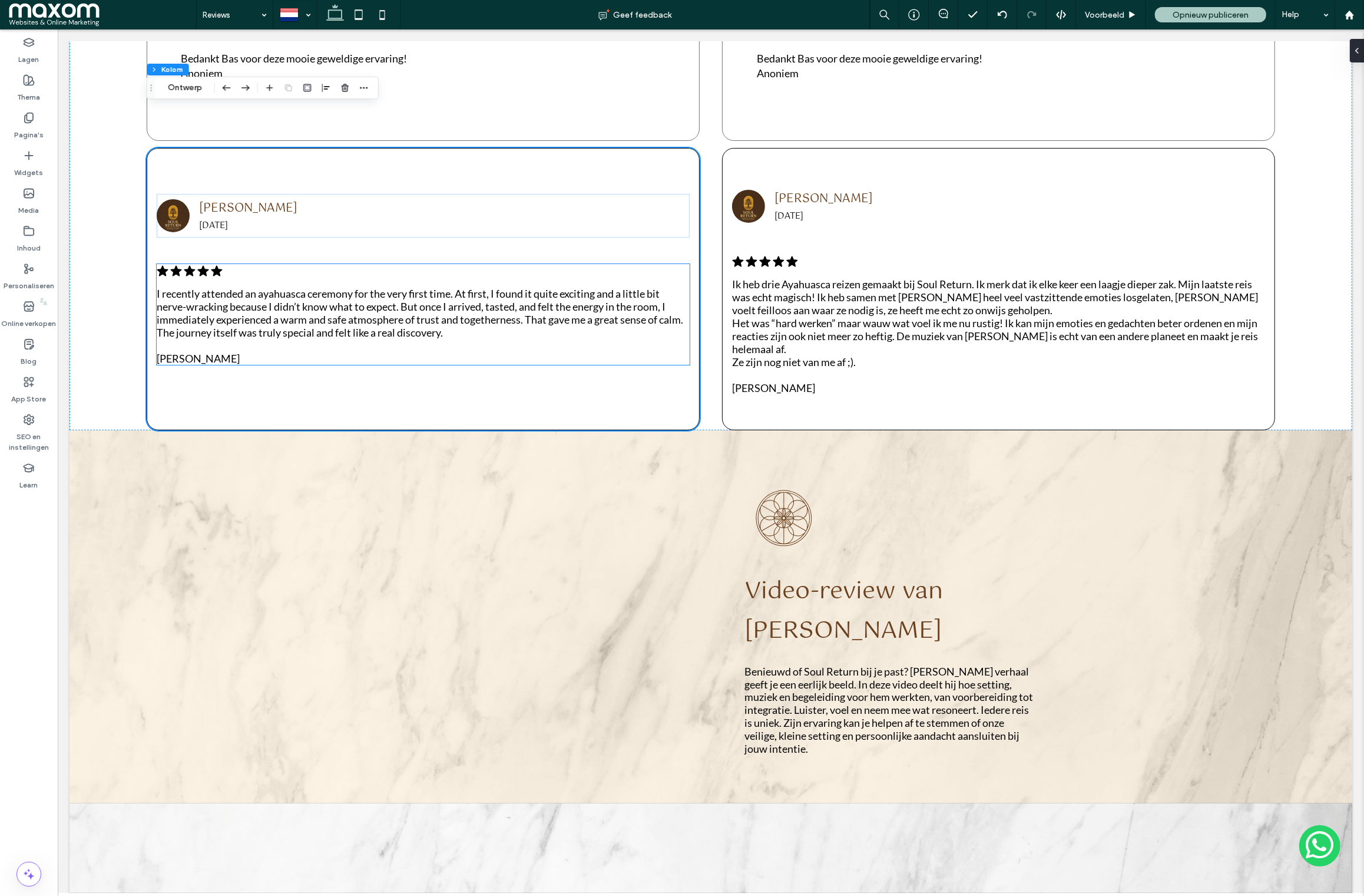
click at [216, 266] on icon at bounding box center [218, 270] width 12 height 11
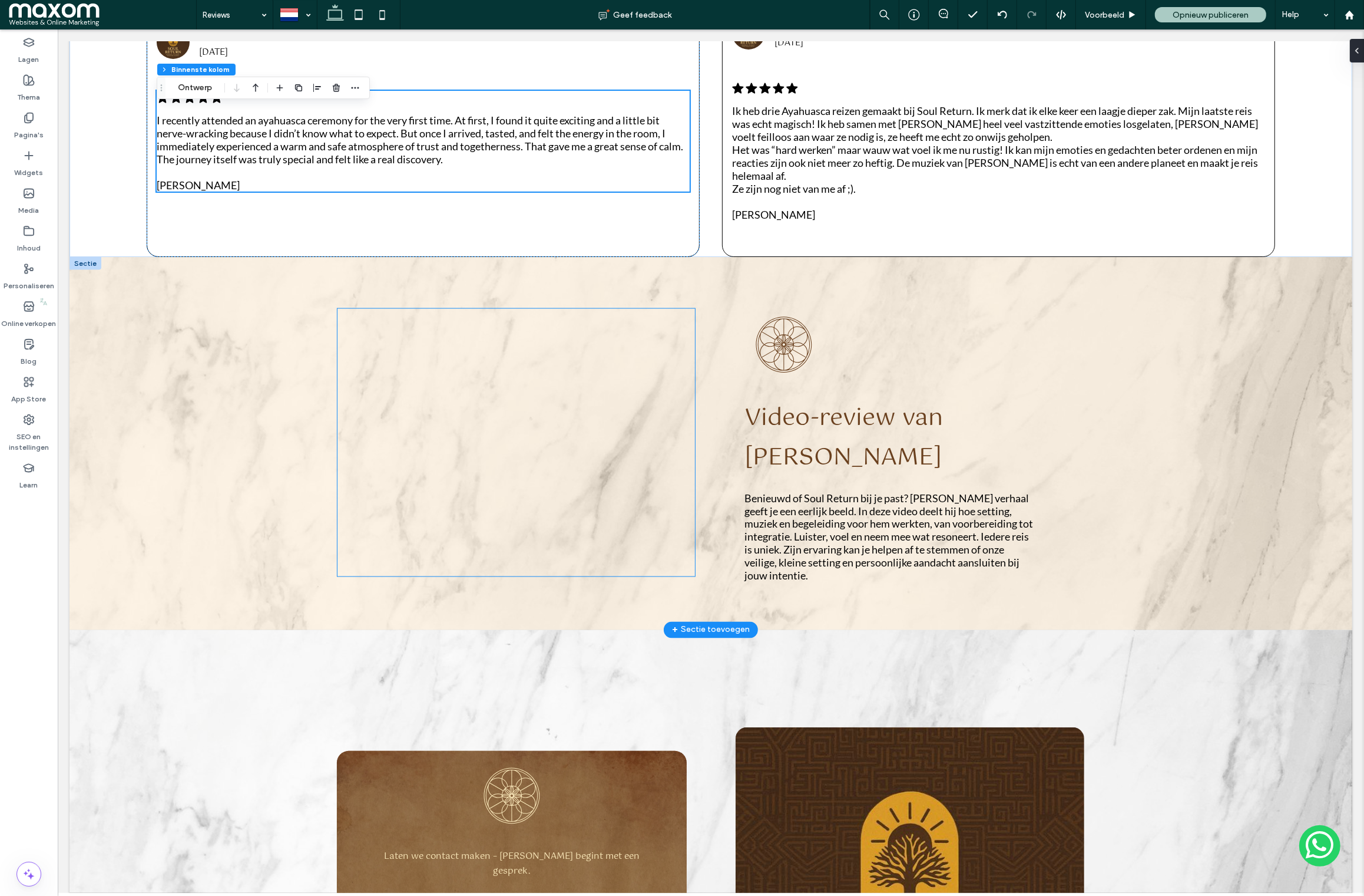
scroll to position [2240, 0]
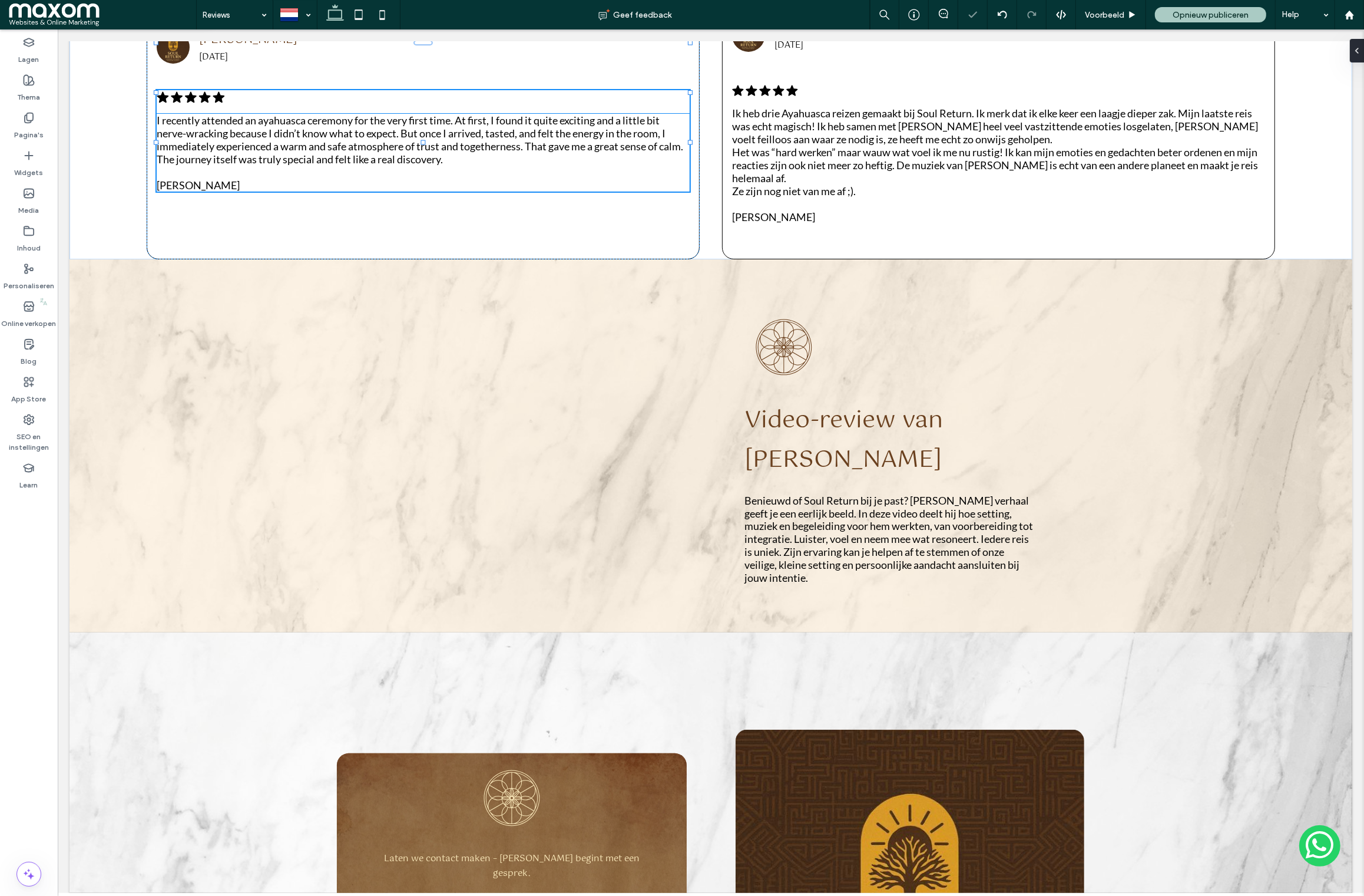
type input "**"
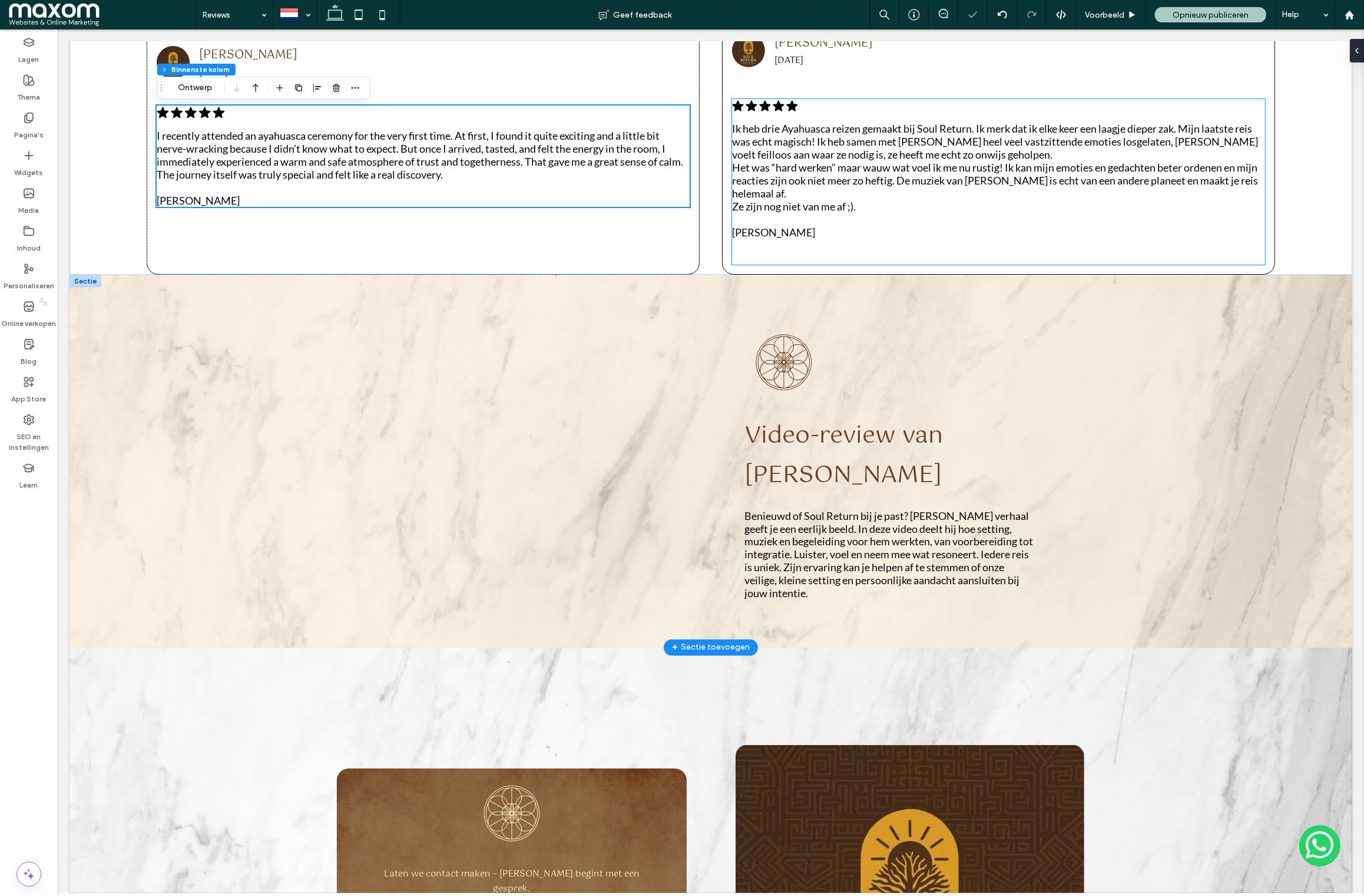
scroll to position [2225, 0]
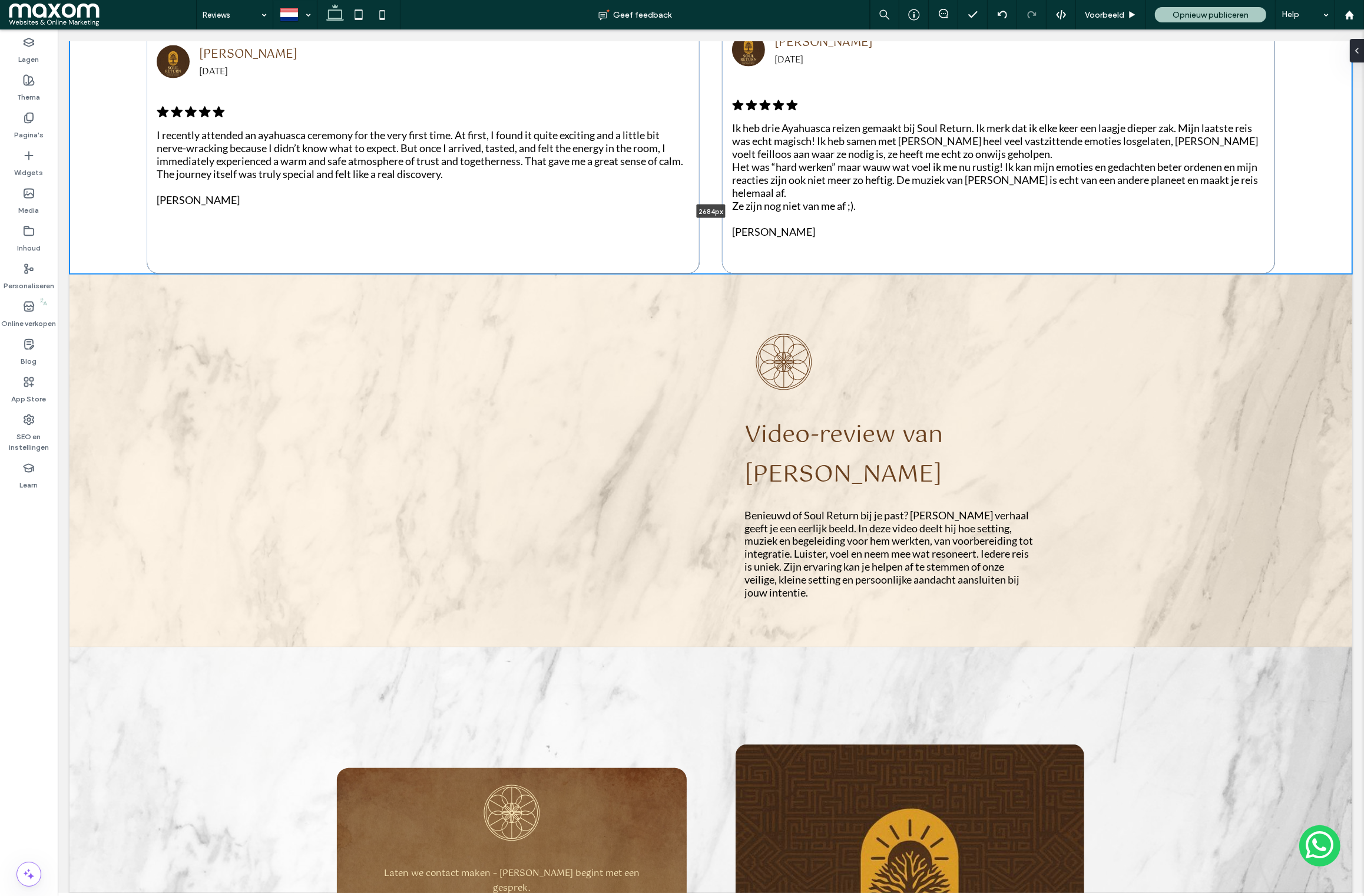
drag, startPoint x: 127, startPoint y: 222, endPoint x: 133, endPoint y: 218, distance: 7.2
type input "****"
click at [248, 205] on div "Richard 20-08-2025 .cls-1-1788903176-1788903176 { fill: #00000; stroke-width: 0…" at bounding box center [423, 133] width 554 height 282
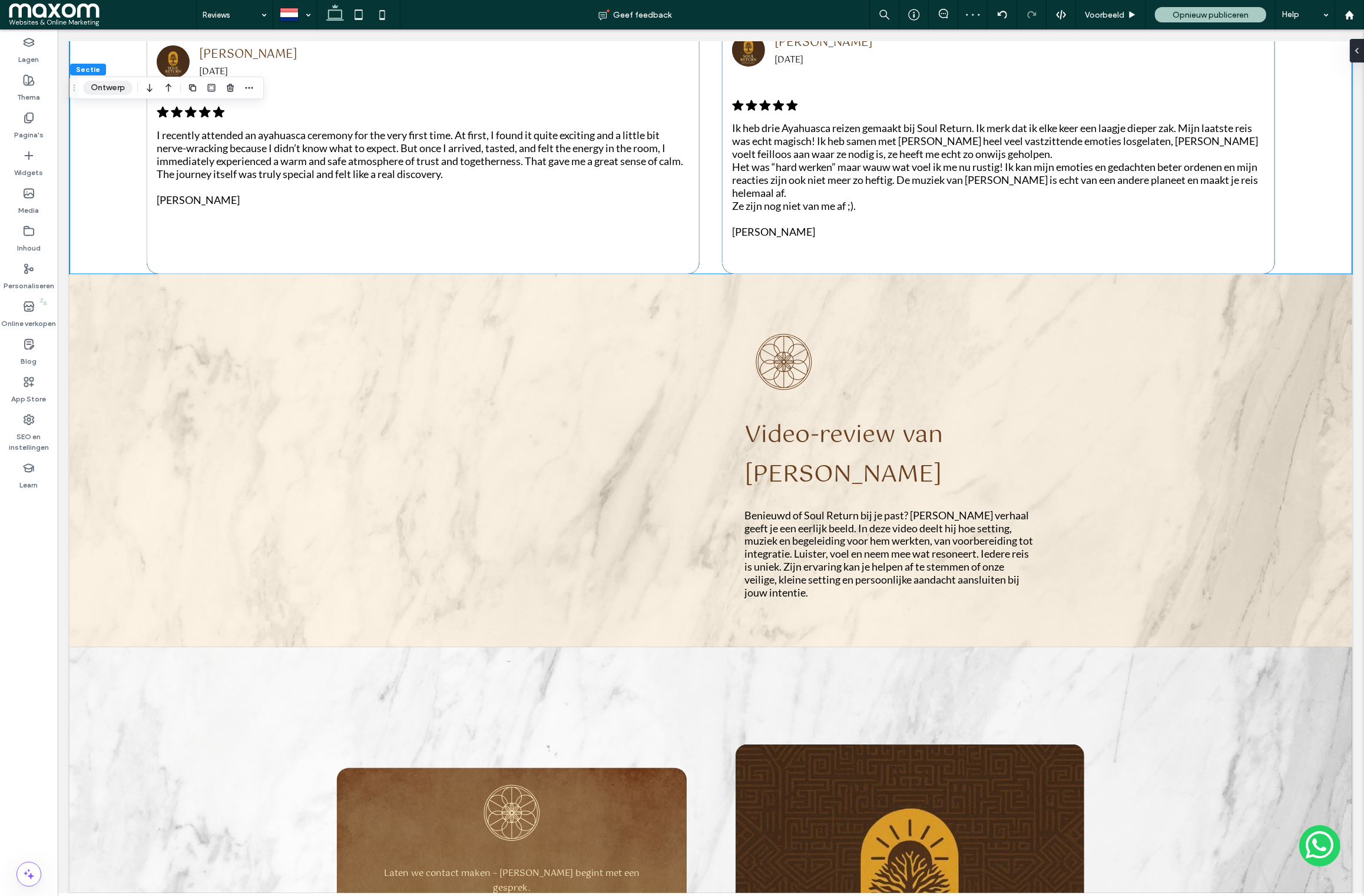
click at [112, 85] on button "Ontwerp" at bounding box center [107, 88] width 49 height 14
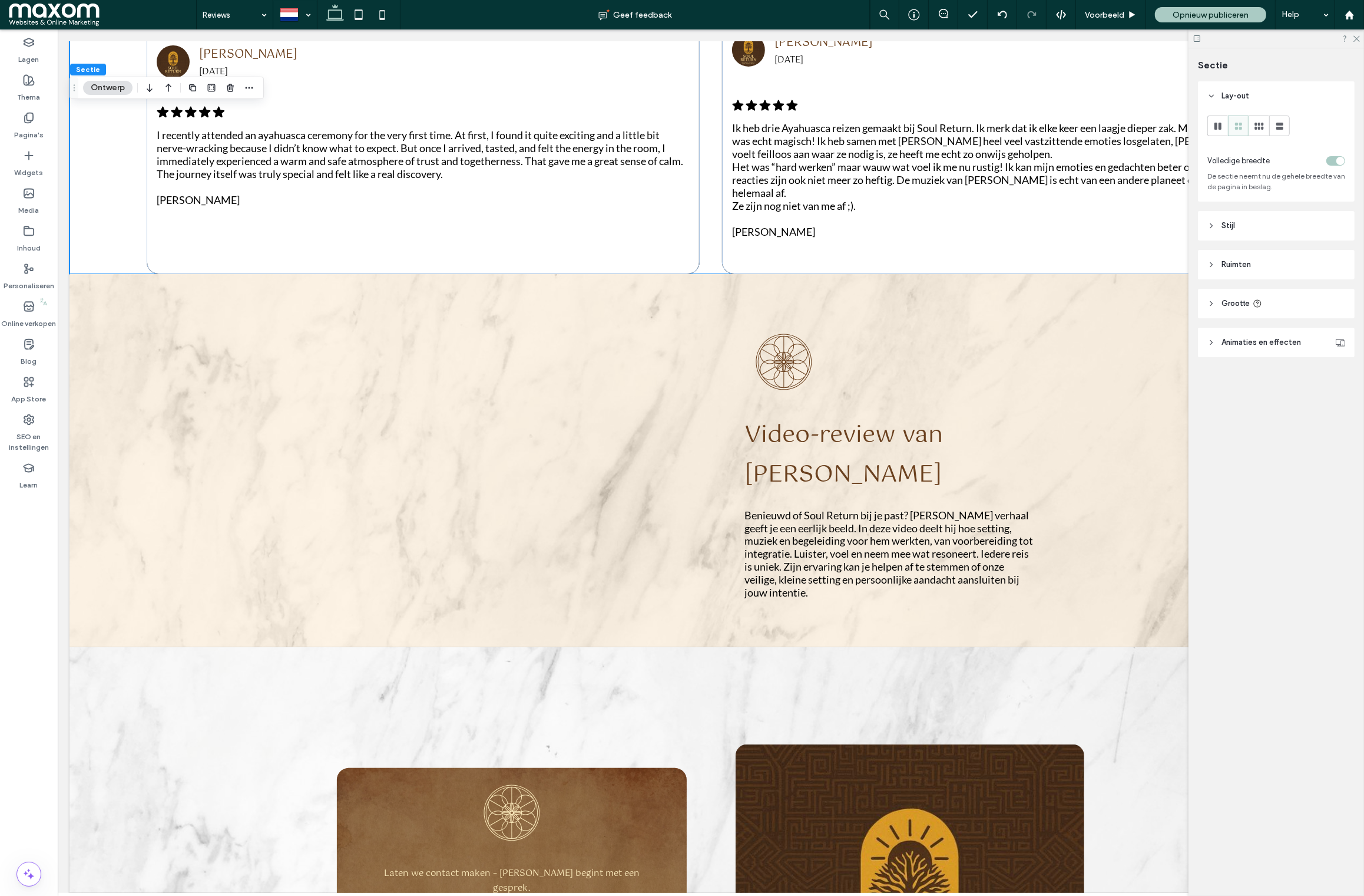
click at [1230, 264] on span "Ruimten" at bounding box center [1236, 265] width 30 height 12
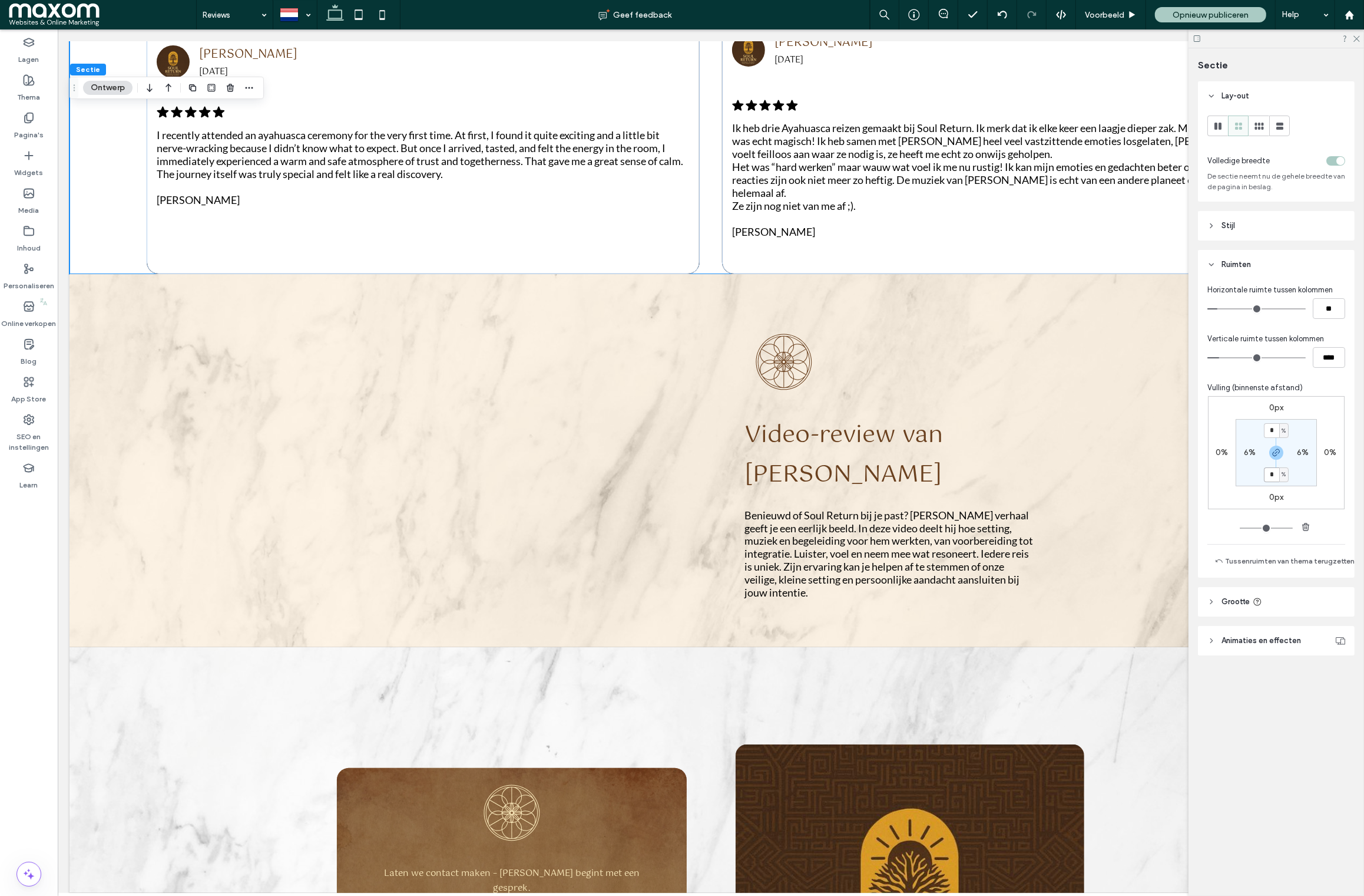
click at [1275, 478] on input "*" at bounding box center [1273, 474] width 16 height 15
type input "***"
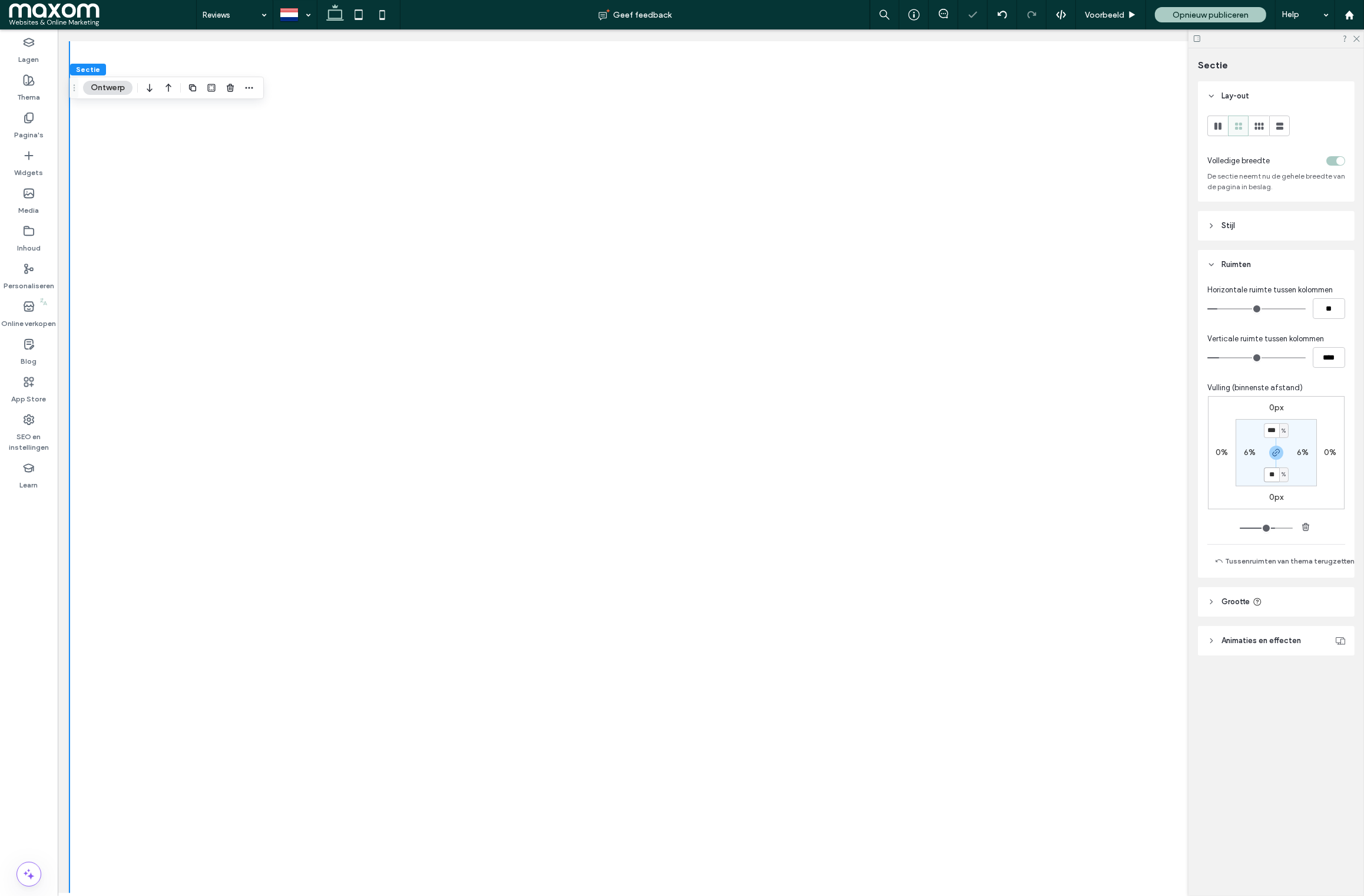
type input "*"
type input "**"
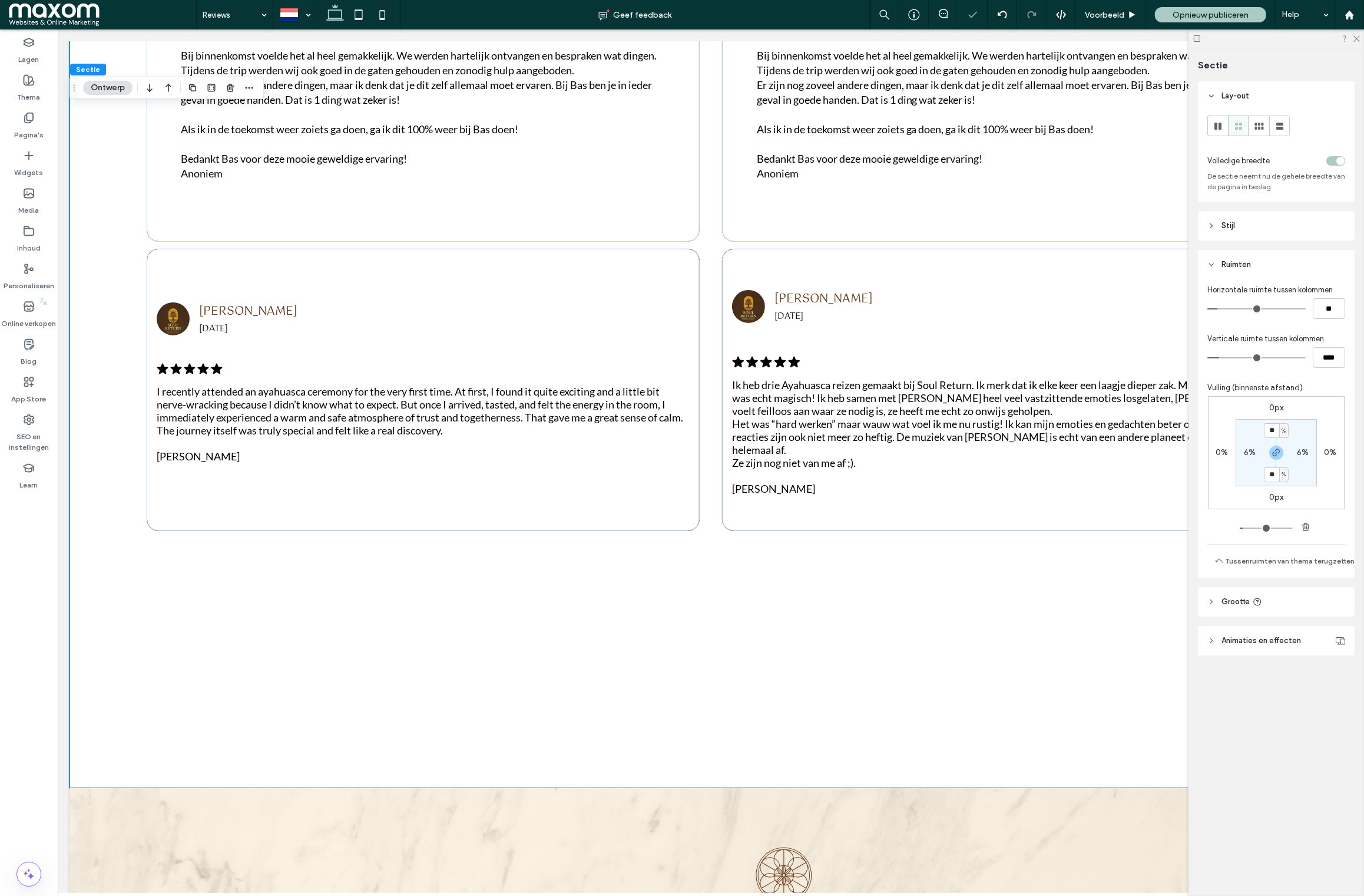
click at [1253, 519] on div at bounding box center [1276, 526] width 73 height 16
click at [1275, 473] on input "**" at bounding box center [1273, 474] width 16 height 15
type input "**"
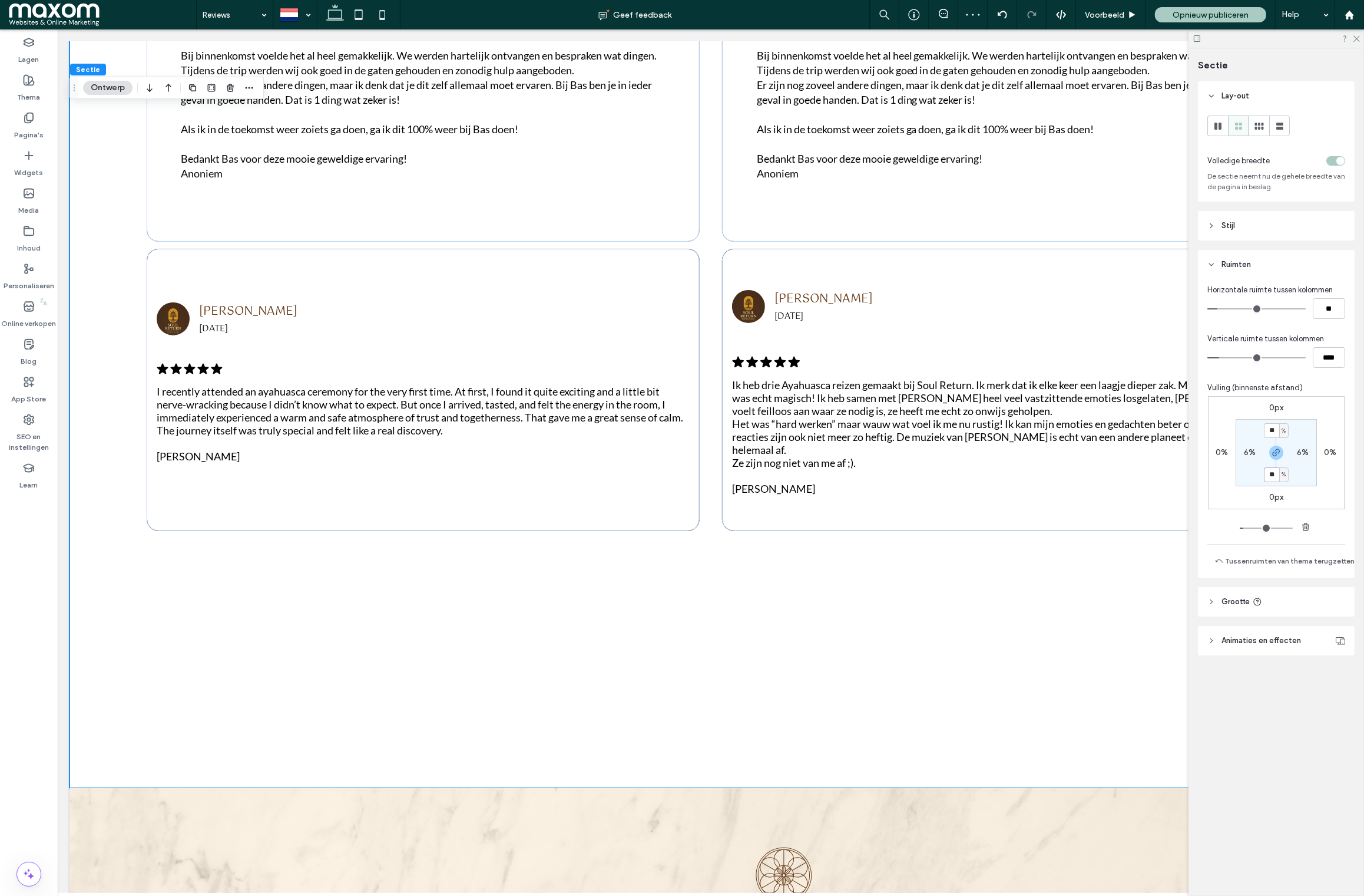
type input "**"
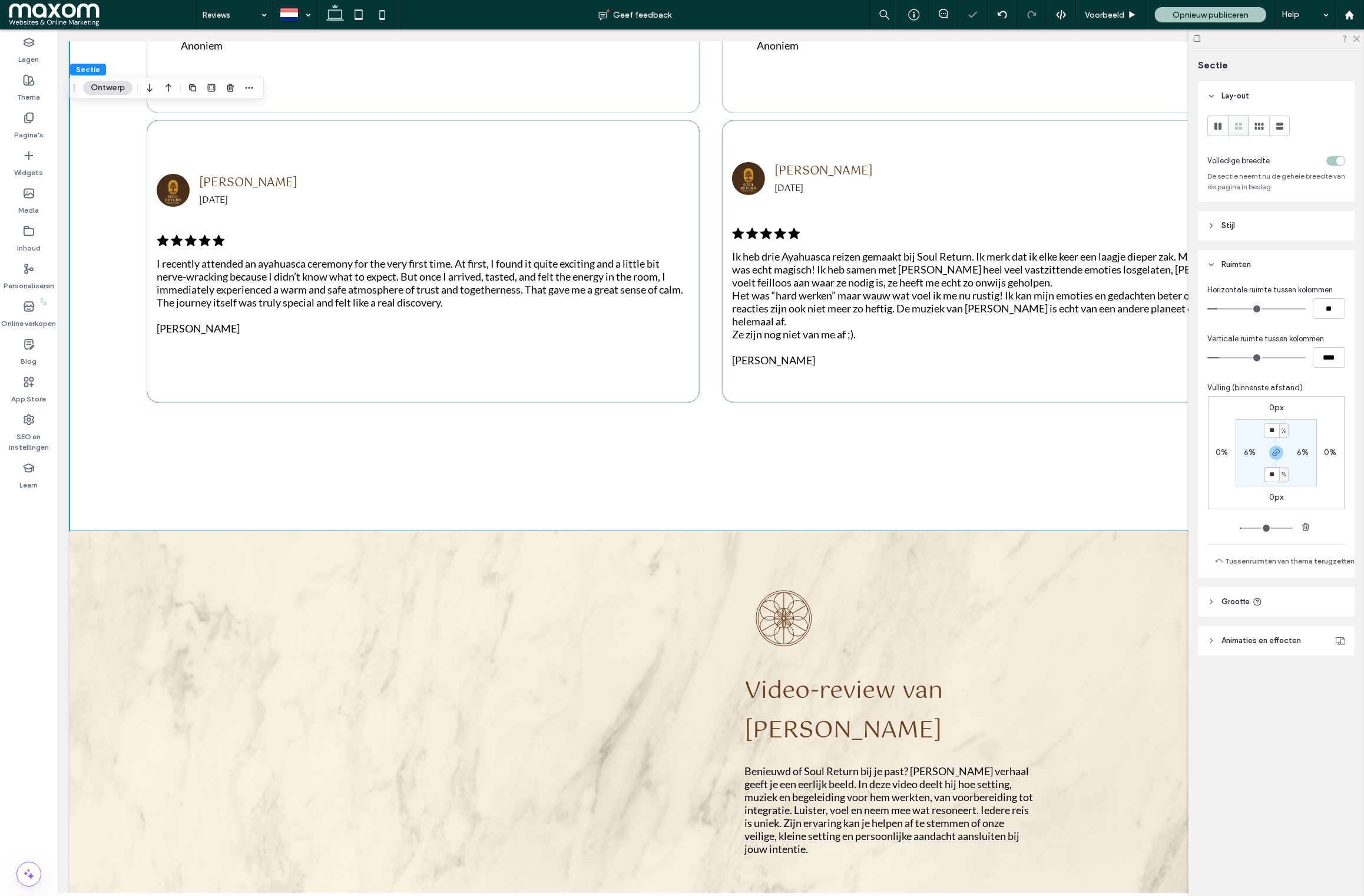
click at [1275, 473] on input "**" at bounding box center [1273, 474] width 16 height 15
type input "*"
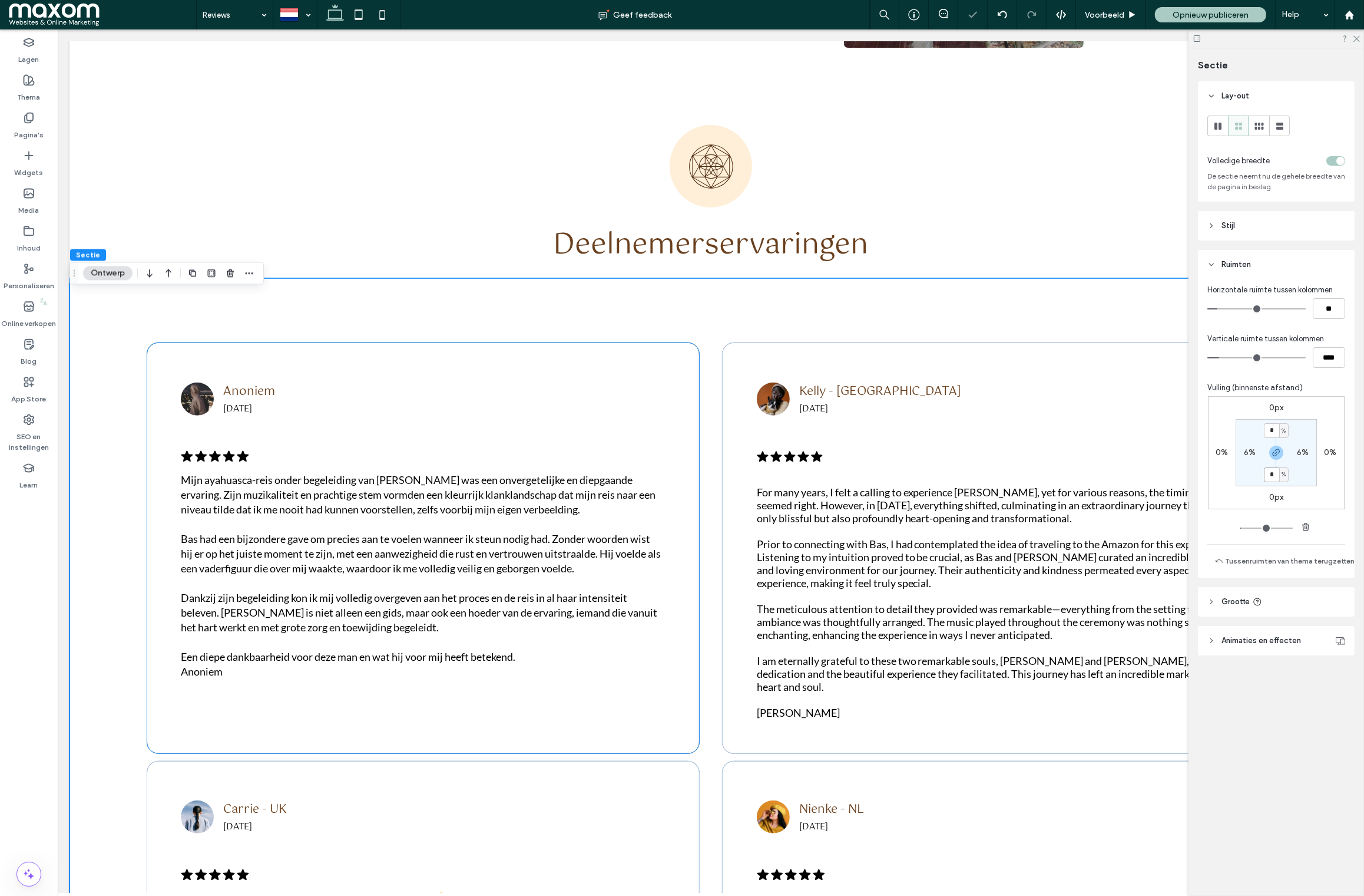
scroll to position [571, 0]
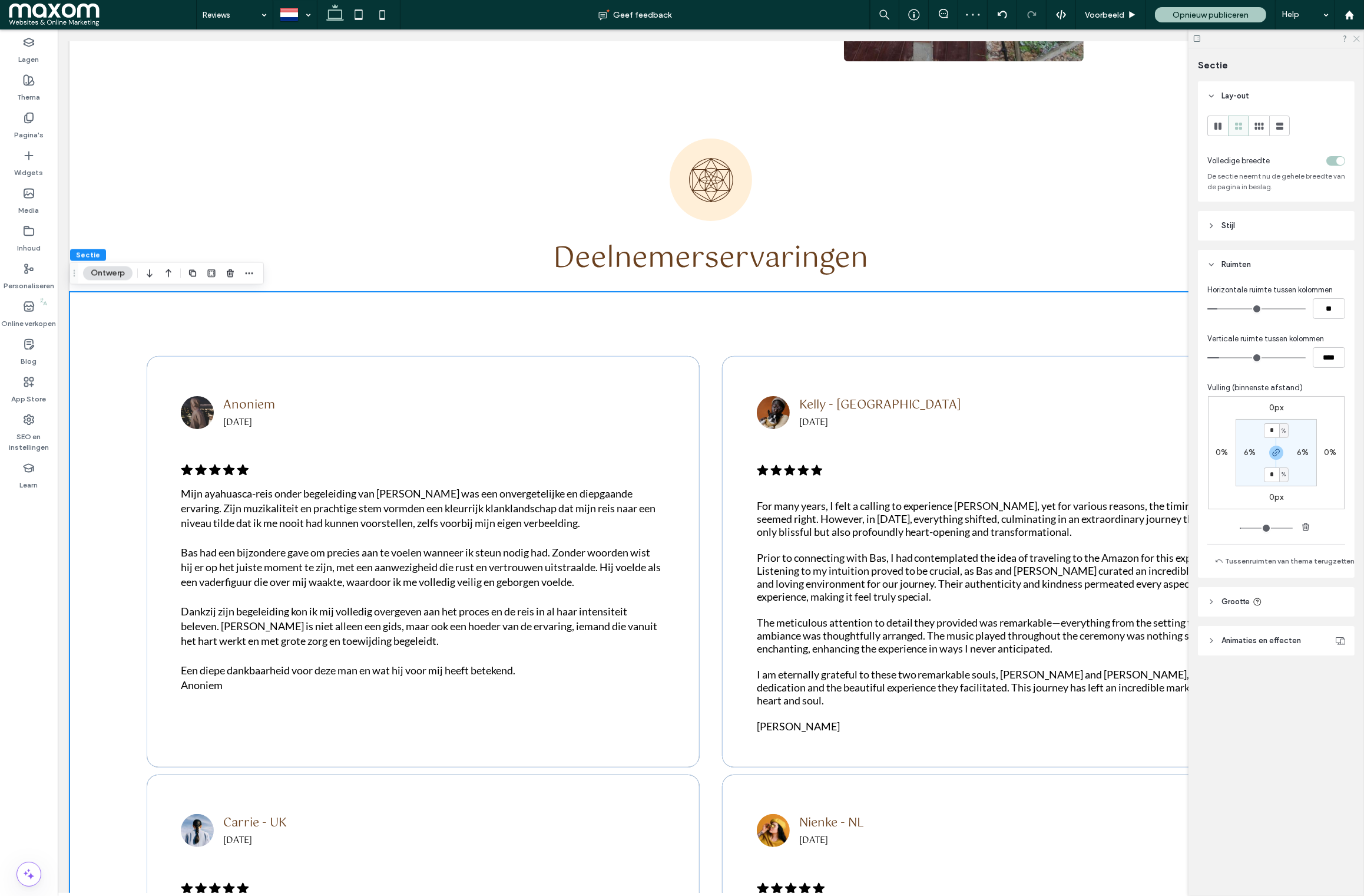
click at [1358, 38] on icon at bounding box center [1356, 38] width 8 height 8
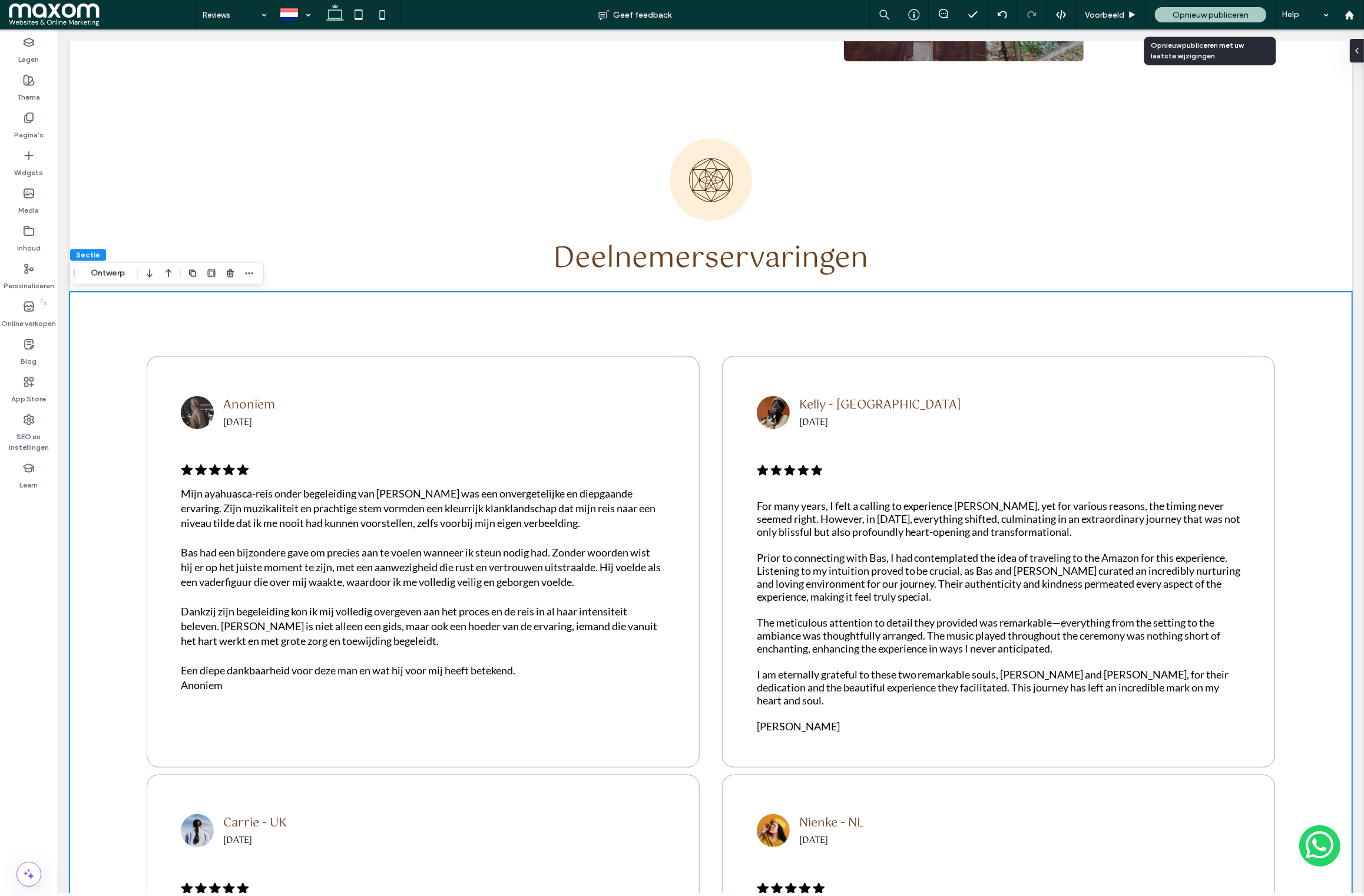
click at [1196, 19] on span "Opnieuw publiceren" at bounding box center [1211, 15] width 76 height 10
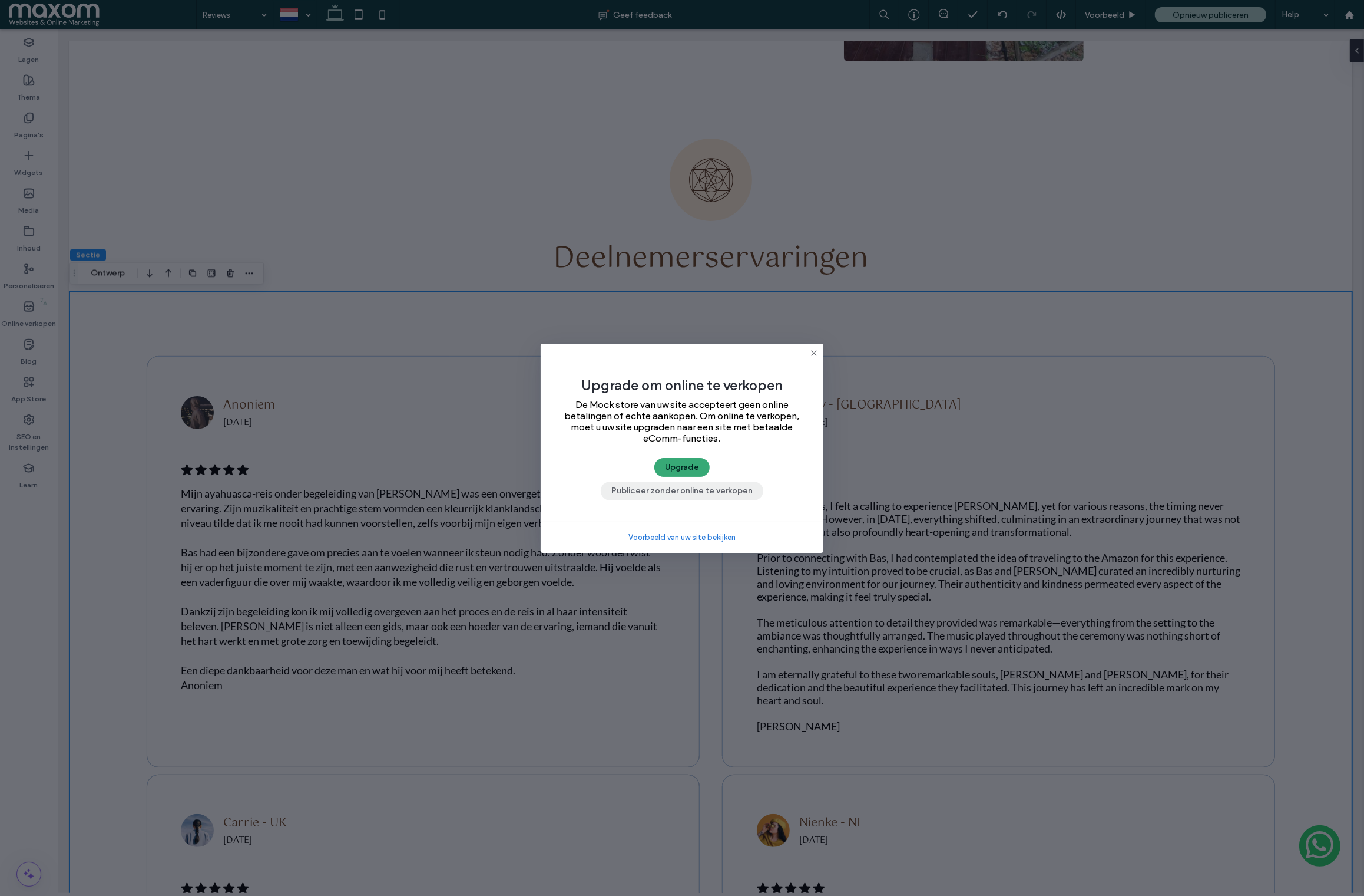
click at [710, 489] on button "Publiceer zonder online te verkopen" at bounding box center [682, 490] width 162 height 19
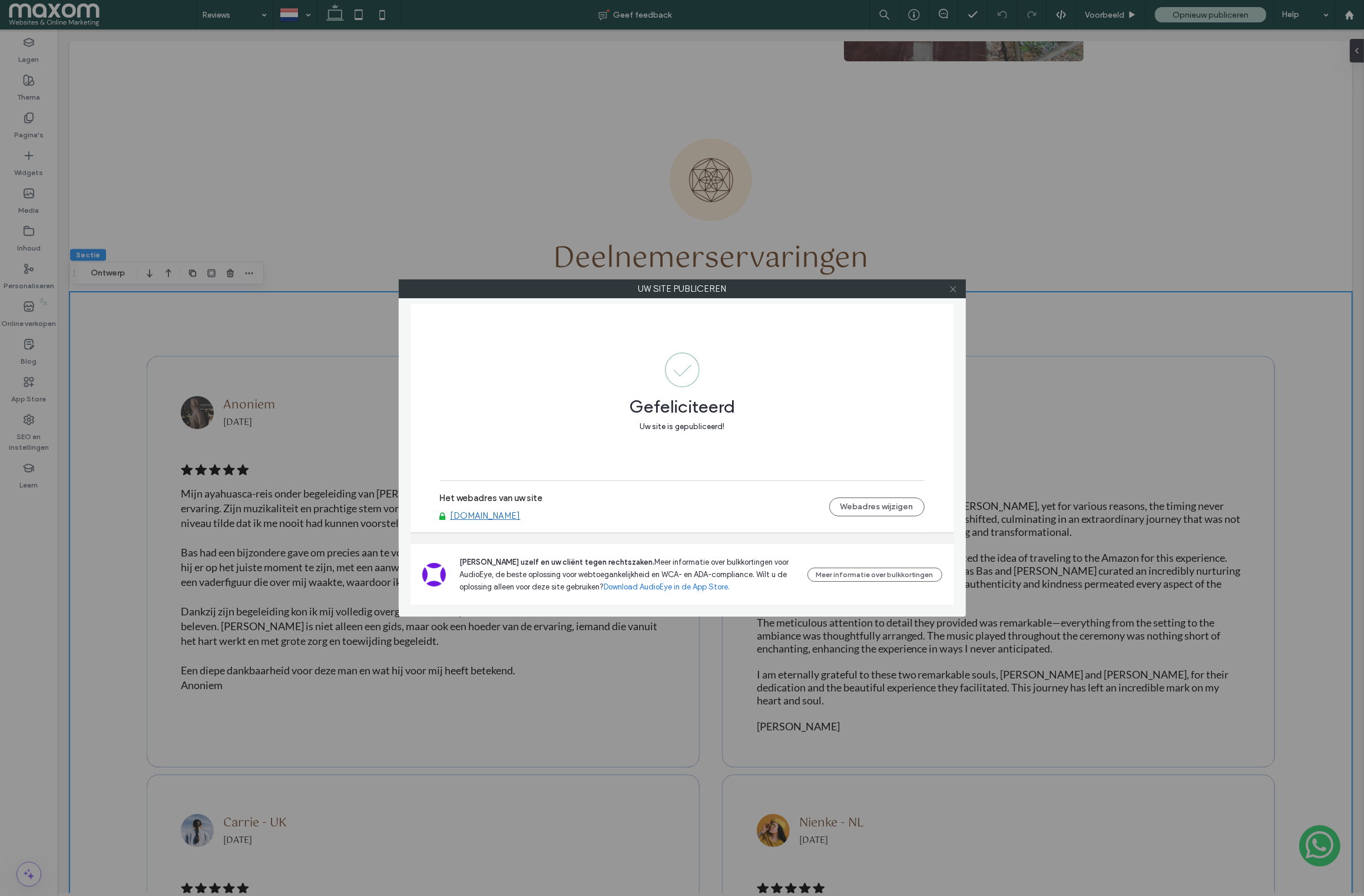
click at [953, 292] on icon at bounding box center [953, 288] width 9 height 9
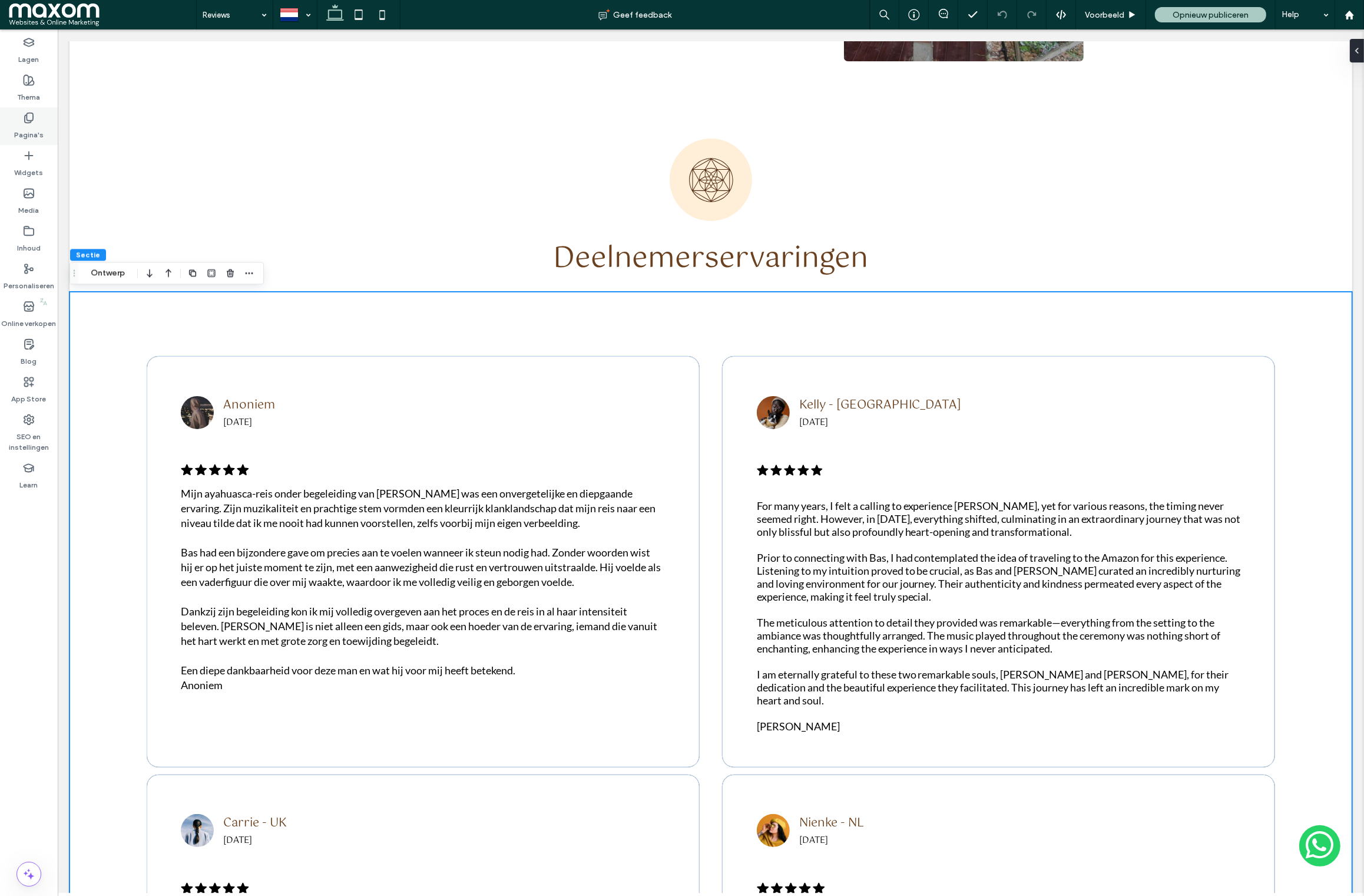
click at [30, 126] on label "Pagina's" at bounding box center [29, 132] width 30 height 17
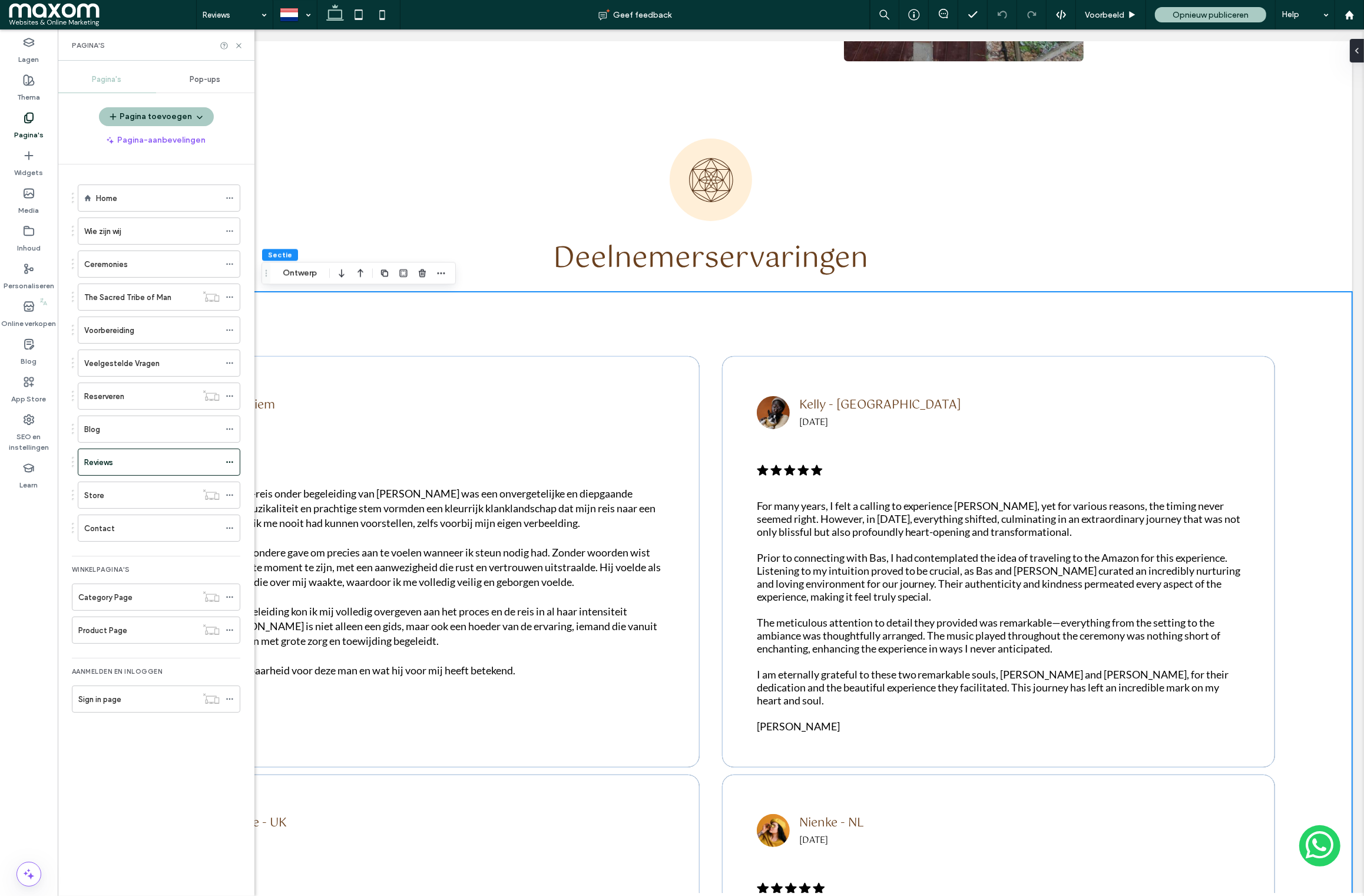
click at [157, 234] on div "Wie zijn wij" at bounding box center [152, 231] width 136 height 13
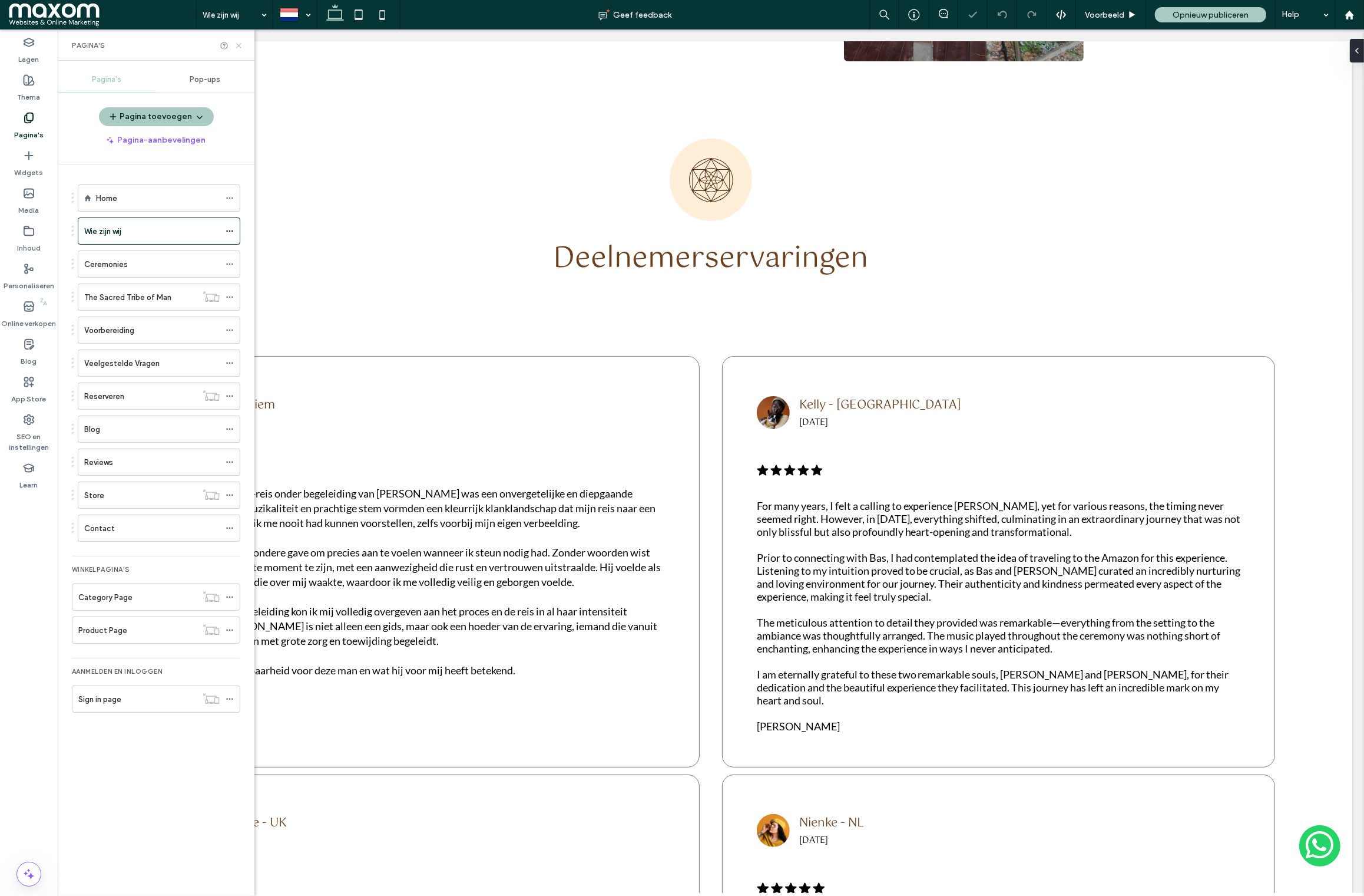
click at [240, 47] on icon at bounding box center [238, 45] width 9 height 9
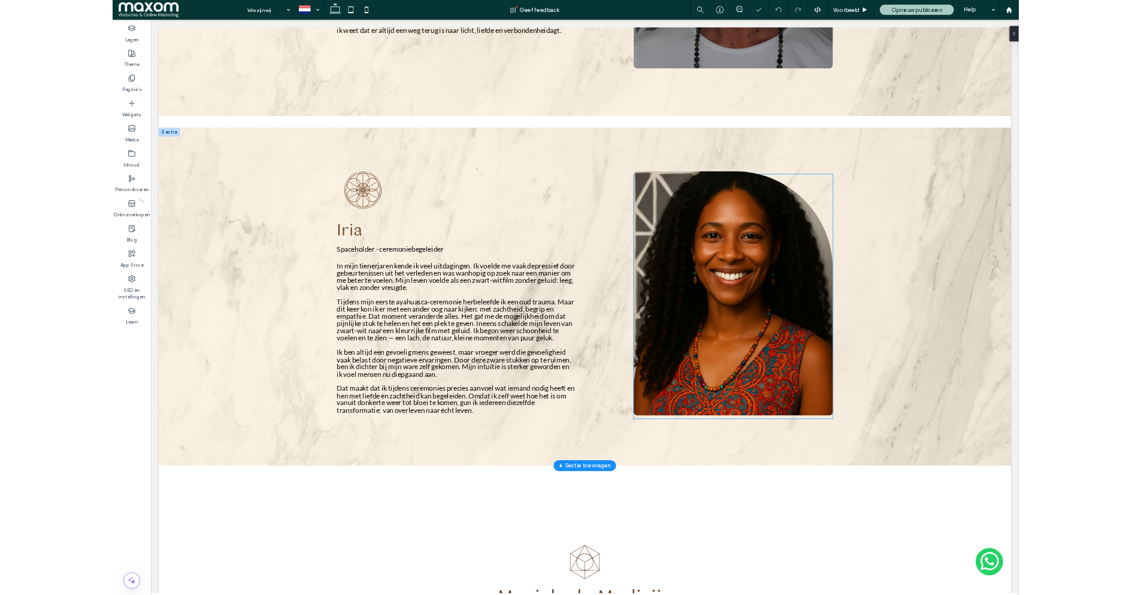
scroll to position [1684, 0]
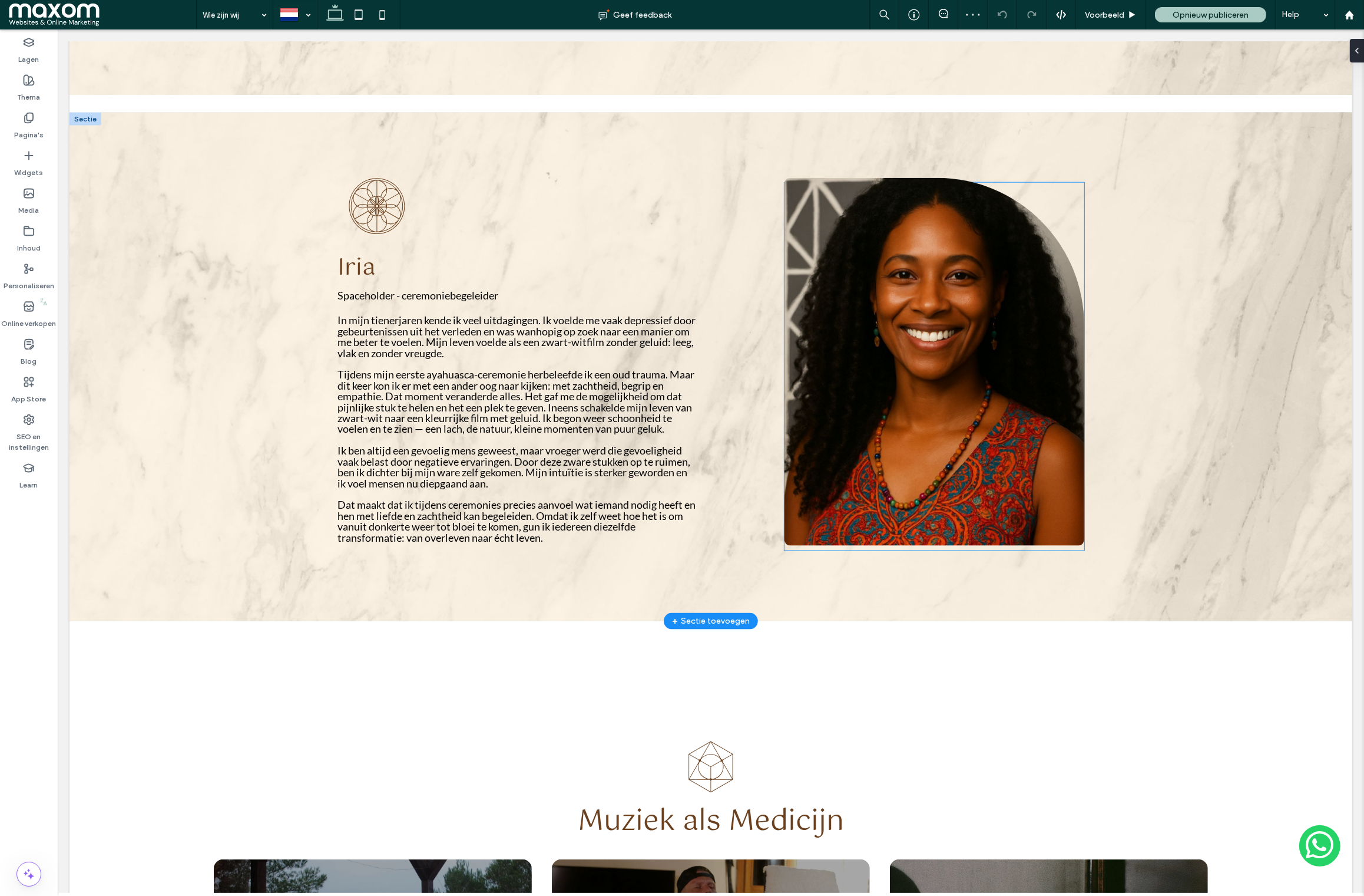
click at [835, 386] on img at bounding box center [933, 362] width 300 height 368
type input "**"
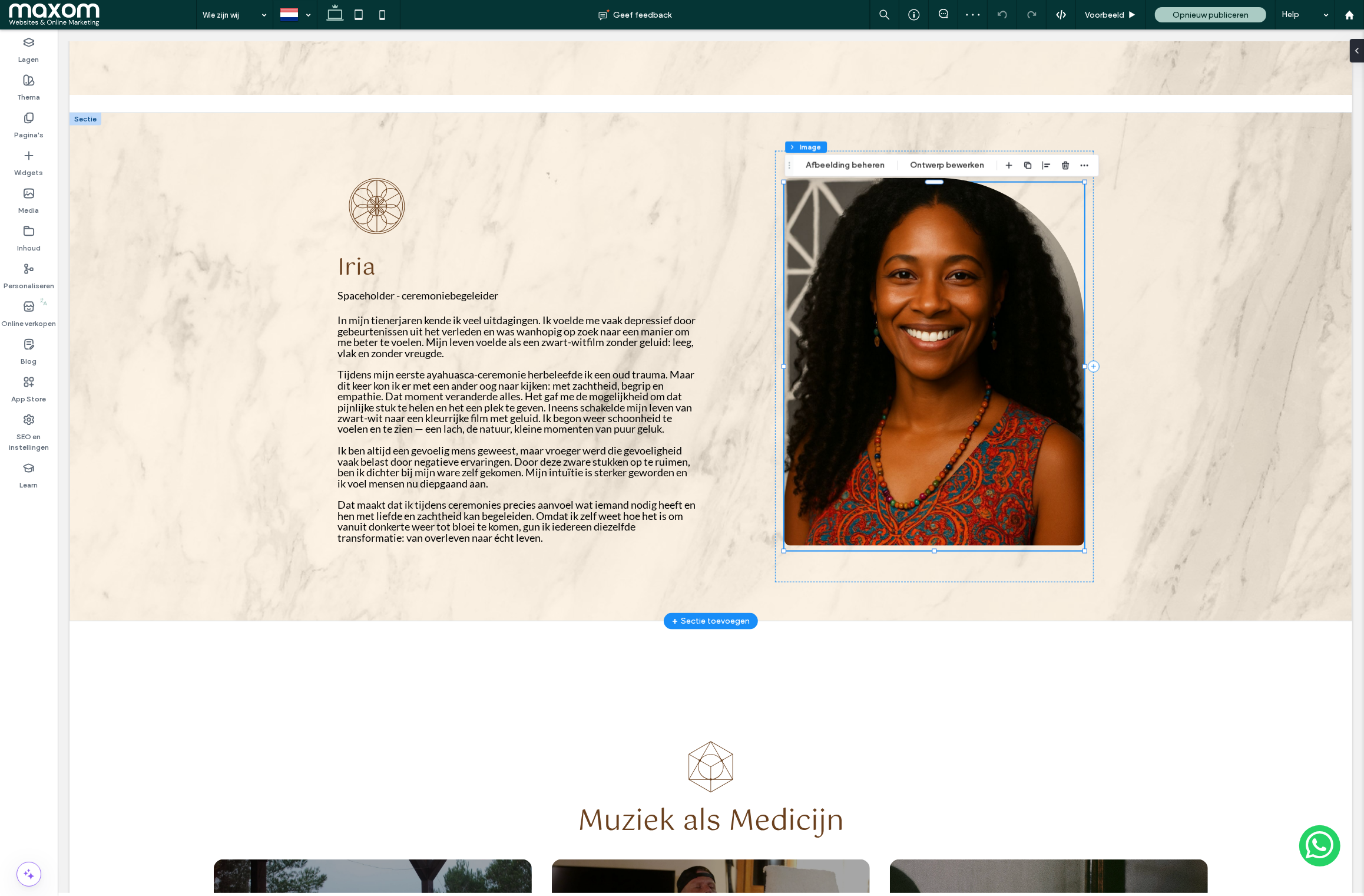
click at [789, 233] on img at bounding box center [933, 362] width 300 height 368
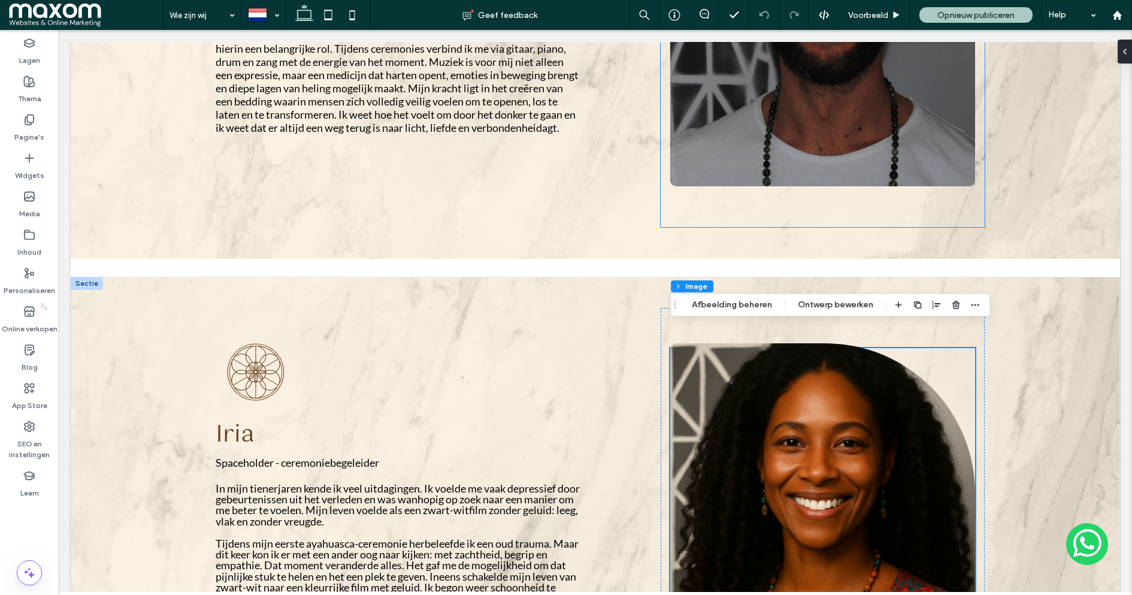
scroll to position [1421, 0]
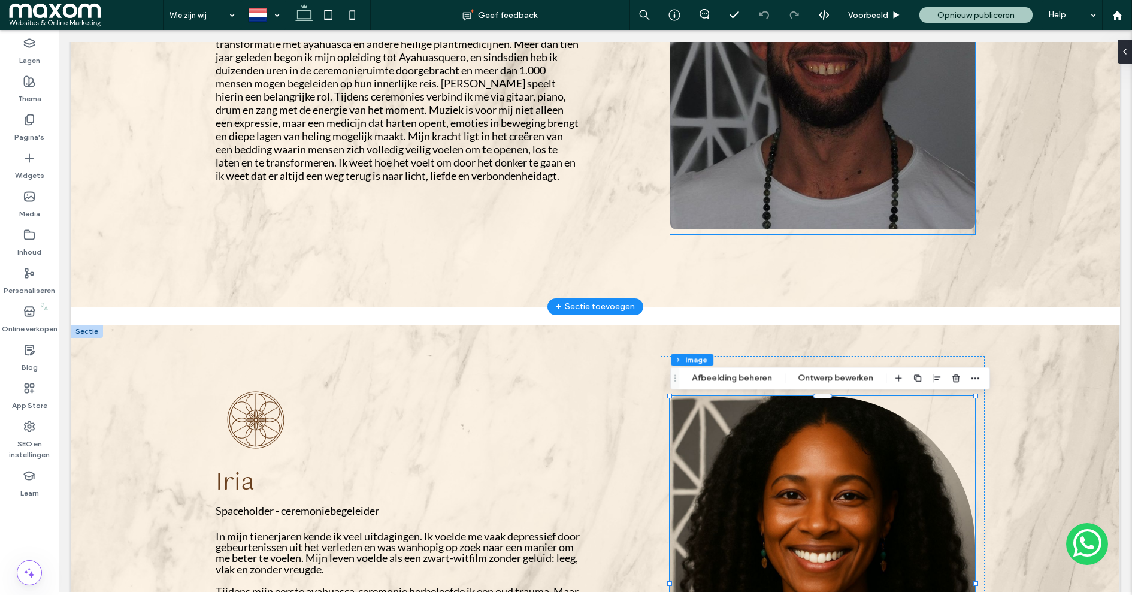
click at [745, 120] on img at bounding box center [822, 43] width 305 height 374
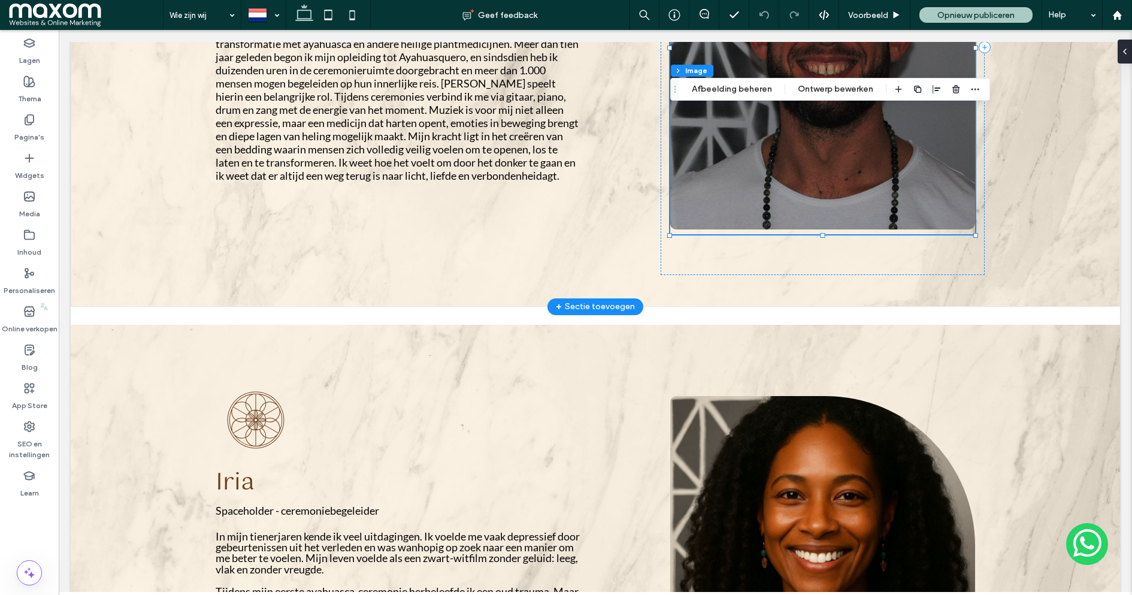
type input "**"
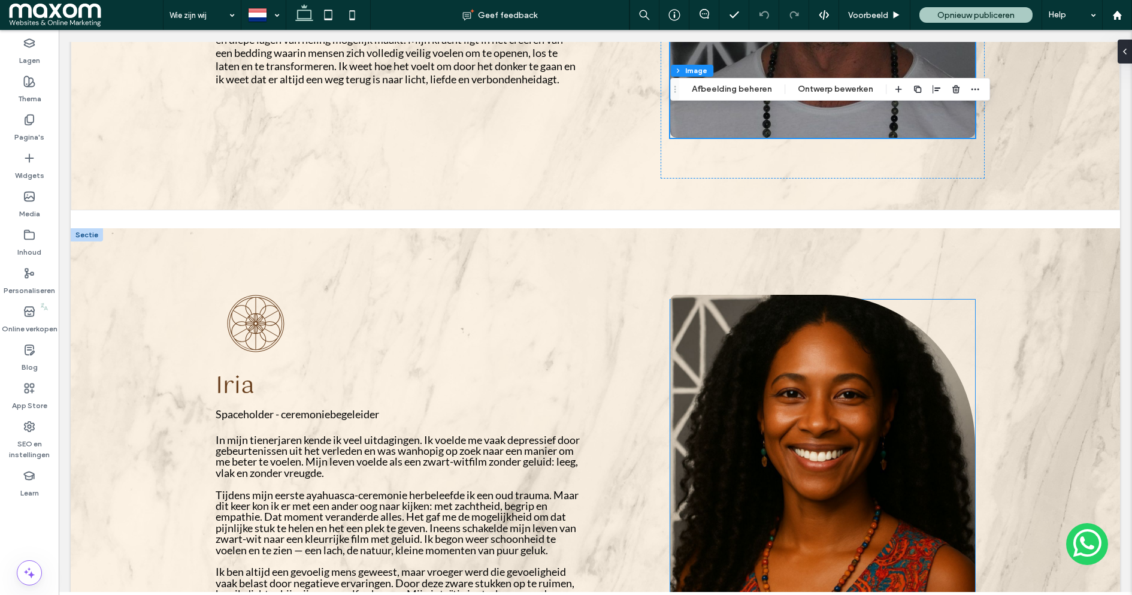
scroll to position [1597, 0]
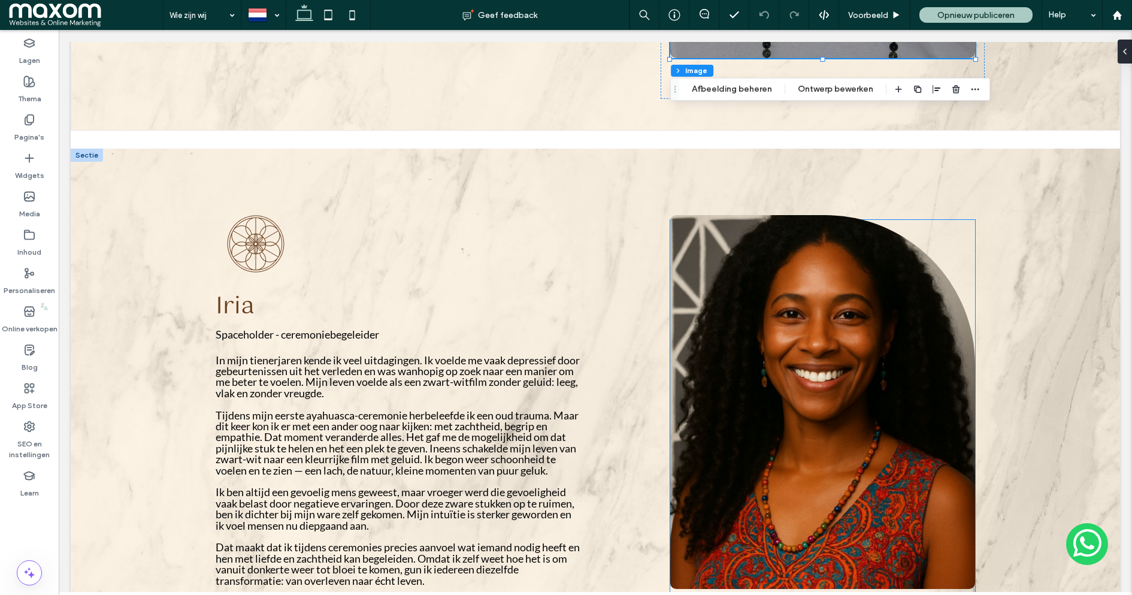
click at [729, 288] on img at bounding box center [822, 402] width 305 height 374
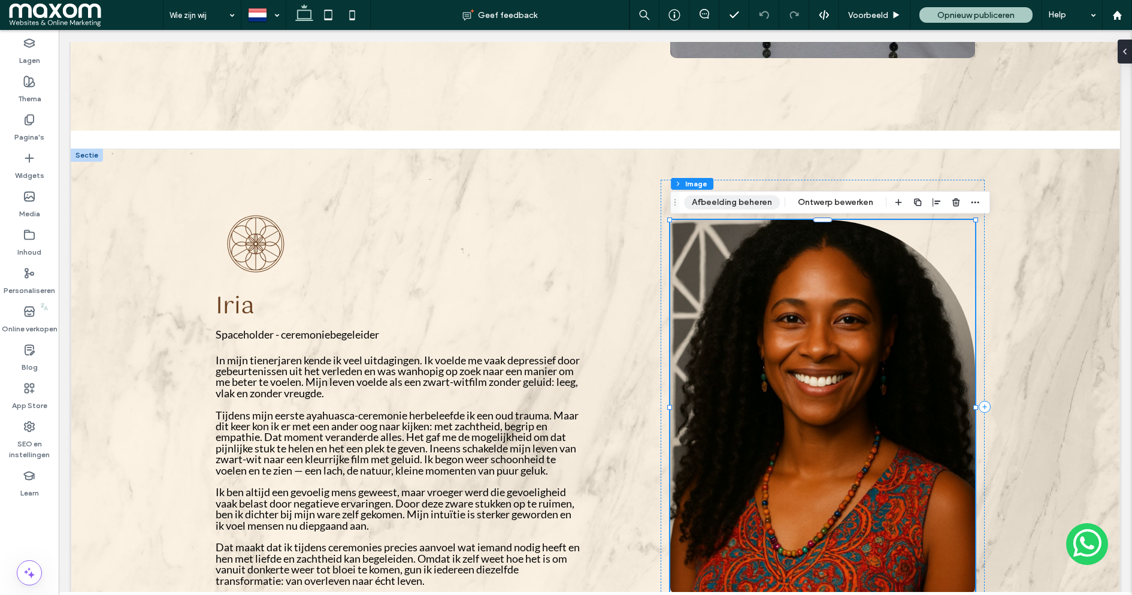
click at [734, 205] on button "Afbeelding beheren" at bounding box center [732, 202] width 96 height 14
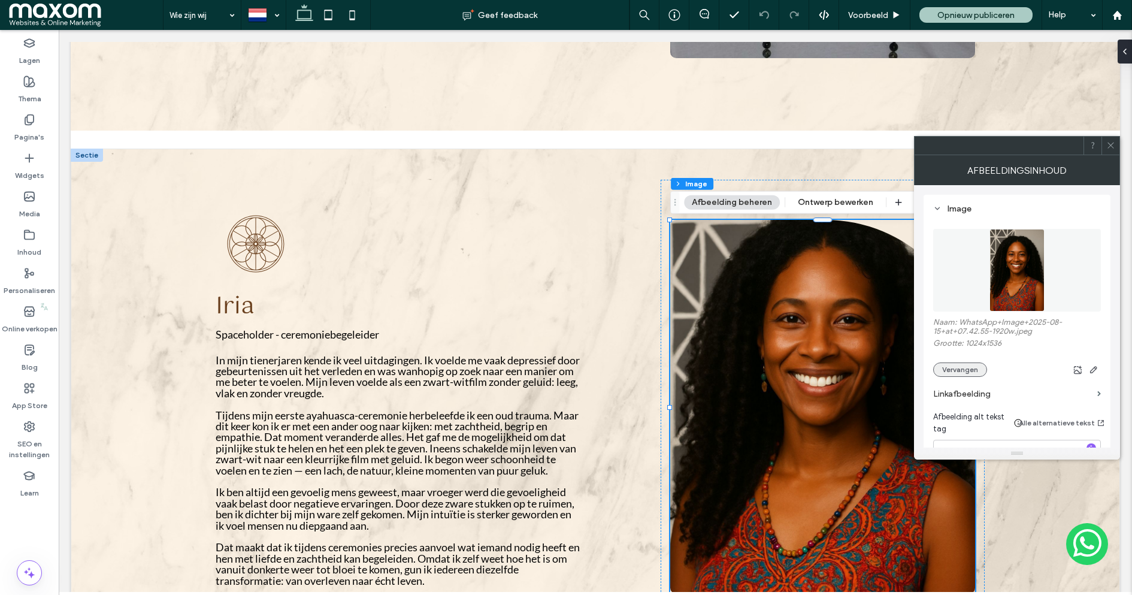
click at [959, 370] on button "Vervangen" at bounding box center [960, 369] width 54 height 14
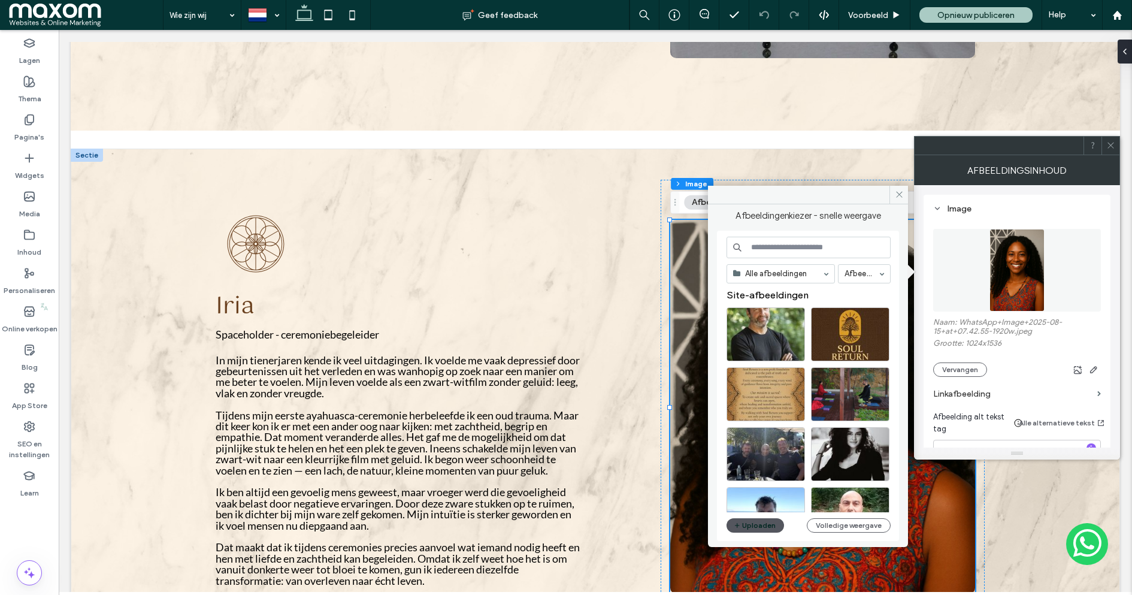
click at [758, 524] on button "Uploaden" at bounding box center [756, 525] width 58 height 14
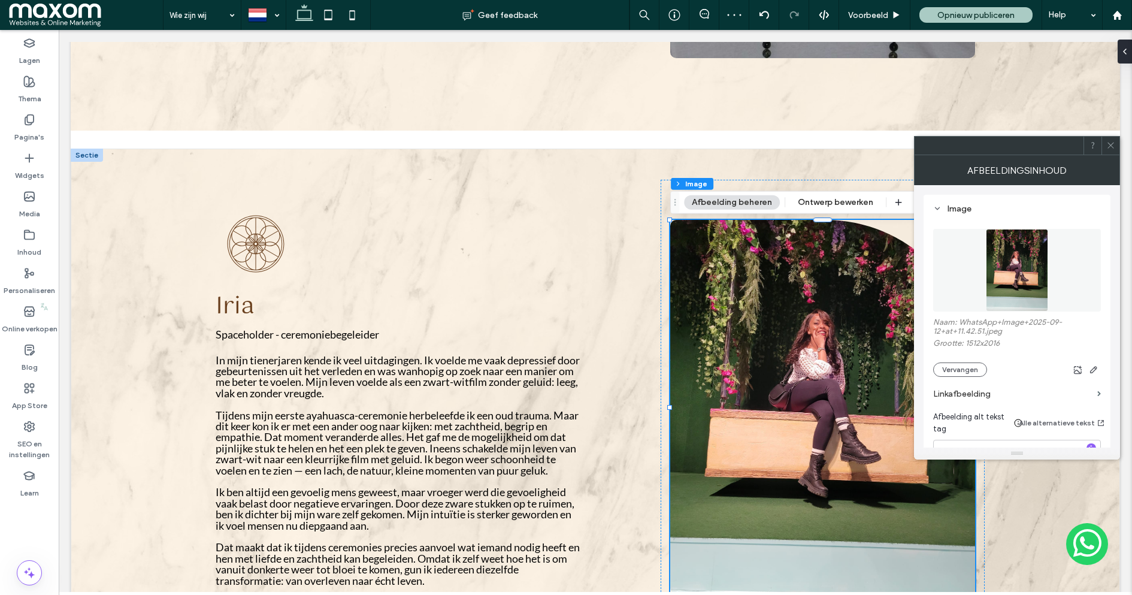
click at [1110, 147] on icon at bounding box center [1110, 145] width 9 height 9
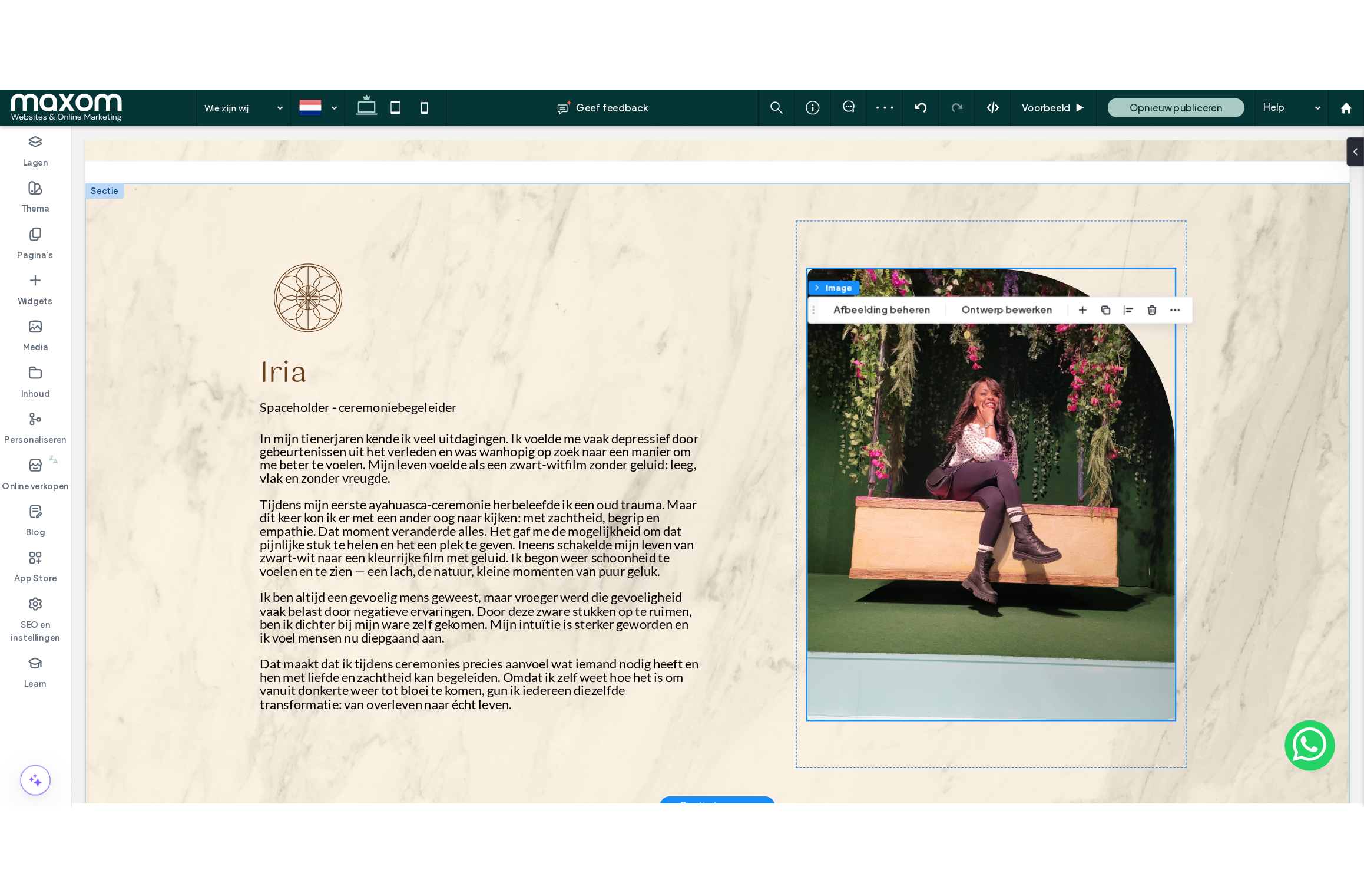
scroll to position [1657, 0]
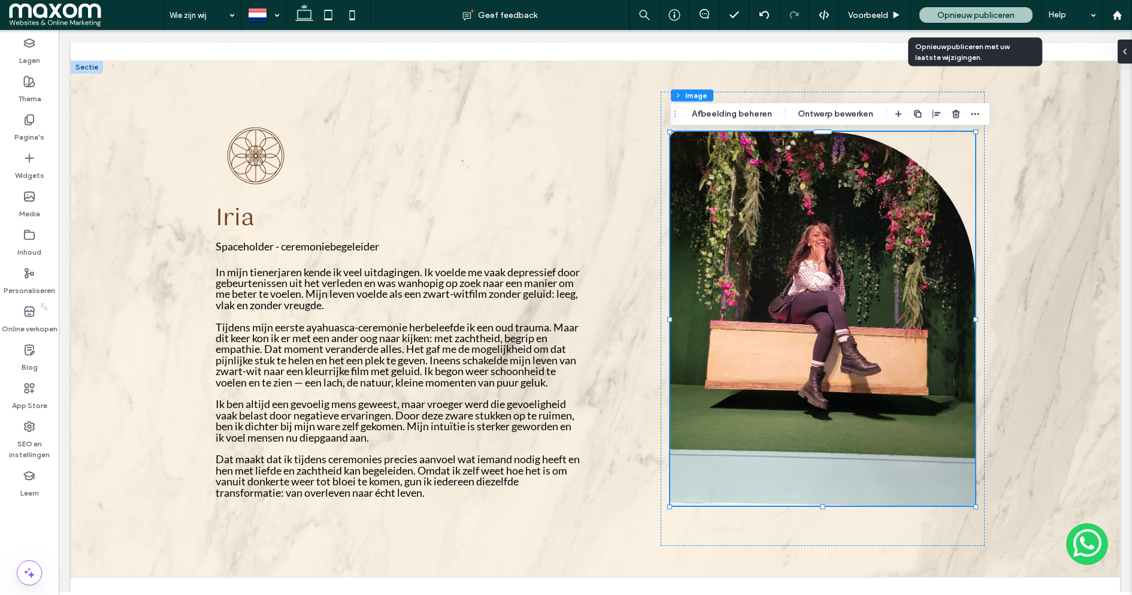
click at [969, 17] on span "Opnieuw publiceren" at bounding box center [976, 15] width 77 height 10
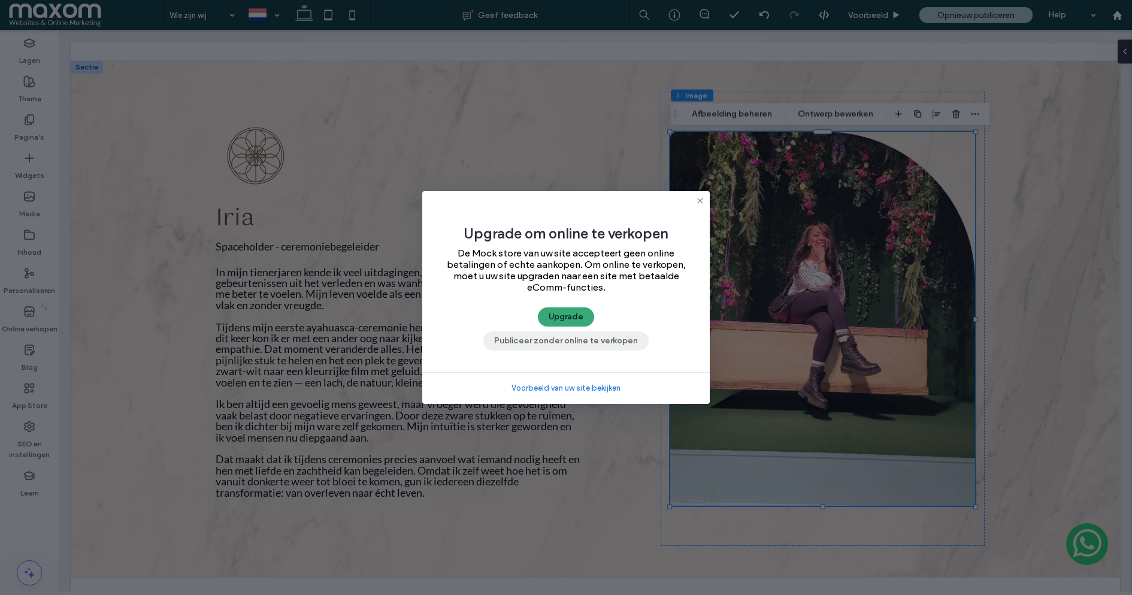
click at [624, 337] on button "Publiceer zonder online te verkopen" at bounding box center [565, 340] width 165 height 19
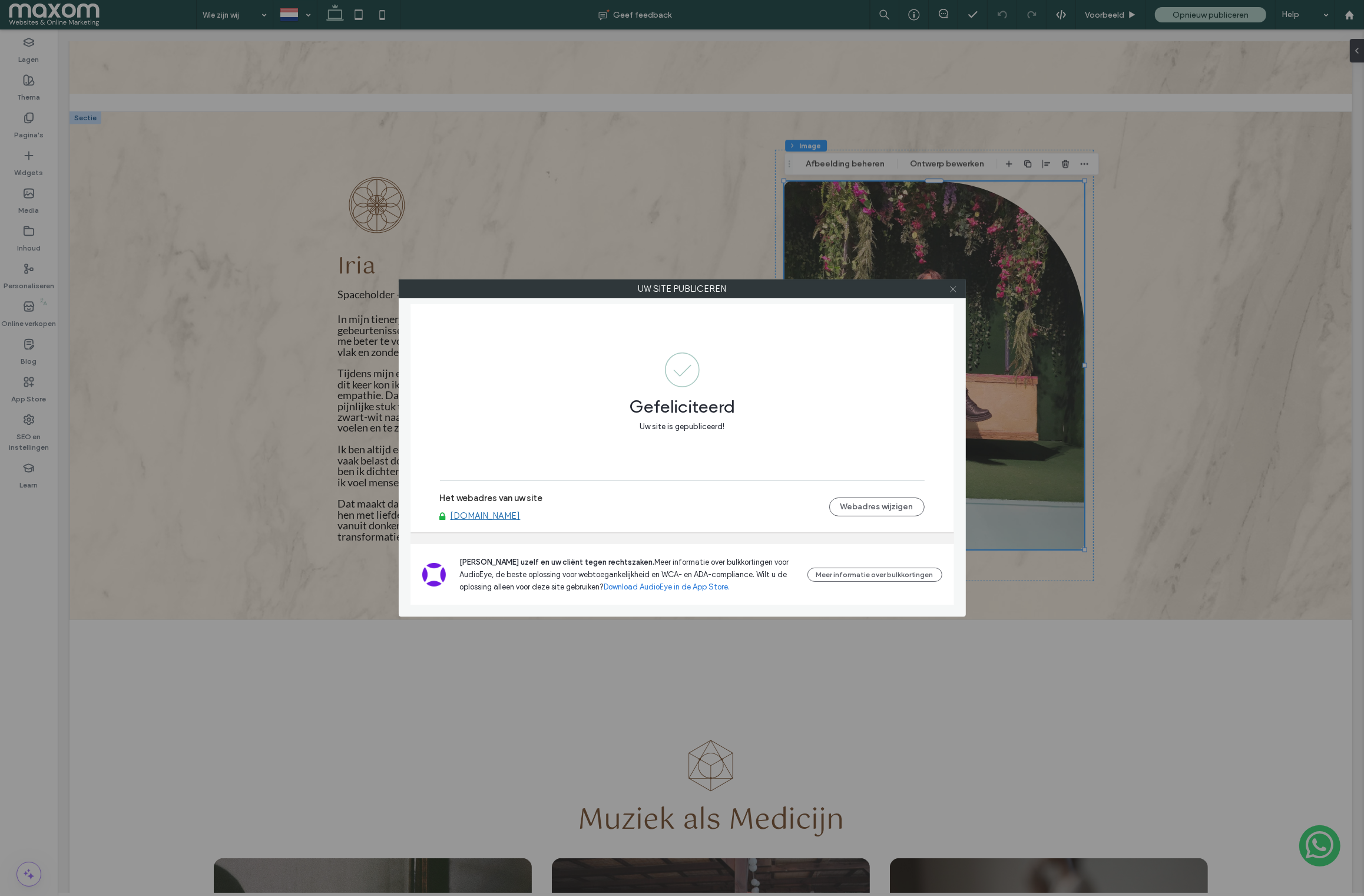
drag, startPoint x: 954, startPoint y: 289, endPoint x: 949, endPoint y: 294, distance: 7.1
click at [954, 289] on icon at bounding box center [953, 288] width 9 height 9
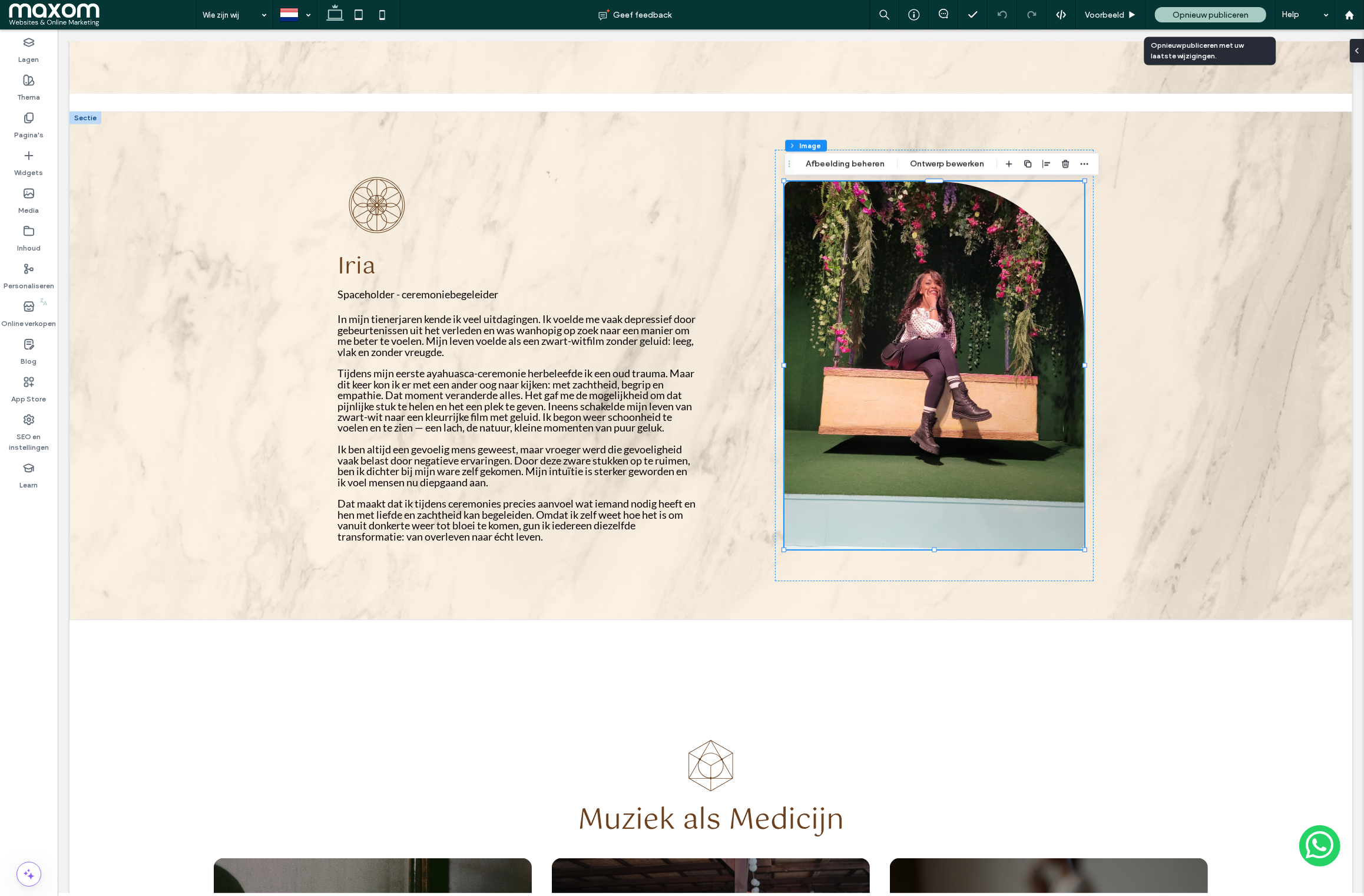
click at [1194, 16] on span "Opnieuw publiceren" at bounding box center [1211, 15] width 76 height 10
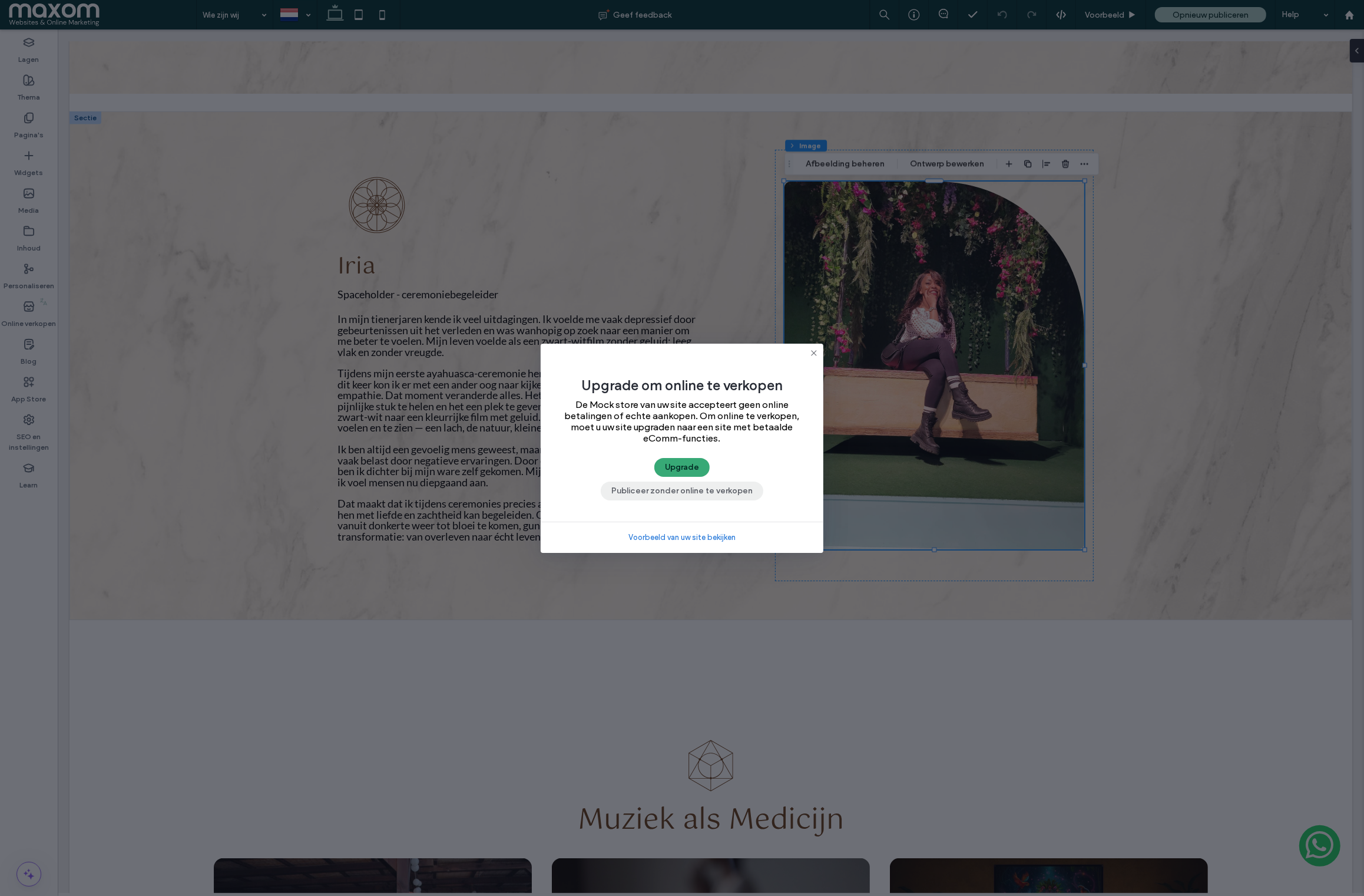
click at [709, 486] on button "Publiceer zonder online te verkopen" at bounding box center [682, 490] width 162 height 19
